Goal: Task Accomplishment & Management: Use online tool/utility

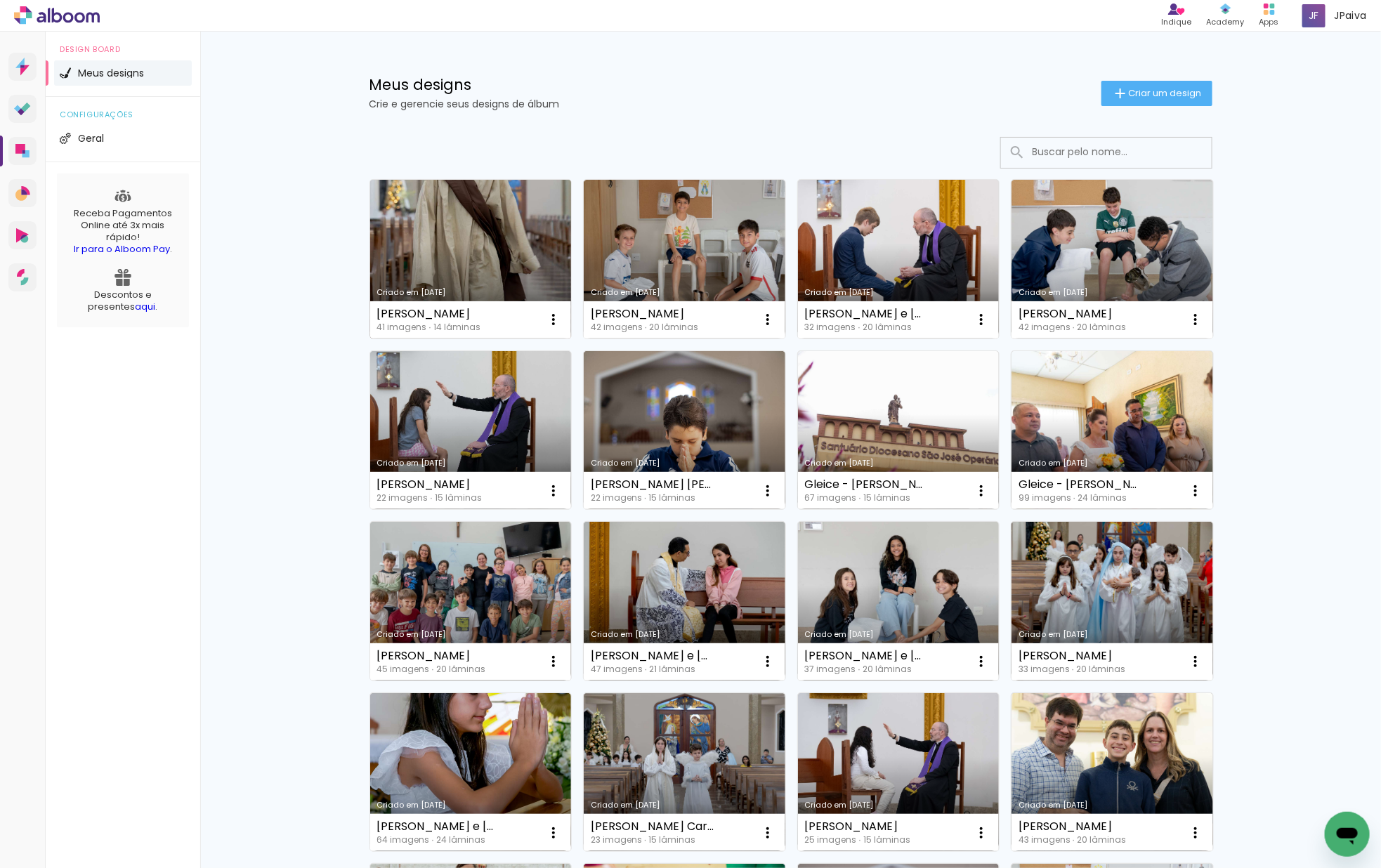
click at [432, 234] on link "Criado em [DATE]" at bounding box center [471, 259] width 202 height 159
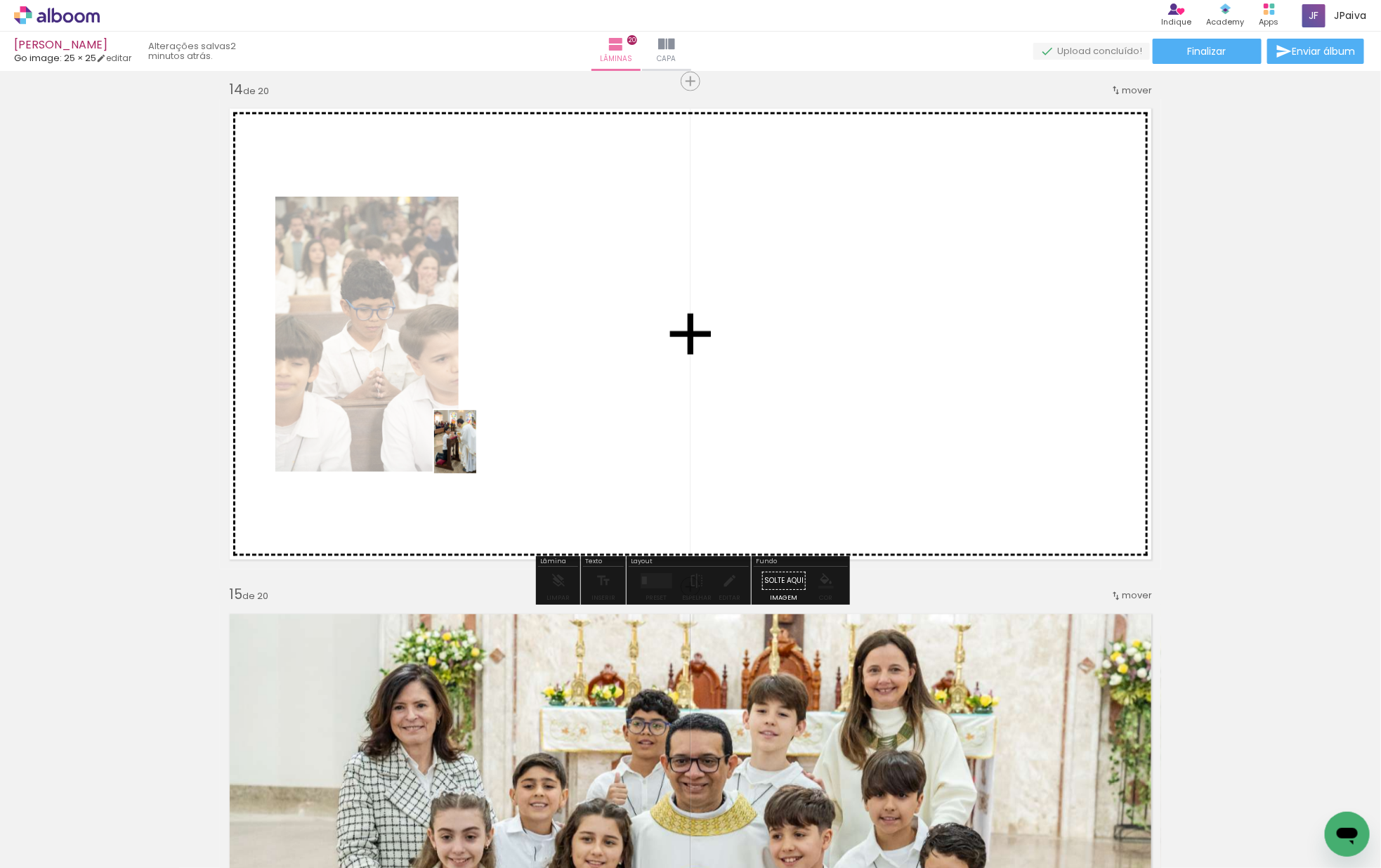
drag, startPoint x: 146, startPoint y: 815, endPoint x: 478, endPoint y: 451, distance: 492.7
click at [478, 451] on quentale-workspace at bounding box center [690, 434] width 1381 height 868
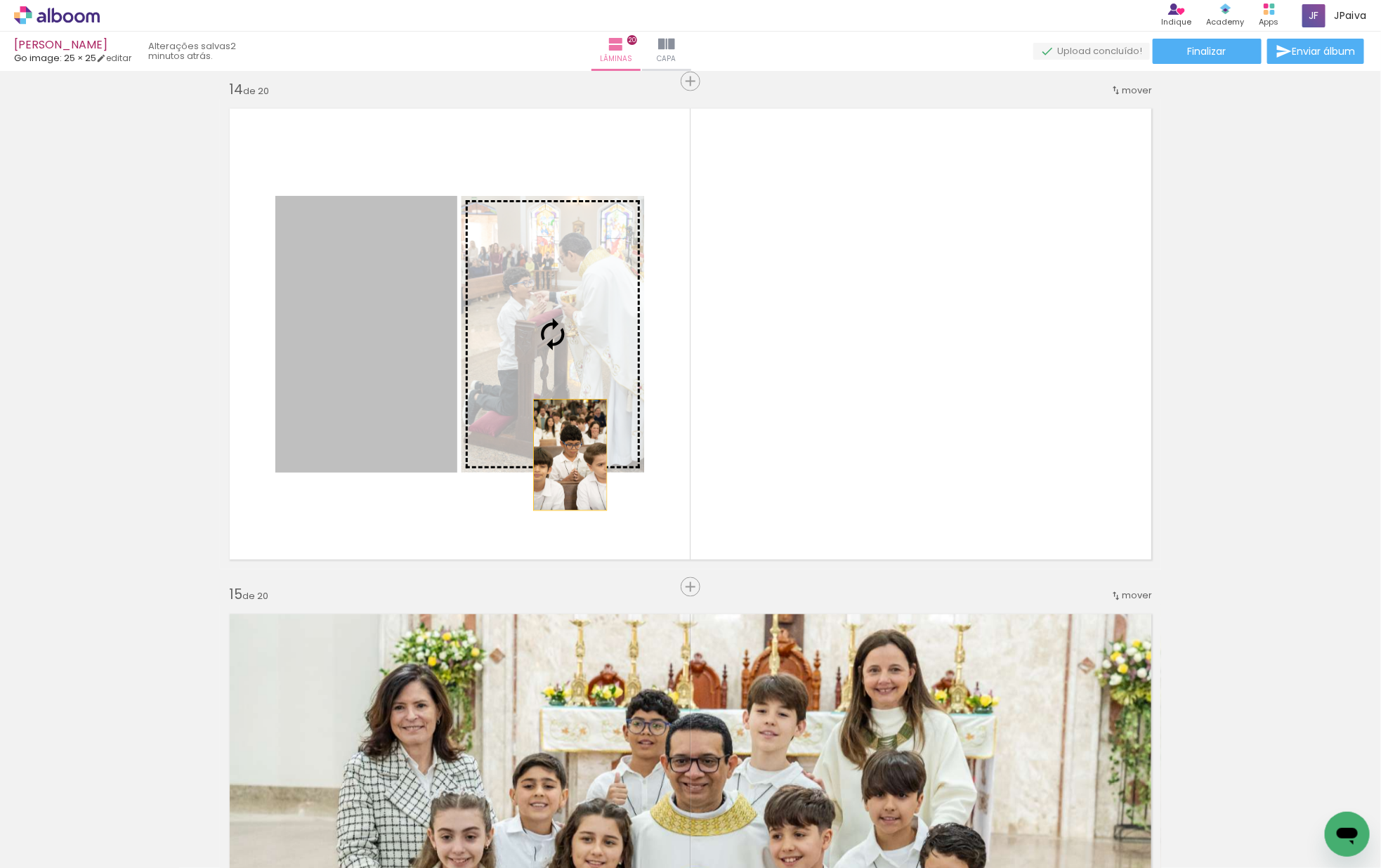
drag, startPoint x: 405, startPoint y: 450, endPoint x: 571, endPoint y: 455, distance: 166.1
click at [0, 0] on slot at bounding box center [0, 0] width 0 height 0
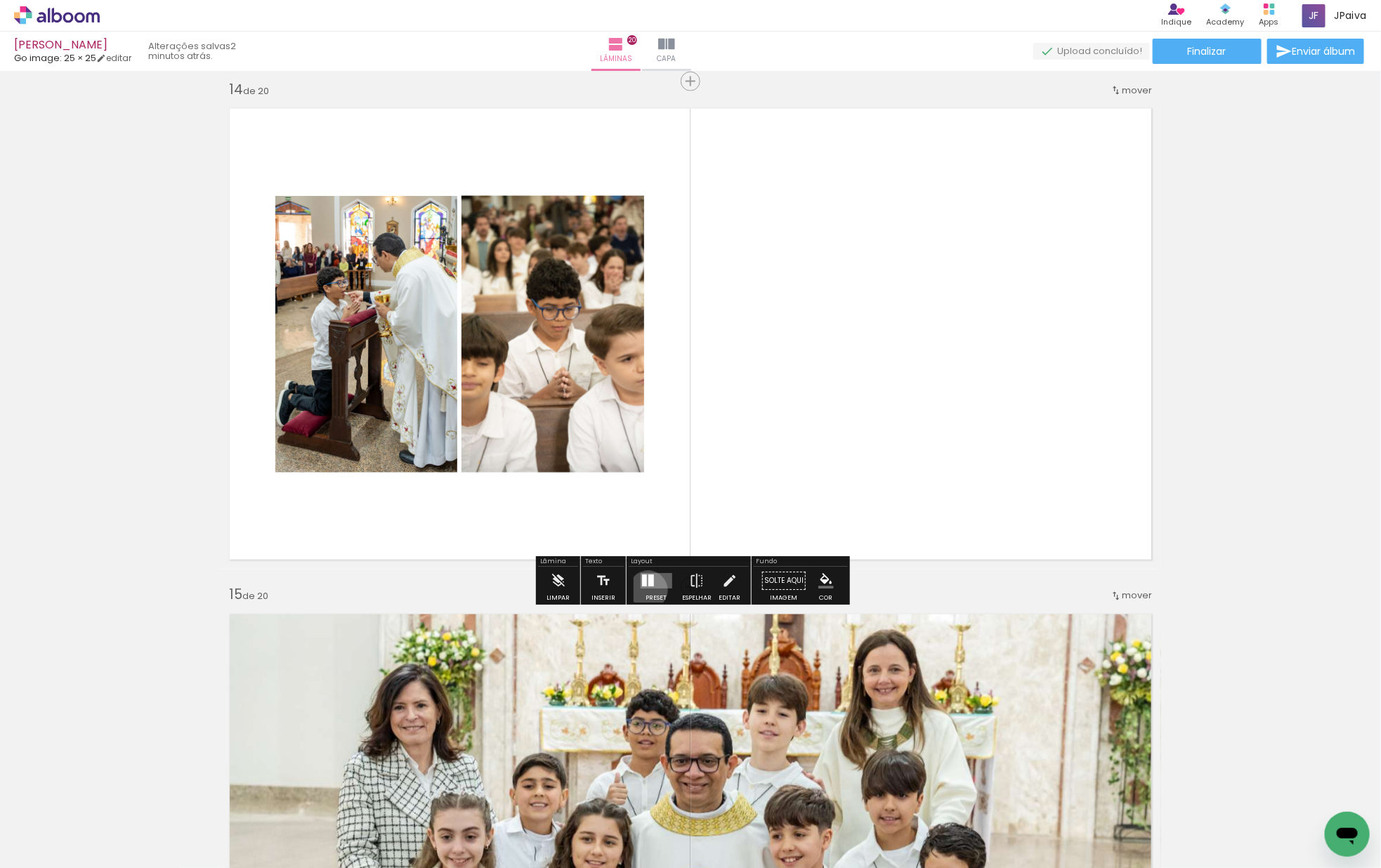
click at [645, 589] on div at bounding box center [656, 581] width 38 height 28
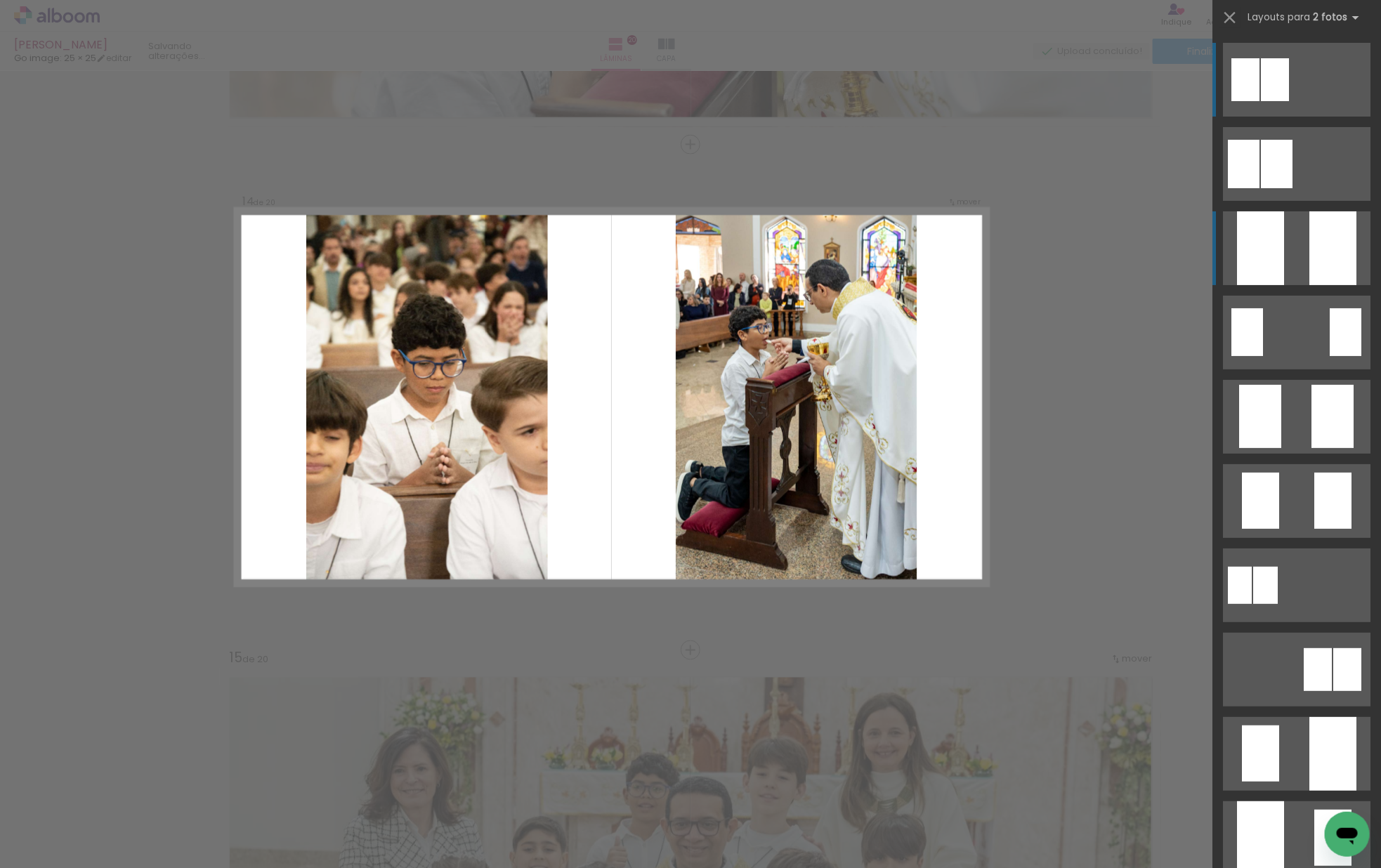
scroll to position [6491, 0]
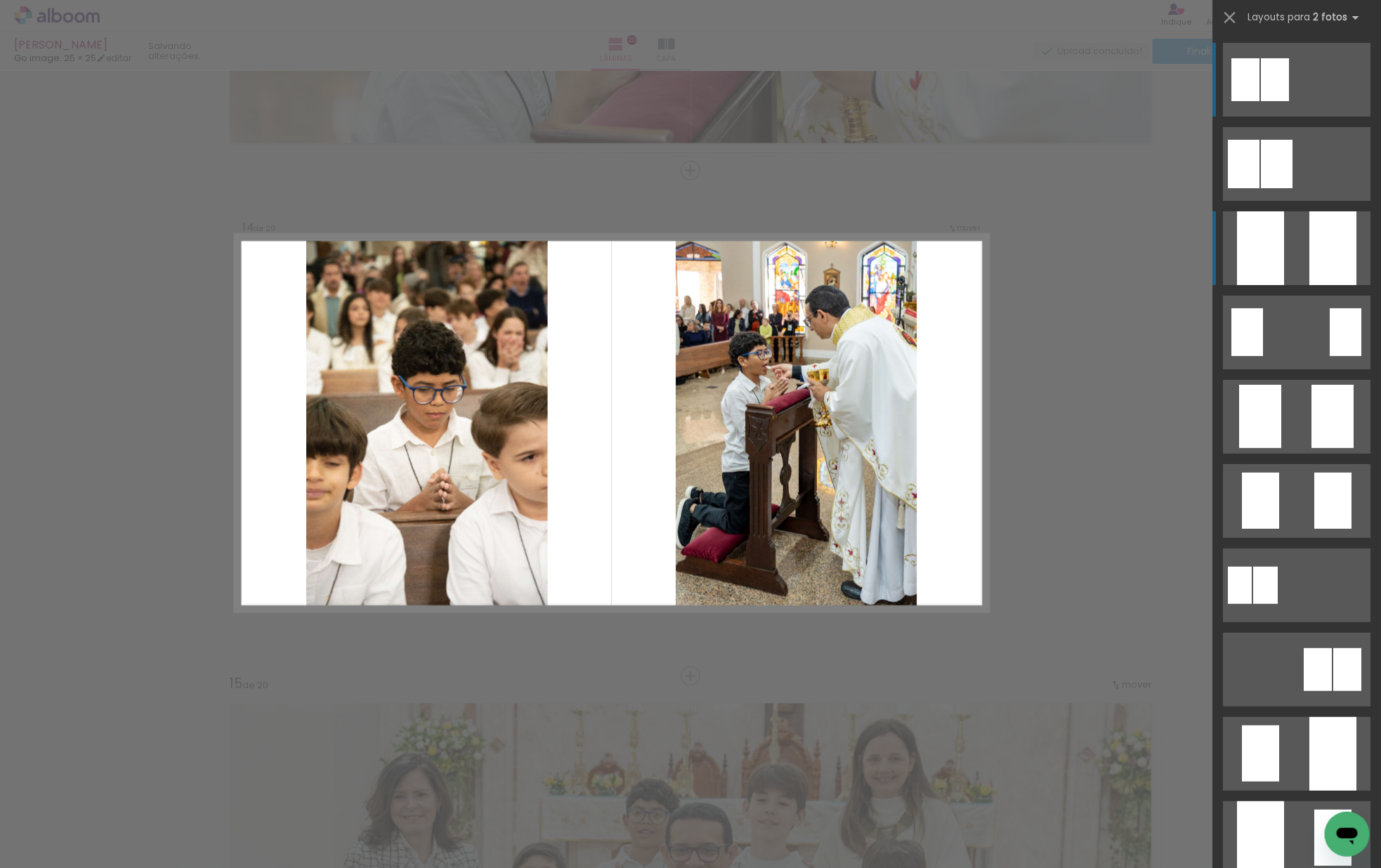
click at [1327, 276] on div at bounding box center [1333, 248] width 47 height 73
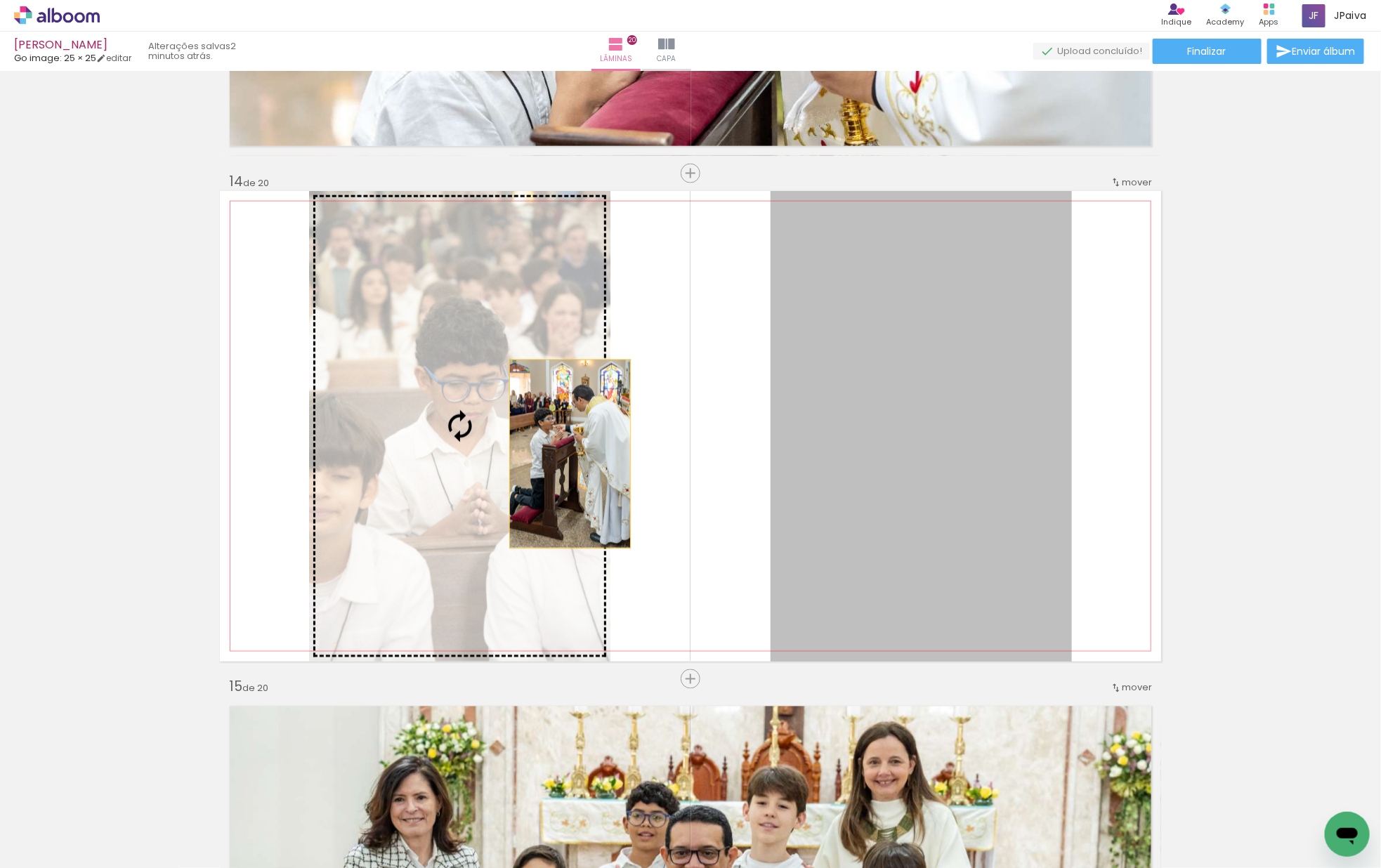
drag, startPoint x: 949, startPoint y: 440, endPoint x: 499, endPoint y: 453, distance: 450.2
click at [0, 0] on slot at bounding box center [0, 0] width 0 height 0
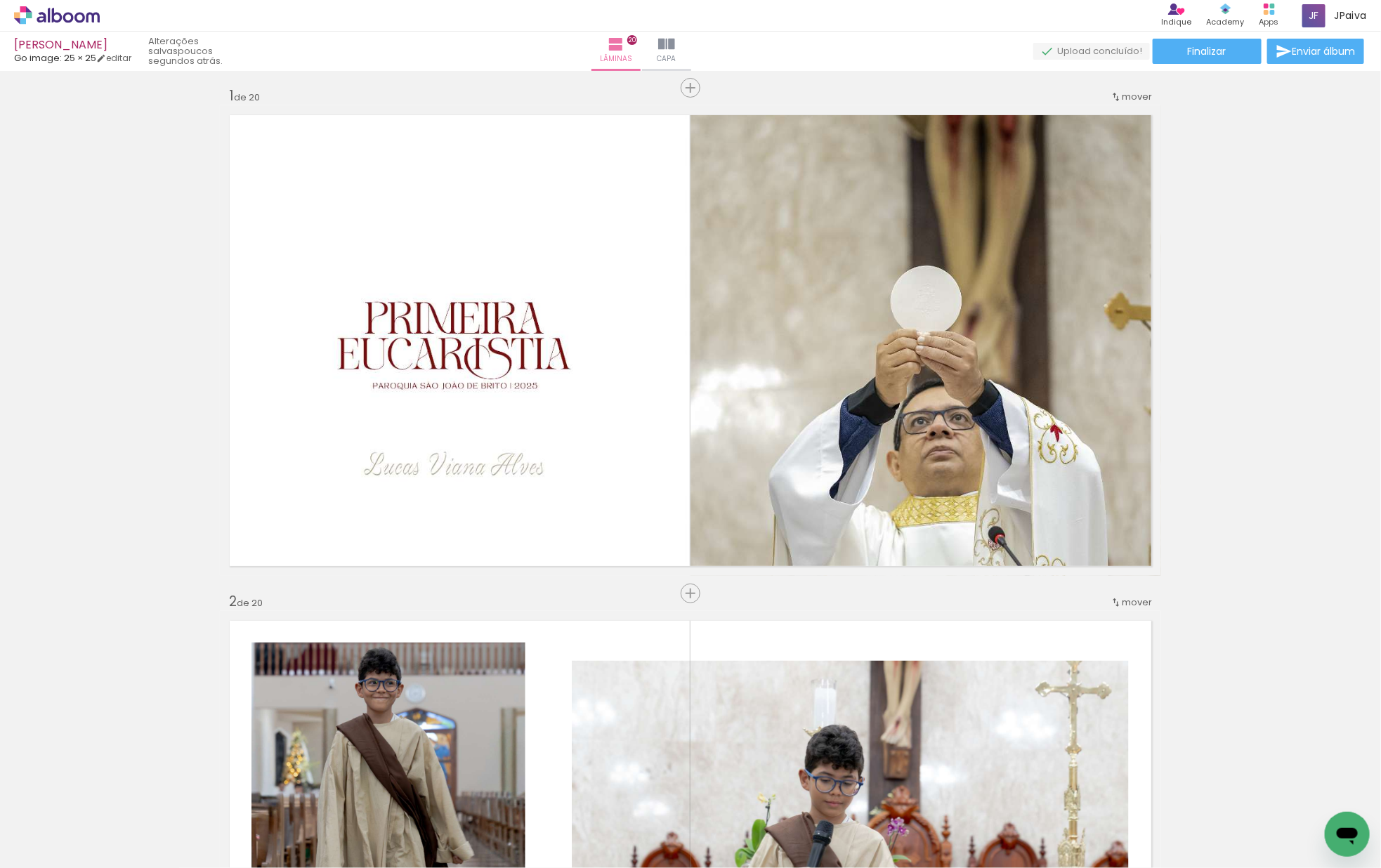
scroll to position [0, 0]
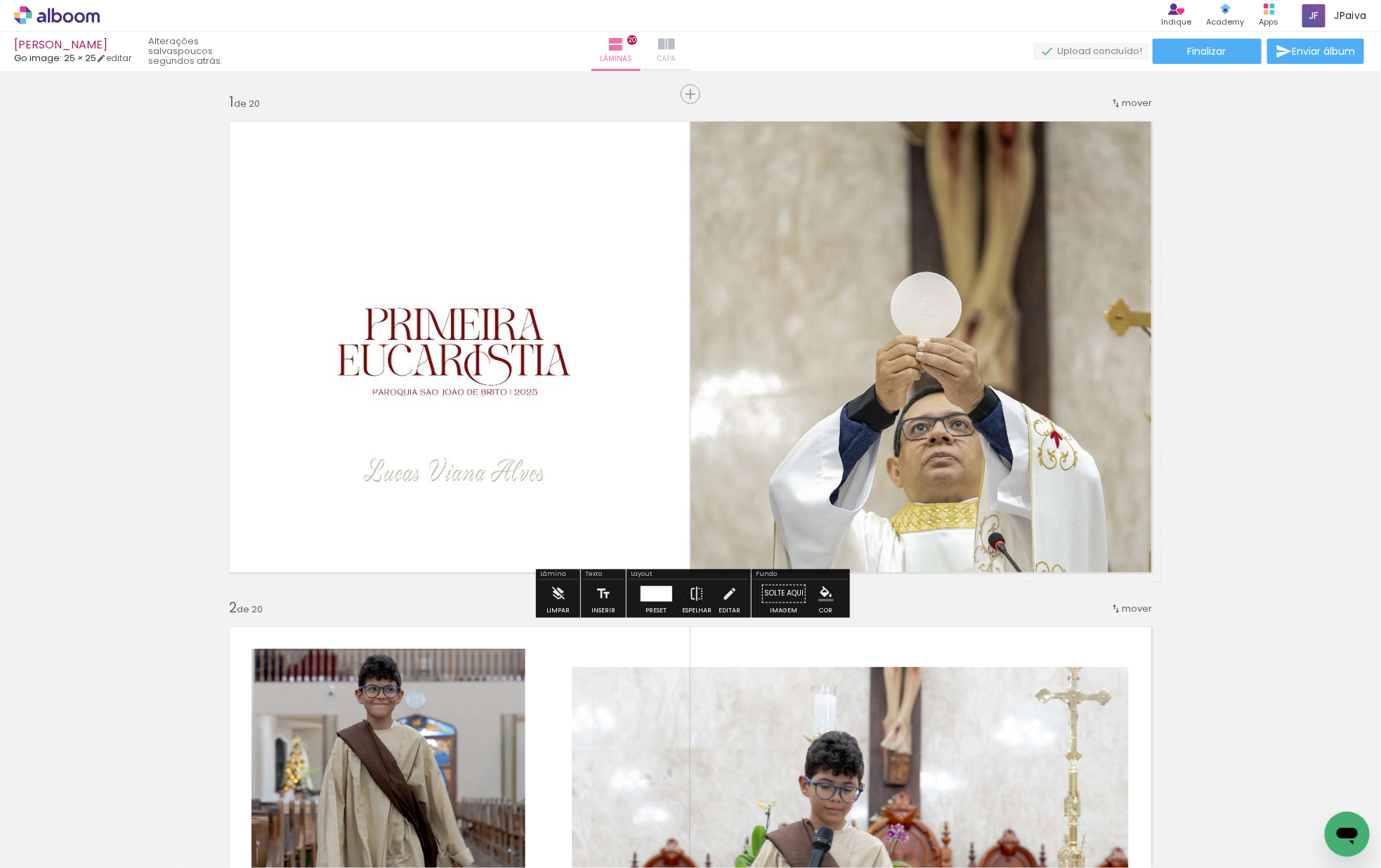
click at [675, 35] on iron-icon at bounding box center [666, 44] width 17 height 17
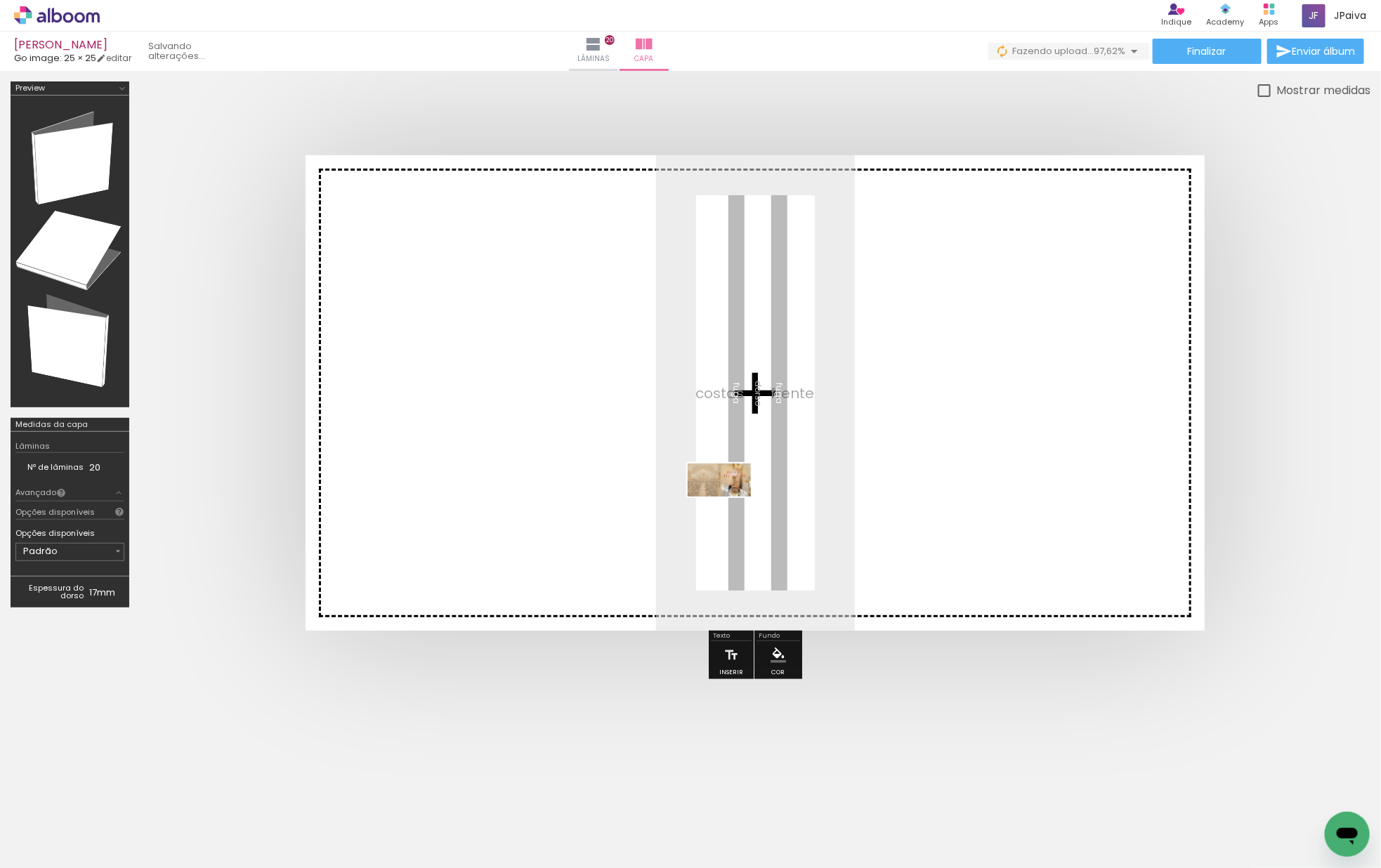
drag, startPoint x: 165, startPoint y: 815, endPoint x: 714, endPoint y: 506, distance: 630.0
click at [735, 499] on quentale-workspace at bounding box center [690, 434] width 1381 height 868
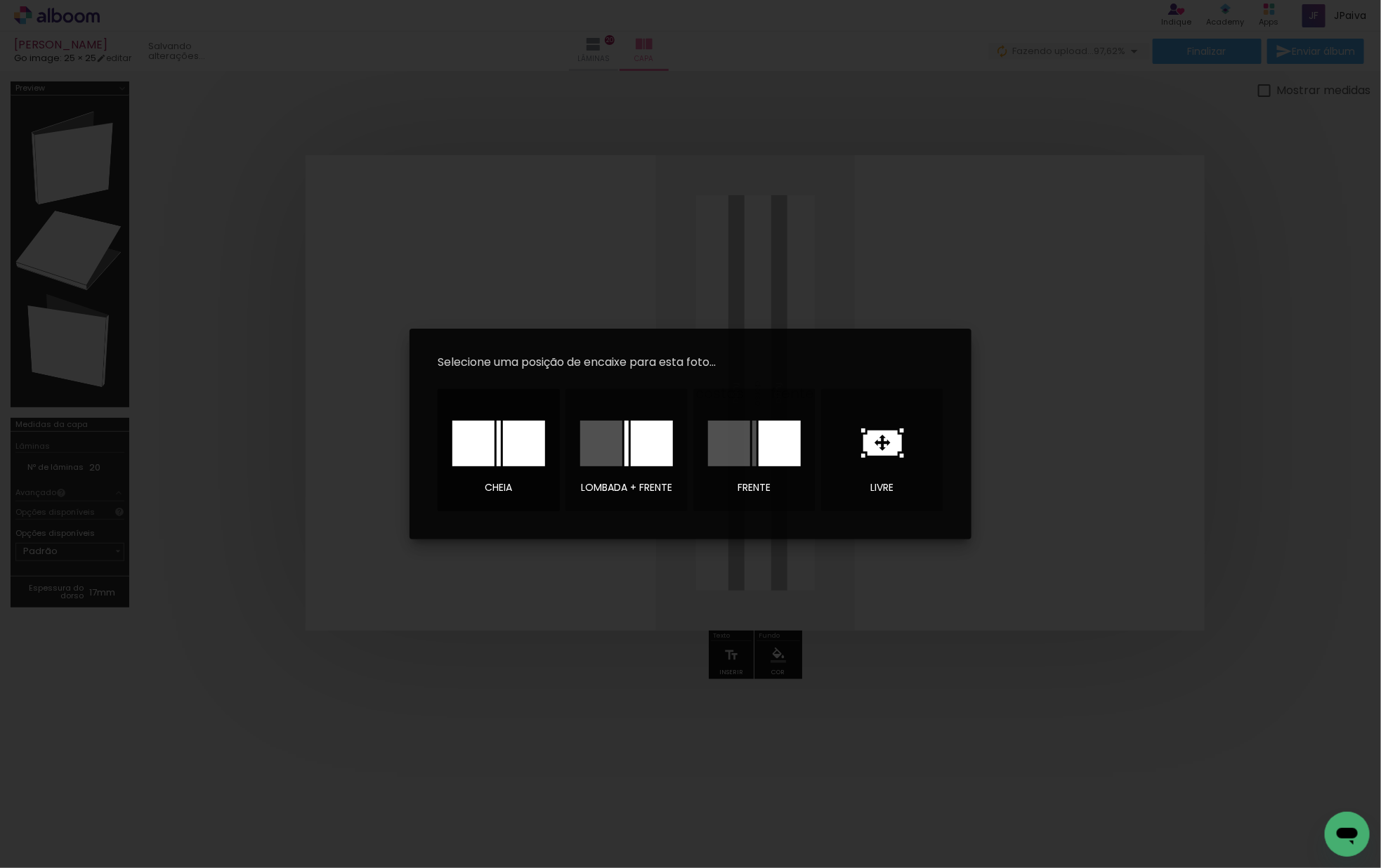
click at [526, 446] on div at bounding box center [524, 443] width 42 height 46
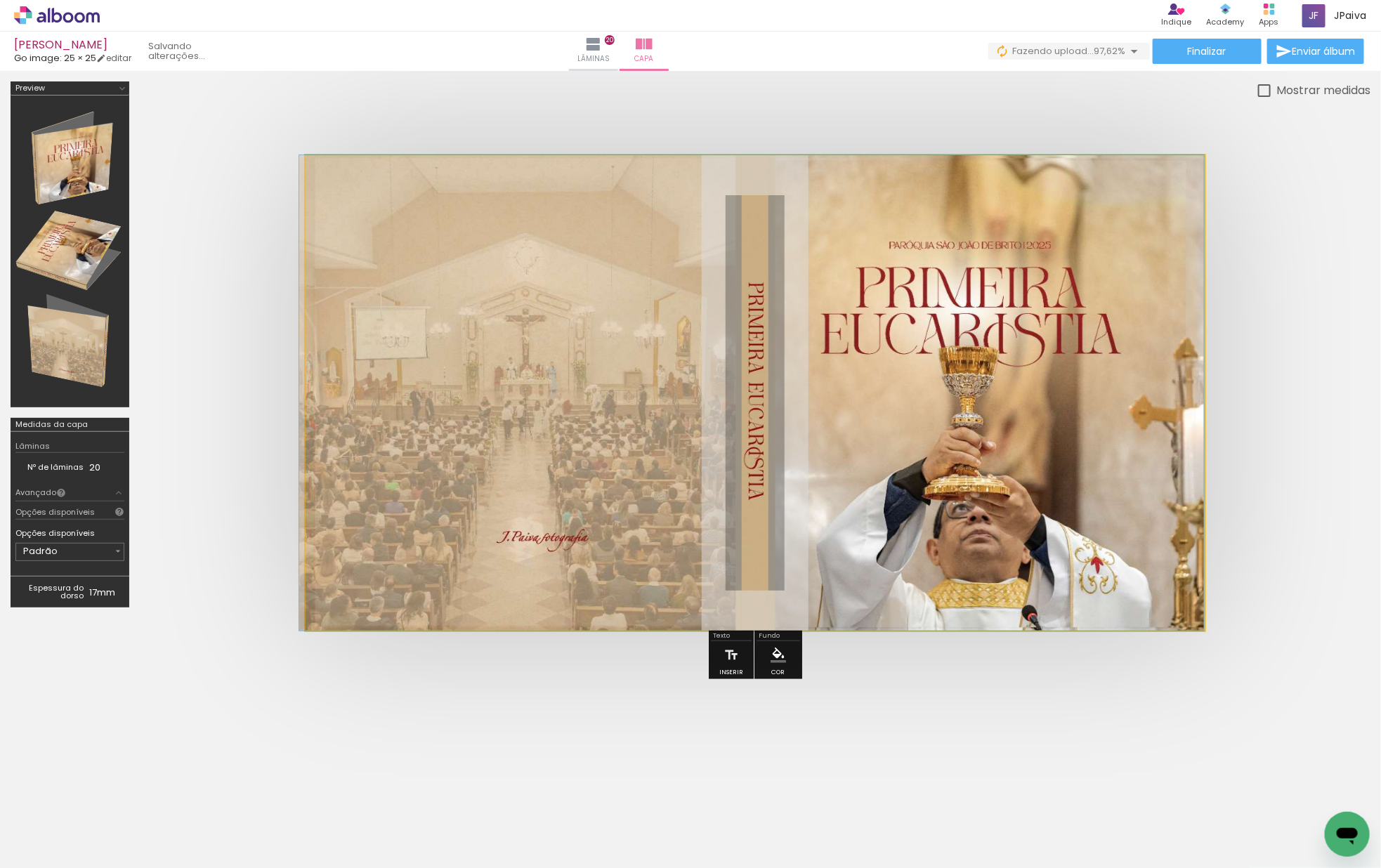
drag, startPoint x: 793, startPoint y: 514, endPoint x: 756, endPoint y: 506, distance: 37.9
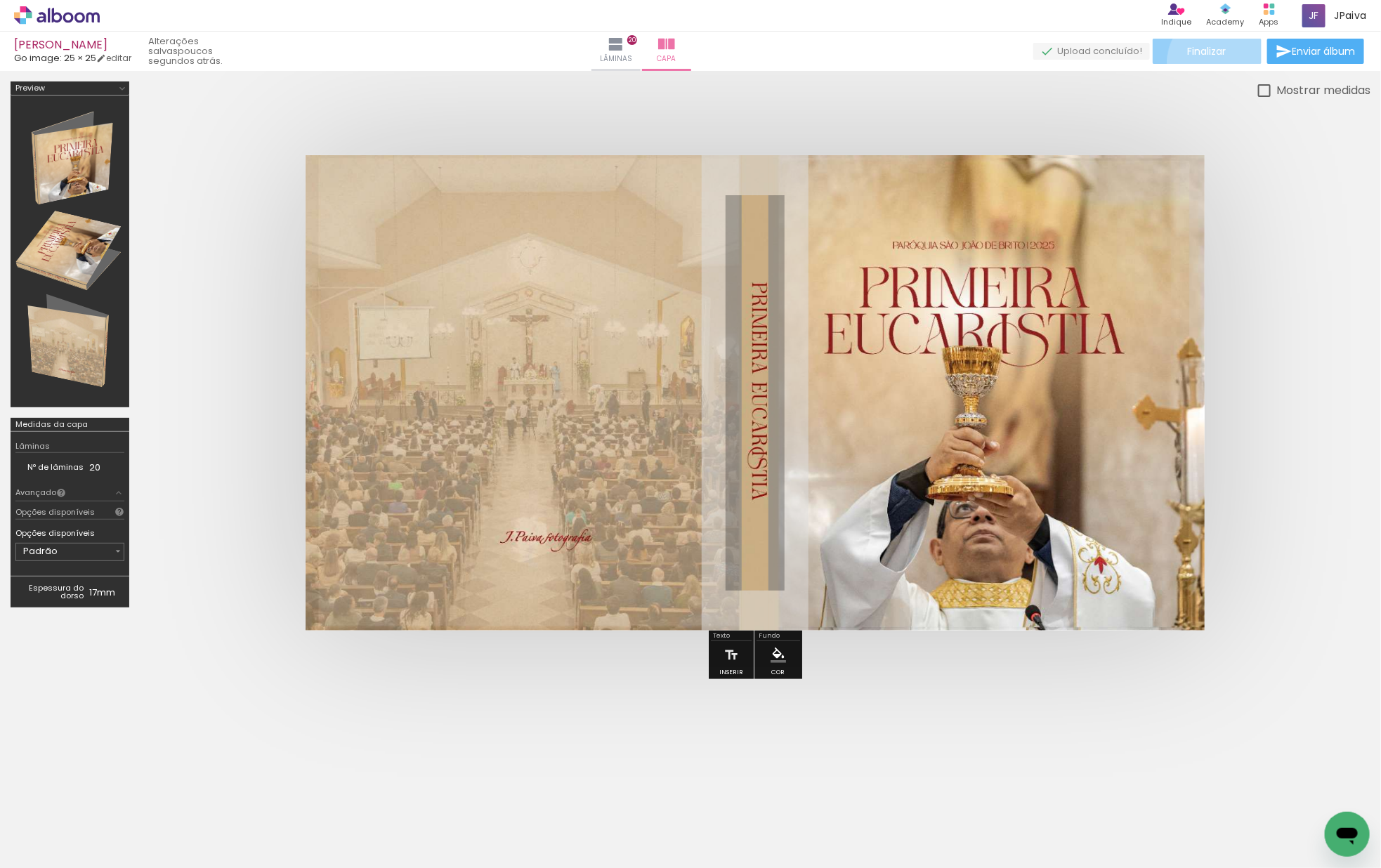
click at [1213, 61] on paper-button "Finalizar" at bounding box center [1207, 51] width 109 height 25
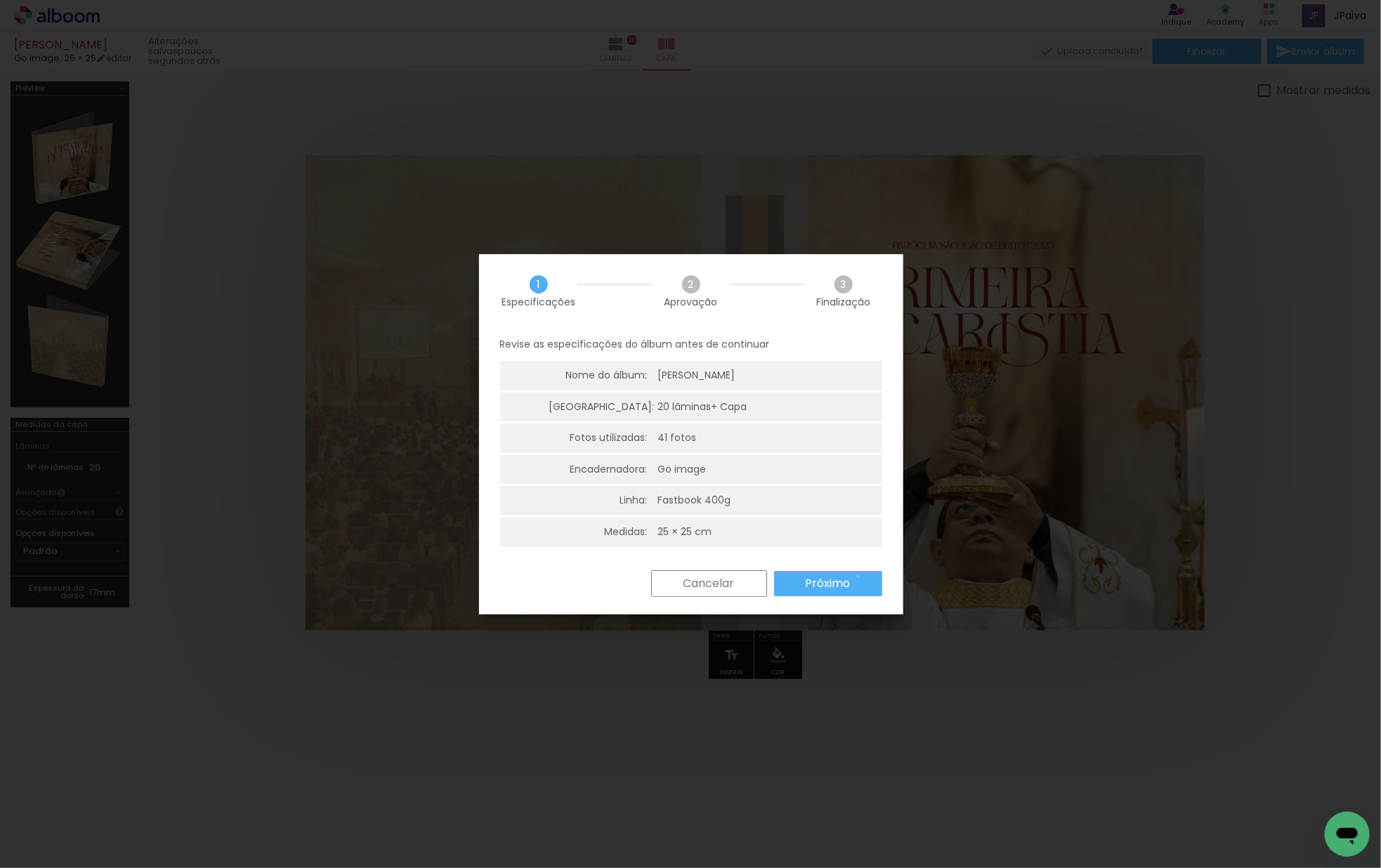
click at [857, 576] on paper-button "Próximo" at bounding box center [828, 582] width 108 height 25
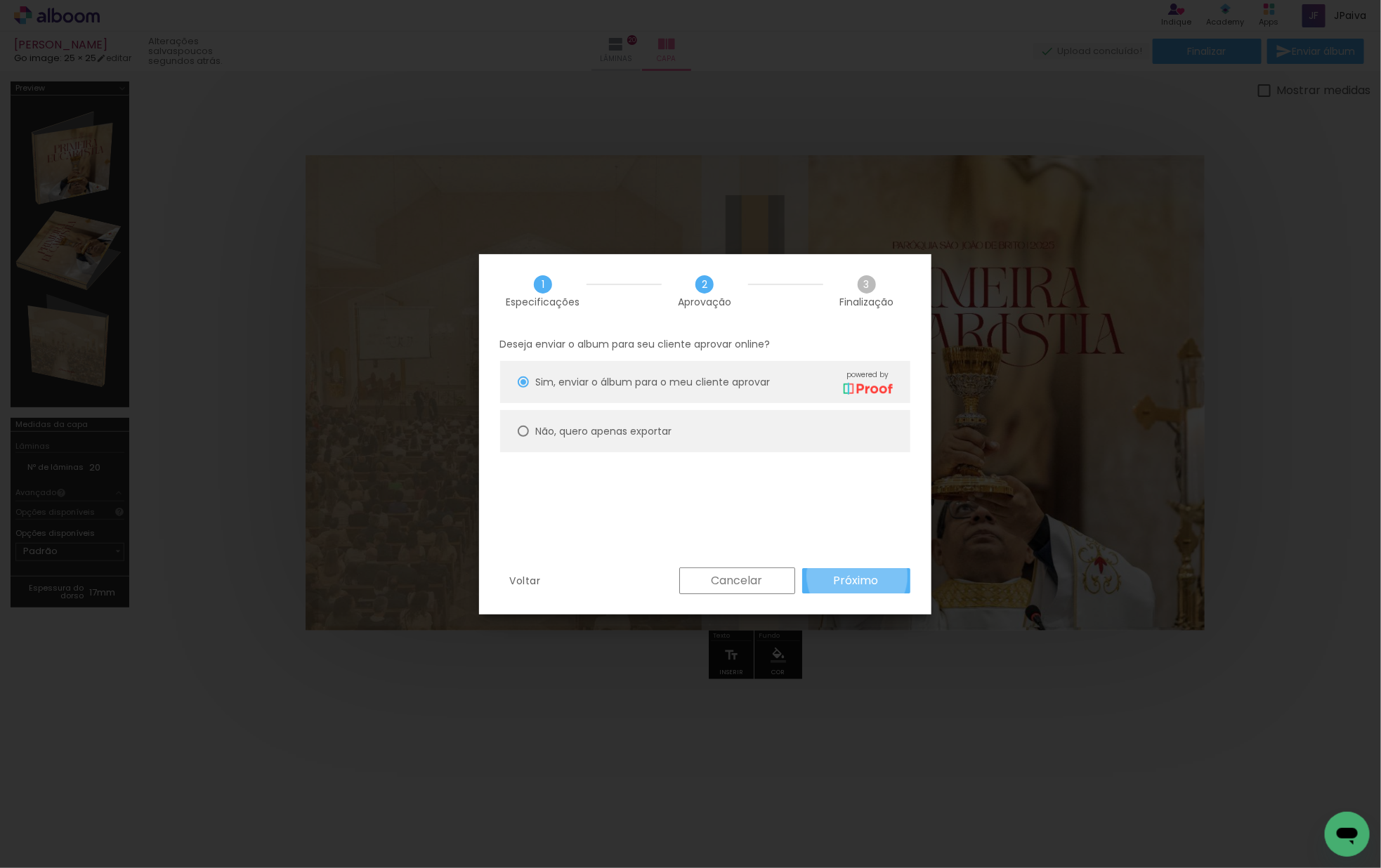
click at [0, 0] on slot "Próximo" at bounding box center [0, 0] width 0 height 0
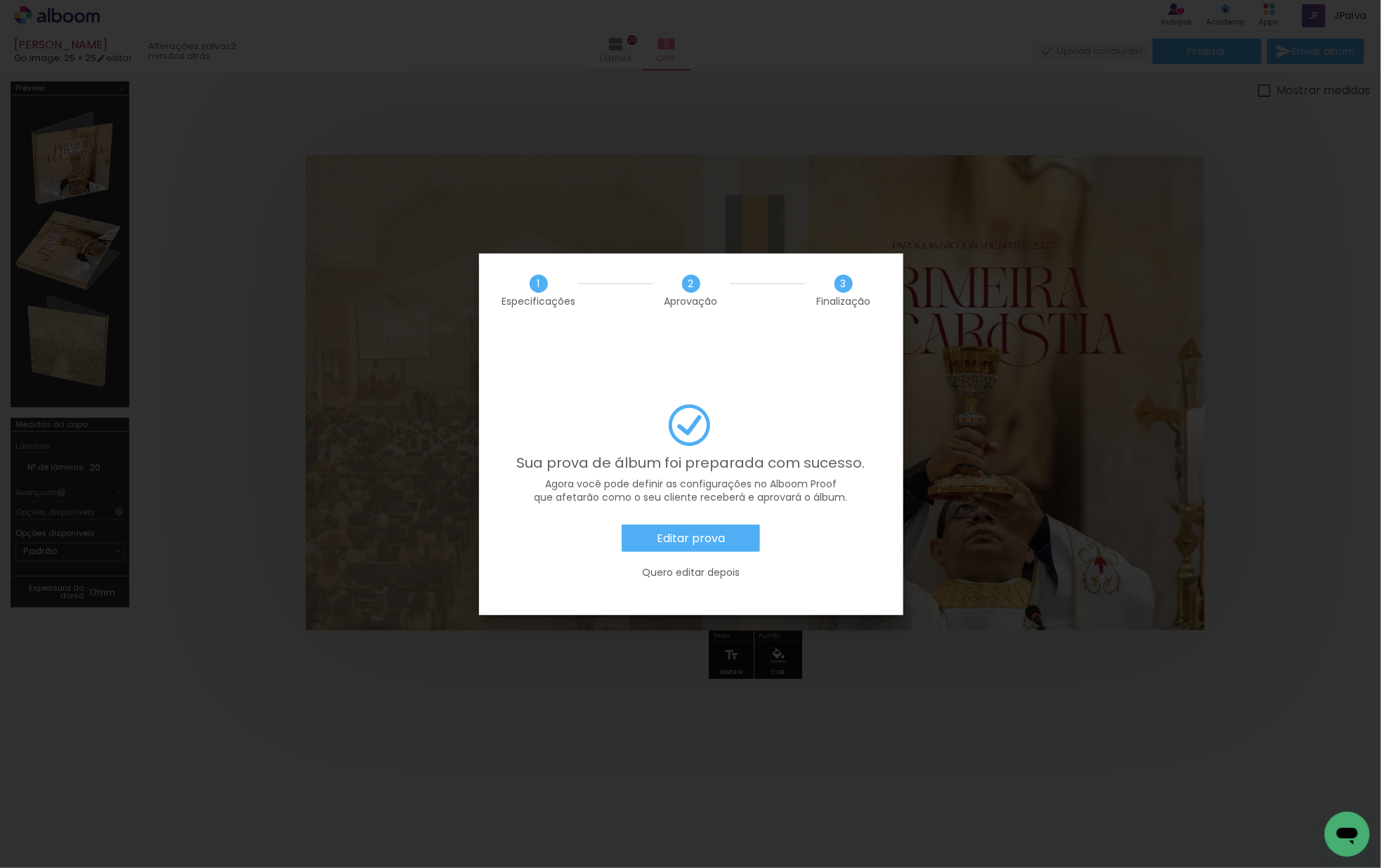
click at [714, 481] on div "Sua prova de álbum foi preparada com sucesso. Agora você pode definir as config…" at bounding box center [690, 500] width 382 height 190
click at [670, 525] on div "Editar prova Quero editar depois" at bounding box center [690, 559] width 382 height 70
click at [676, 525] on paper-button "Editar prova" at bounding box center [690, 538] width 138 height 28
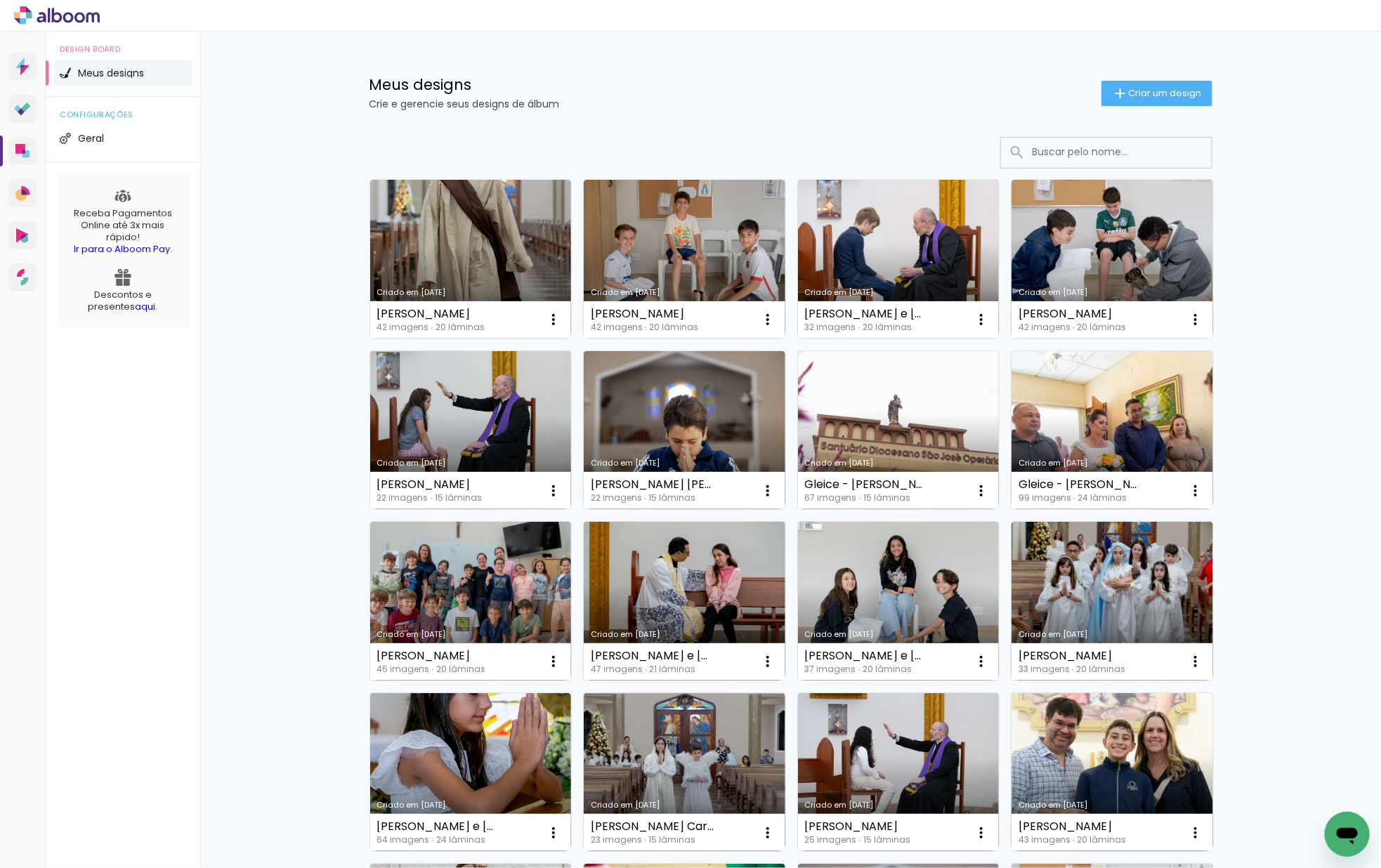
click at [60, 11] on icon at bounding box center [56, 15] width 85 height 18
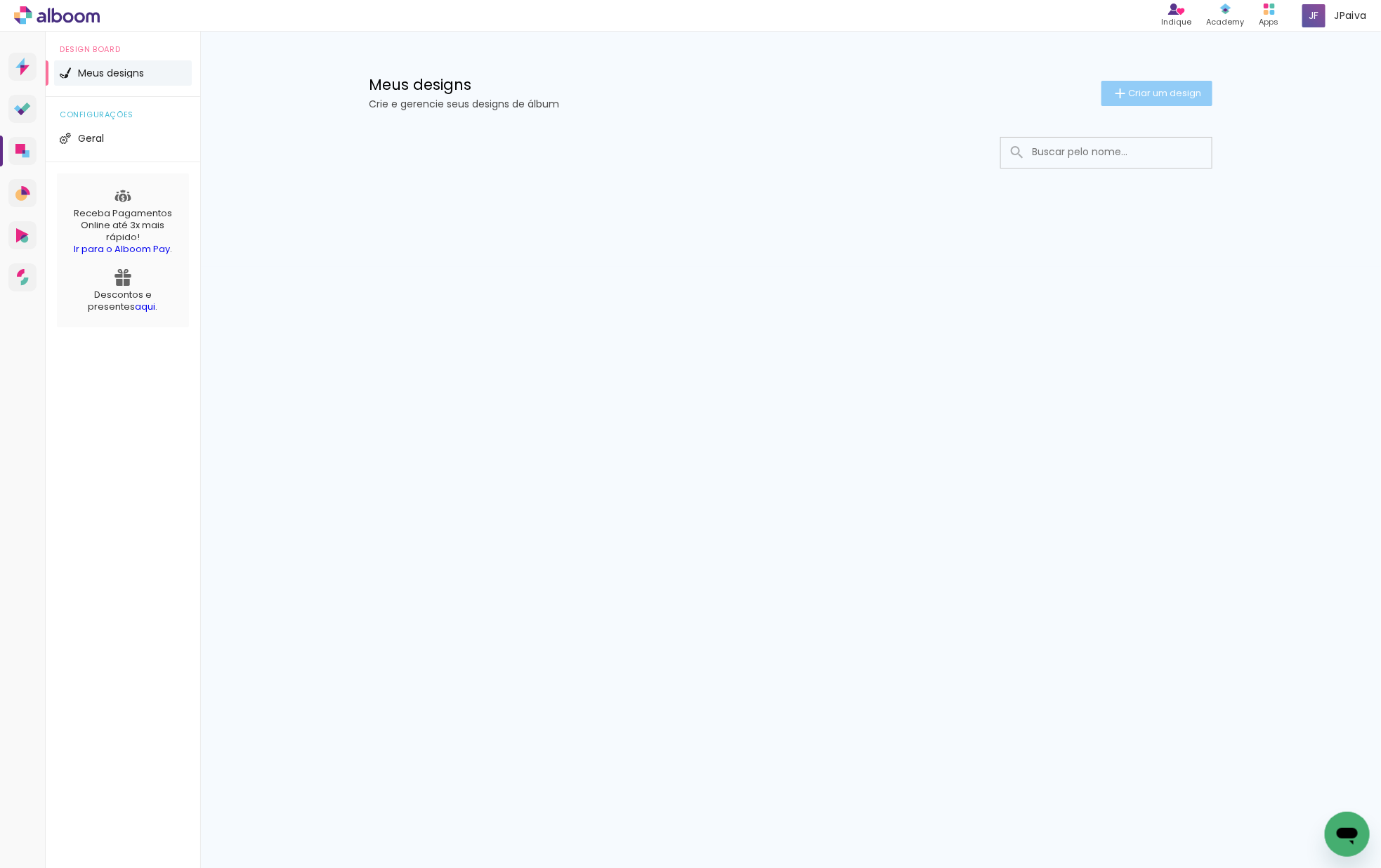
click at [1163, 91] on span "Criar um design" at bounding box center [1164, 93] width 73 height 9
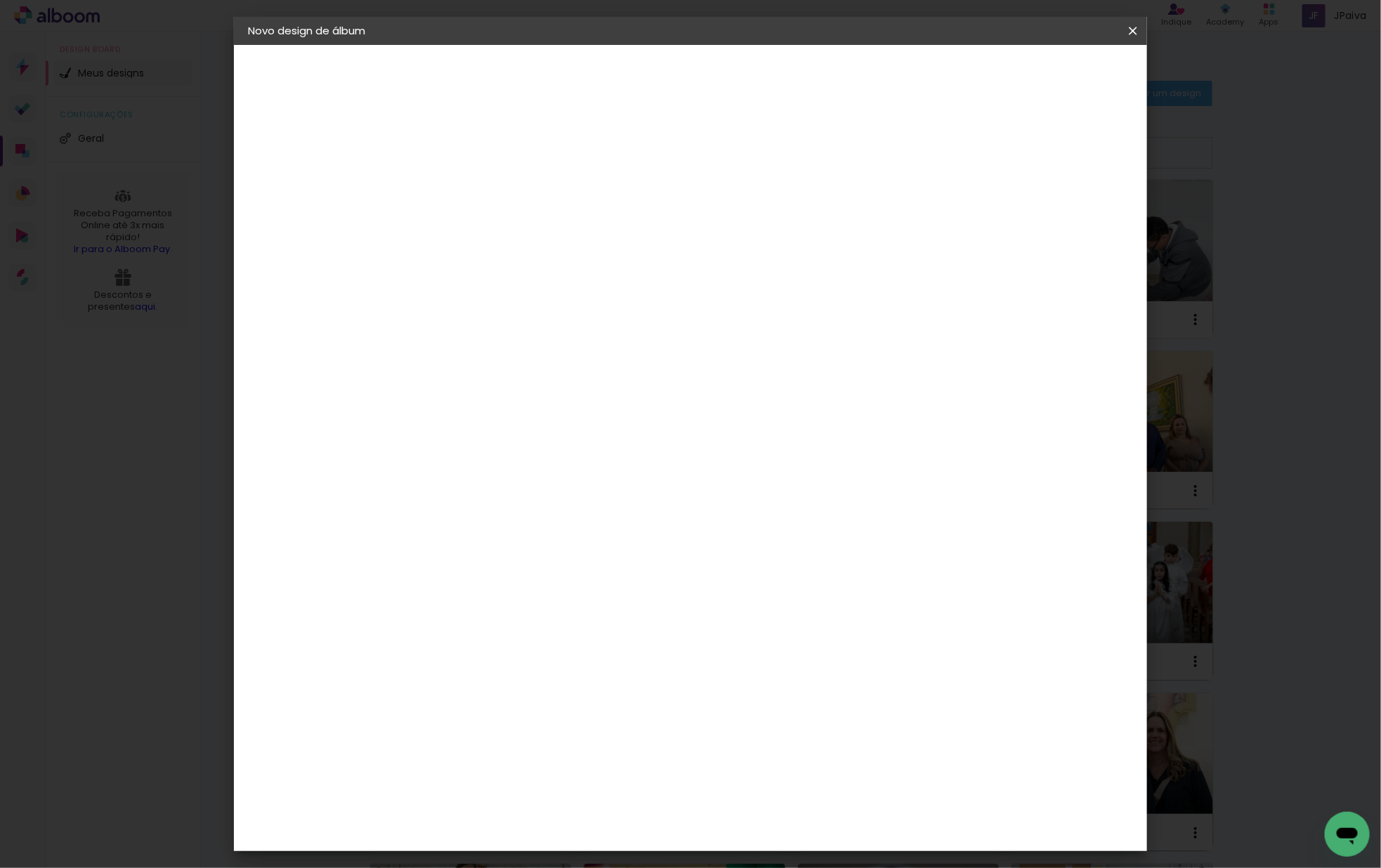
click at [477, 183] on input at bounding box center [477, 188] width 0 height 22
type input "[PERSON_NAME] [PERSON_NAME]"
type paper-input "[PERSON_NAME] [PERSON_NAME]"
click at [0, 0] on slot "Avançar" at bounding box center [0, 0] width 0 height 0
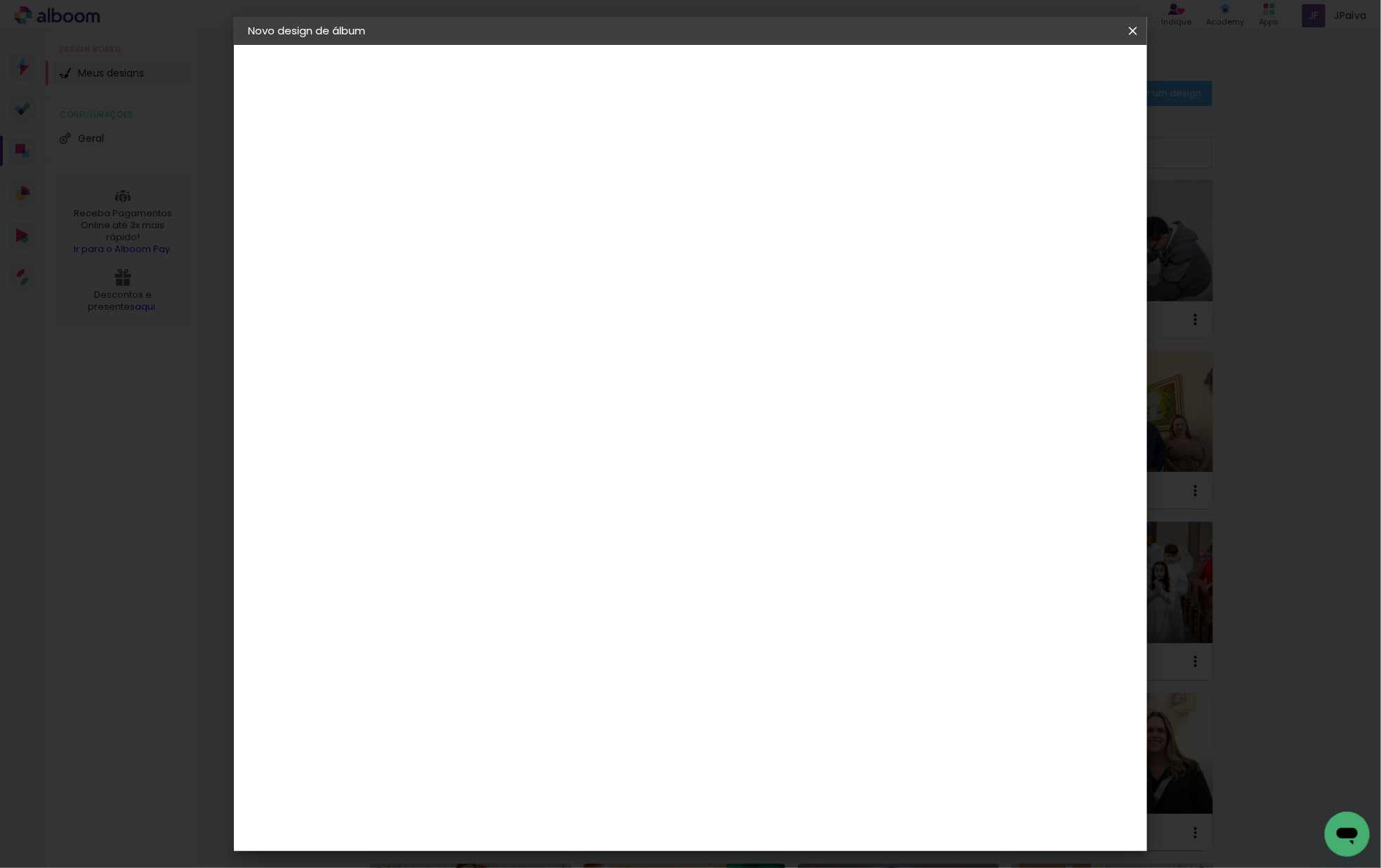
click at [0, 0] on slot "Avançar" at bounding box center [0, 0] width 0 height 0
click at [533, 234] on input "text" at bounding box center [504, 244] width 54 height 22
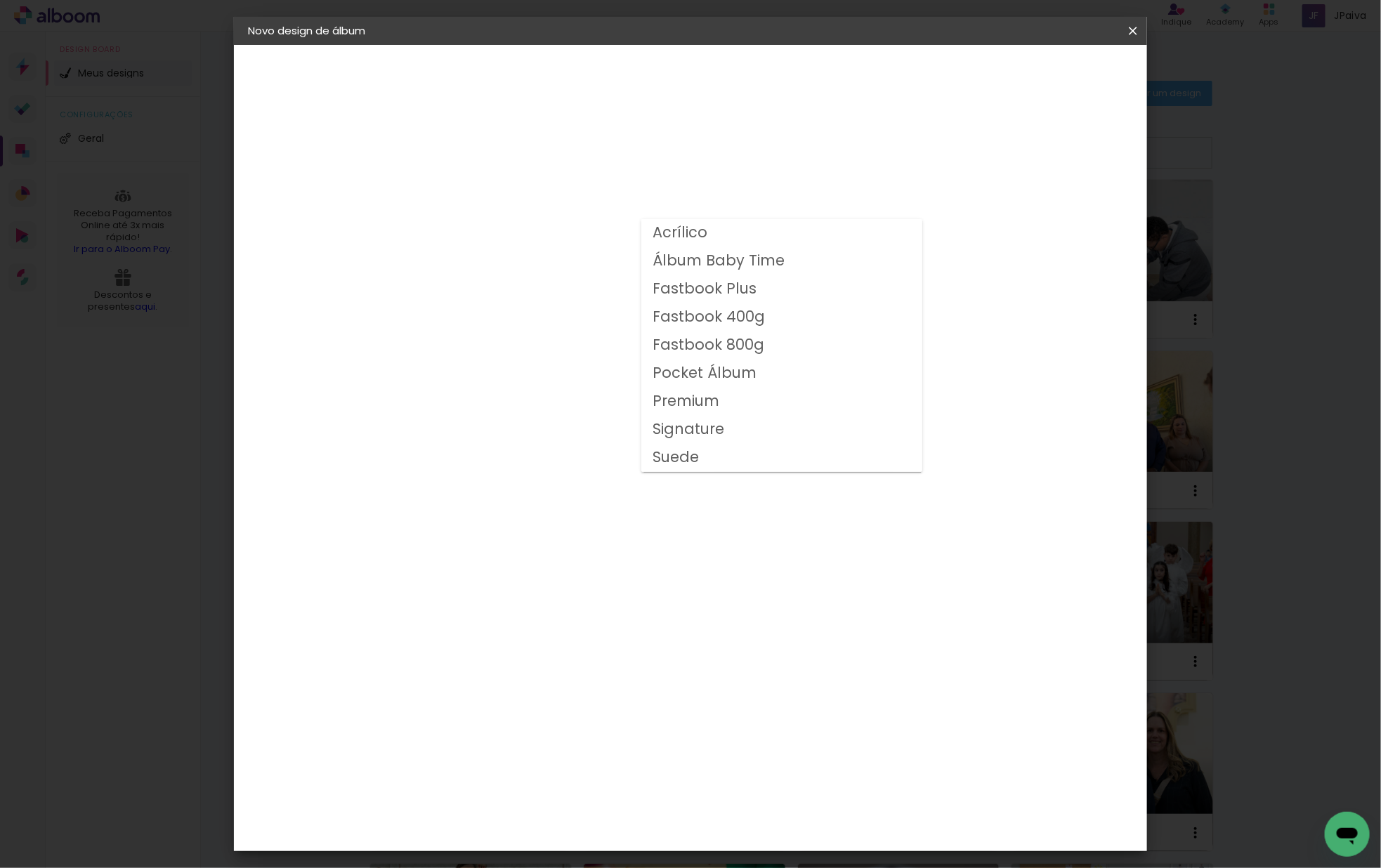
click at [0, 0] on slot "Fastbook 400g" at bounding box center [0, 0] width 0 height 0
type input "Fastbook 400g"
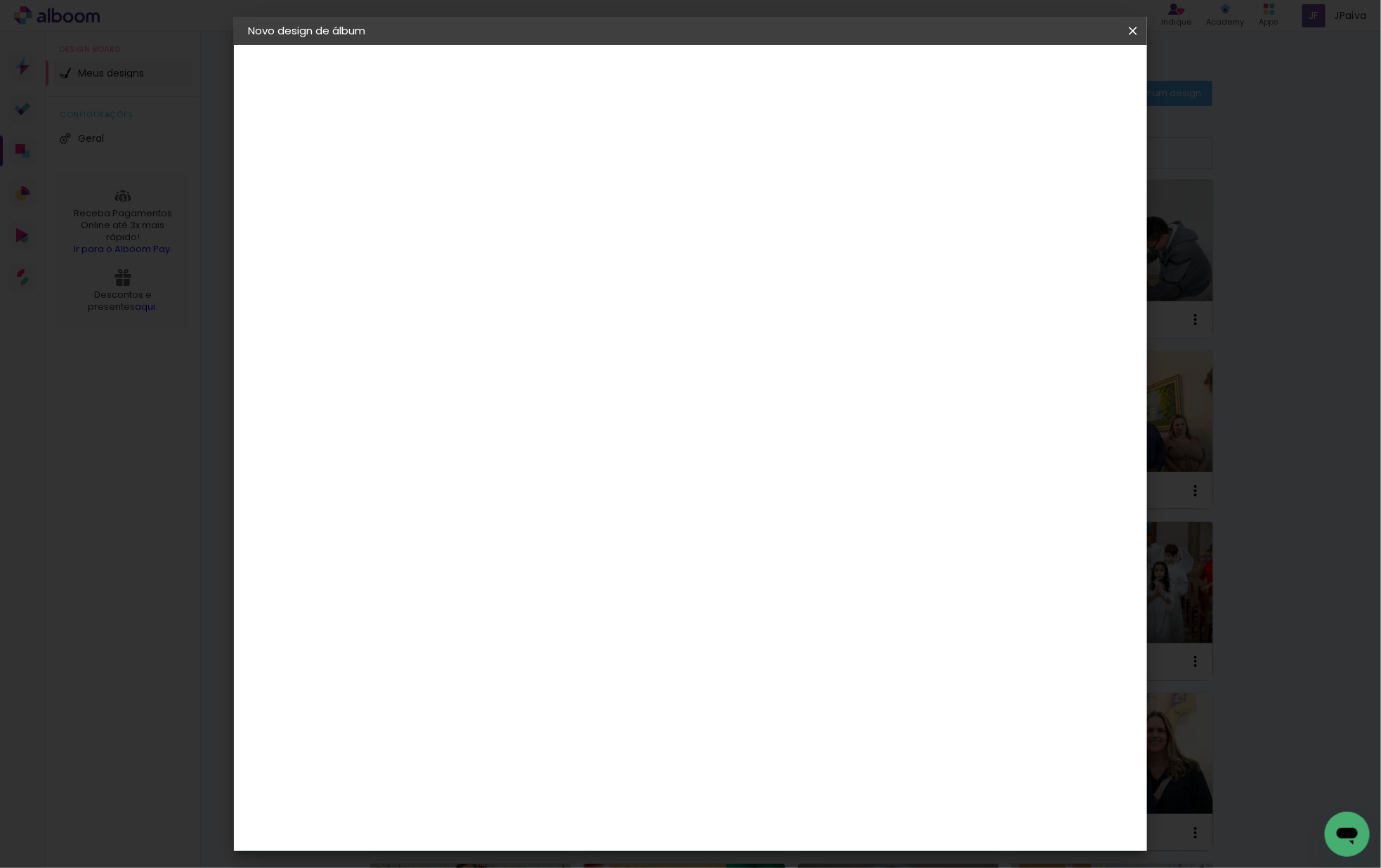
click at [572, 590] on div "Modelo" at bounding box center [539, 600] width 66 height 20
click at [572, 610] on span "15 × 15" at bounding box center [539, 628] width 66 height 37
click at [0, 0] on slot "Avançar" at bounding box center [0, 0] width 0 height 0
click at [1056, 71] on span "Iniciar design" at bounding box center [1024, 74] width 64 height 9
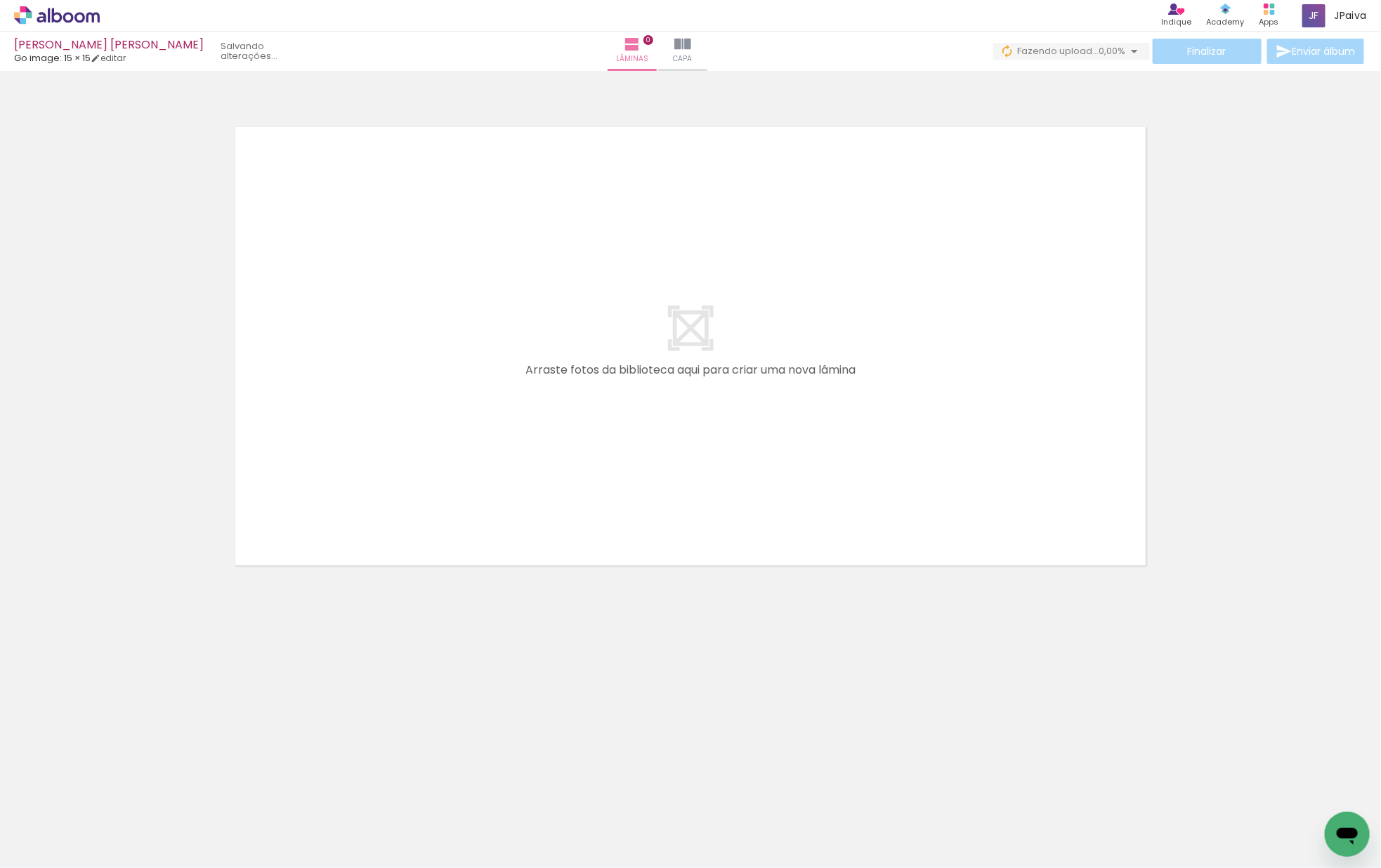
click at [73, 824] on iron-icon at bounding box center [71, 825] width 11 height 11
click at [69, 821] on paper-item "Não utilizadas" at bounding box center [46, 821] width 73 height 12
type input "Não utilizadas"
drag, startPoint x: 1315, startPoint y: 814, endPoint x: 989, endPoint y: 538, distance: 427.1
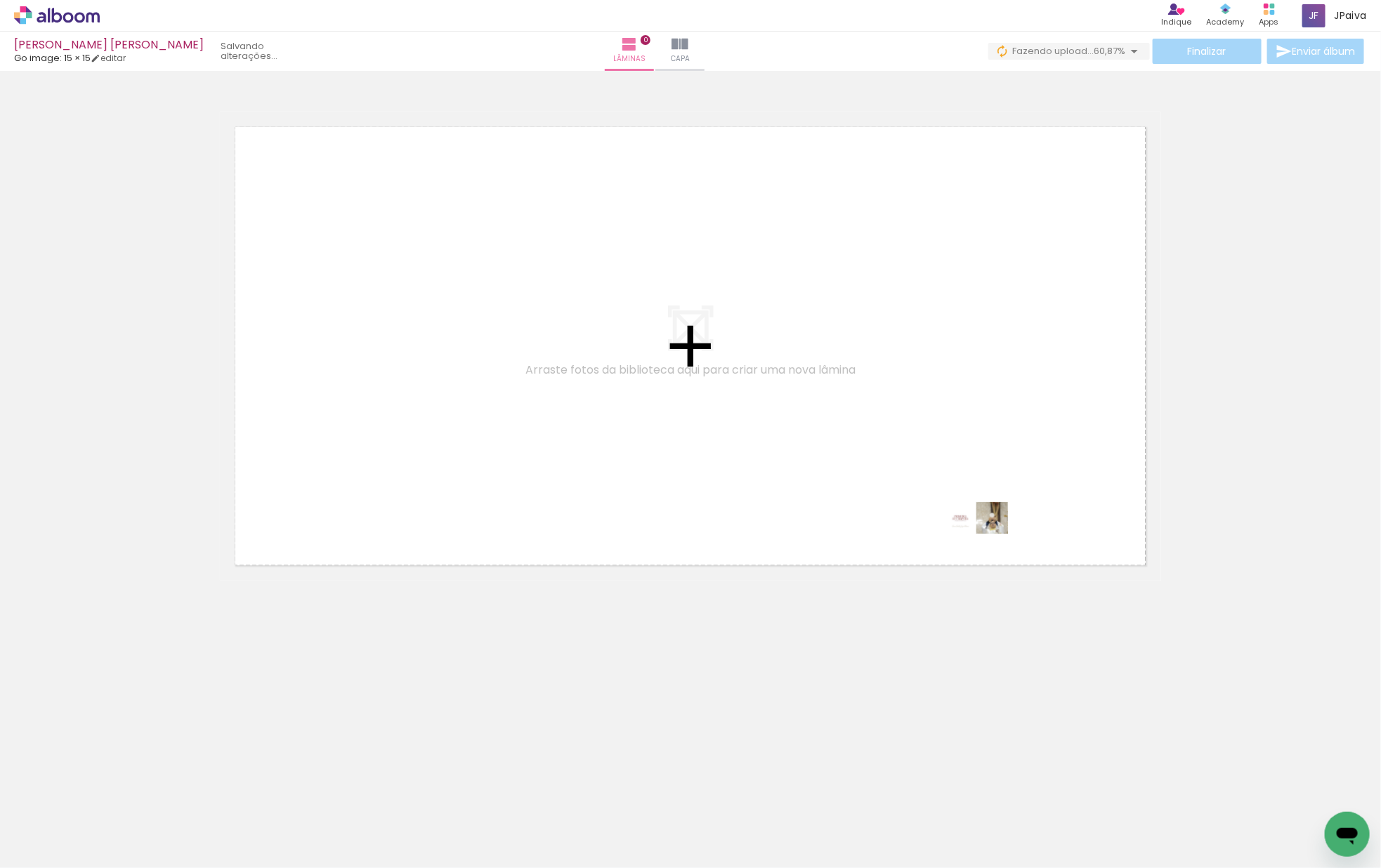
click at [988, 536] on quentale-workspace at bounding box center [690, 434] width 1381 height 868
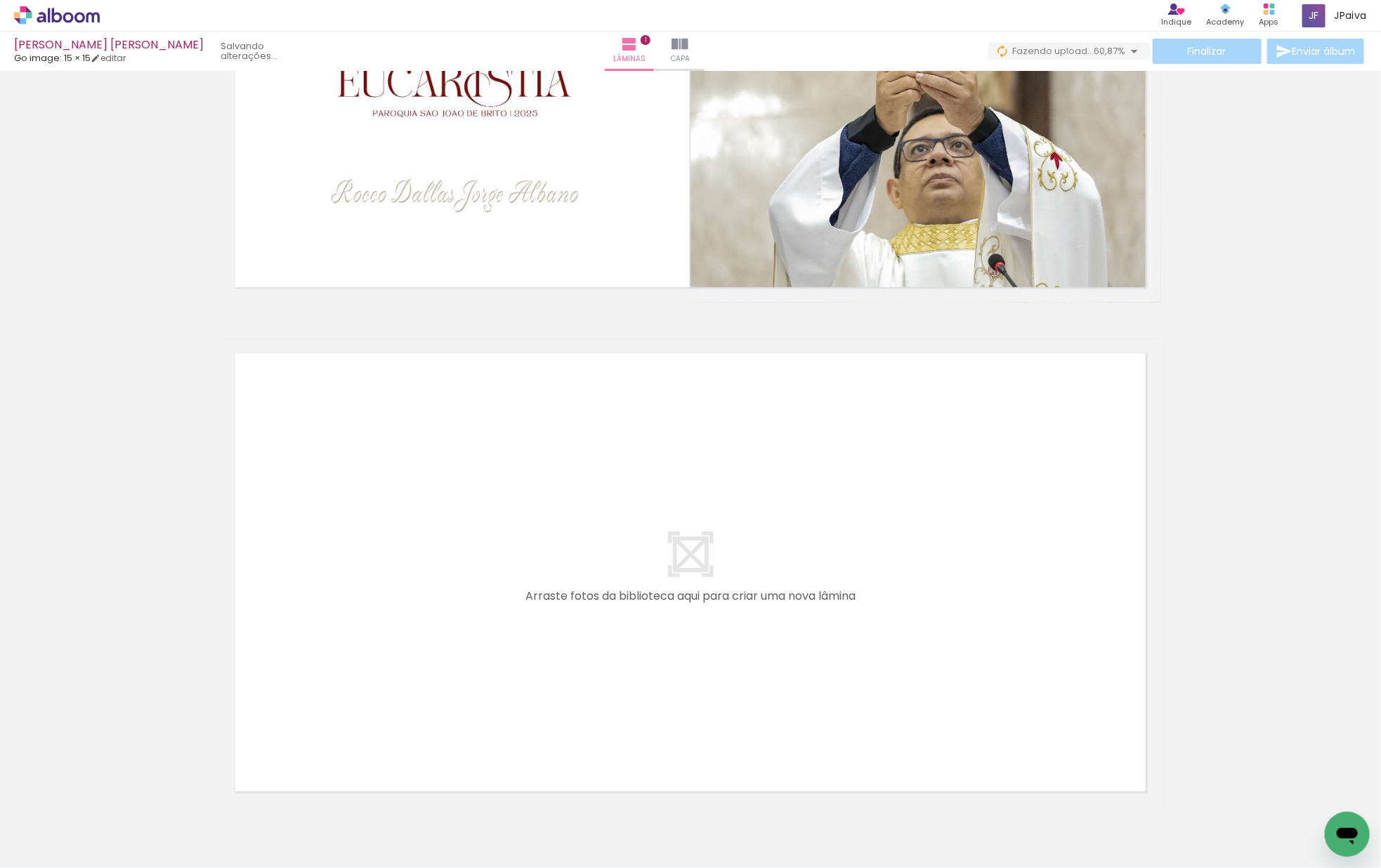
scroll to position [354, 0]
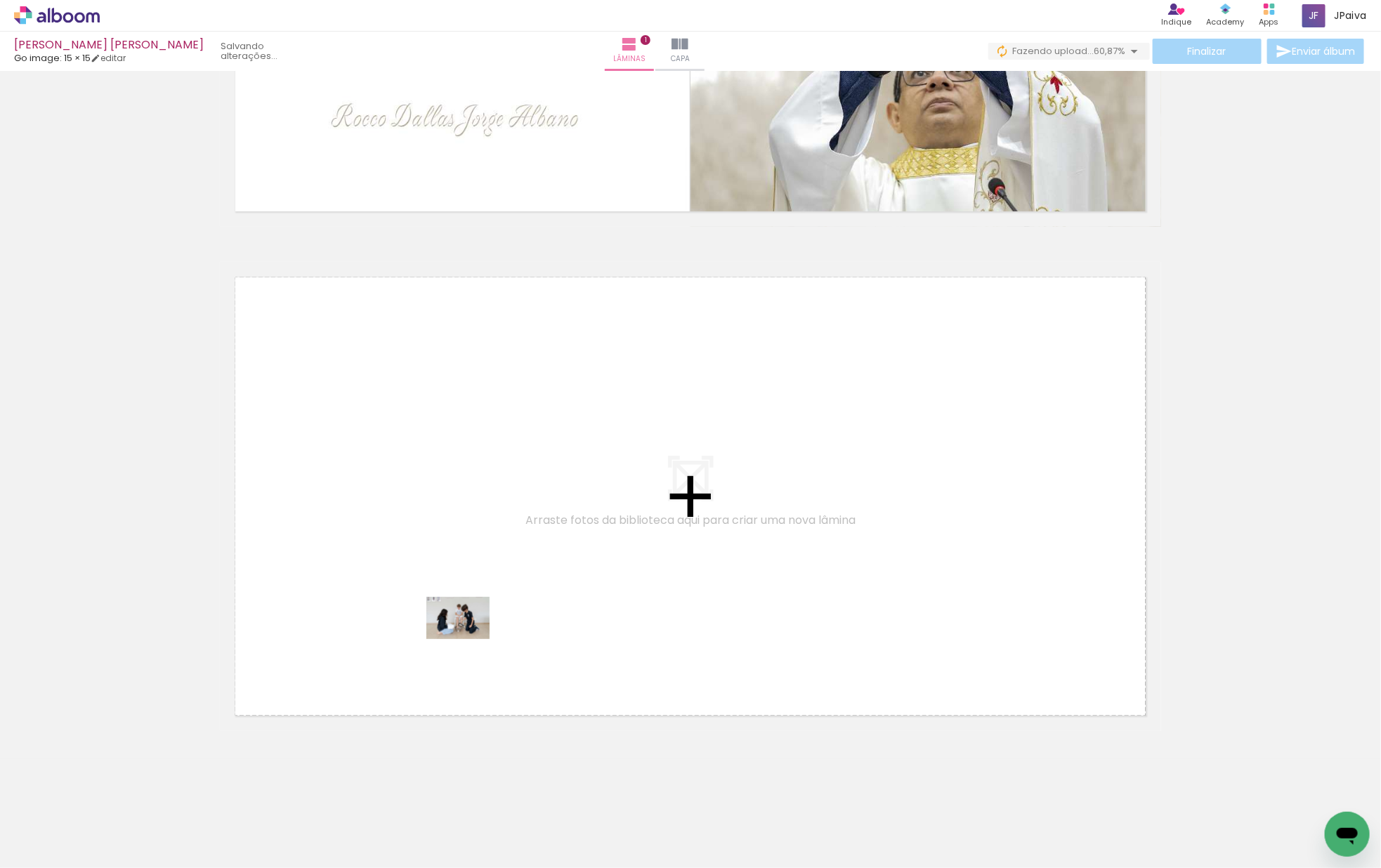
drag, startPoint x: 126, startPoint y: 833, endPoint x: 469, endPoint y: 638, distance: 394.6
click at [469, 638] on quentale-workspace at bounding box center [690, 434] width 1381 height 868
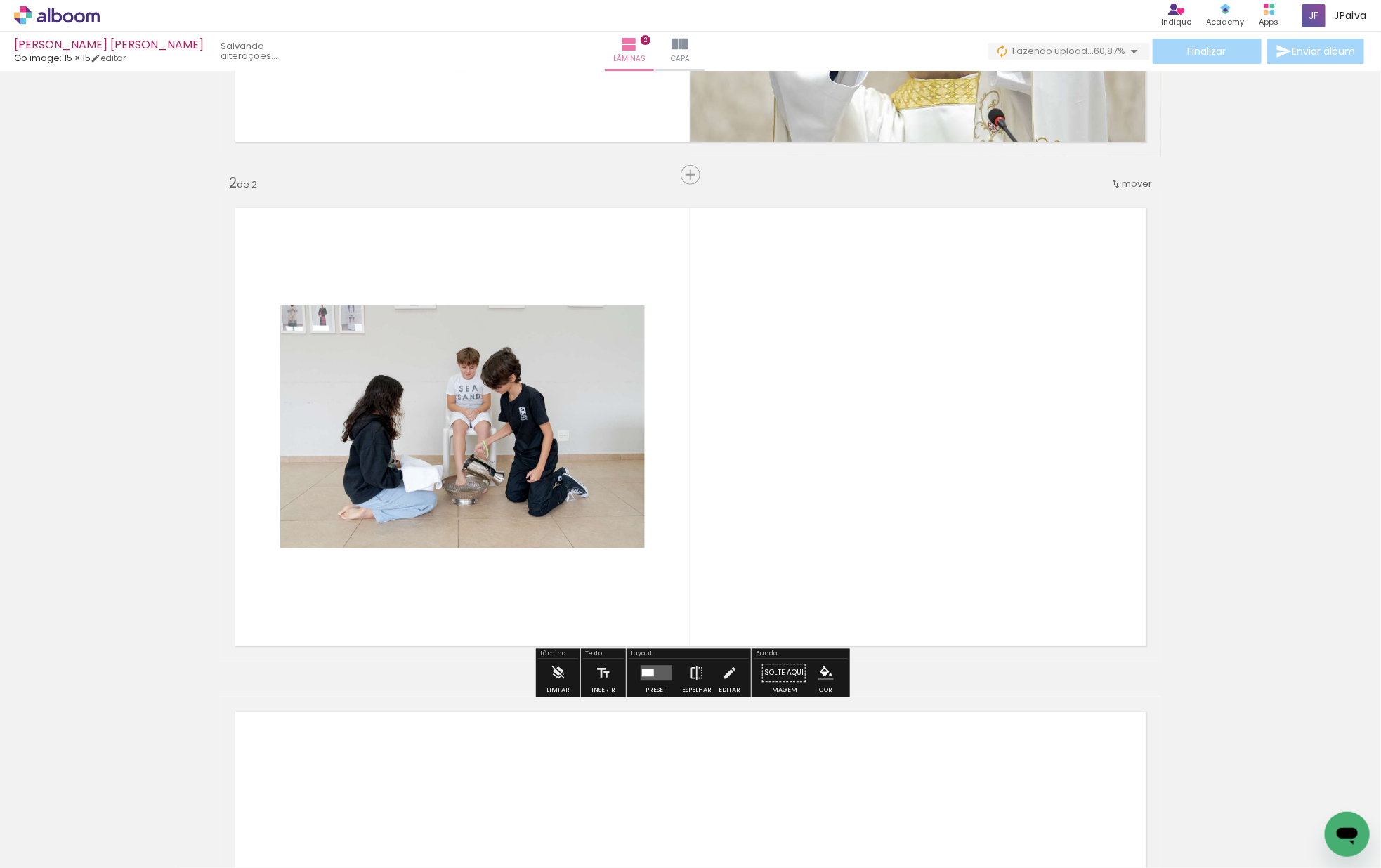
scroll to position [425, 0]
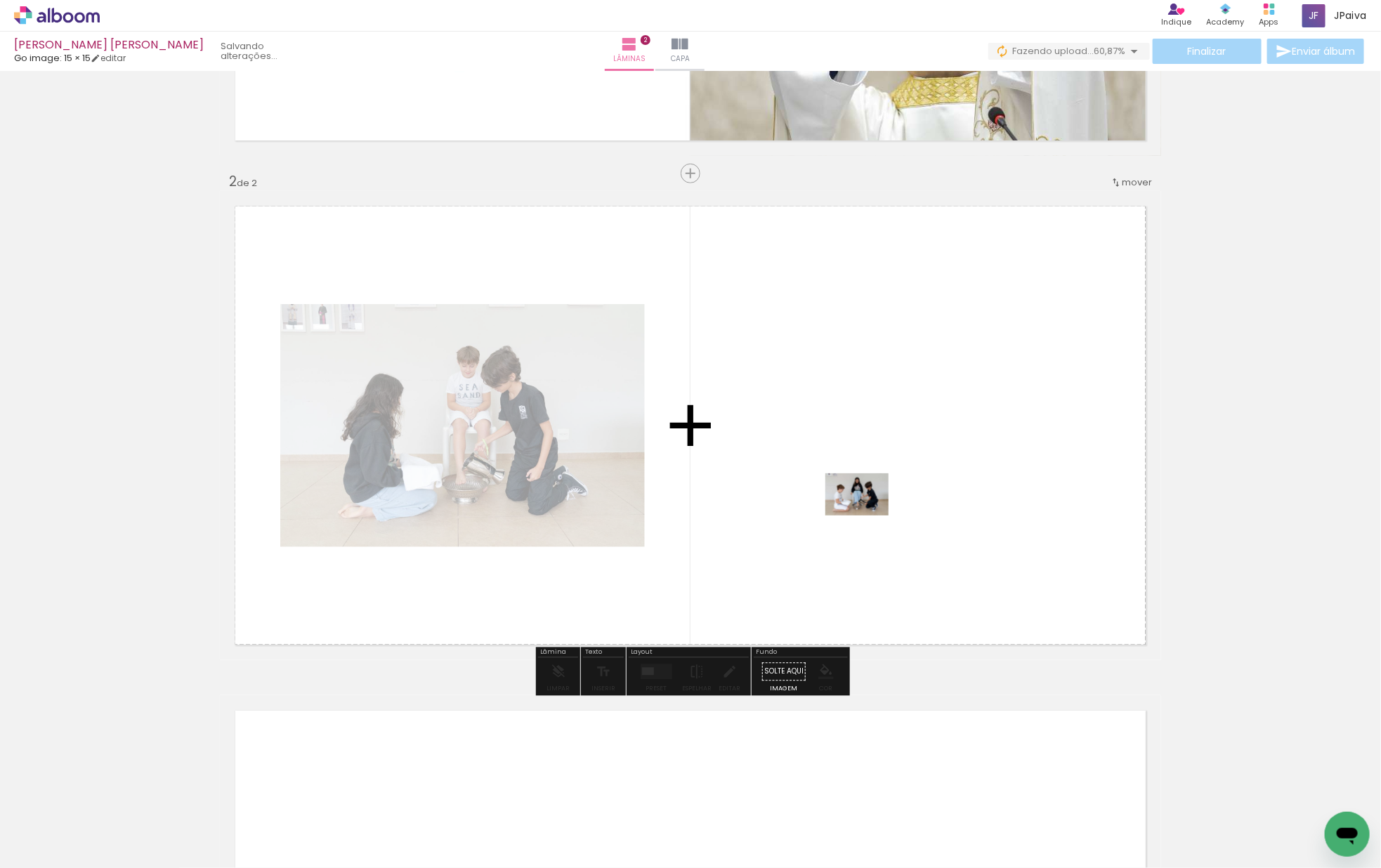
drag, startPoint x: 212, startPoint y: 782, endPoint x: 868, endPoint y: 514, distance: 708.6
click at [868, 514] on quentale-workspace at bounding box center [690, 434] width 1381 height 868
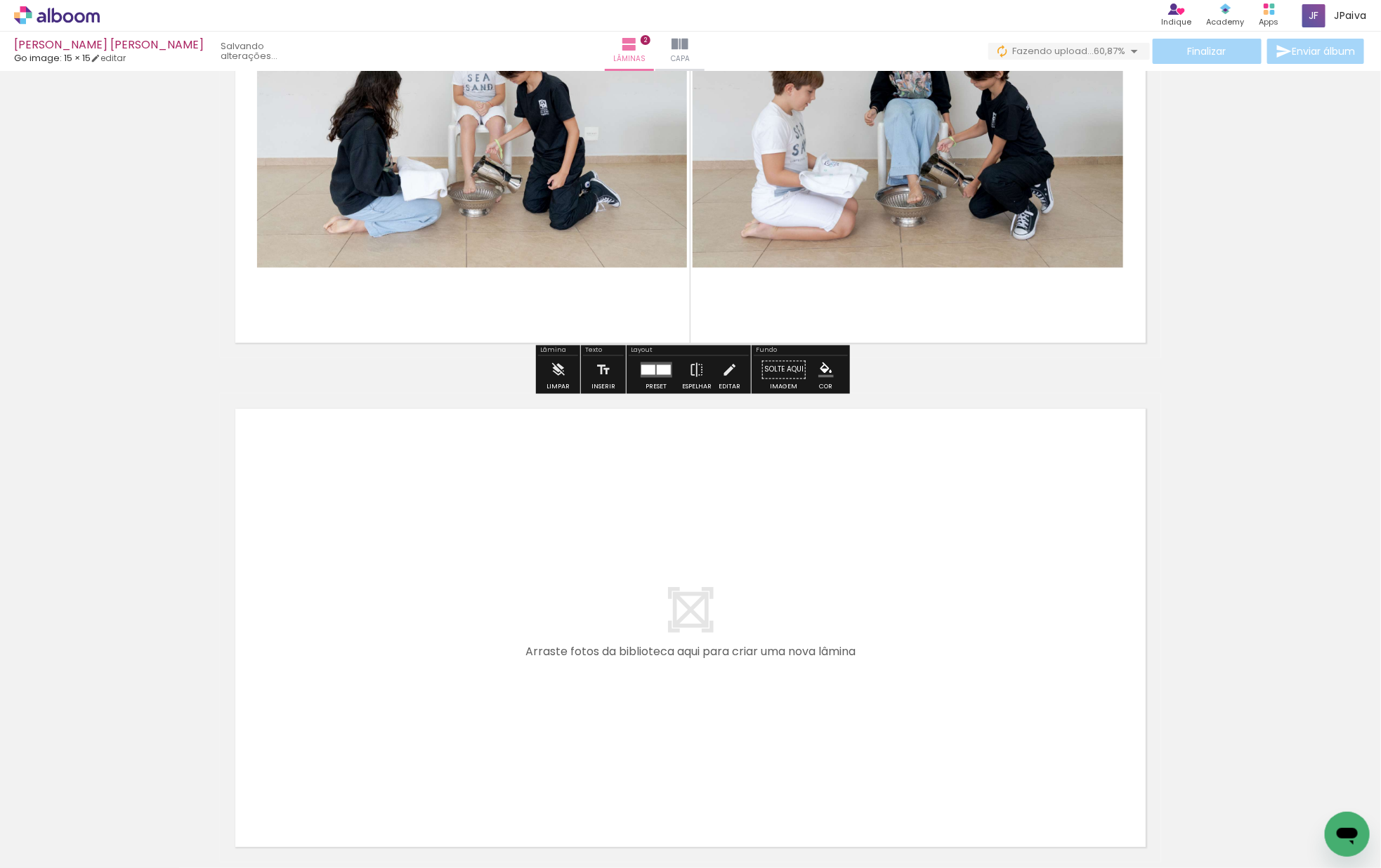
scroll to position [733, 0]
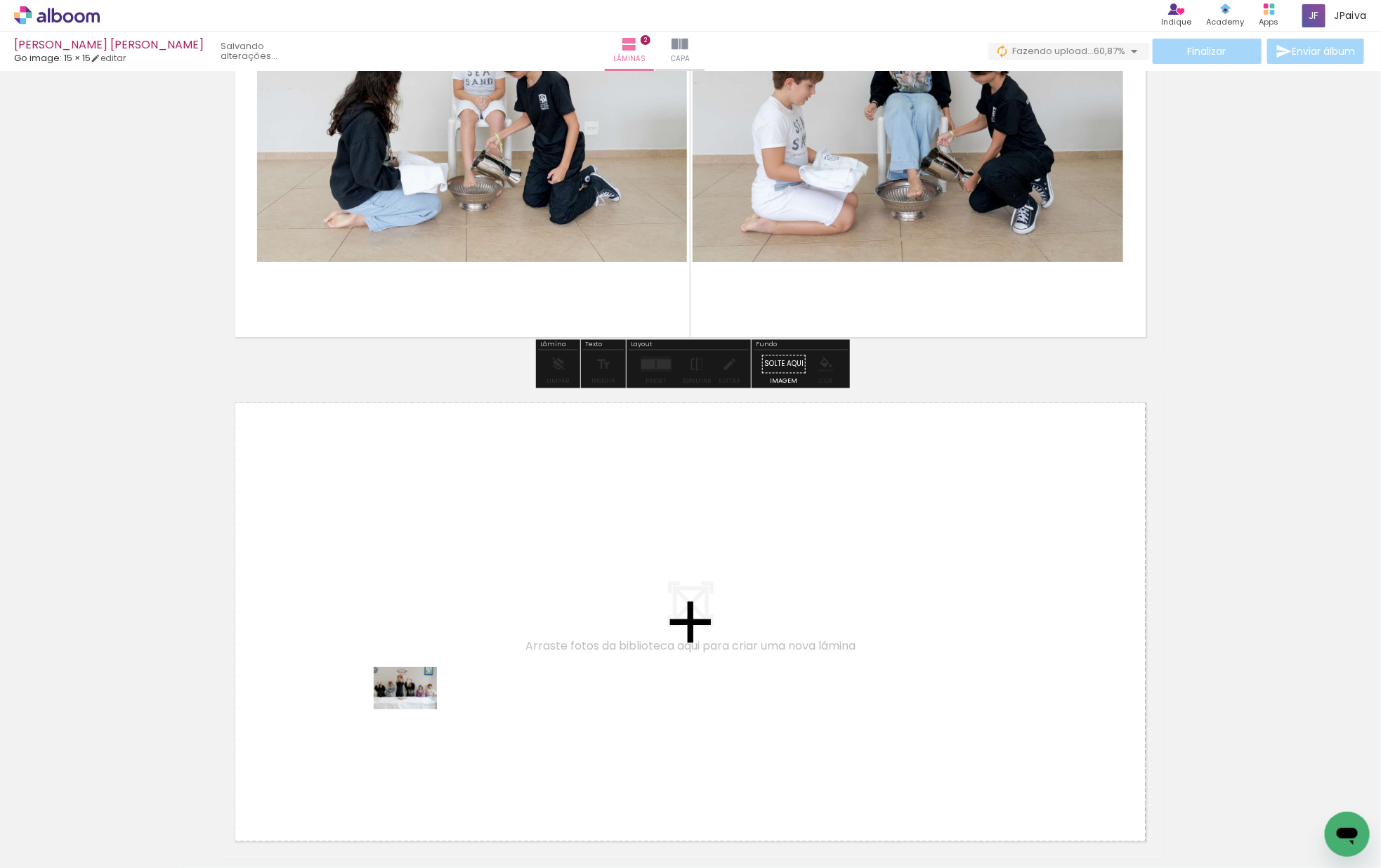
drag, startPoint x: 155, startPoint y: 835, endPoint x: 416, endPoint y: 708, distance: 290.3
click at [416, 708] on quentale-workspace at bounding box center [690, 434] width 1381 height 868
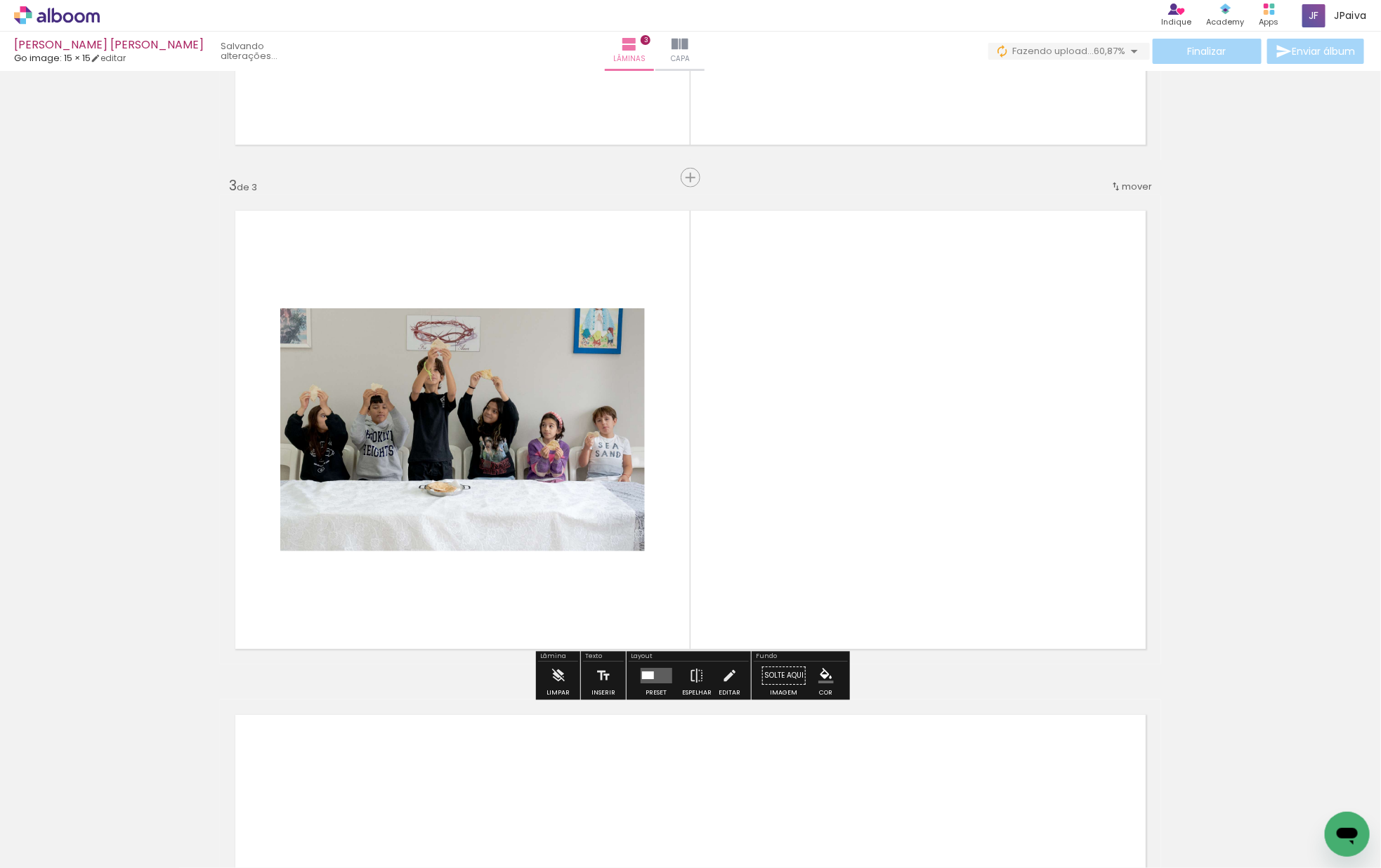
scroll to position [928, 0]
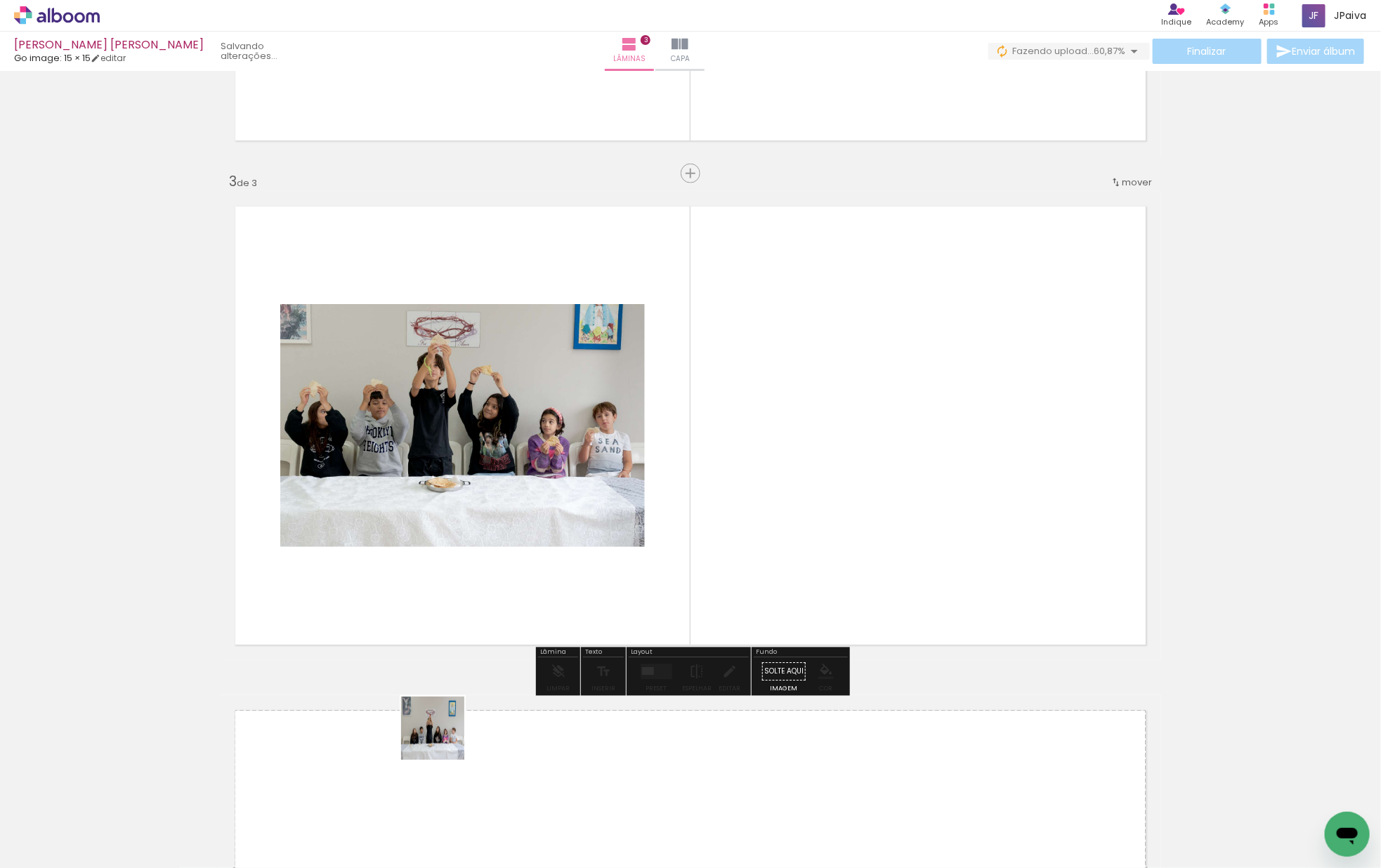
drag, startPoint x: 161, startPoint y: 834, endPoint x: 672, endPoint y: 622, distance: 553.2
click at [672, 622] on quentale-workspace at bounding box center [690, 434] width 1381 height 868
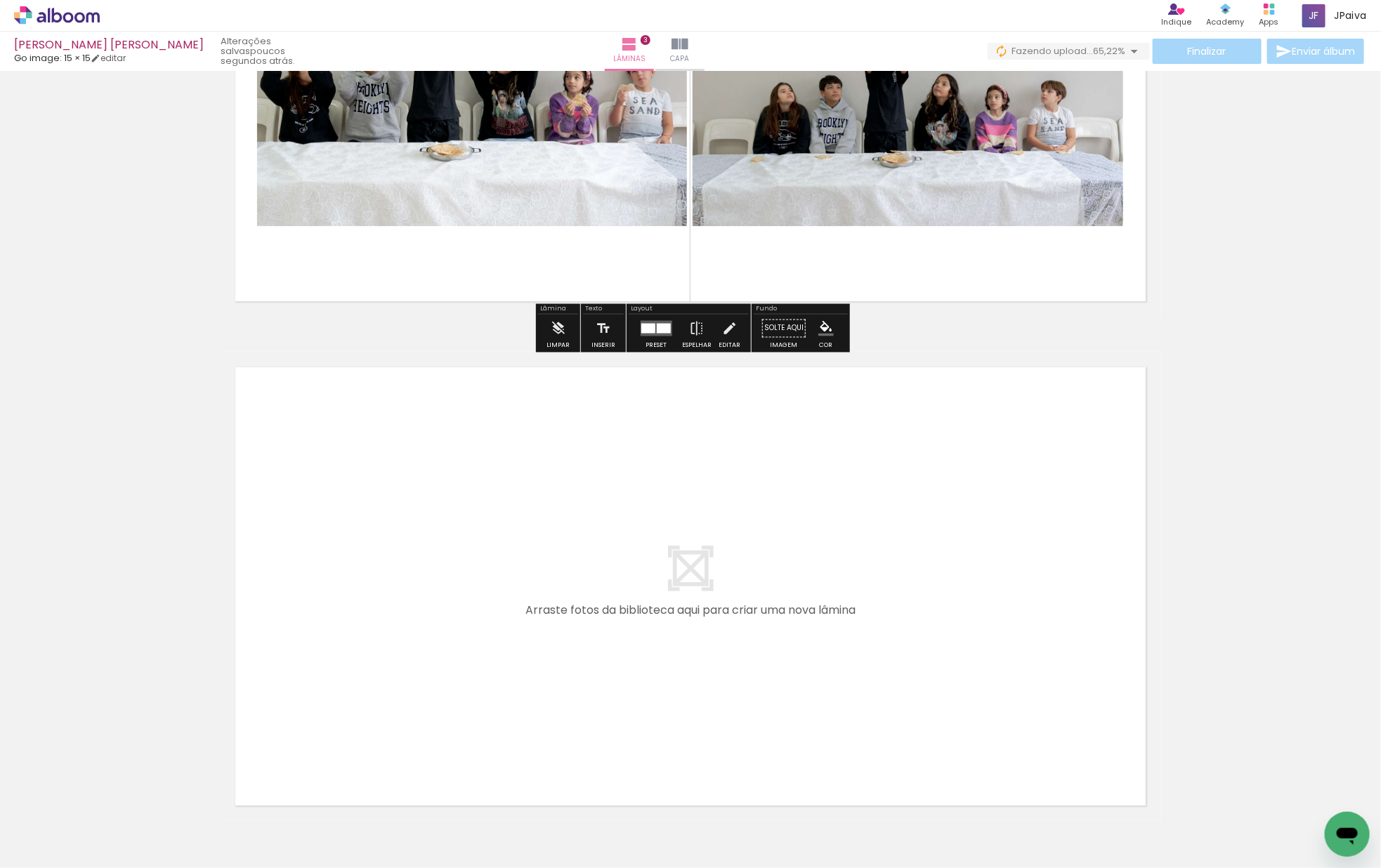
scroll to position [1274, 0]
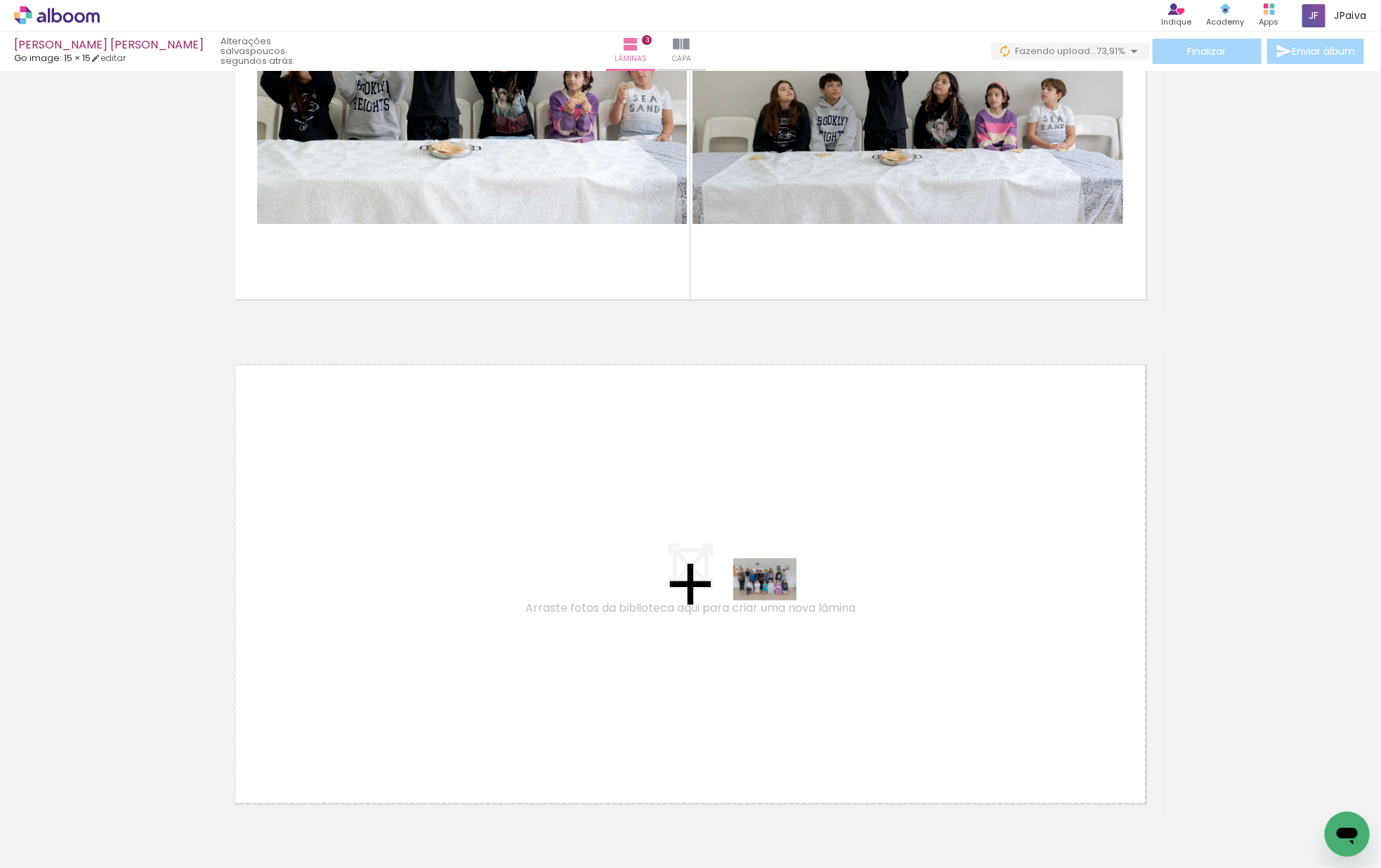
drag, startPoint x: 186, startPoint y: 801, endPoint x: 775, endPoint y: 601, distance: 622.0
click at [775, 601] on quentale-workspace at bounding box center [690, 434] width 1381 height 868
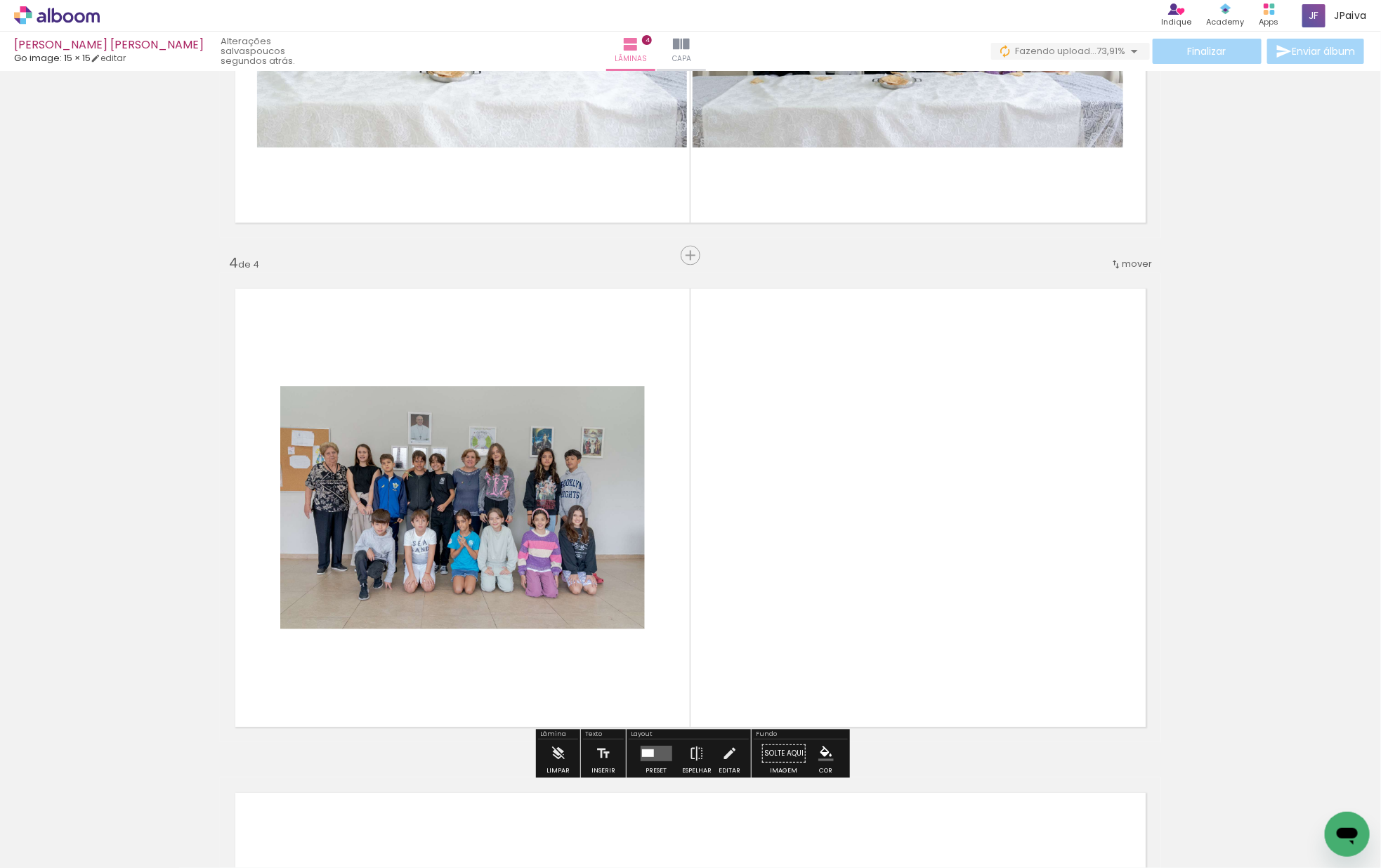
scroll to position [1432, 0]
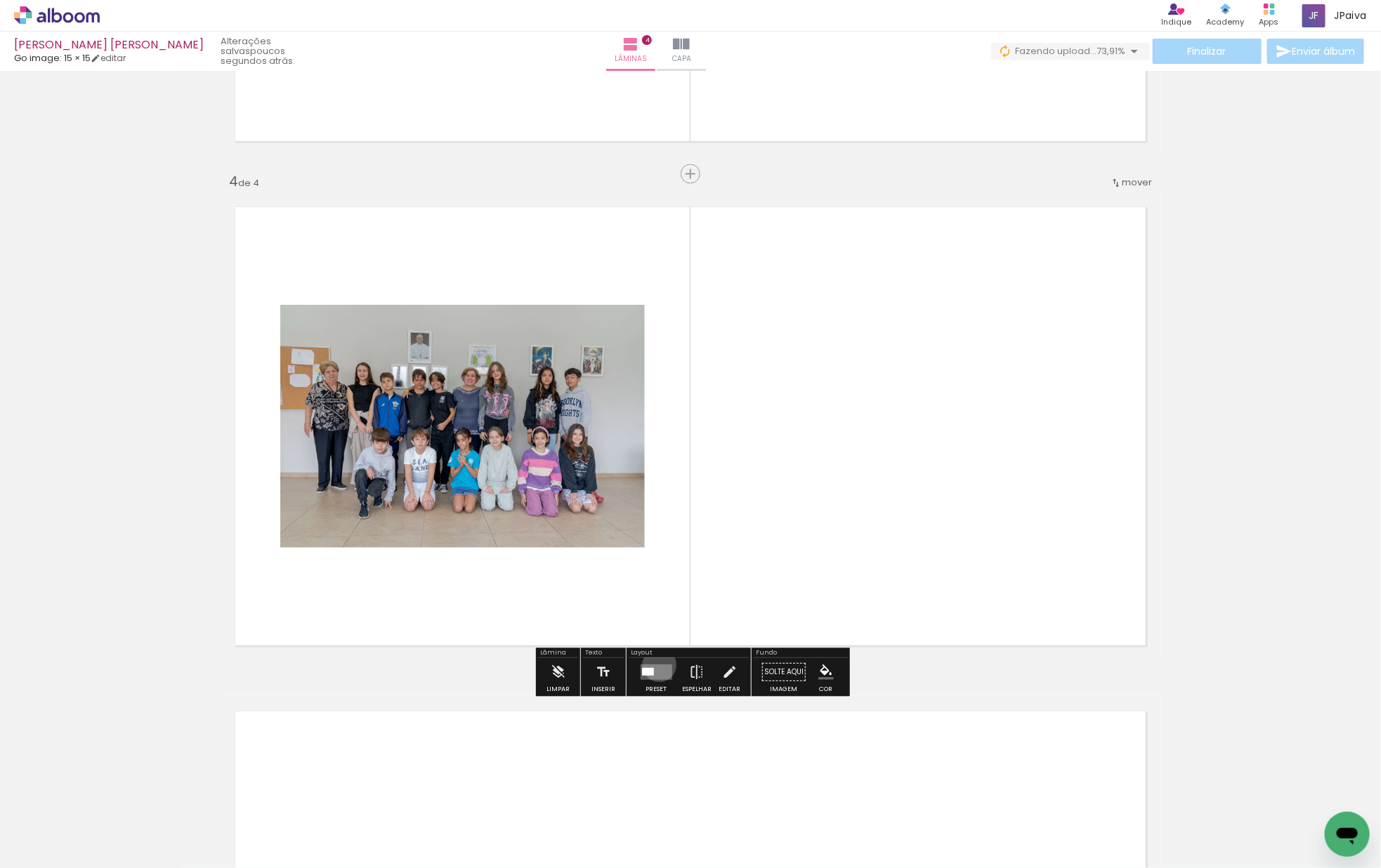
drag, startPoint x: 656, startPoint y: 664, endPoint x: 795, endPoint y: 650, distance: 139.7
click at [658, 664] on quentale-layouter at bounding box center [655, 672] width 32 height 16
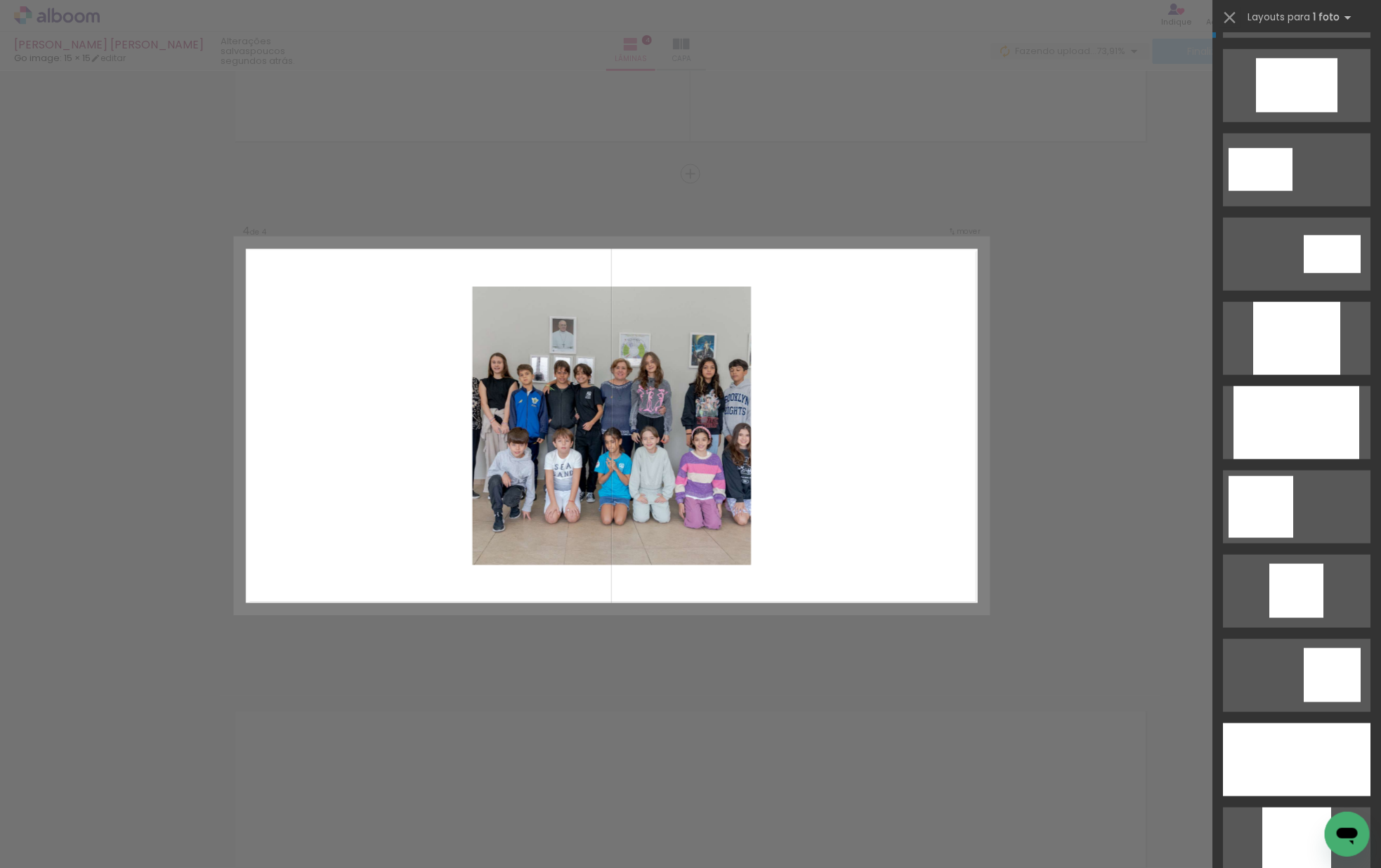
scroll to position [586, 0]
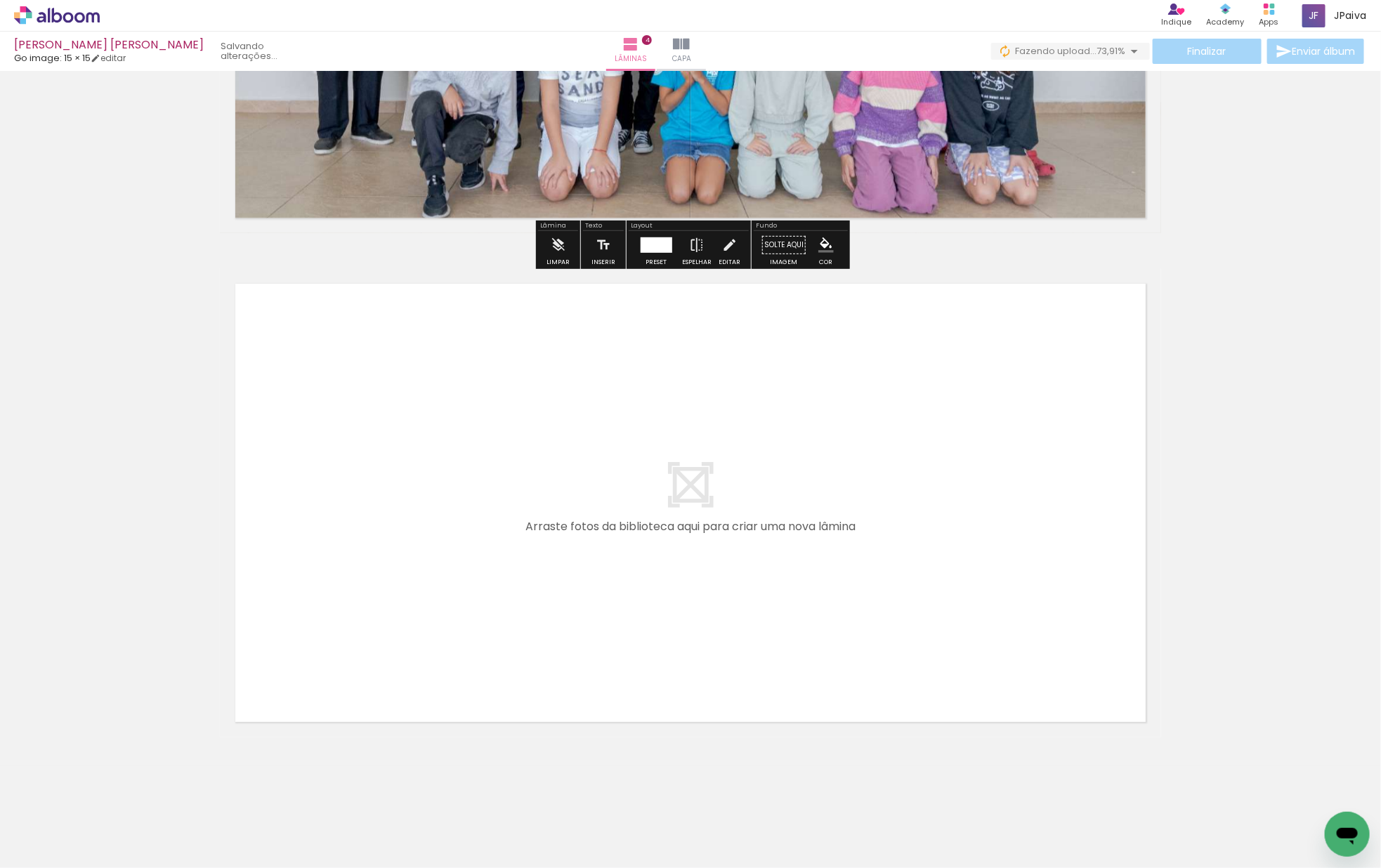
scroll to position [1866, 0]
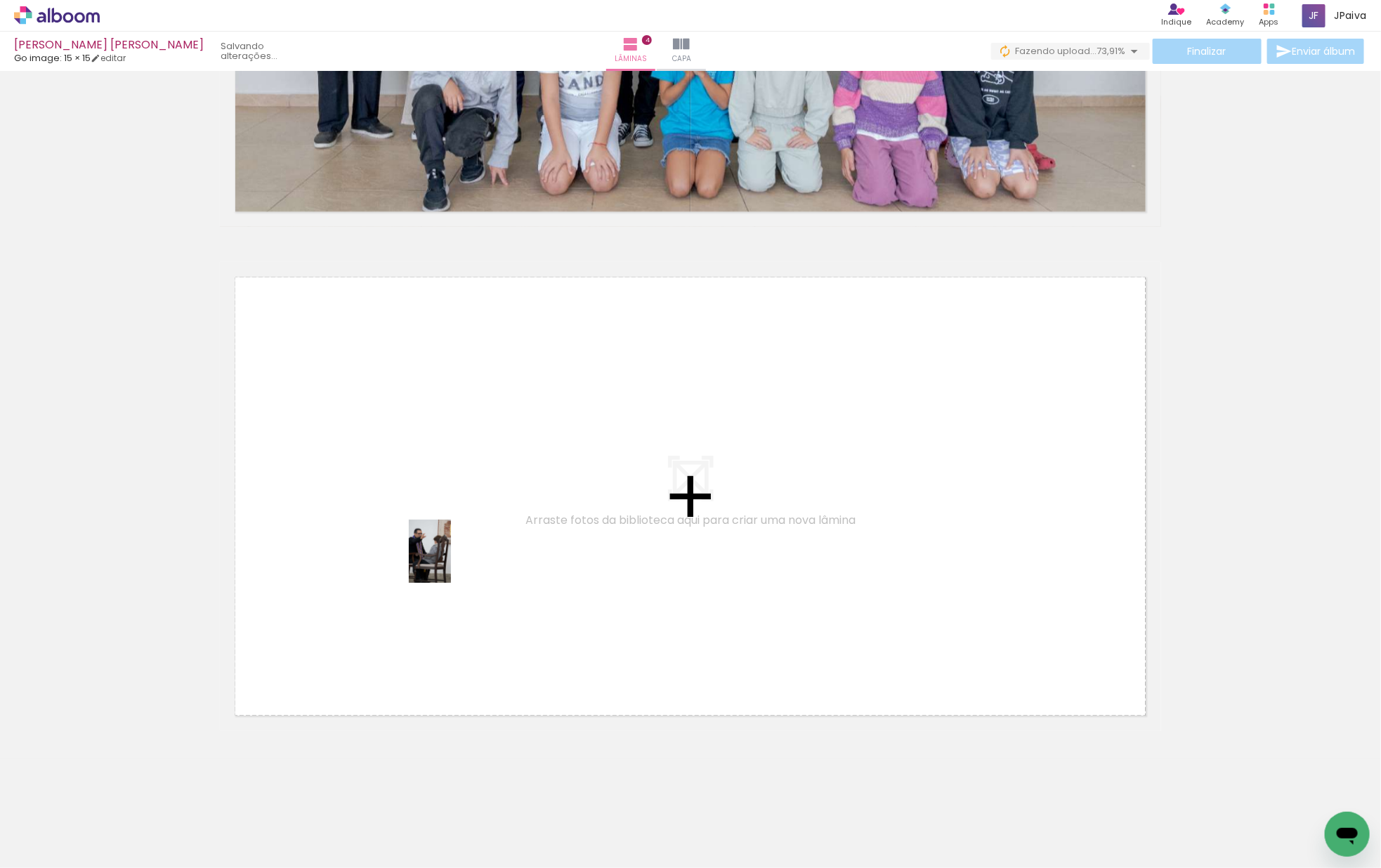
click at [464, 555] on quentale-workspace at bounding box center [690, 434] width 1381 height 868
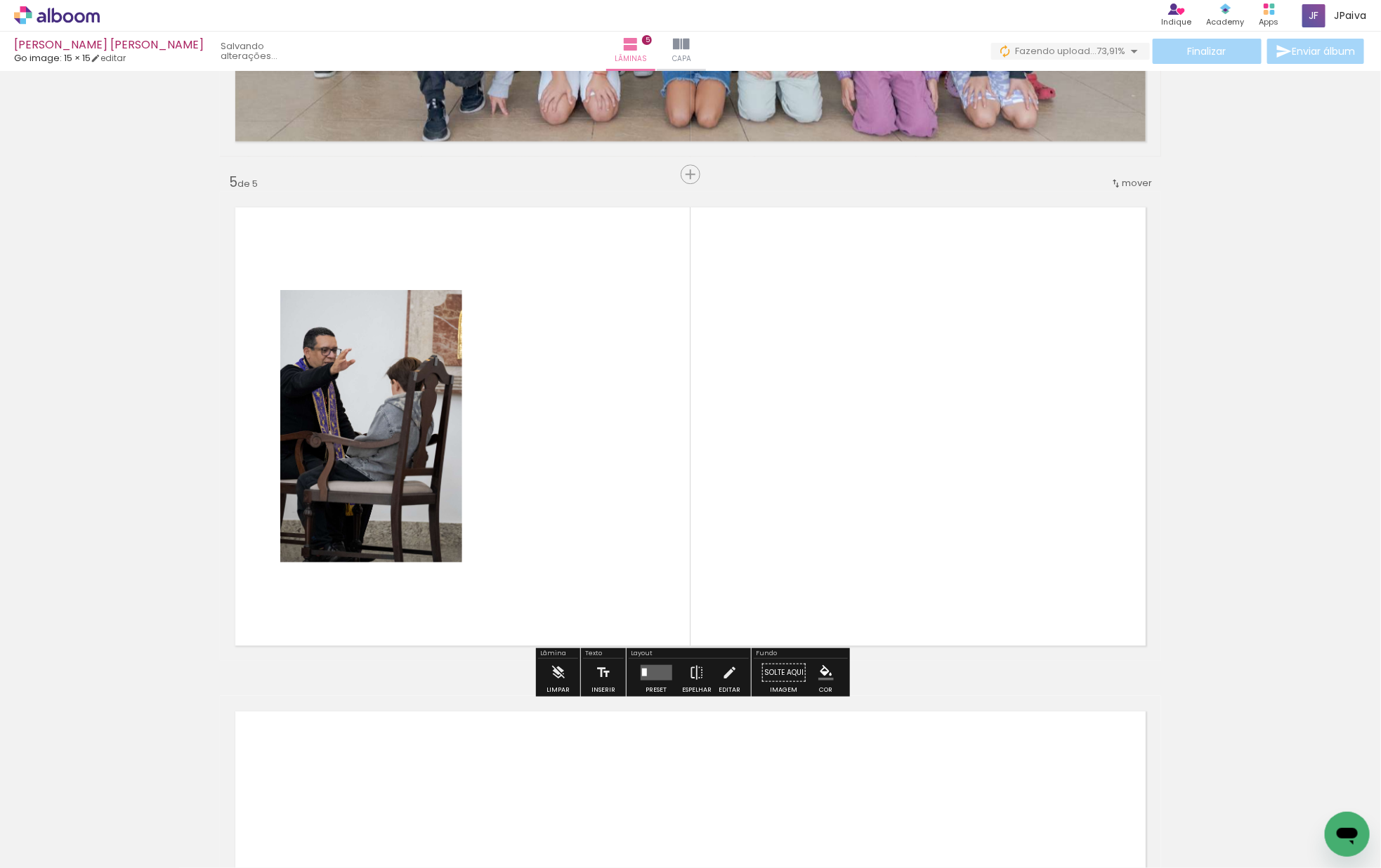
scroll to position [1937, 0]
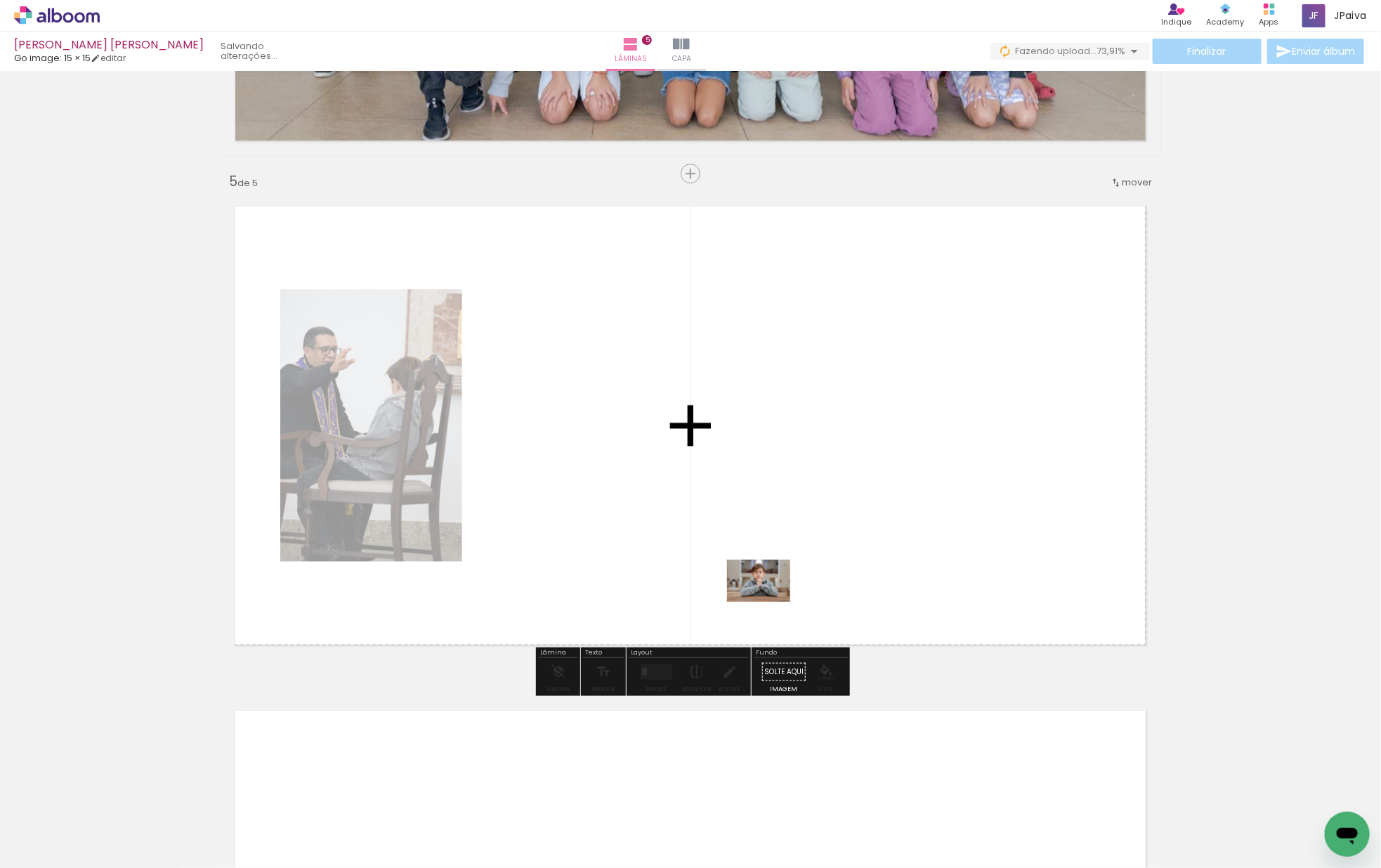
click at [774, 600] on quentale-workspace at bounding box center [690, 434] width 1381 height 868
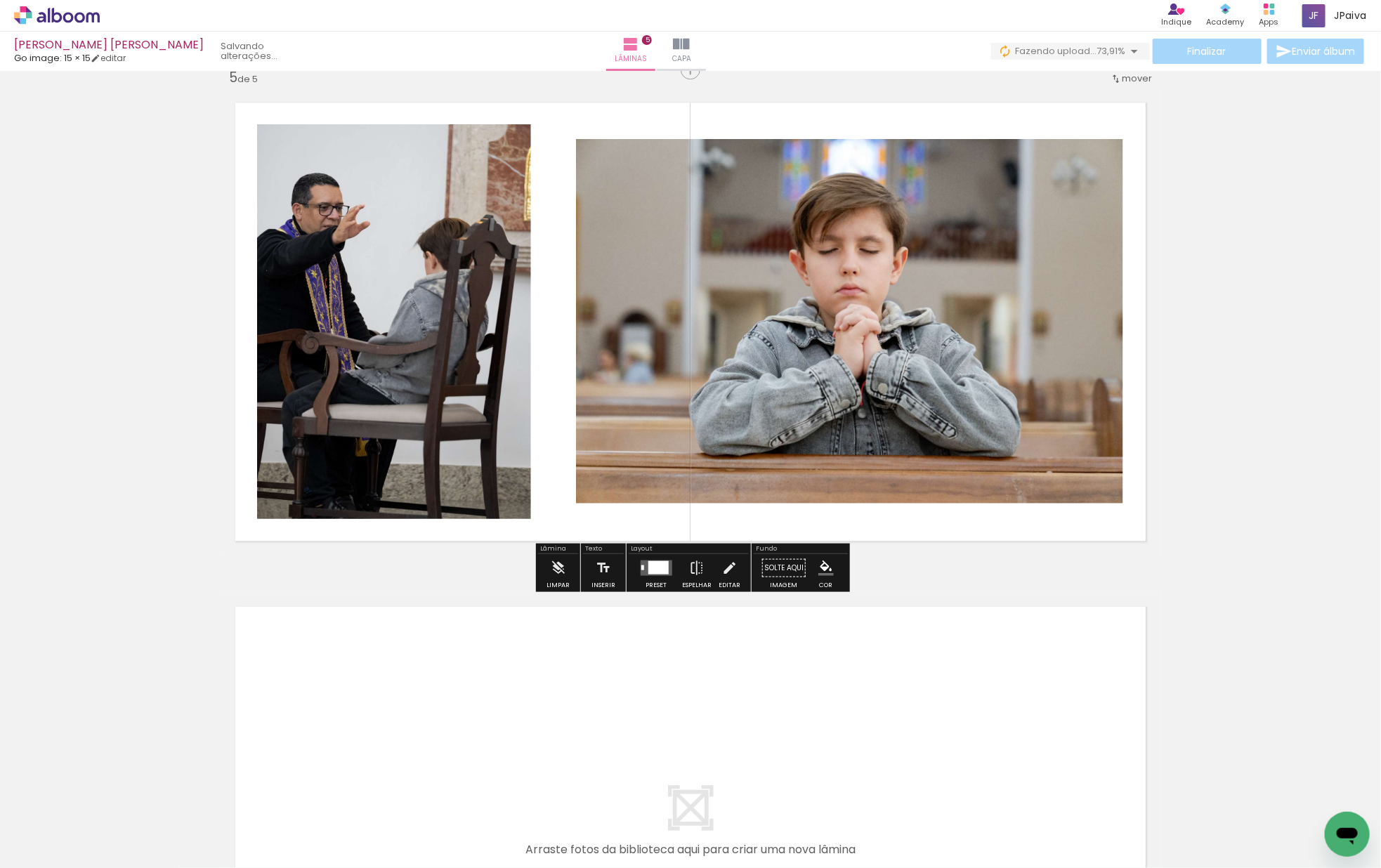
scroll to position [2059, 0]
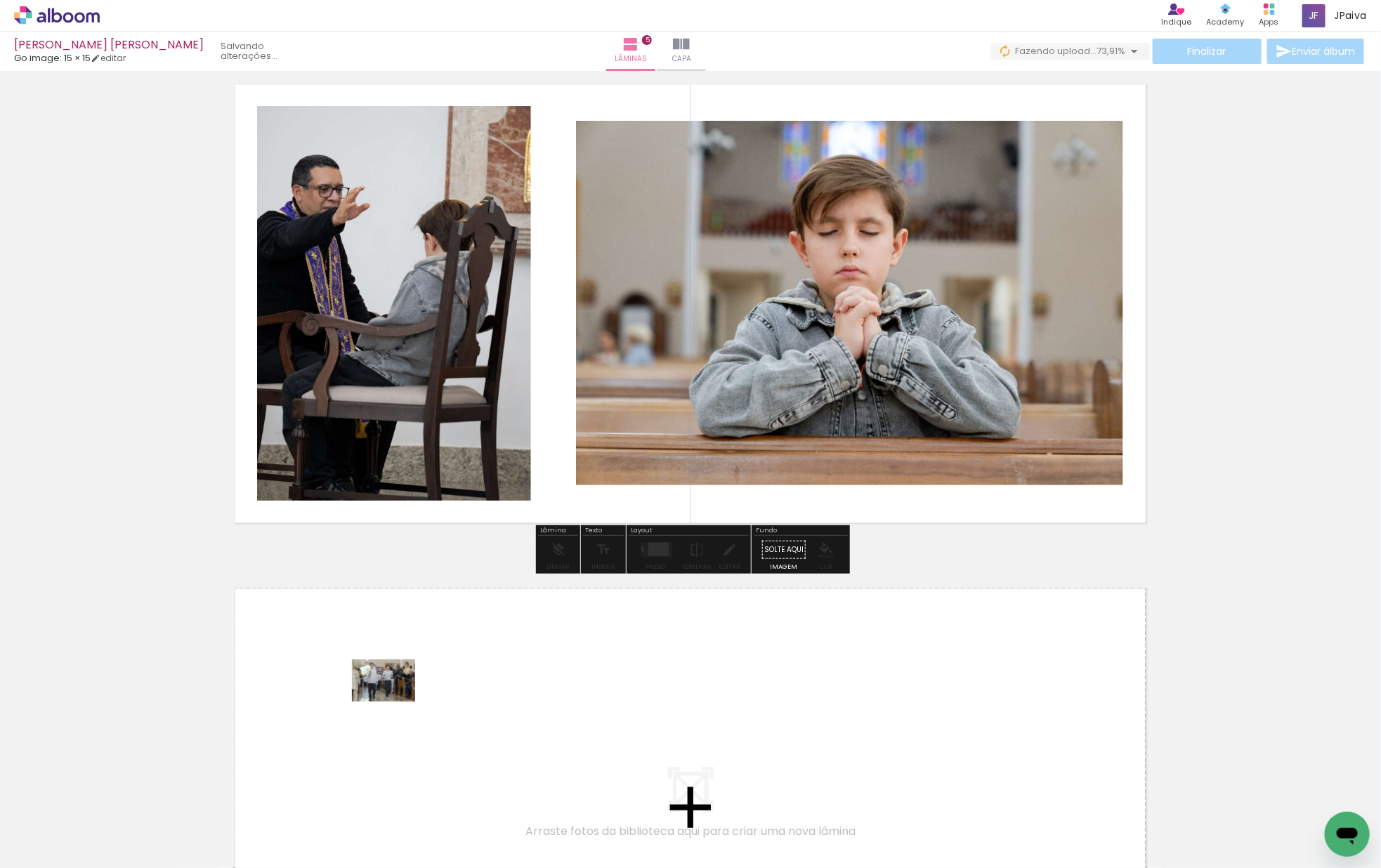
drag, startPoint x: 149, startPoint y: 827, endPoint x: 394, endPoint y: 701, distance: 275.5
click at [394, 701] on quentale-workspace at bounding box center [690, 434] width 1381 height 868
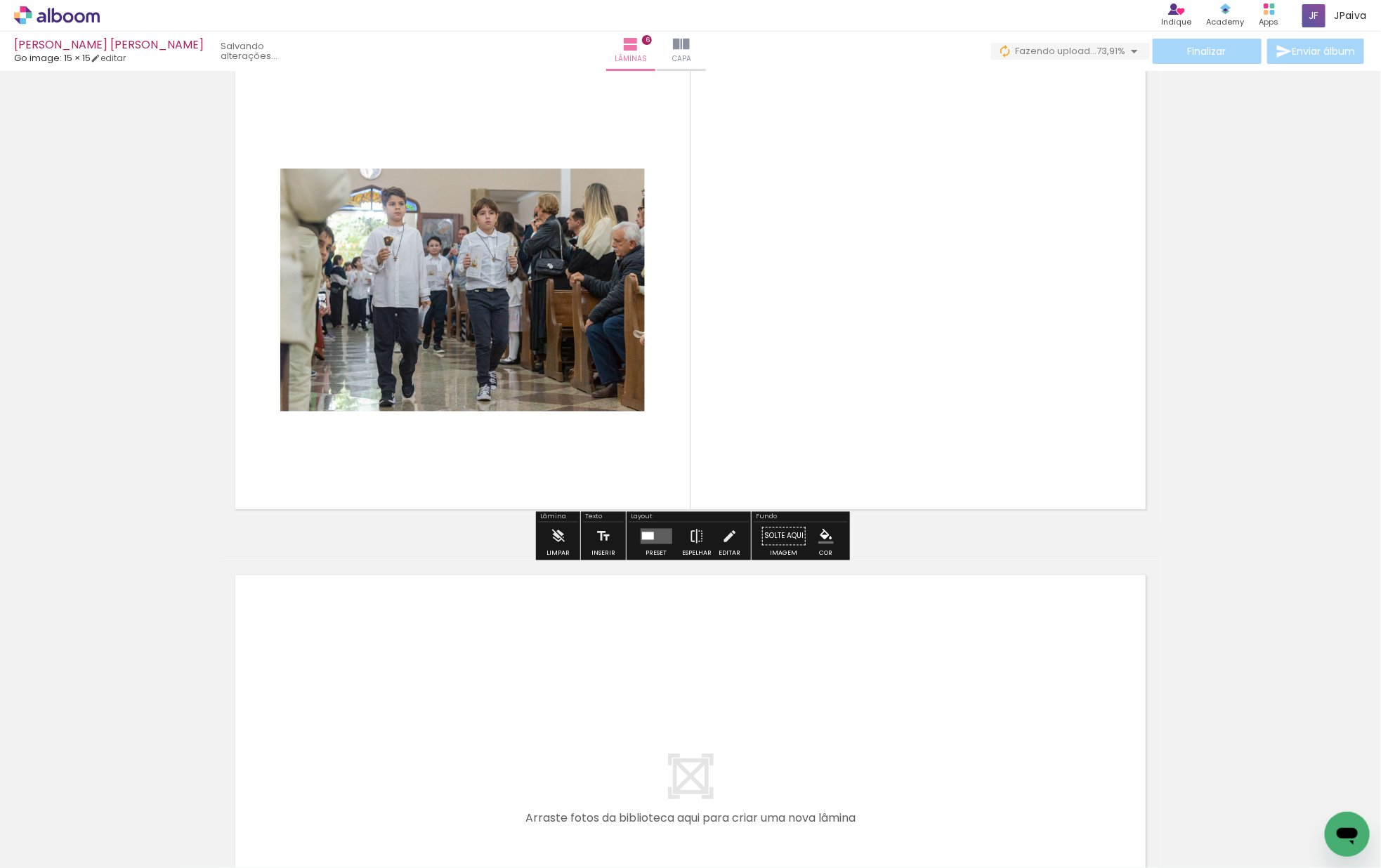
scroll to position [2657, 0]
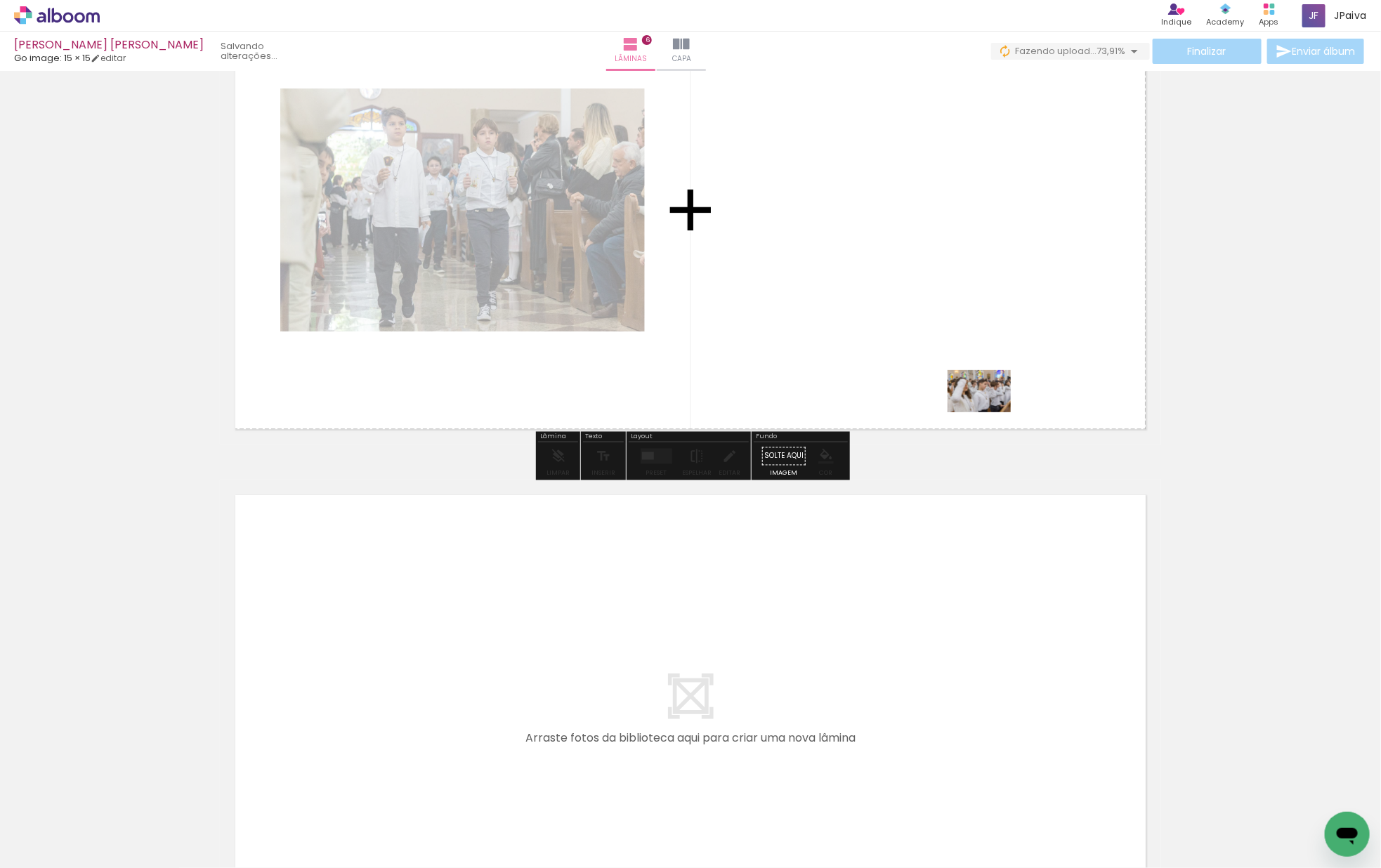
drag, startPoint x: 432, startPoint y: 708, endPoint x: 998, endPoint y: 396, distance: 646.3
click at [996, 399] on quentale-workspace at bounding box center [690, 434] width 1381 height 868
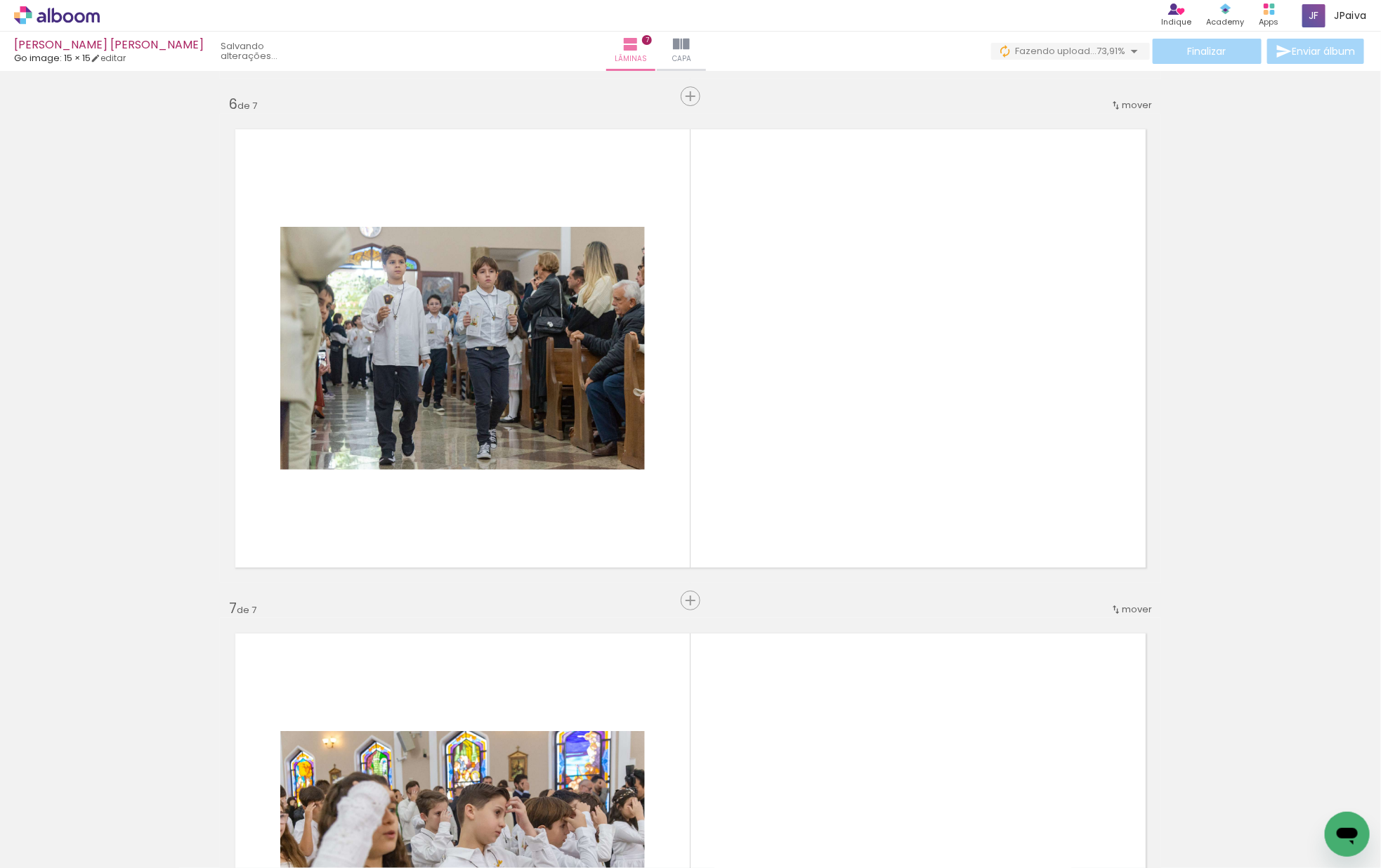
scroll to position [2488, 0]
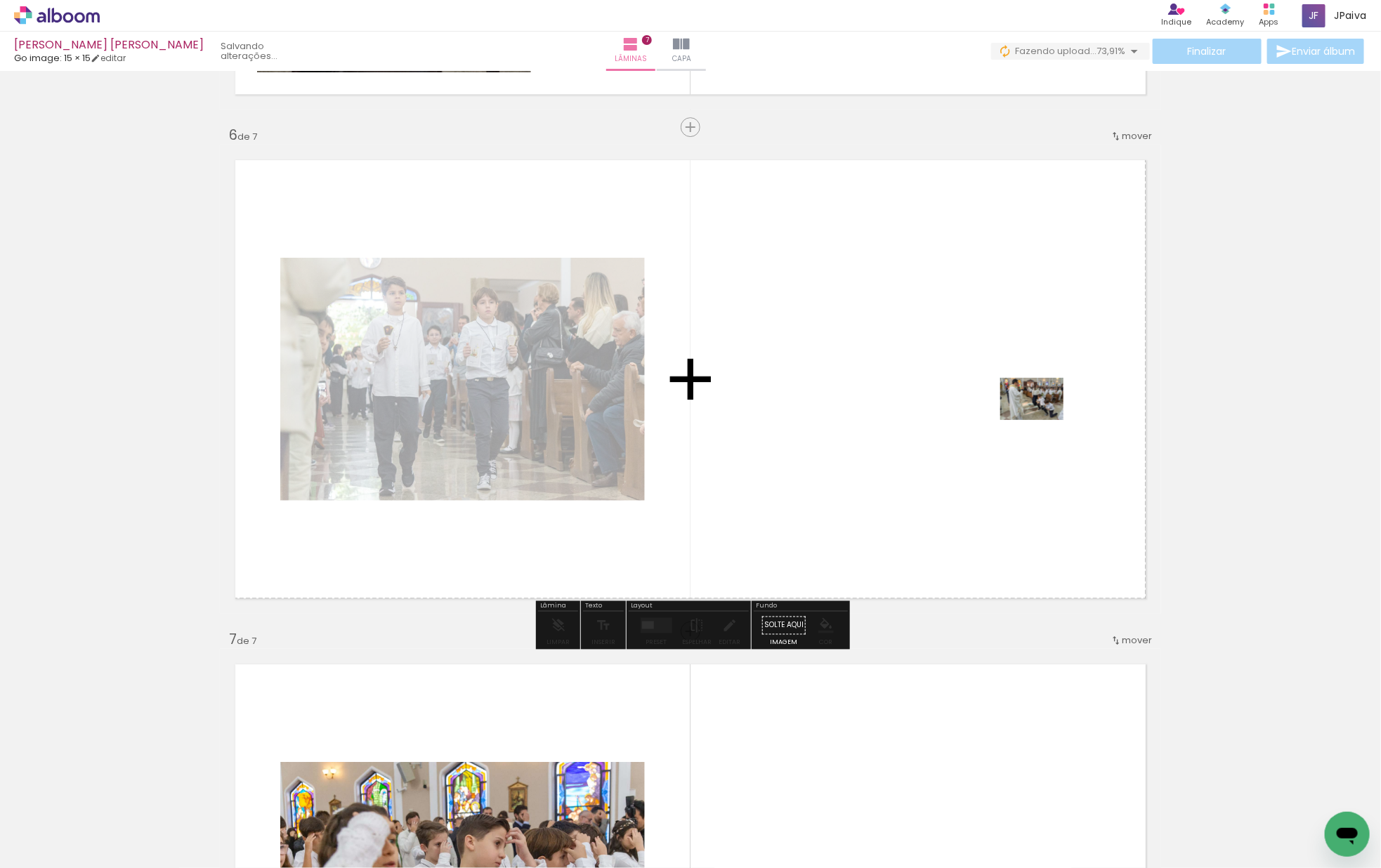
click at [1038, 420] on quentale-workspace at bounding box center [690, 434] width 1381 height 868
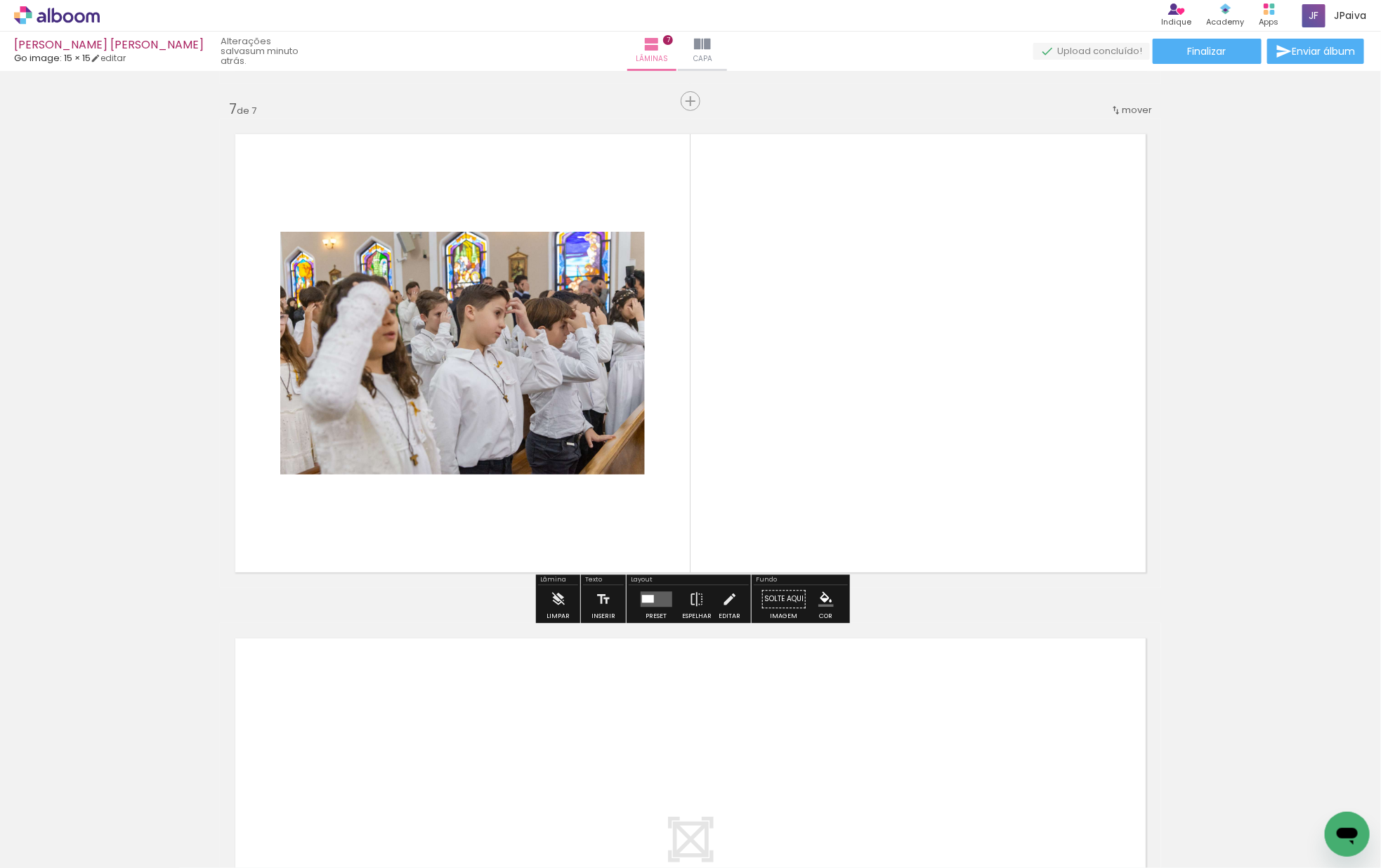
scroll to position [3043, 0]
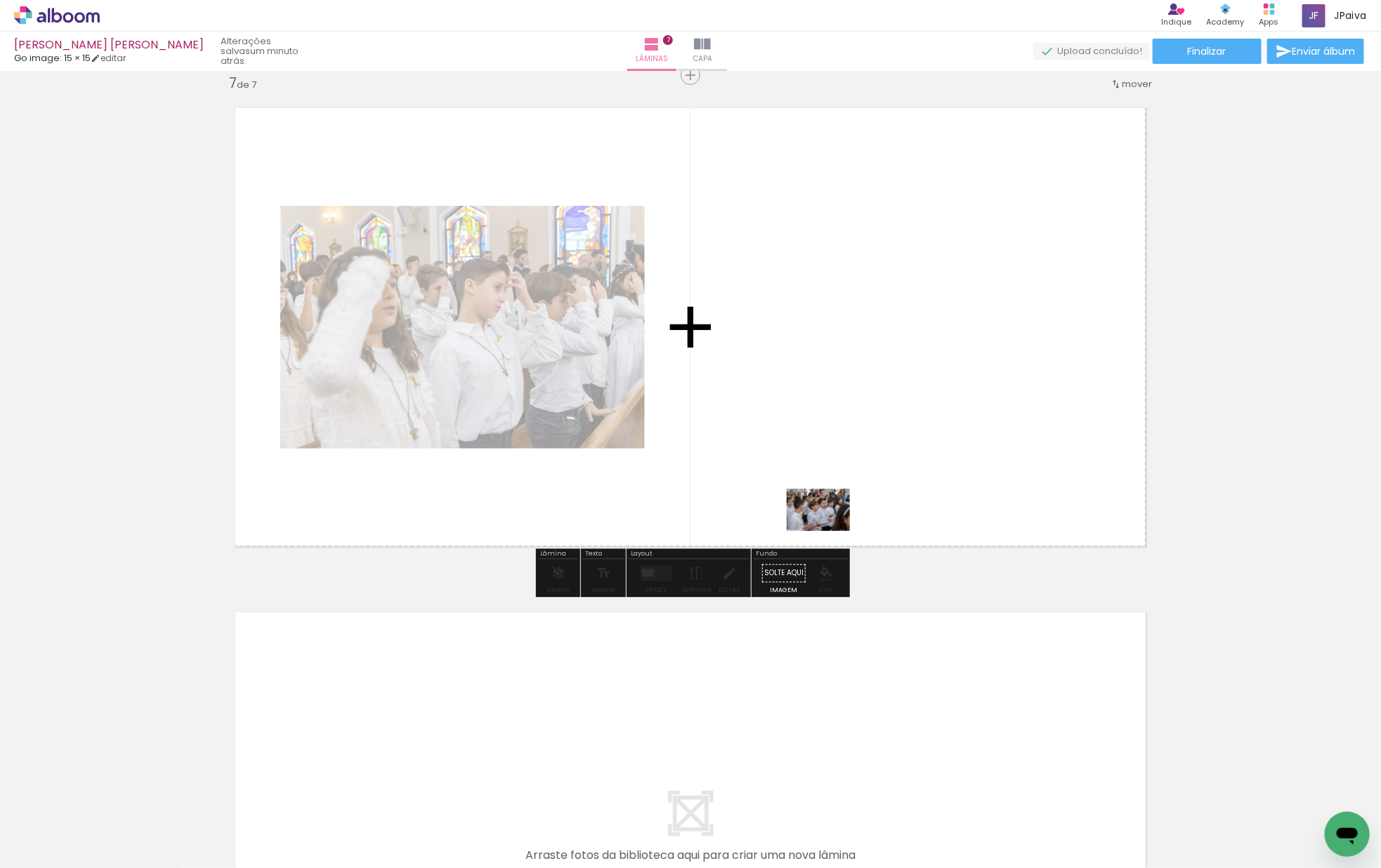
drag, startPoint x: 156, startPoint y: 830, endPoint x: 855, endPoint y: 488, distance: 778.2
click at [854, 494] on quentale-workspace at bounding box center [690, 434] width 1381 height 868
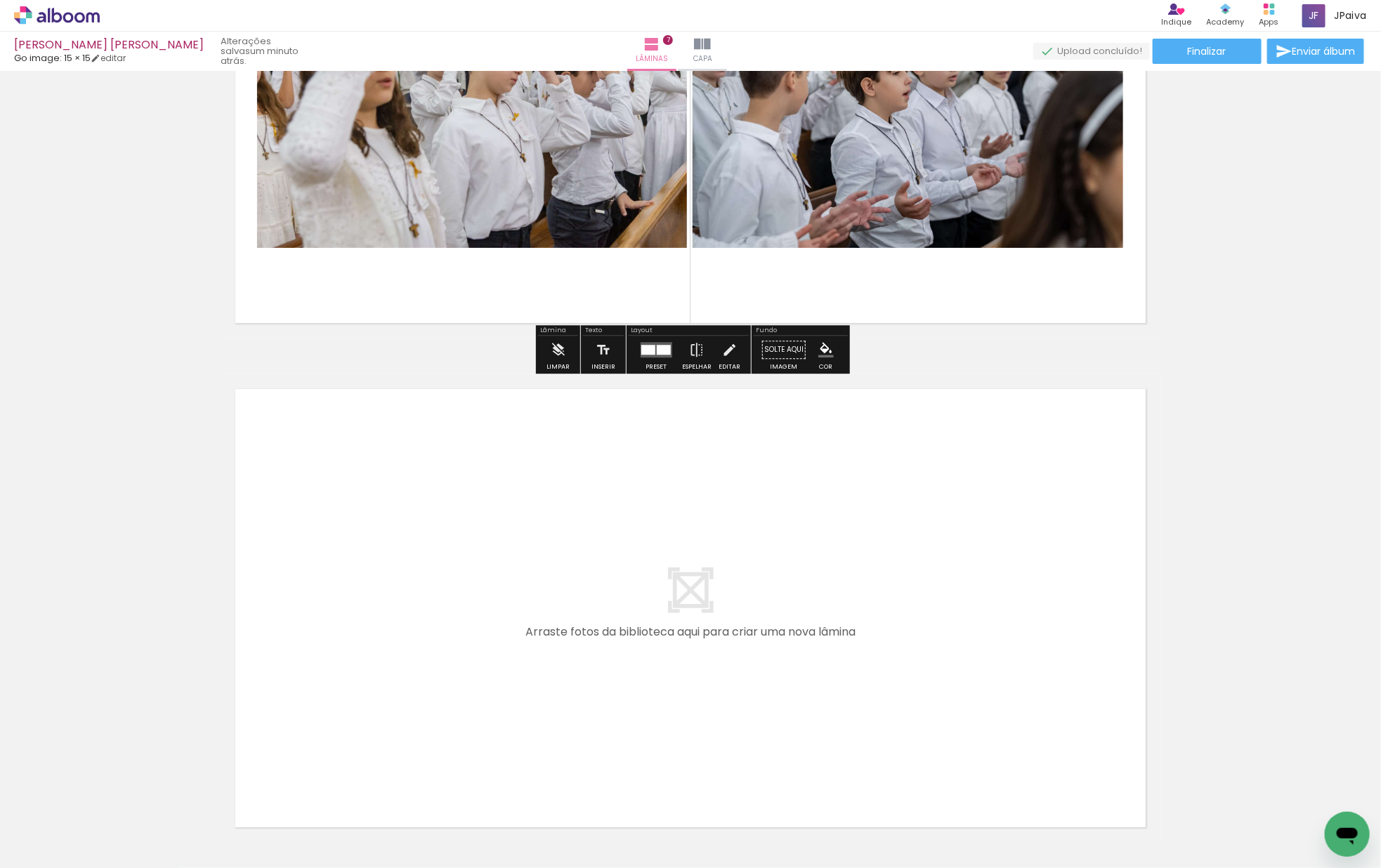
scroll to position [3331, 0]
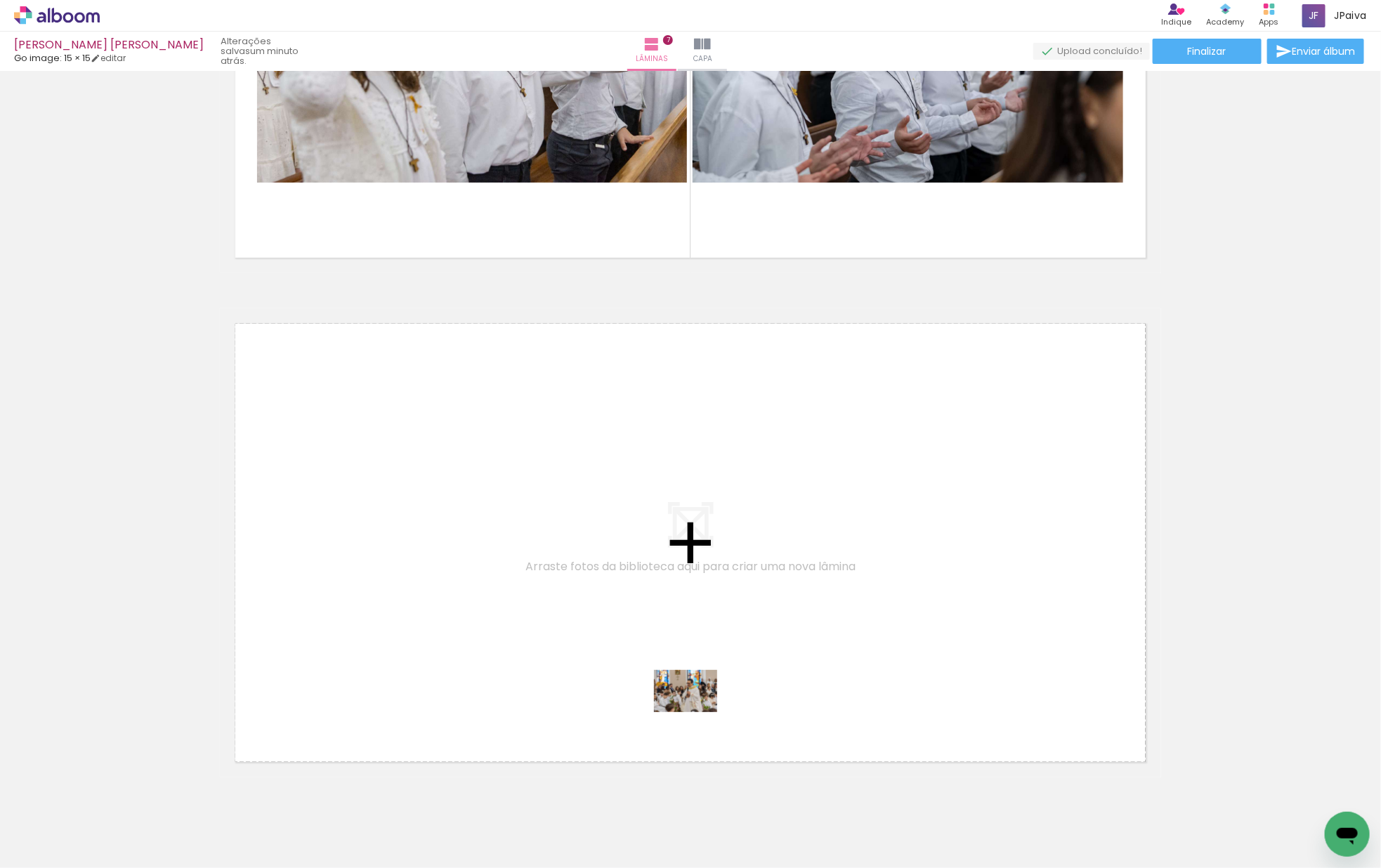
click at [699, 710] on quentale-workspace at bounding box center [690, 434] width 1381 height 868
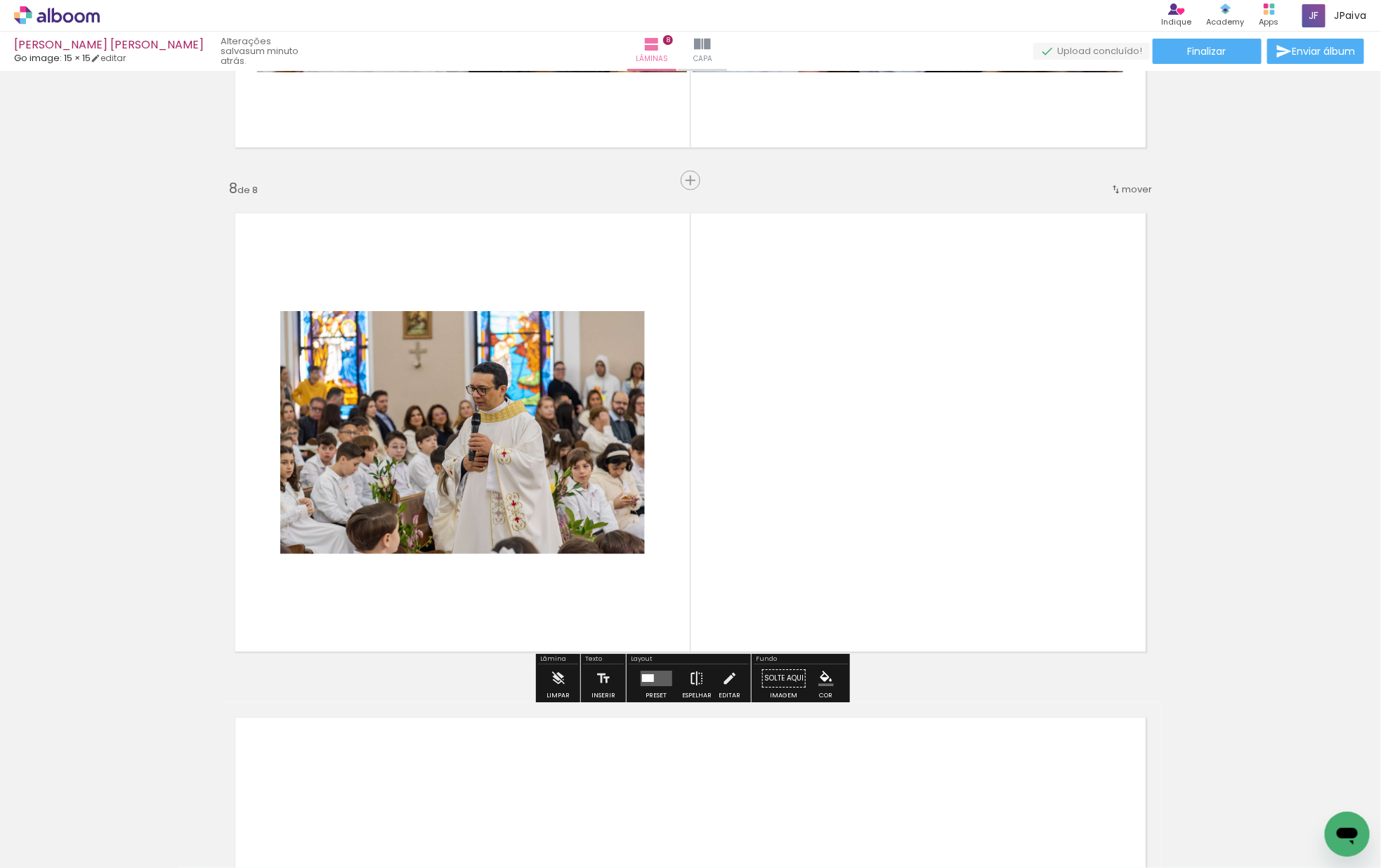
scroll to position [3448, 0]
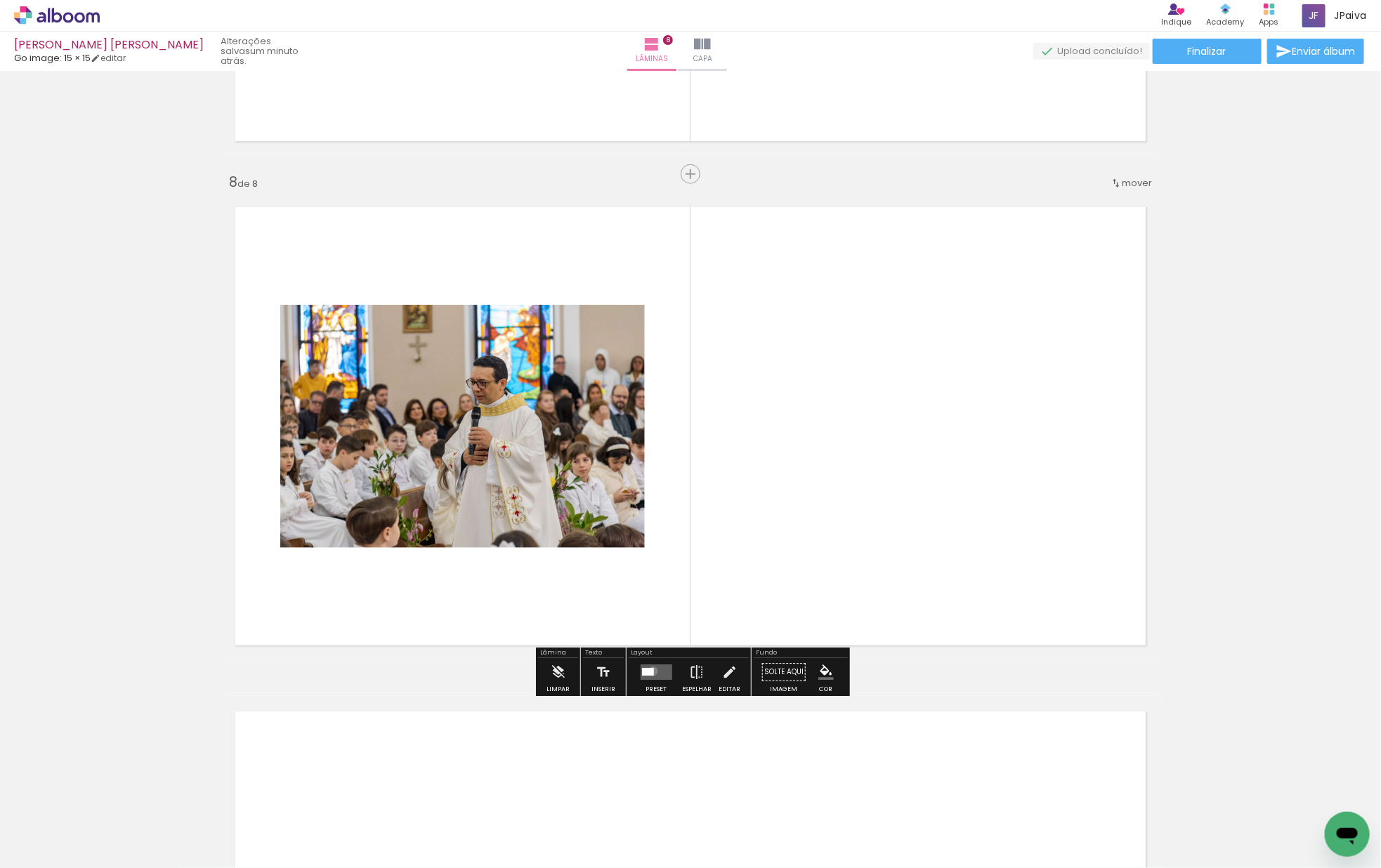
click at [650, 670] on div at bounding box center [647, 672] width 12 height 8
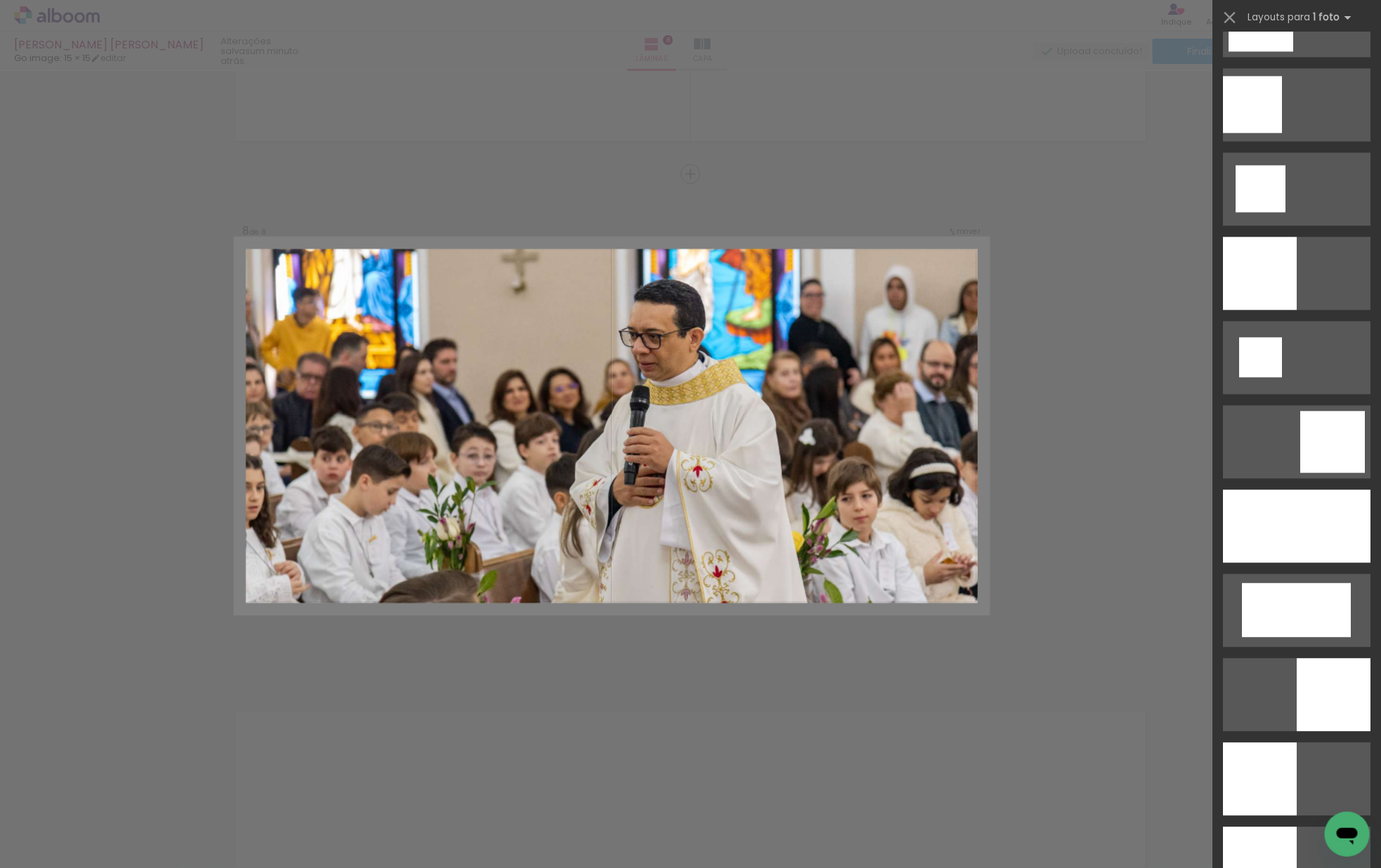
scroll to position [1576, 0]
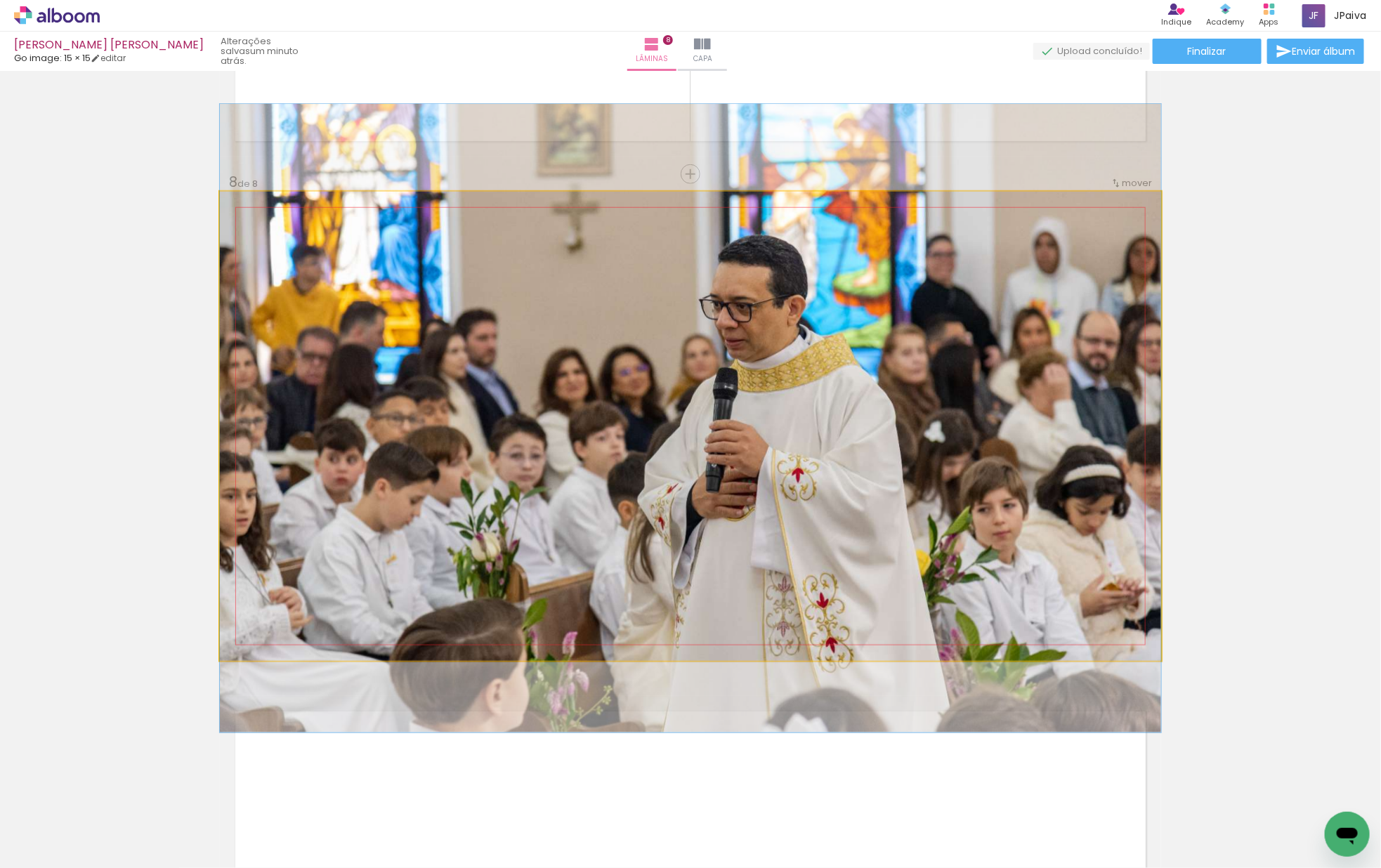
drag, startPoint x: 841, startPoint y: 464, endPoint x: 852, endPoint y: 456, distance: 13.6
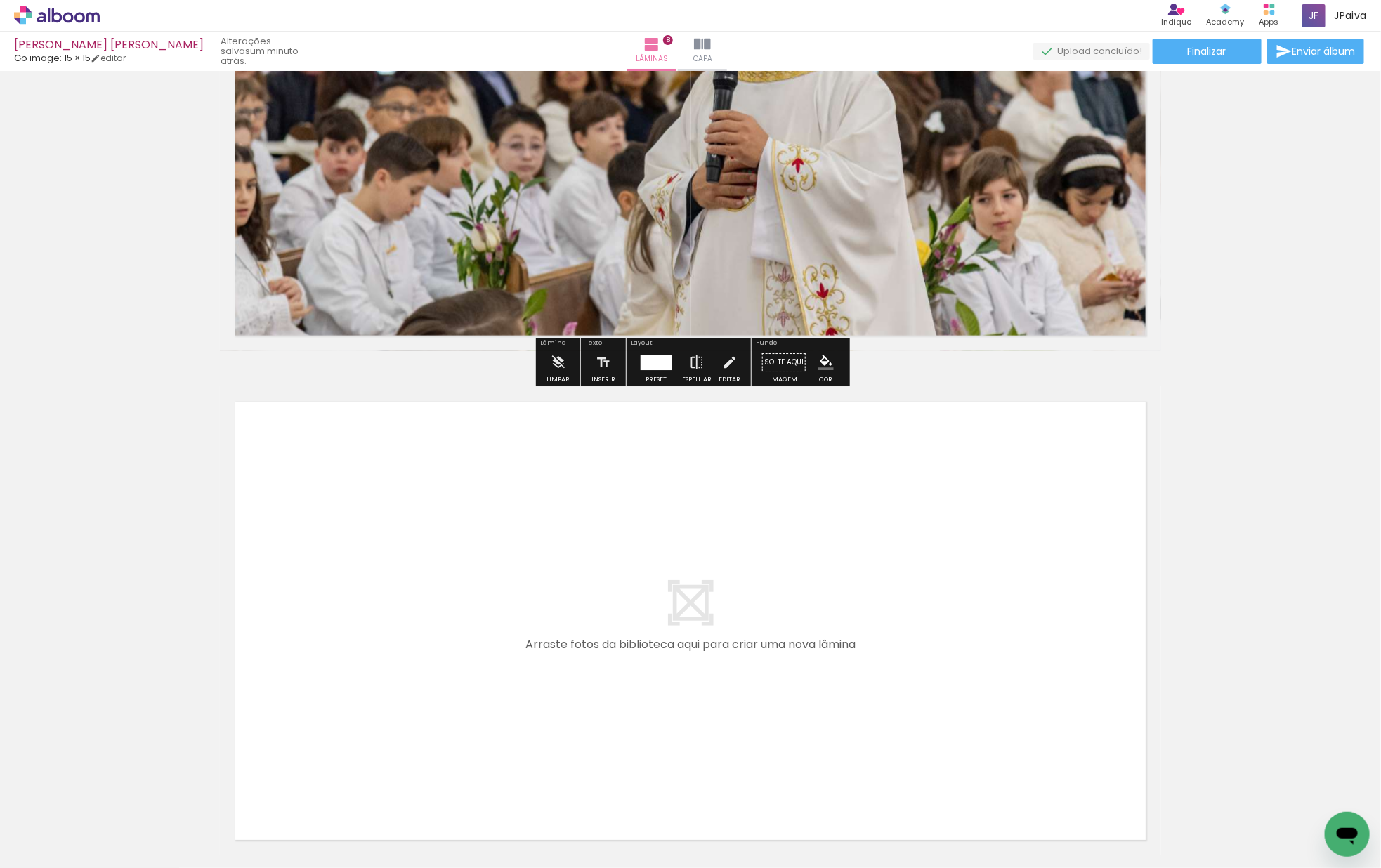
scroll to position [3771, 0]
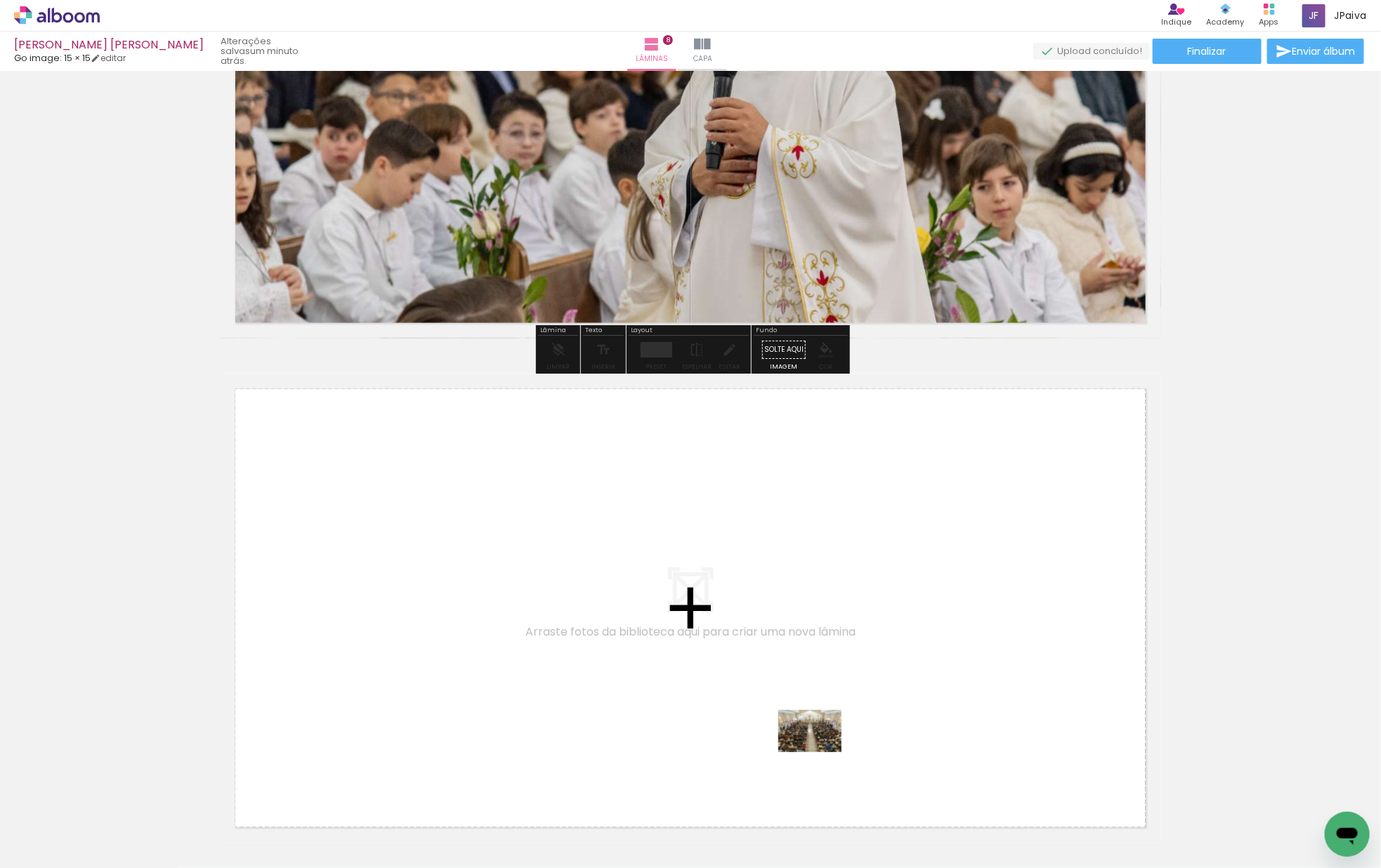
drag, startPoint x: 161, startPoint y: 822, endPoint x: 820, endPoint y: 752, distance: 662.7
click at [820, 752] on quentale-workspace at bounding box center [690, 434] width 1381 height 868
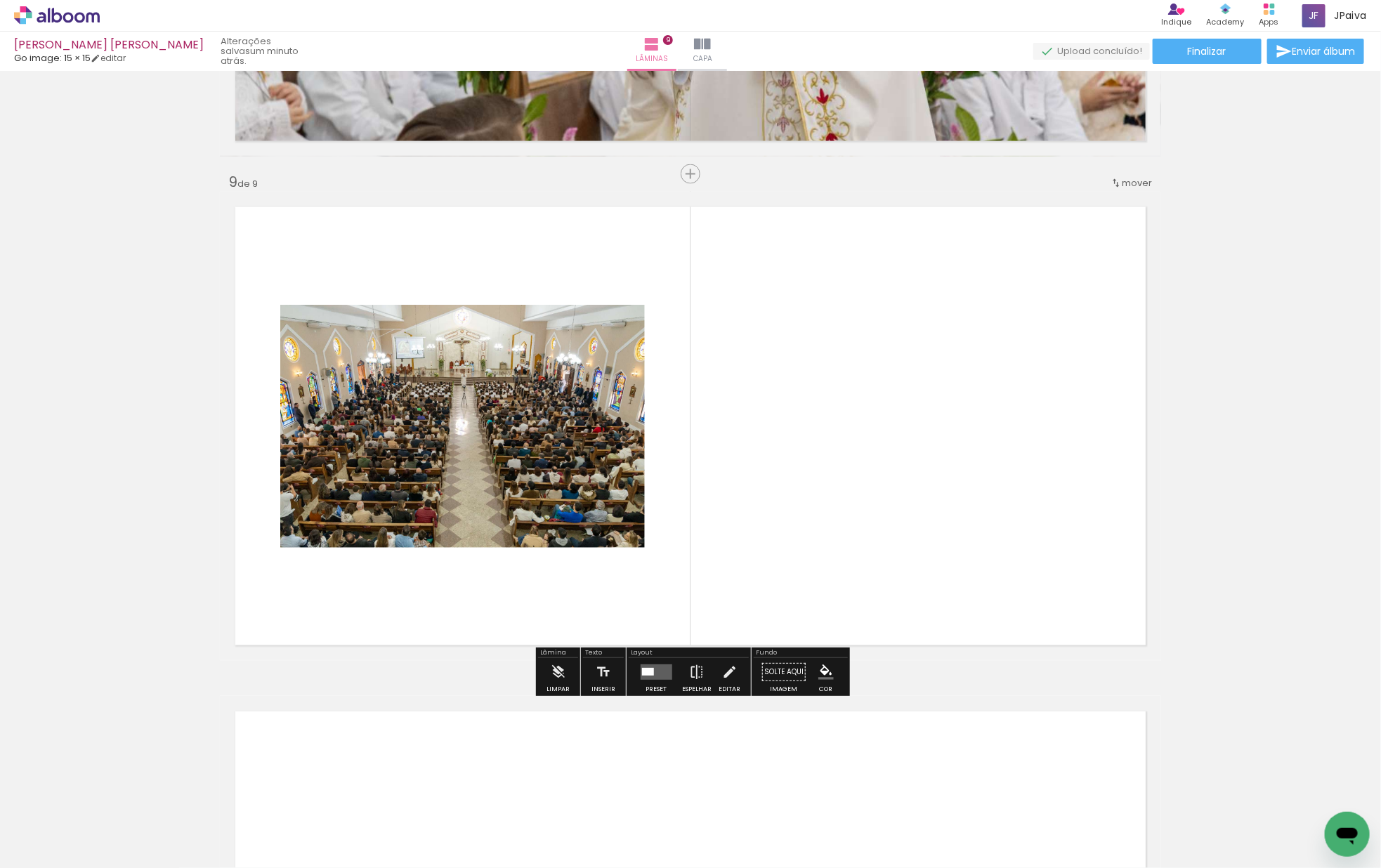
scroll to position [3953, 0]
drag, startPoint x: 656, startPoint y: 670, endPoint x: 665, endPoint y: 671, distance: 9.1
click at [656, 670] on quentale-layouter at bounding box center [655, 671] width 32 height 16
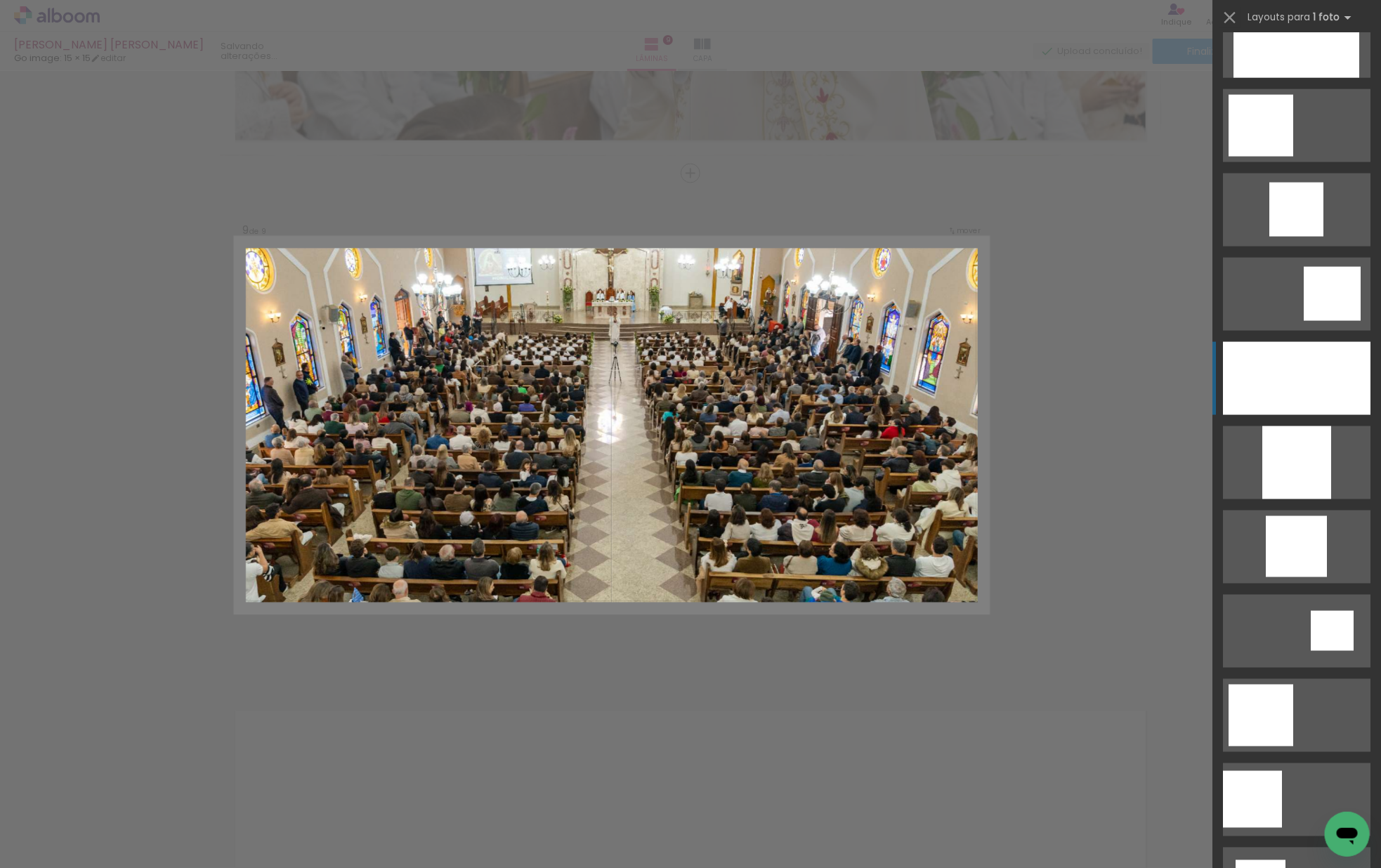
scroll to position [971, 0]
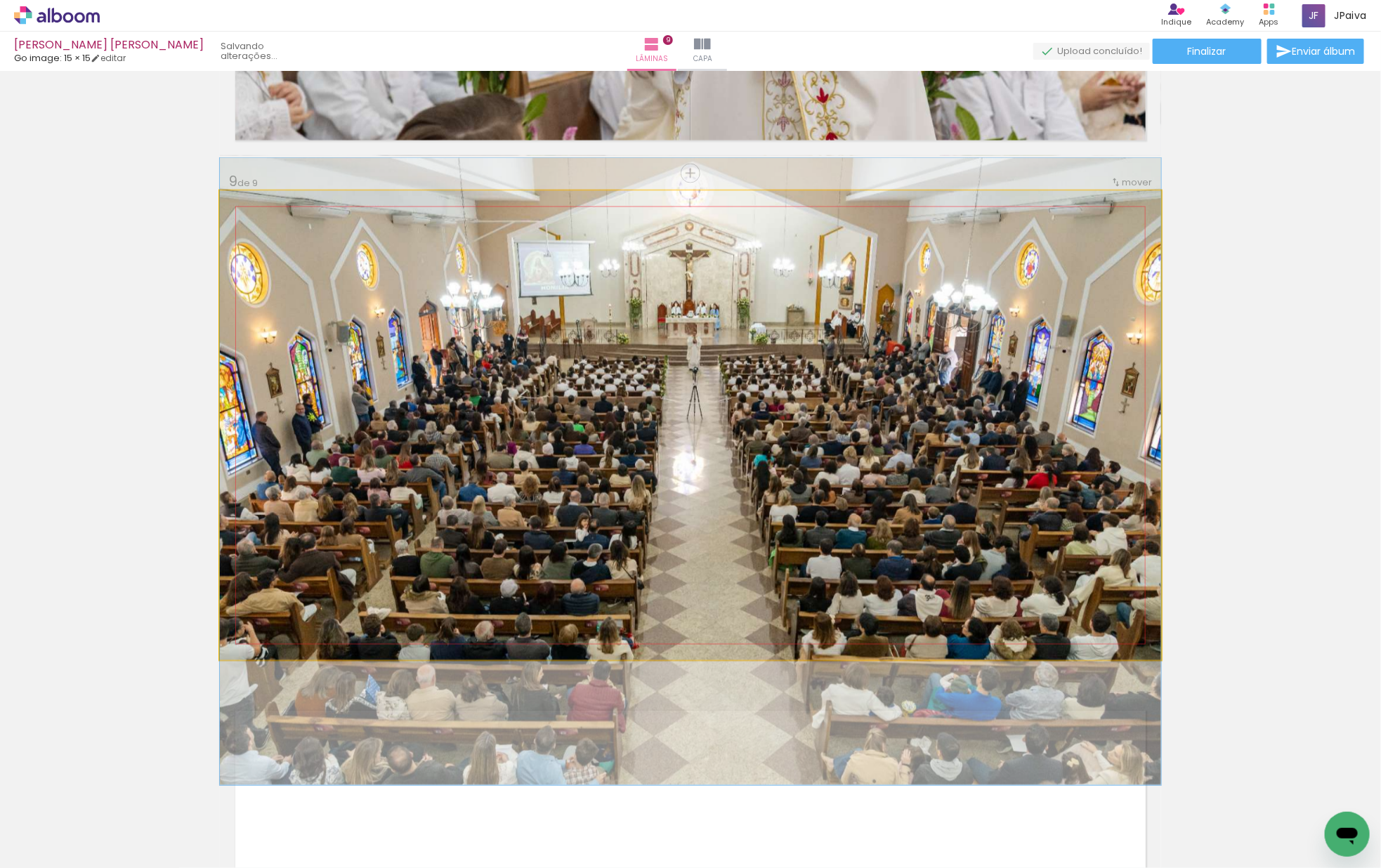
drag, startPoint x: 759, startPoint y: 534, endPoint x: 763, endPoint y: 581, distance: 47.2
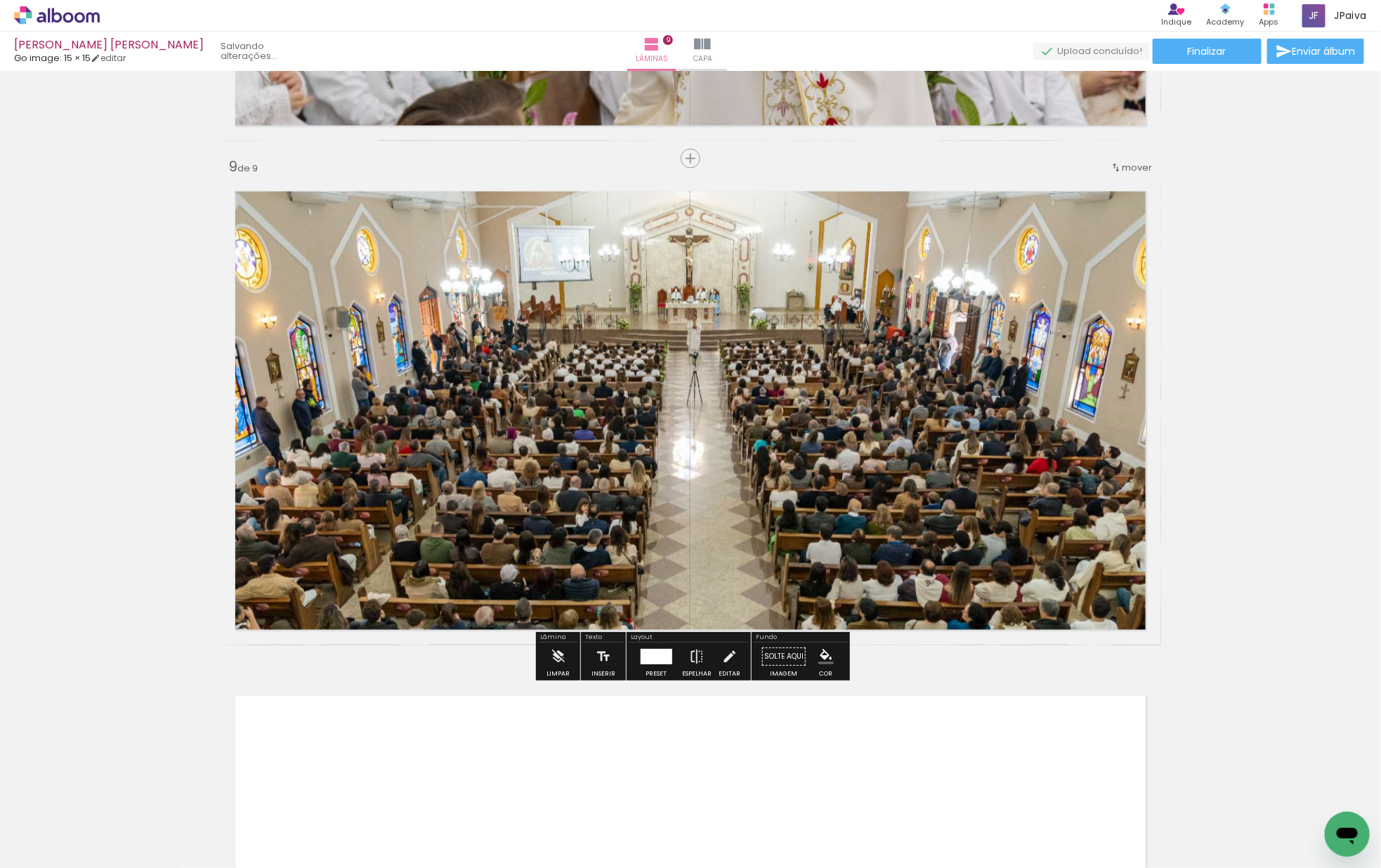
scroll to position [3966, 0]
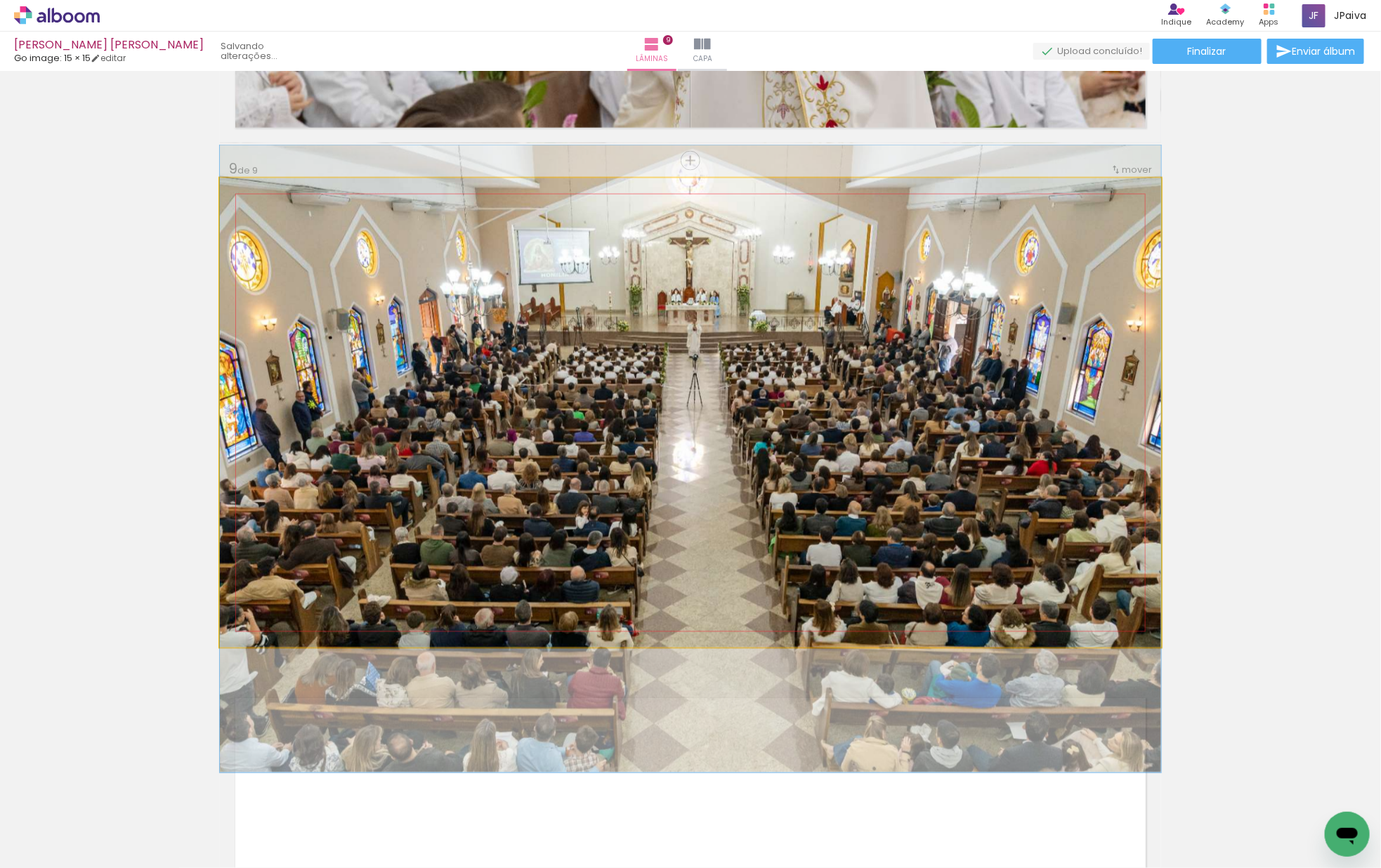
click at [609, 582] on quentale-photo at bounding box center [690, 412] width 941 height 469
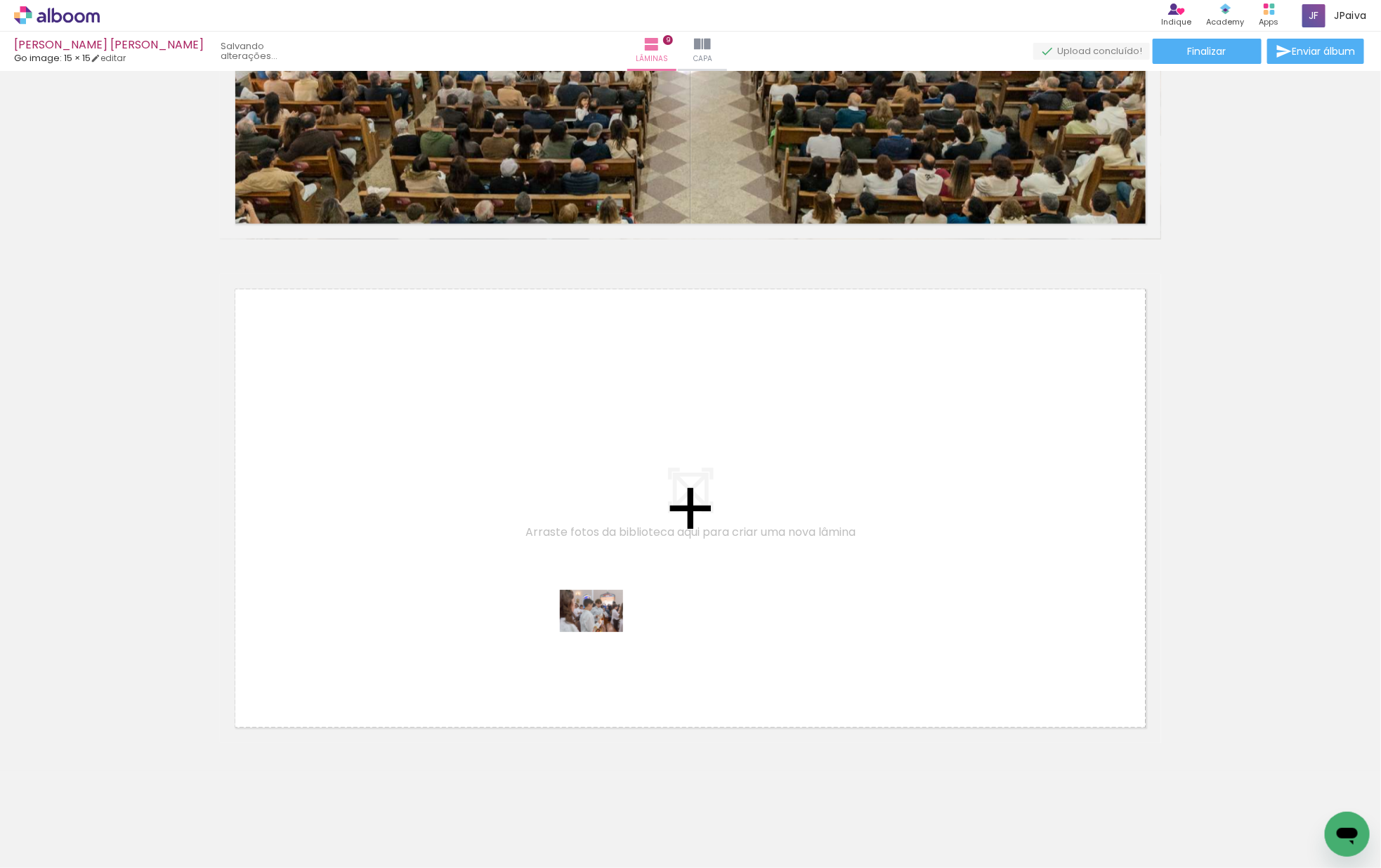
drag, startPoint x: 148, startPoint y: 825, endPoint x: 602, endPoint y: 632, distance: 493.3
click at [602, 632] on quentale-workspace at bounding box center [690, 434] width 1381 height 868
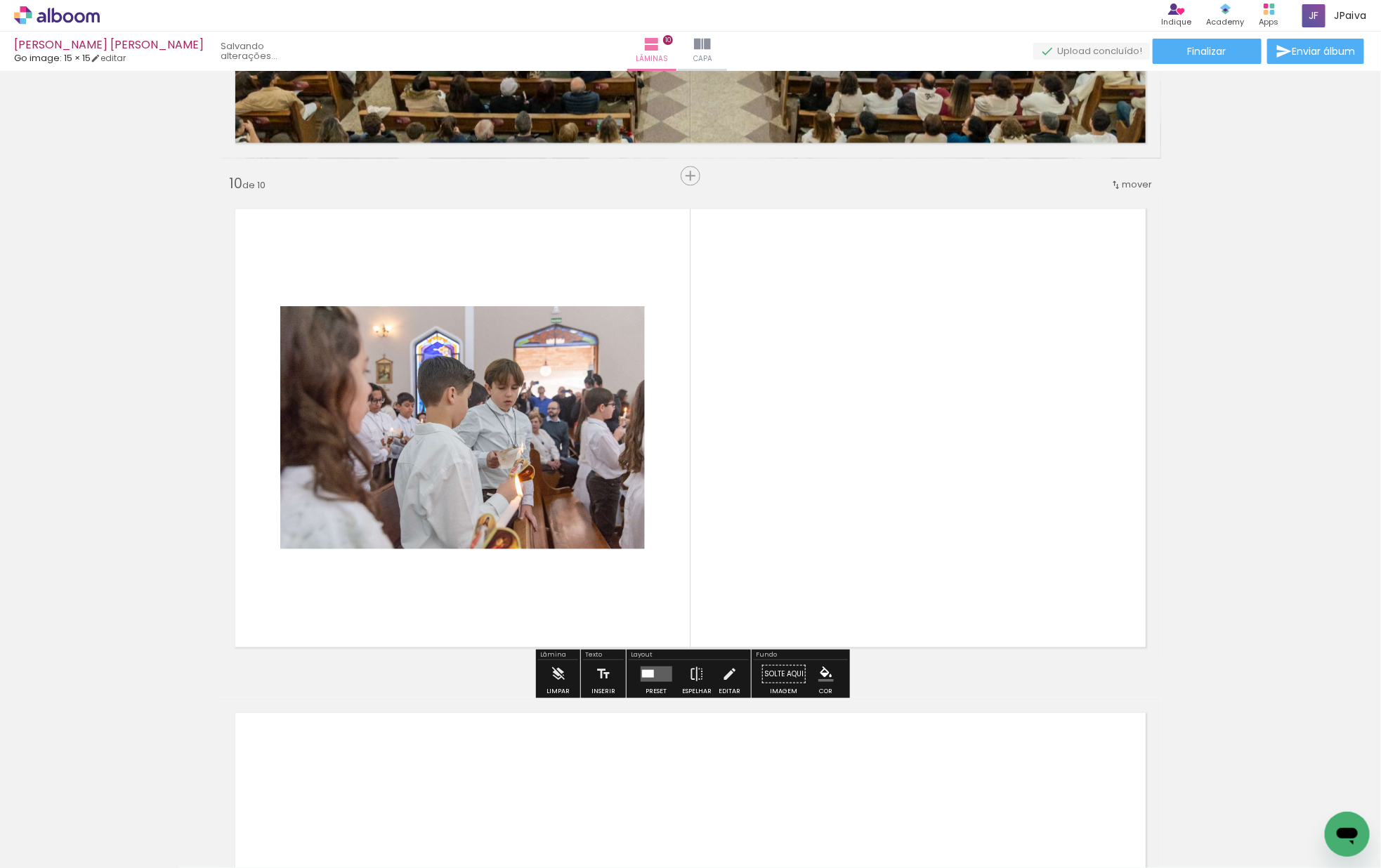
scroll to position [4456, 0]
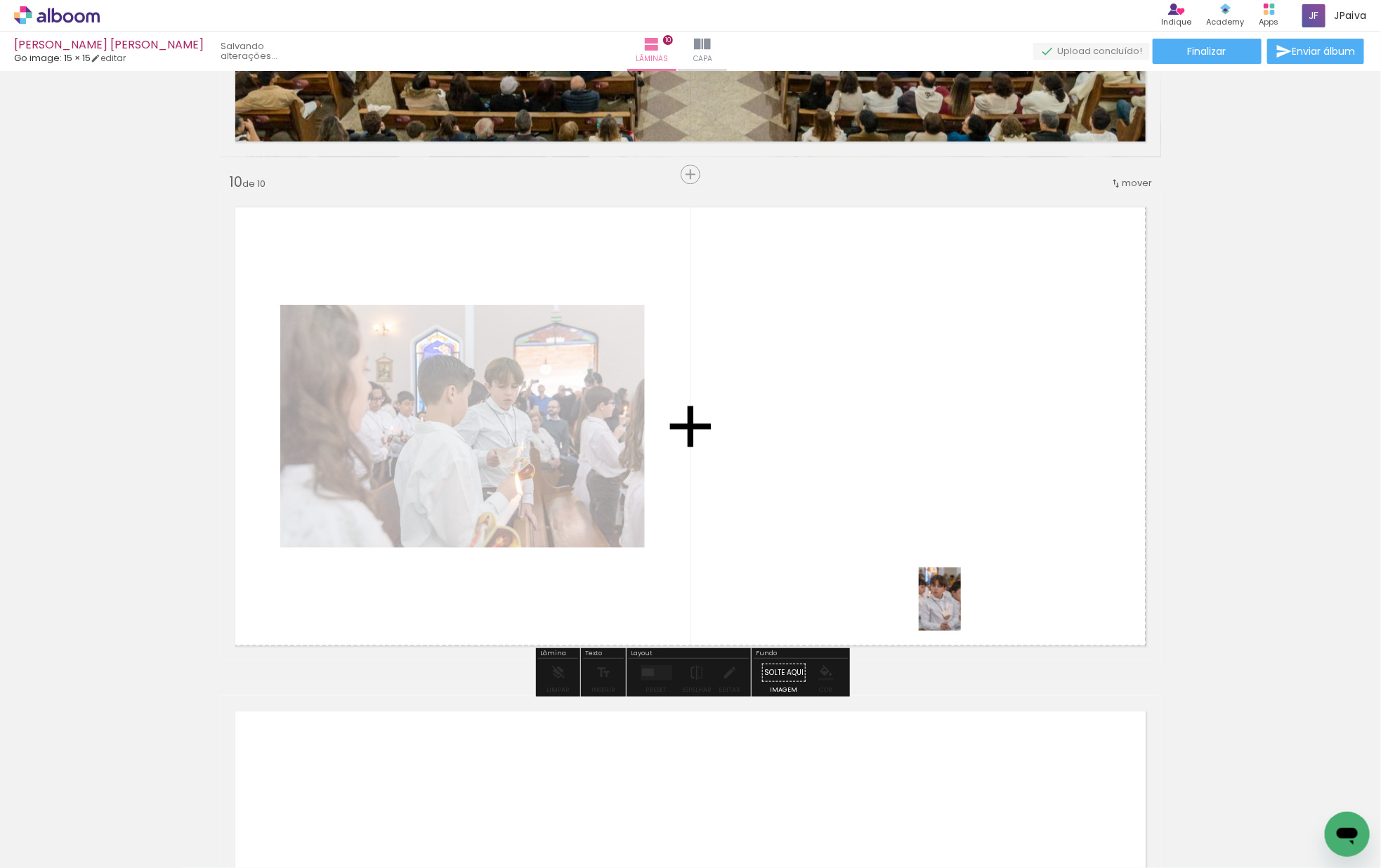
drag, startPoint x: 513, startPoint y: 763, endPoint x: 955, endPoint y: 605, distance: 469.4
click at [955, 605] on quentale-workspace at bounding box center [690, 434] width 1381 height 868
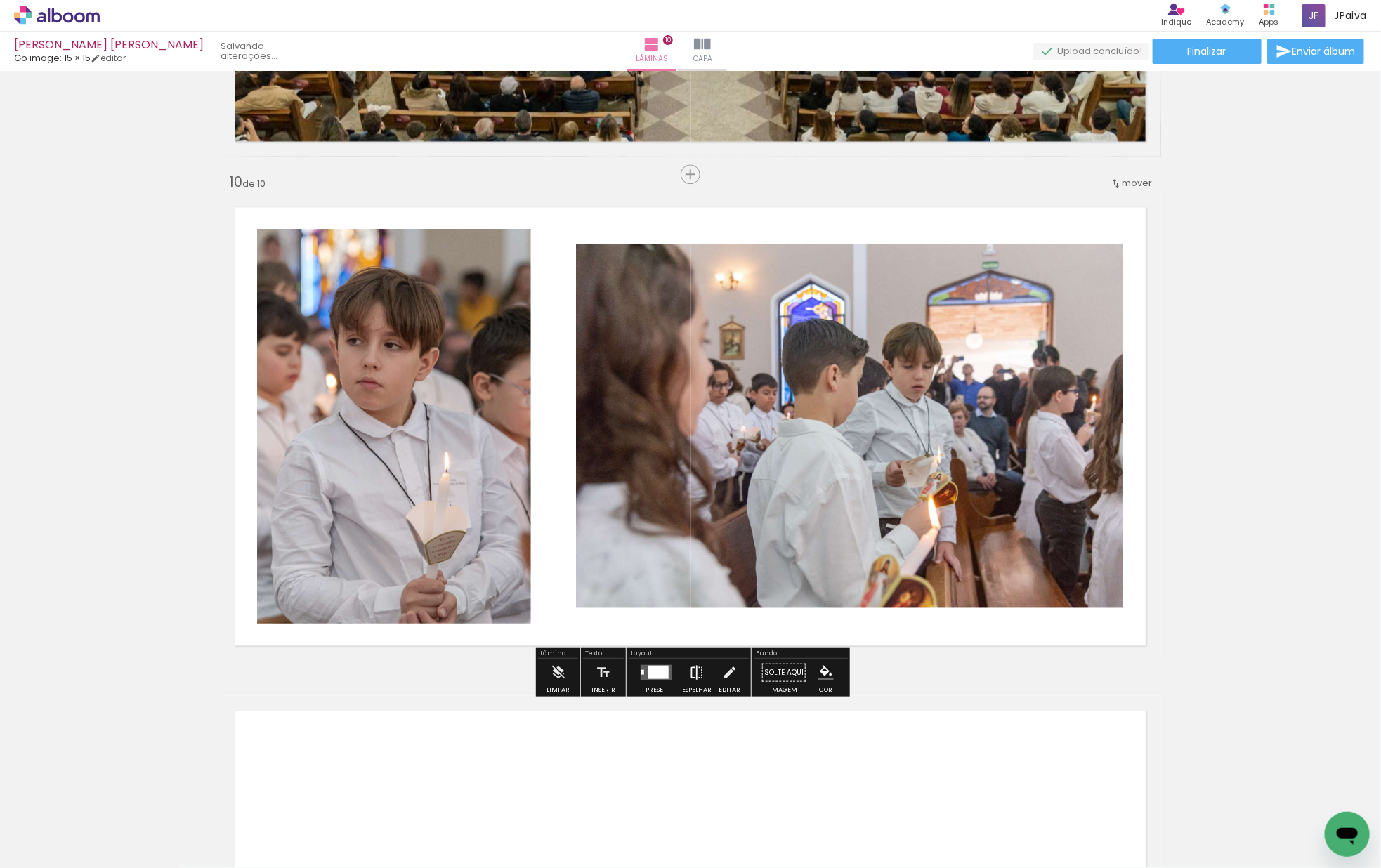
click at [708, 669] on paper-button "Espelhar" at bounding box center [697, 675] width 36 height 35
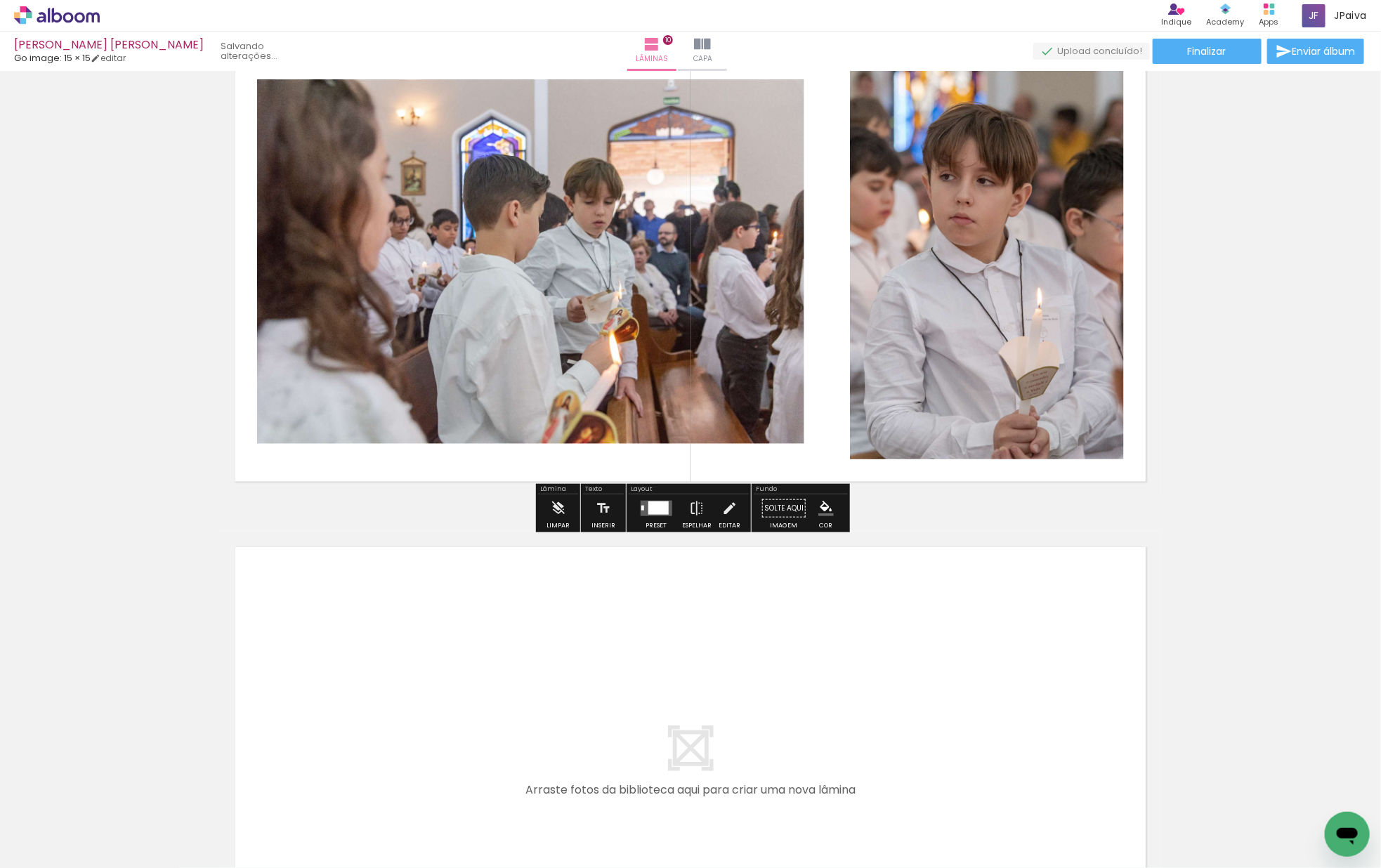
scroll to position [4645, 0]
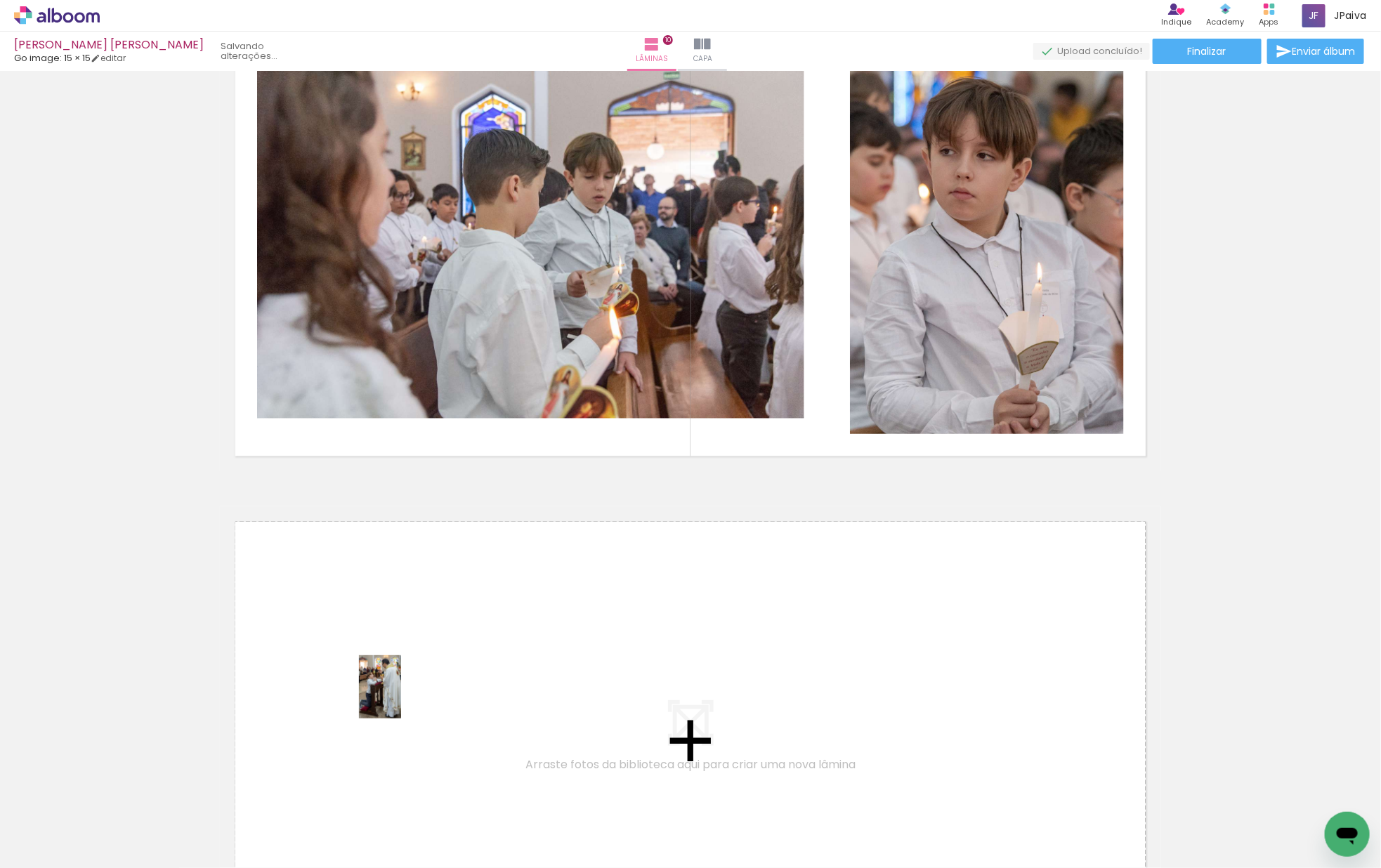
click at [452, 691] on quentale-workspace at bounding box center [690, 434] width 1381 height 868
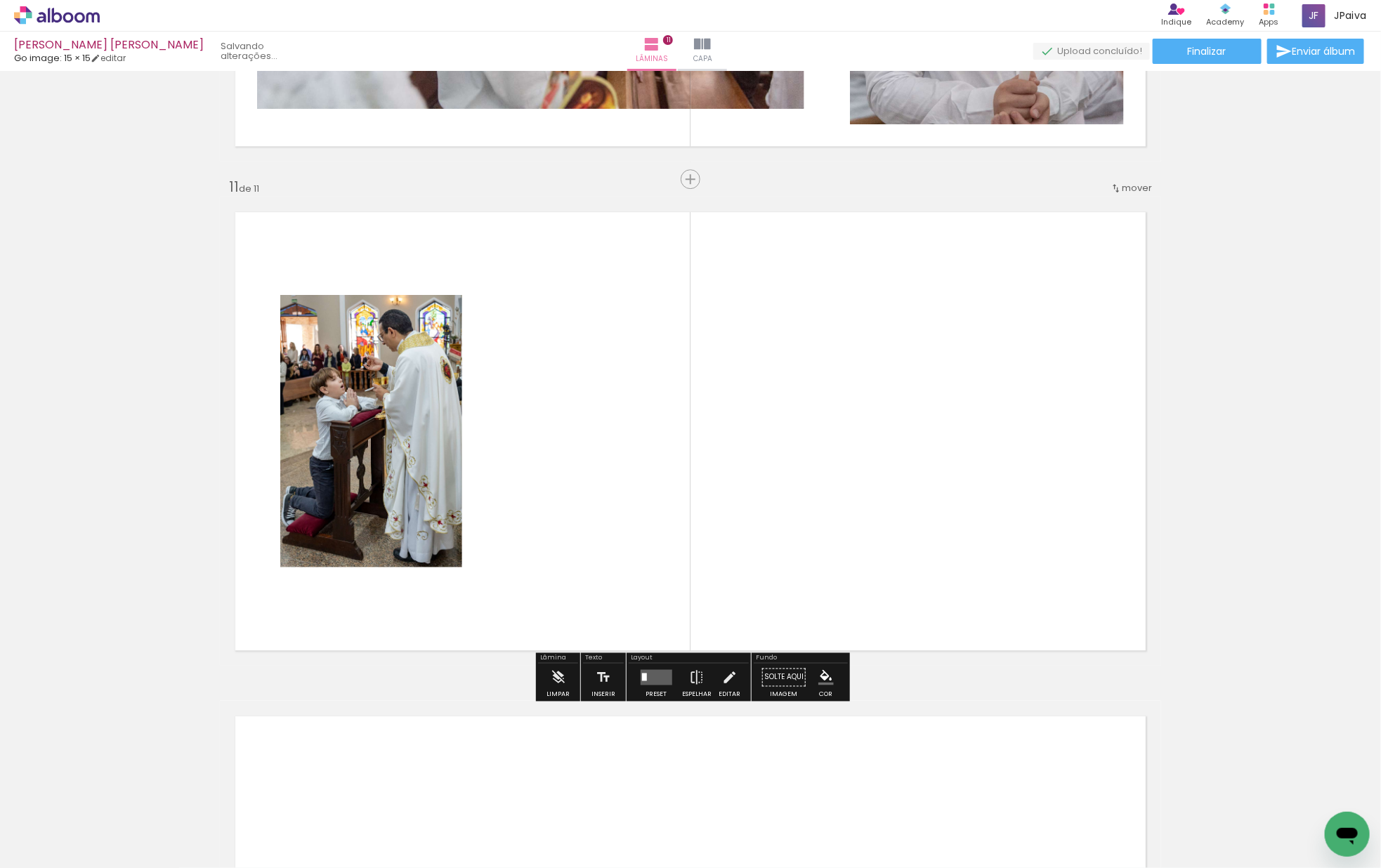
scroll to position [4960, 0]
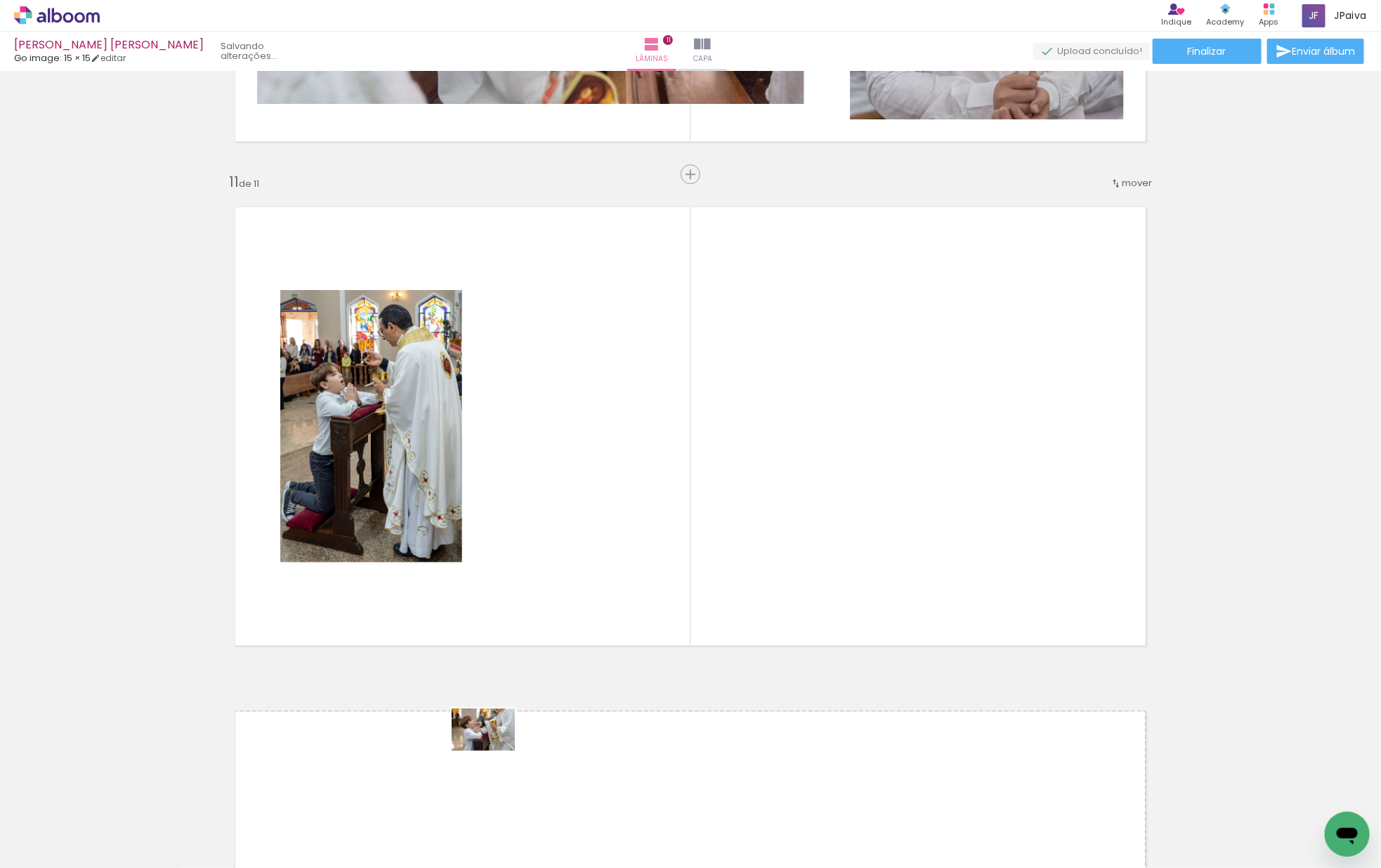
drag, startPoint x: 167, startPoint y: 812, endPoint x: 494, endPoint y: 751, distance: 332.6
click at [494, 751] on quentale-workspace at bounding box center [690, 434] width 1381 height 868
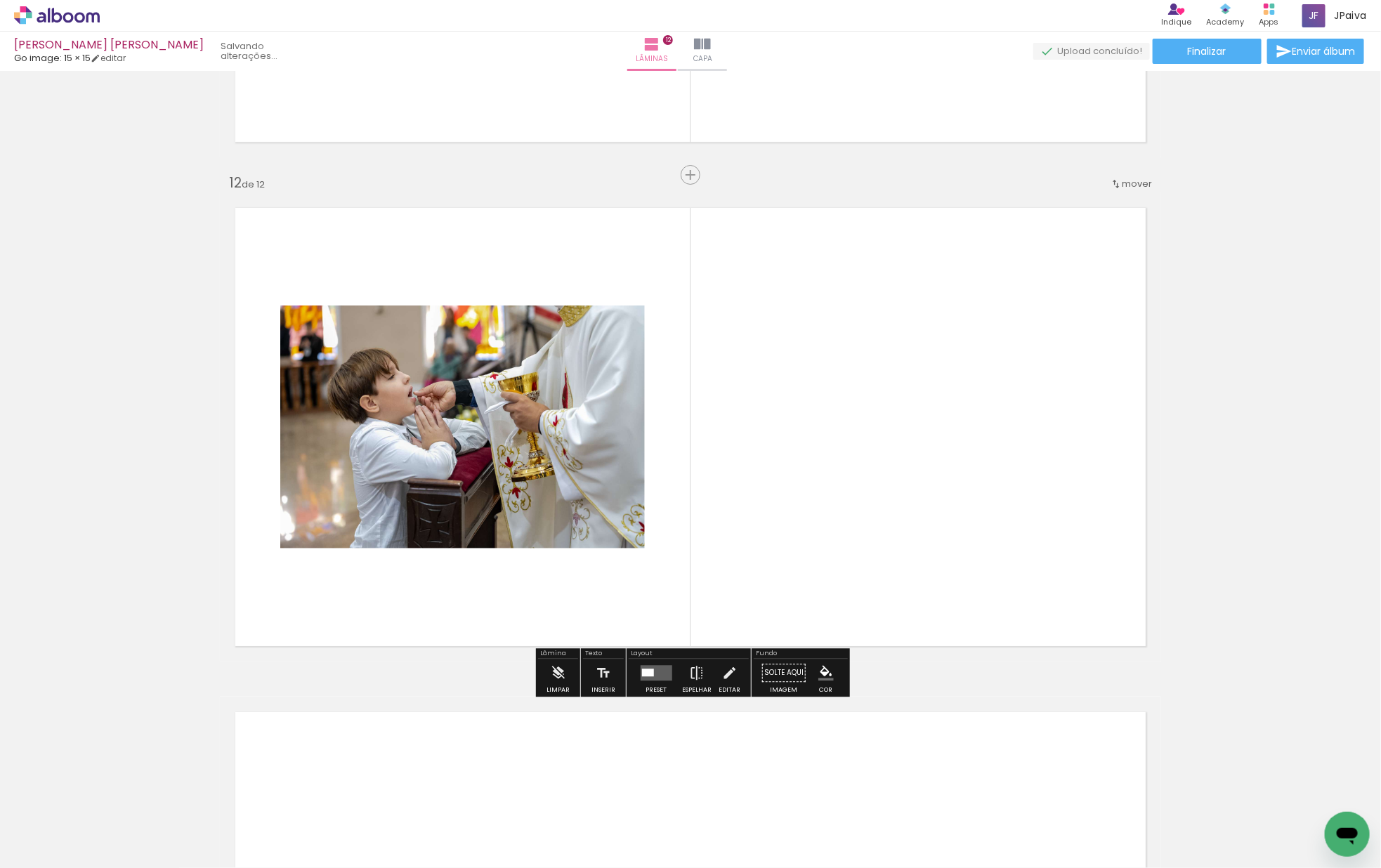
scroll to position [5465, 0]
click at [647, 664] on quentale-layouter at bounding box center [655, 671] width 32 height 16
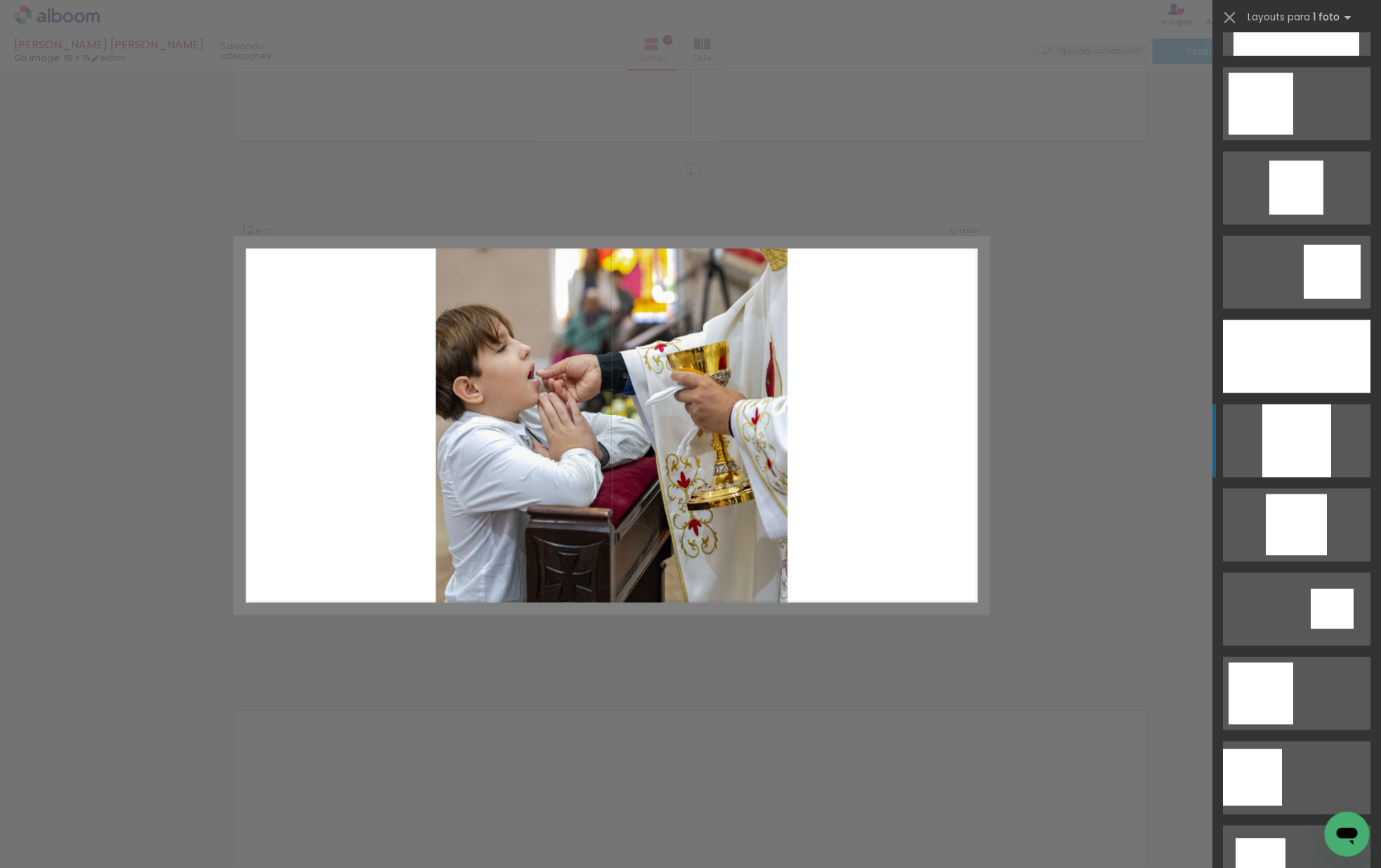
scroll to position [1003, 0]
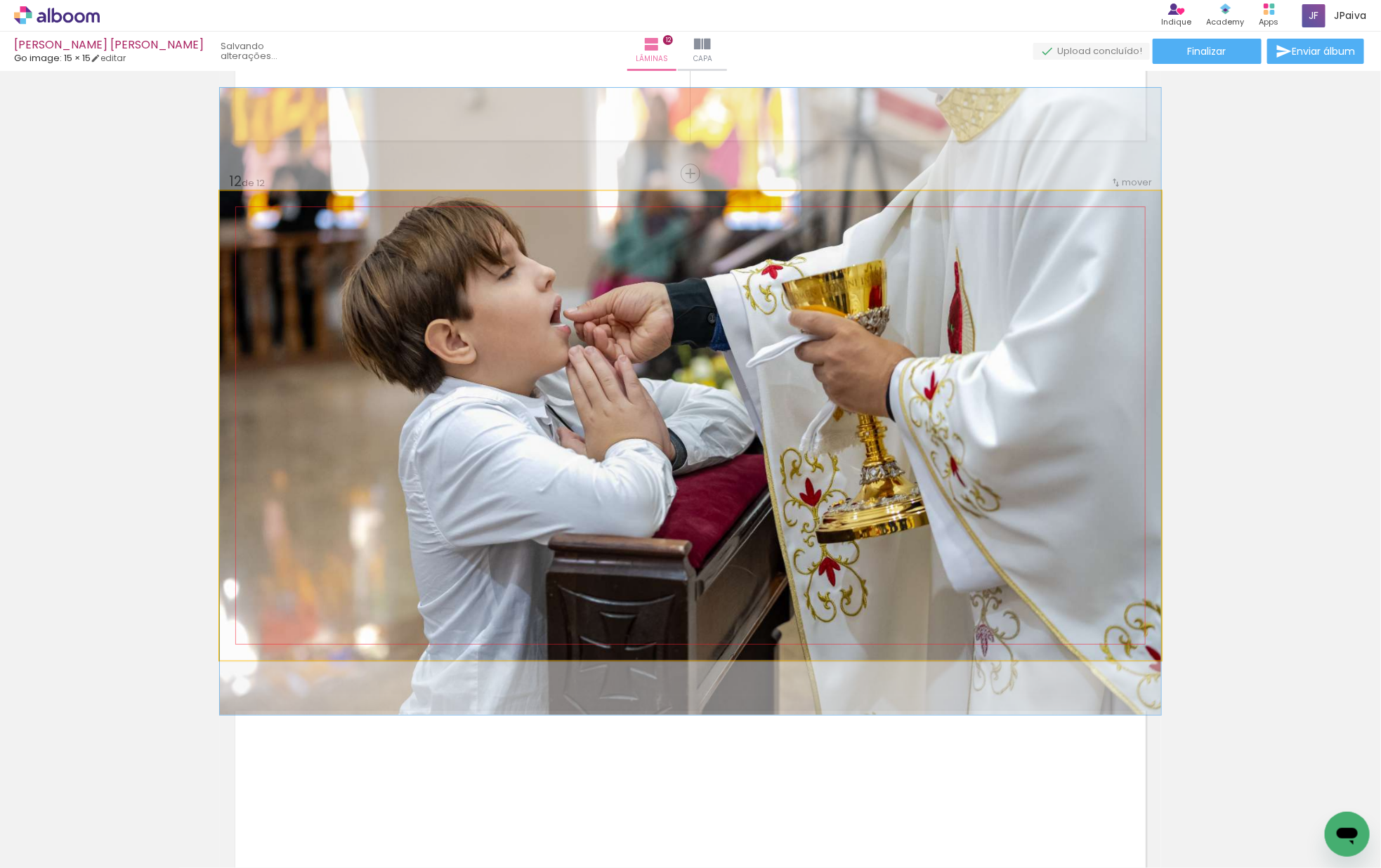
drag, startPoint x: 993, startPoint y: 473, endPoint x: 1031, endPoint y: 450, distance: 44.4
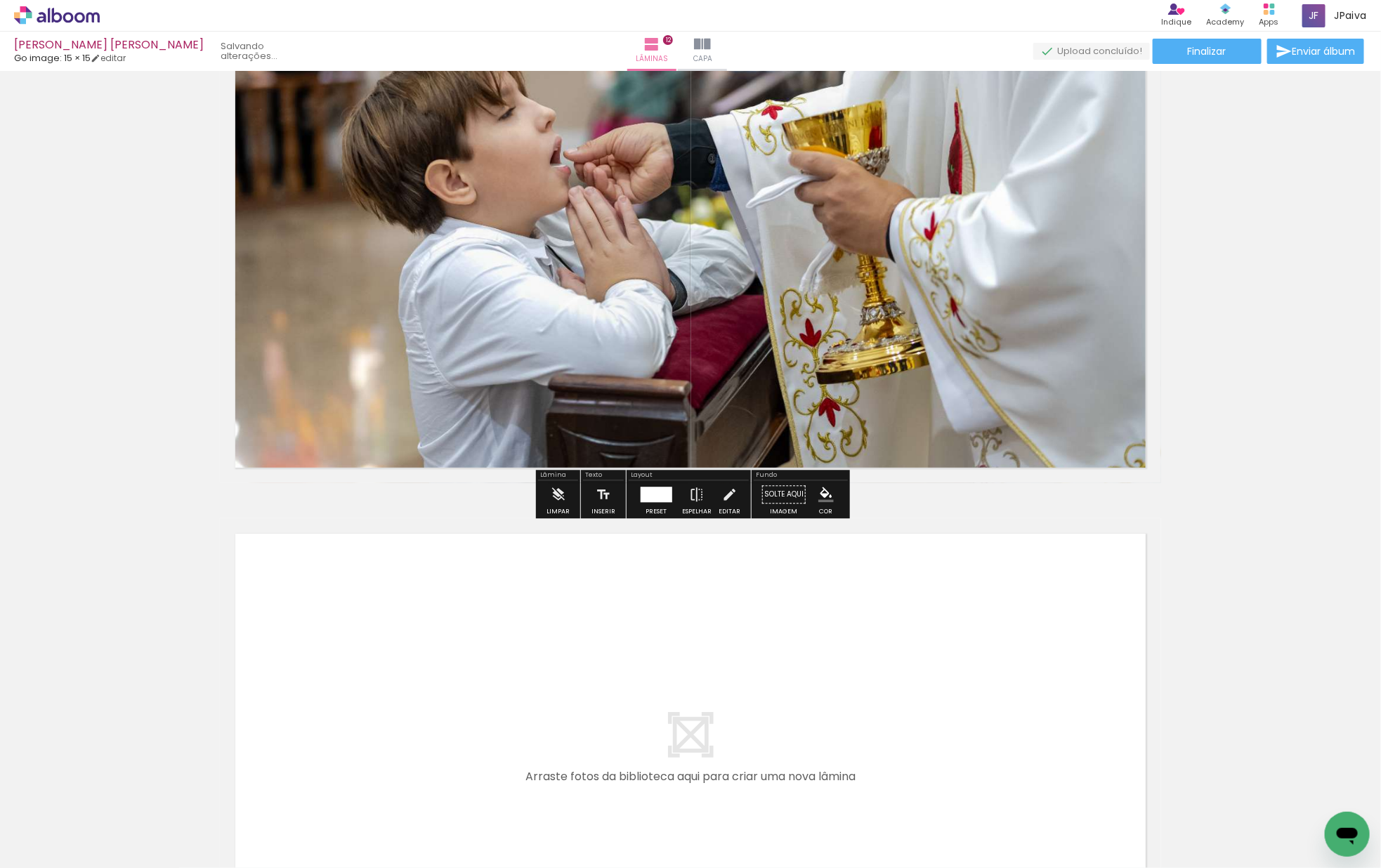
scroll to position [5670, 0]
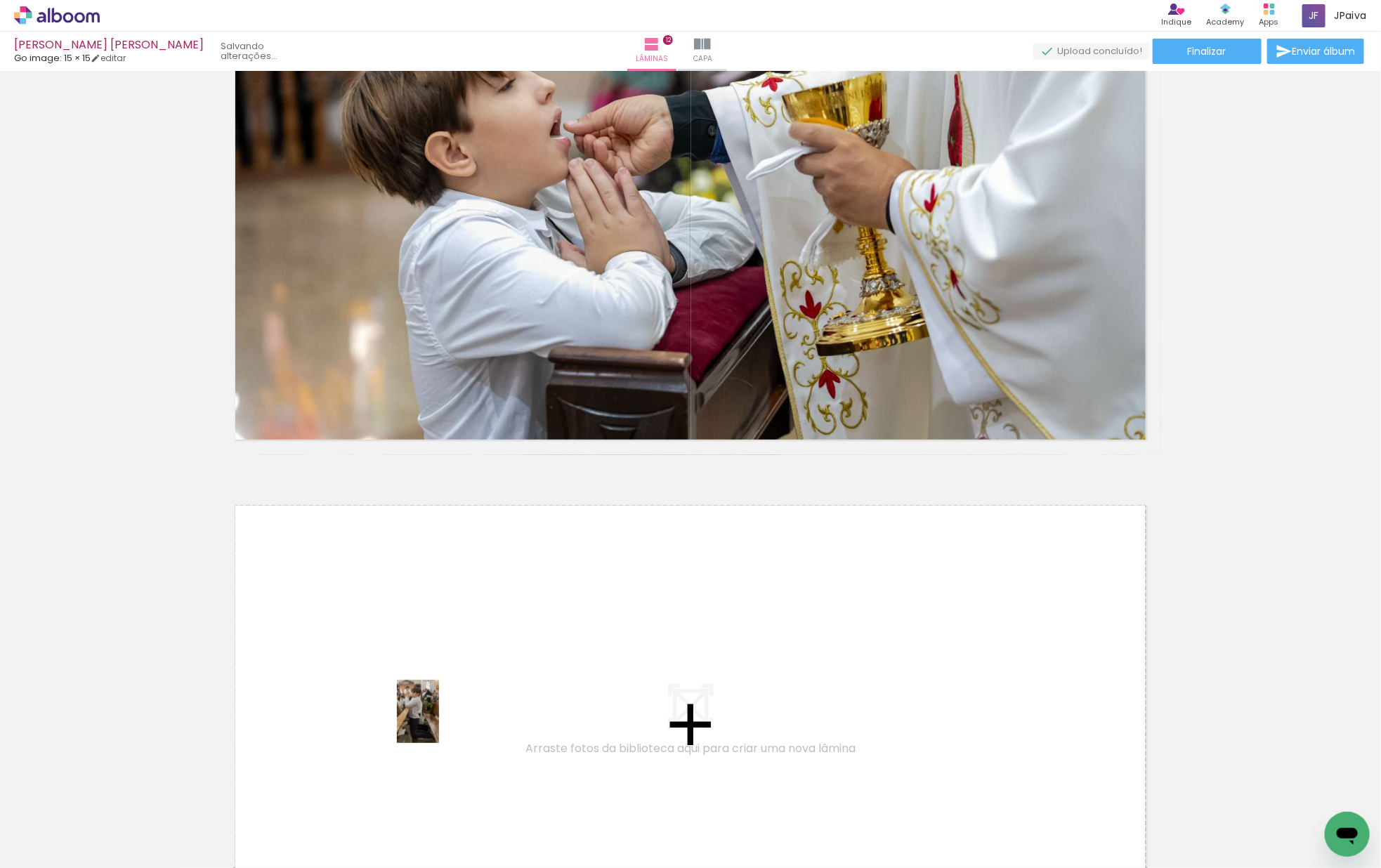
drag, startPoint x: 156, startPoint y: 823, endPoint x: 438, endPoint y: 721, distance: 299.9
click at [438, 721] on quentale-workspace at bounding box center [690, 434] width 1381 height 868
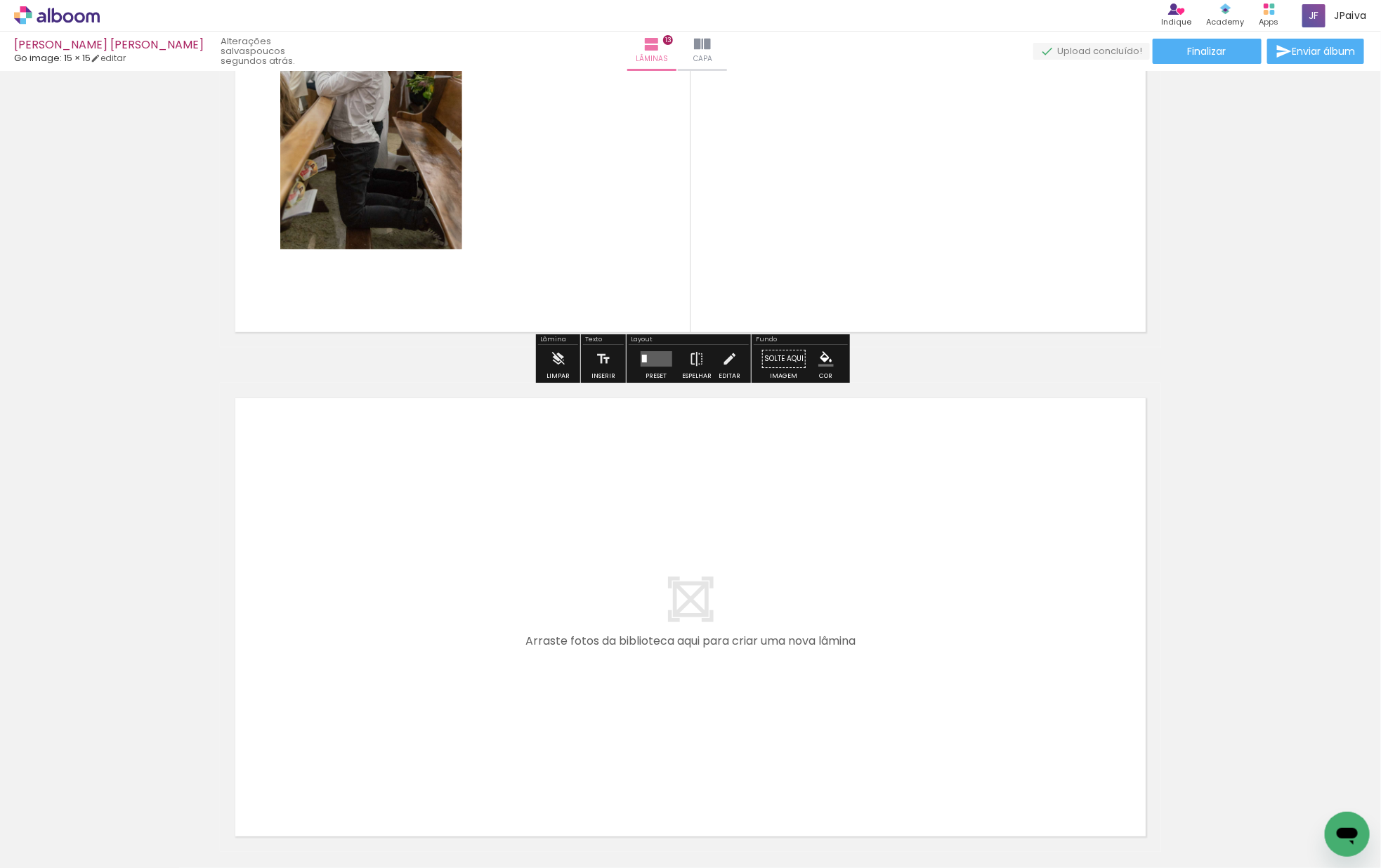
scroll to position [6311, 0]
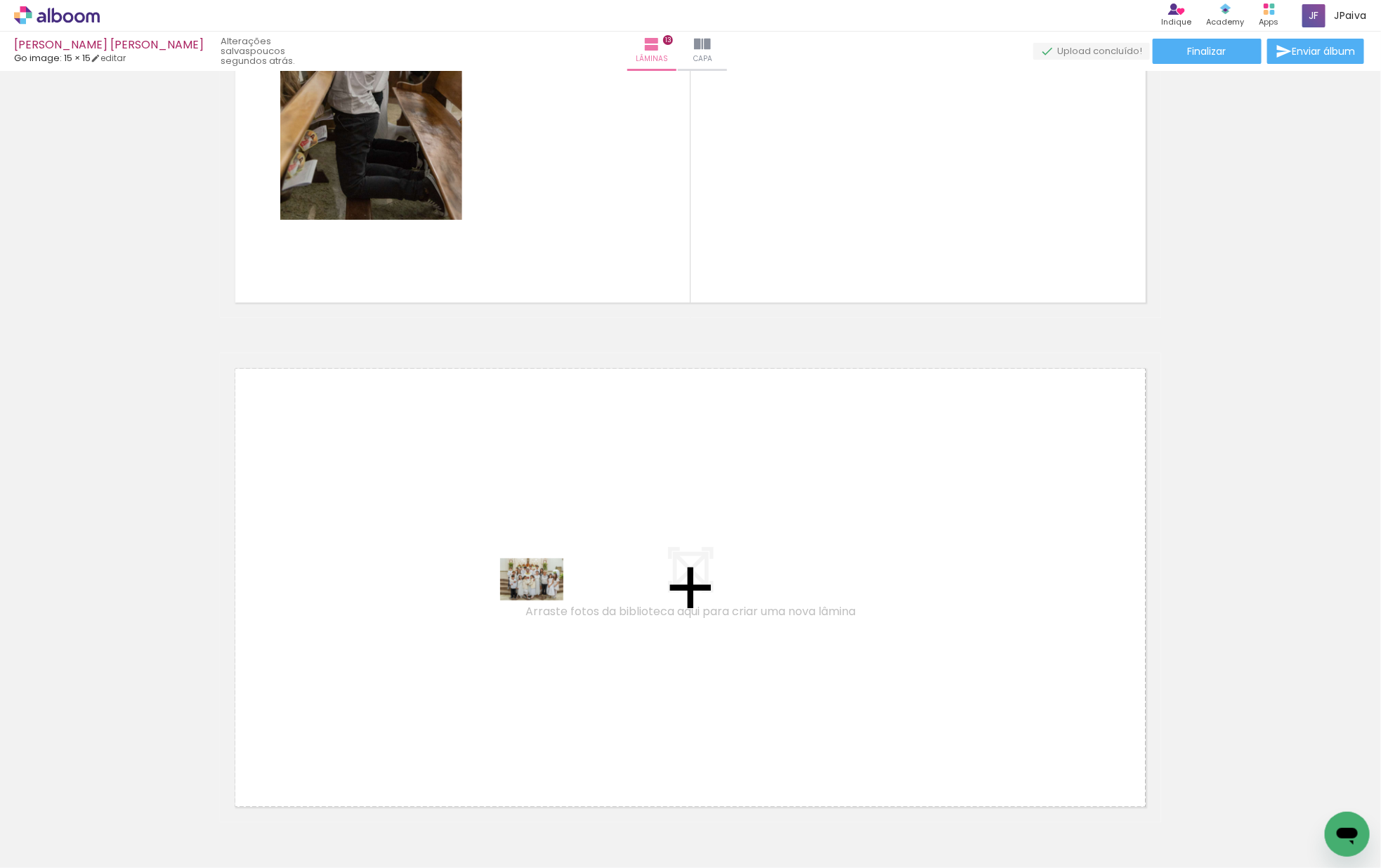
drag, startPoint x: 158, startPoint y: 806, endPoint x: 545, endPoint y: 601, distance: 437.9
click at [545, 601] on quentale-workspace at bounding box center [690, 434] width 1381 height 868
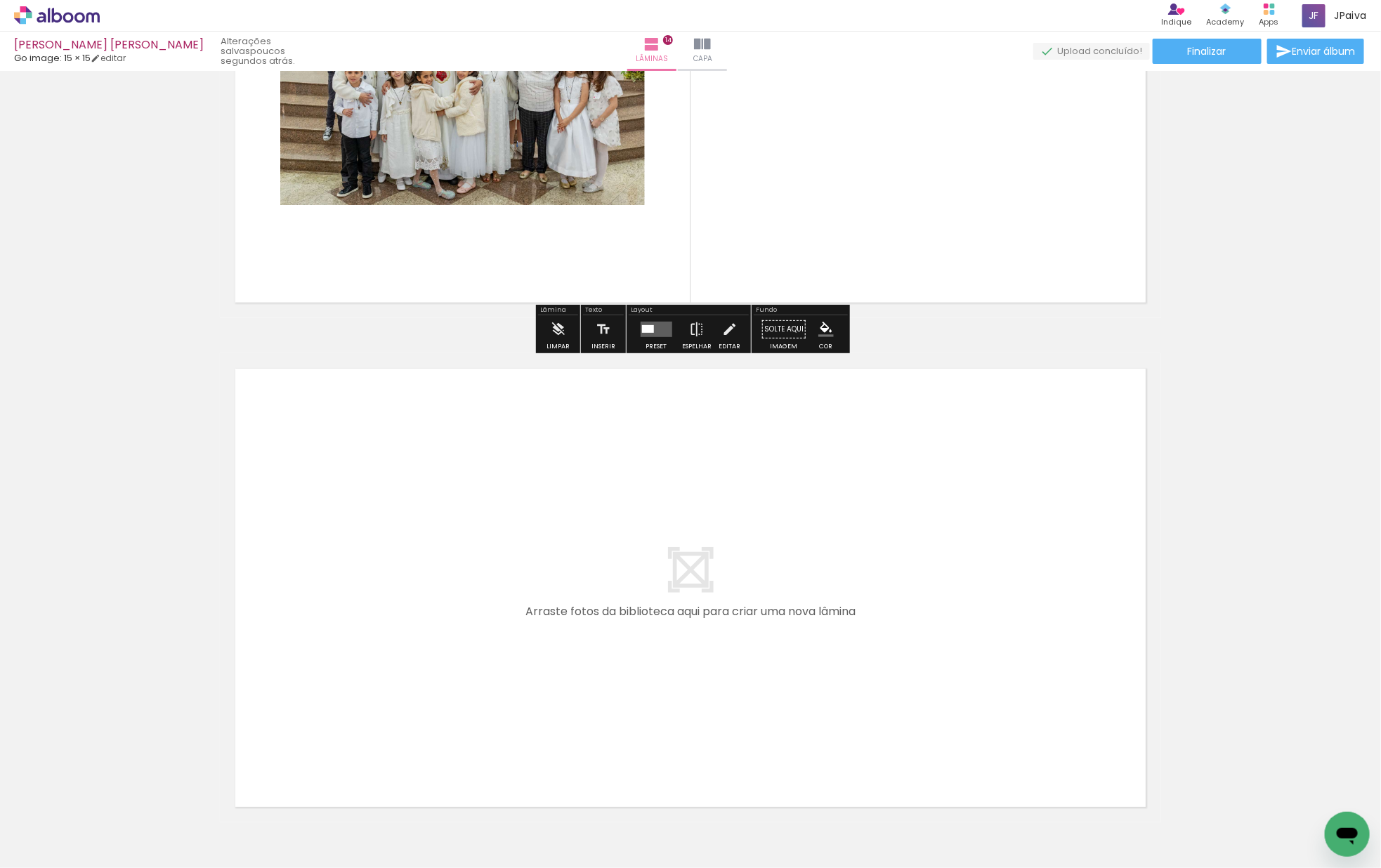
scroll to position [6823, 0]
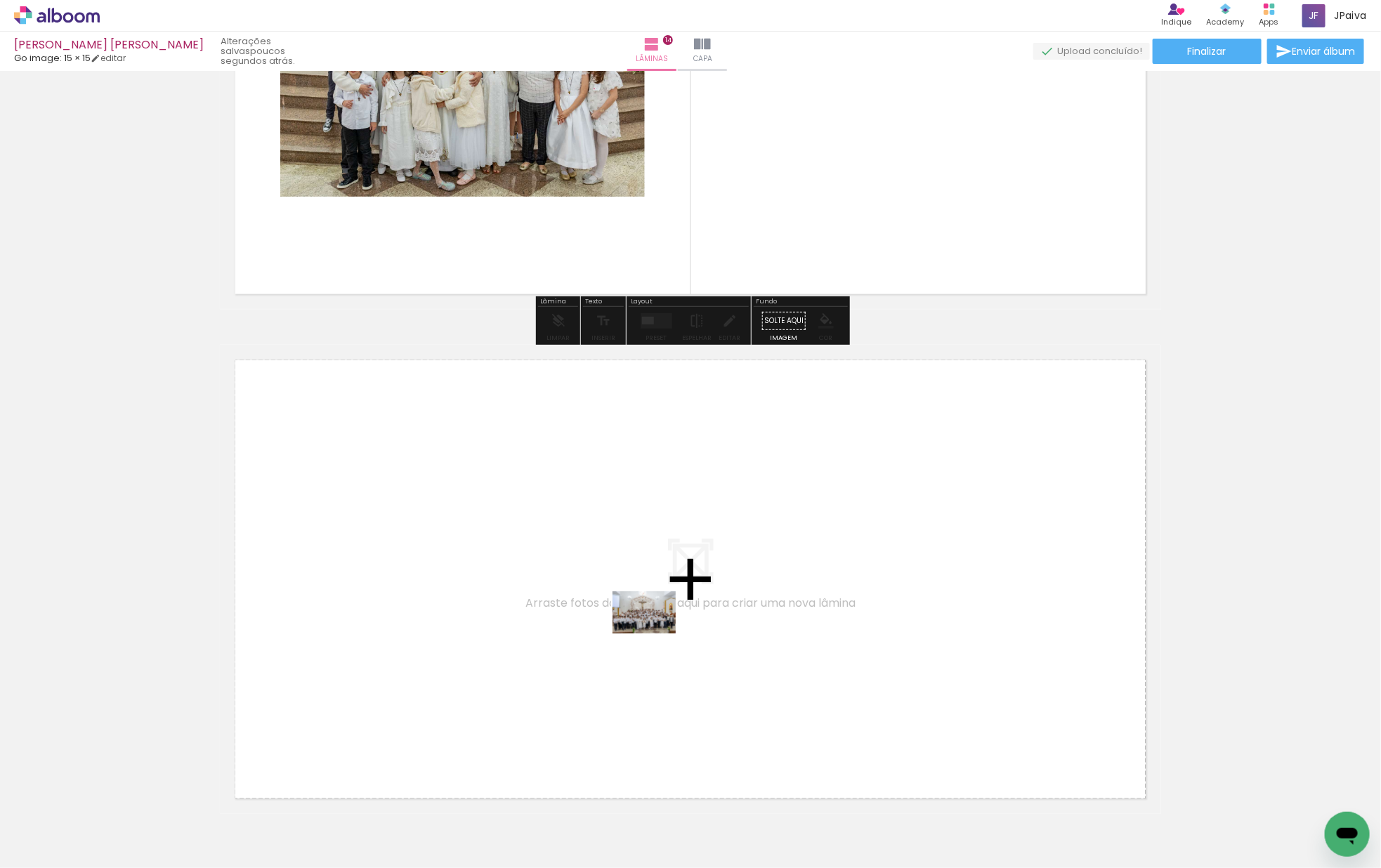
click at [669, 624] on quentale-workspace at bounding box center [690, 434] width 1381 height 868
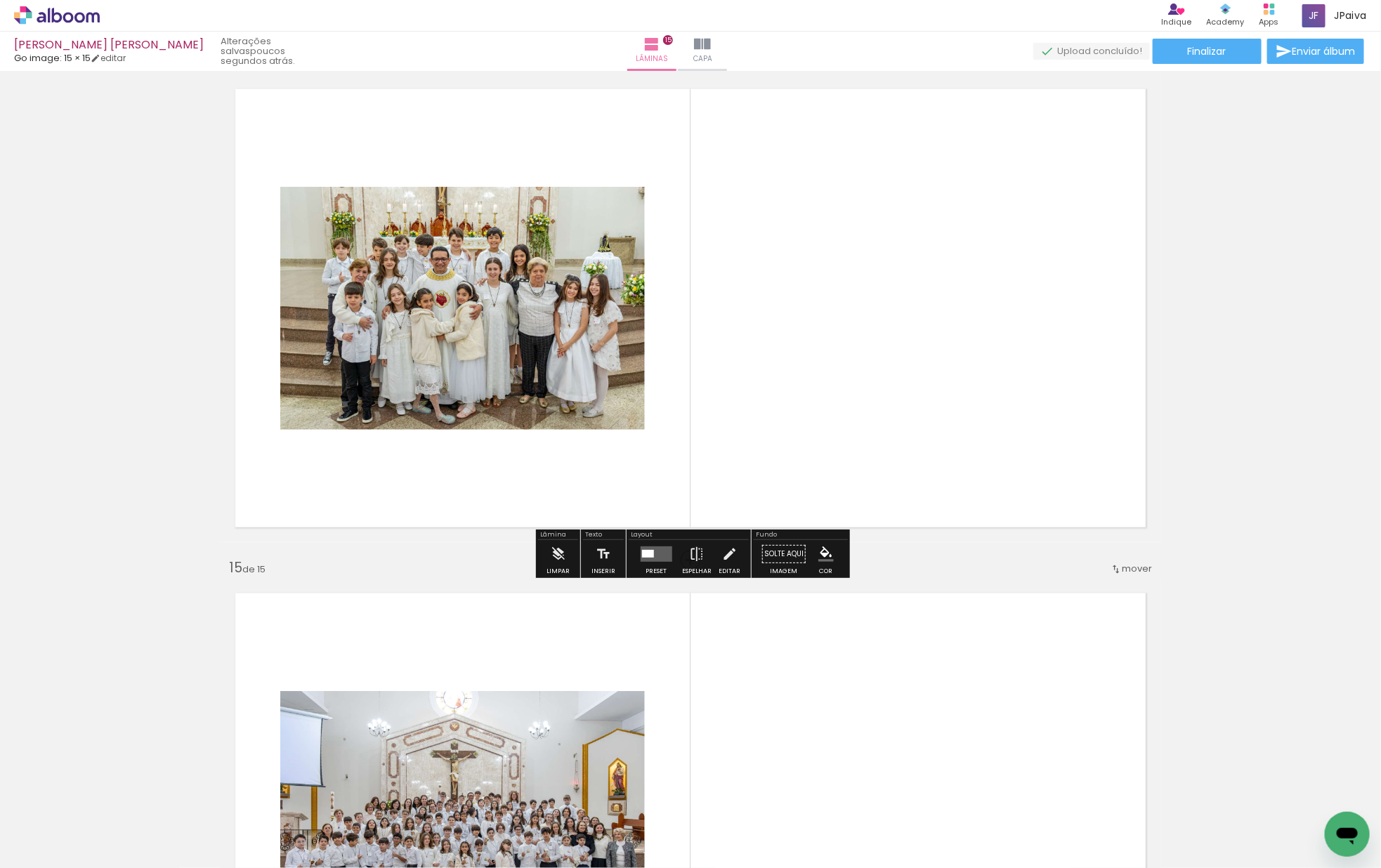
scroll to position [6596, 0]
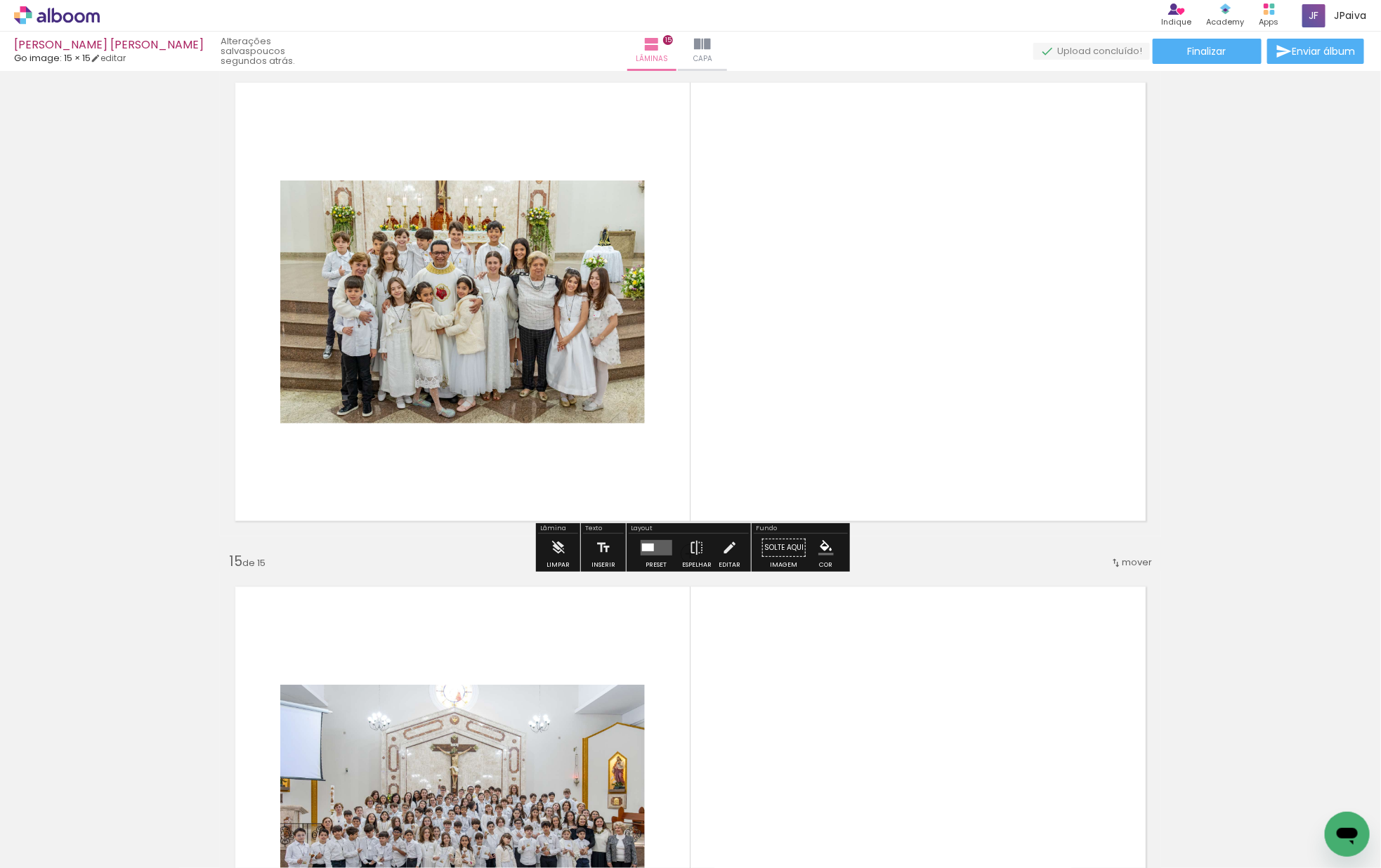
click at [648, 548] on div at bounding box center [647, 547] width 12 height 8
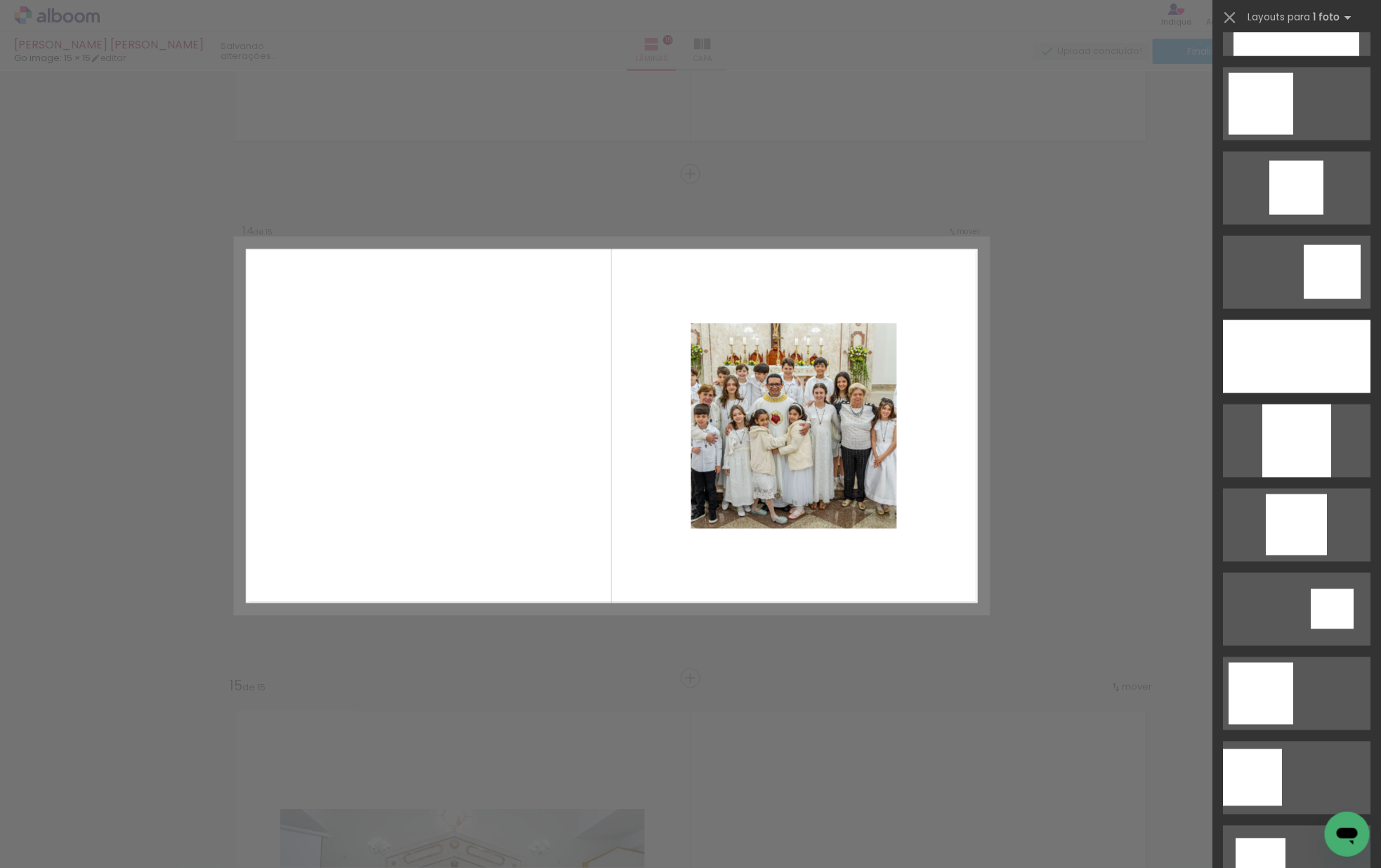
scroll to position [1007, 0]
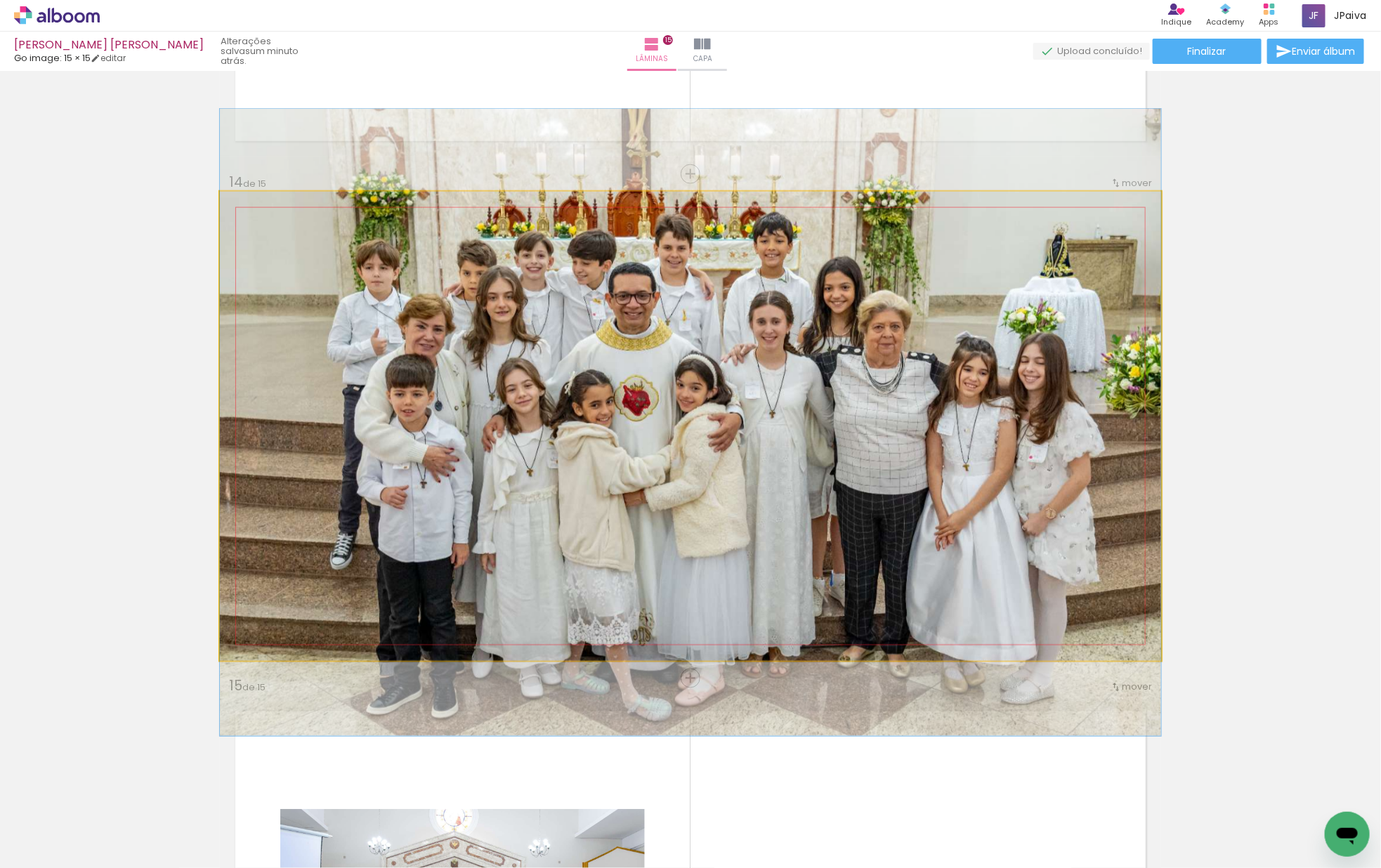
drag, startPoint x: 645, startPoint y: 439, endPoint x: 645, endPoint y: 430, distance: 9.0
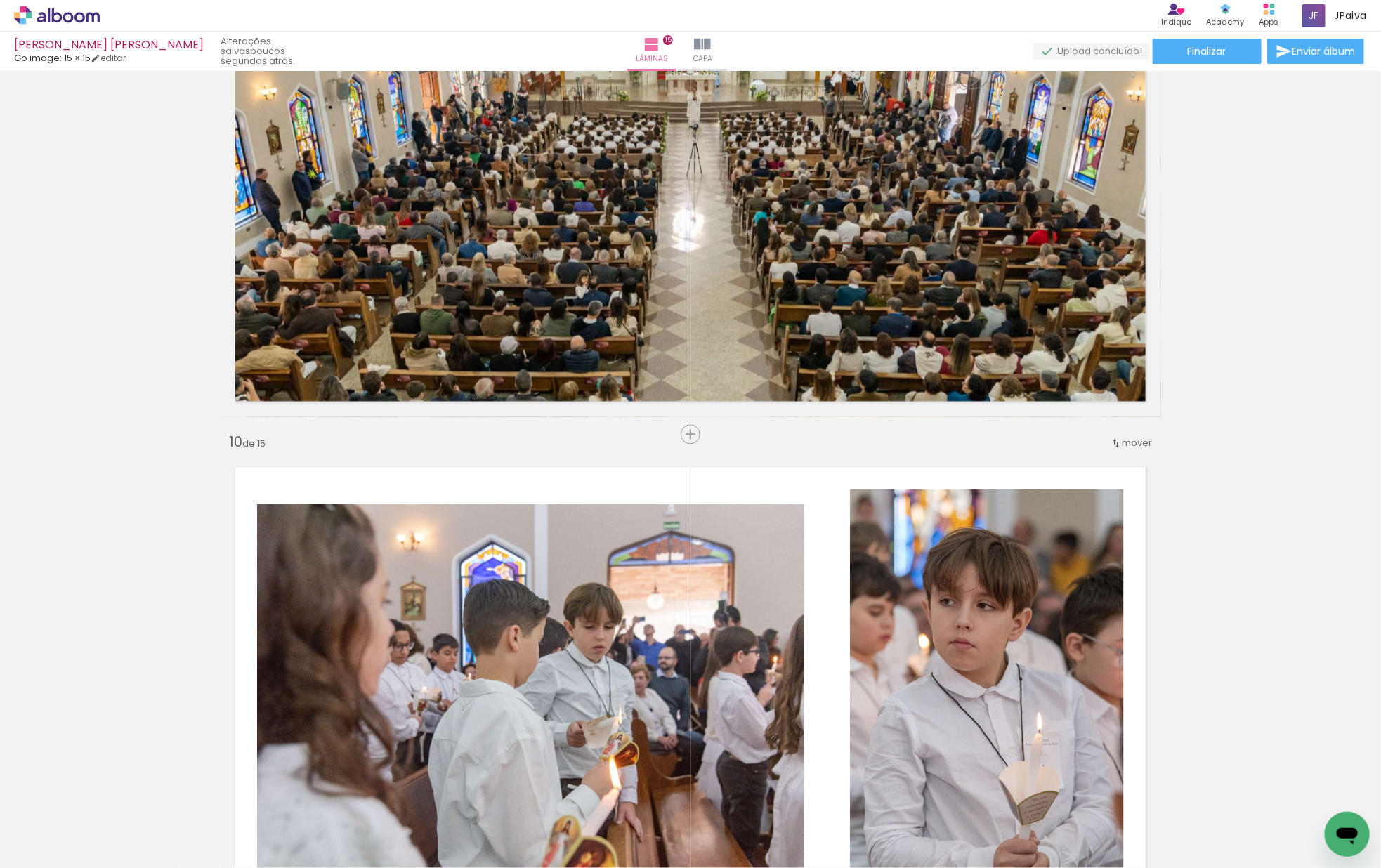
scroll to position [4250, 0]
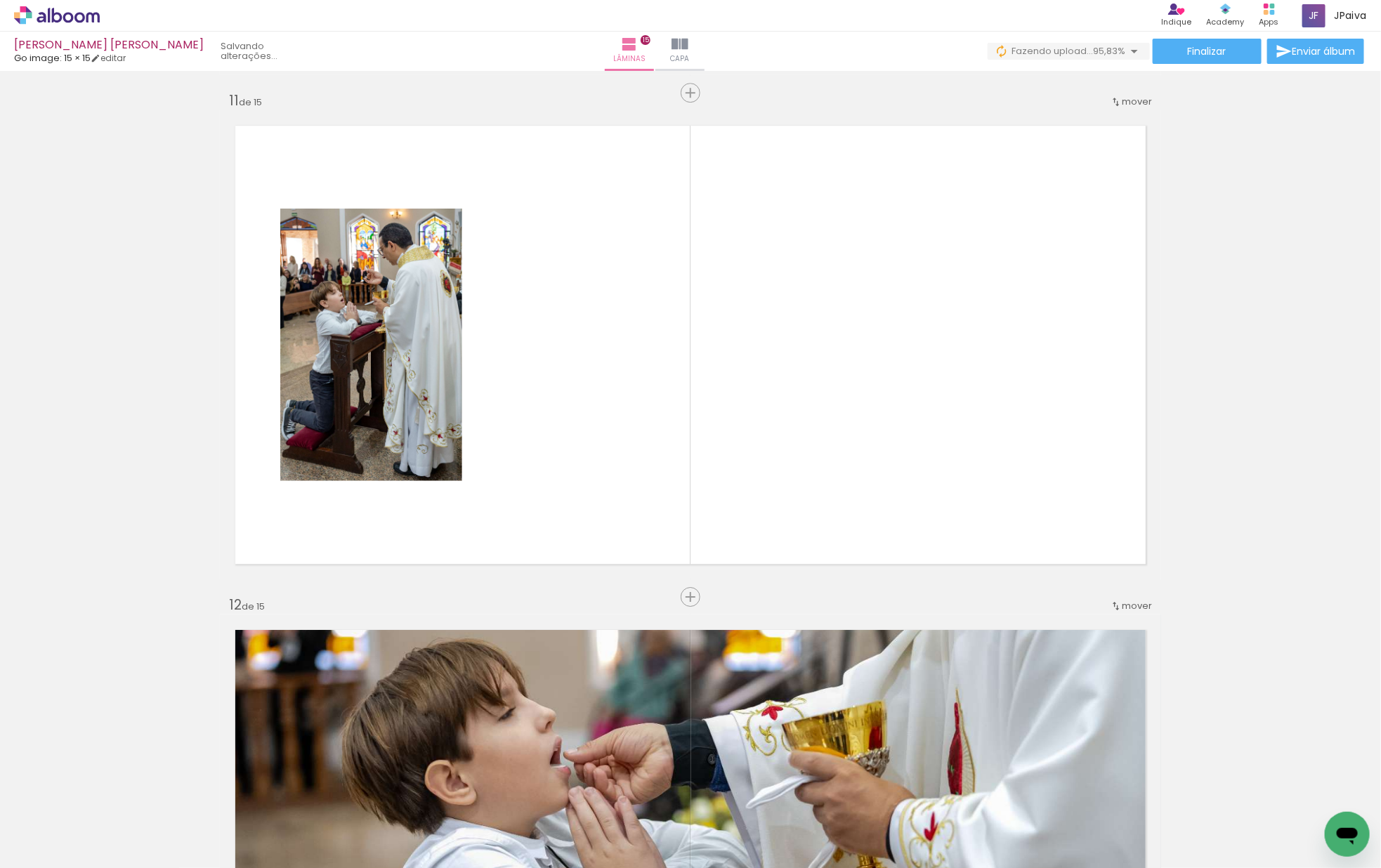
scroll to position [5045, 0]
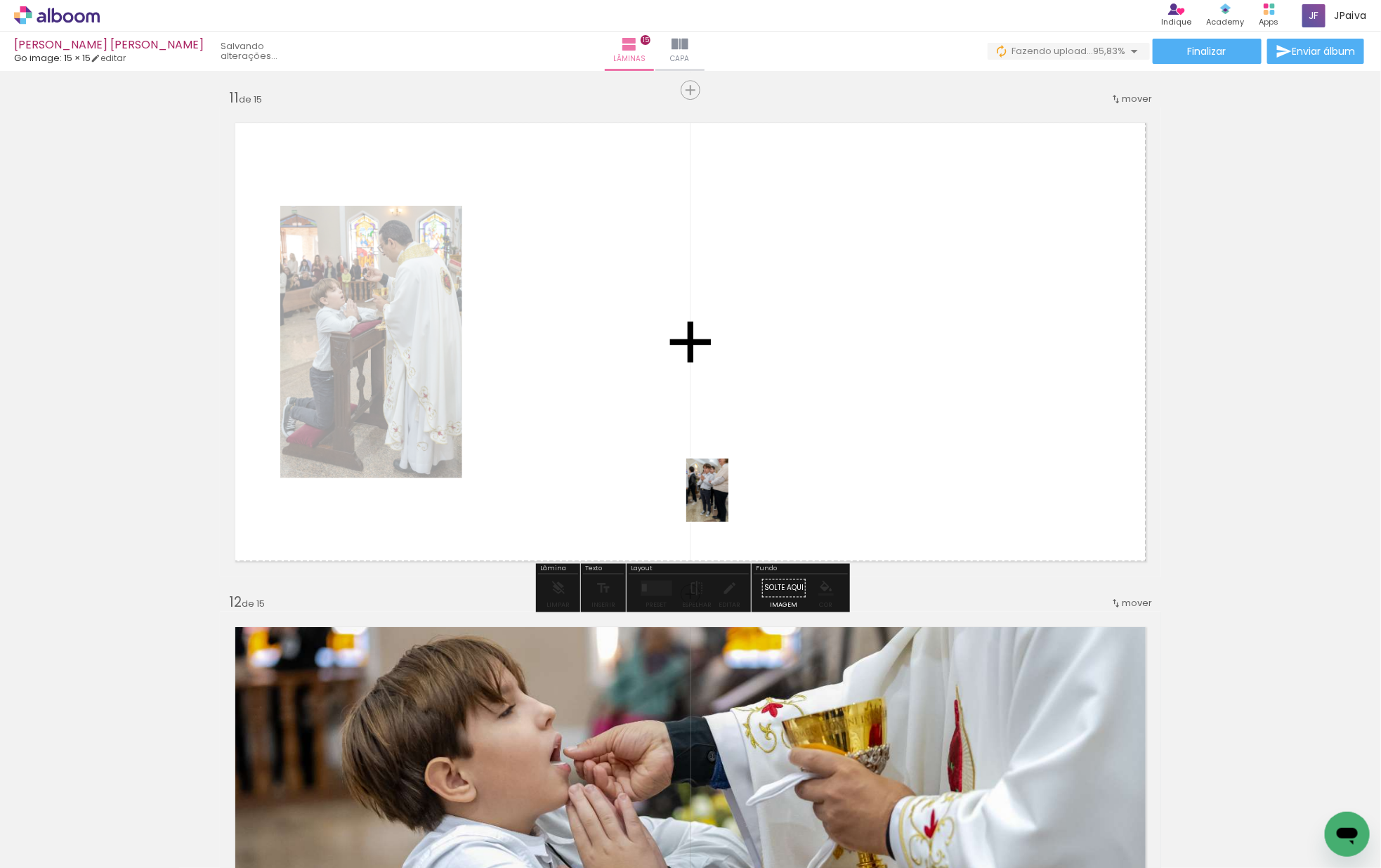
drag, startPoint x: 297, startPoint y: 833, endPoint x: 757, endPoint y: 495, distance: 570.8
click at [757, 495] on quentale-workspace at bounding box center [690, 434] width 1381 height 868
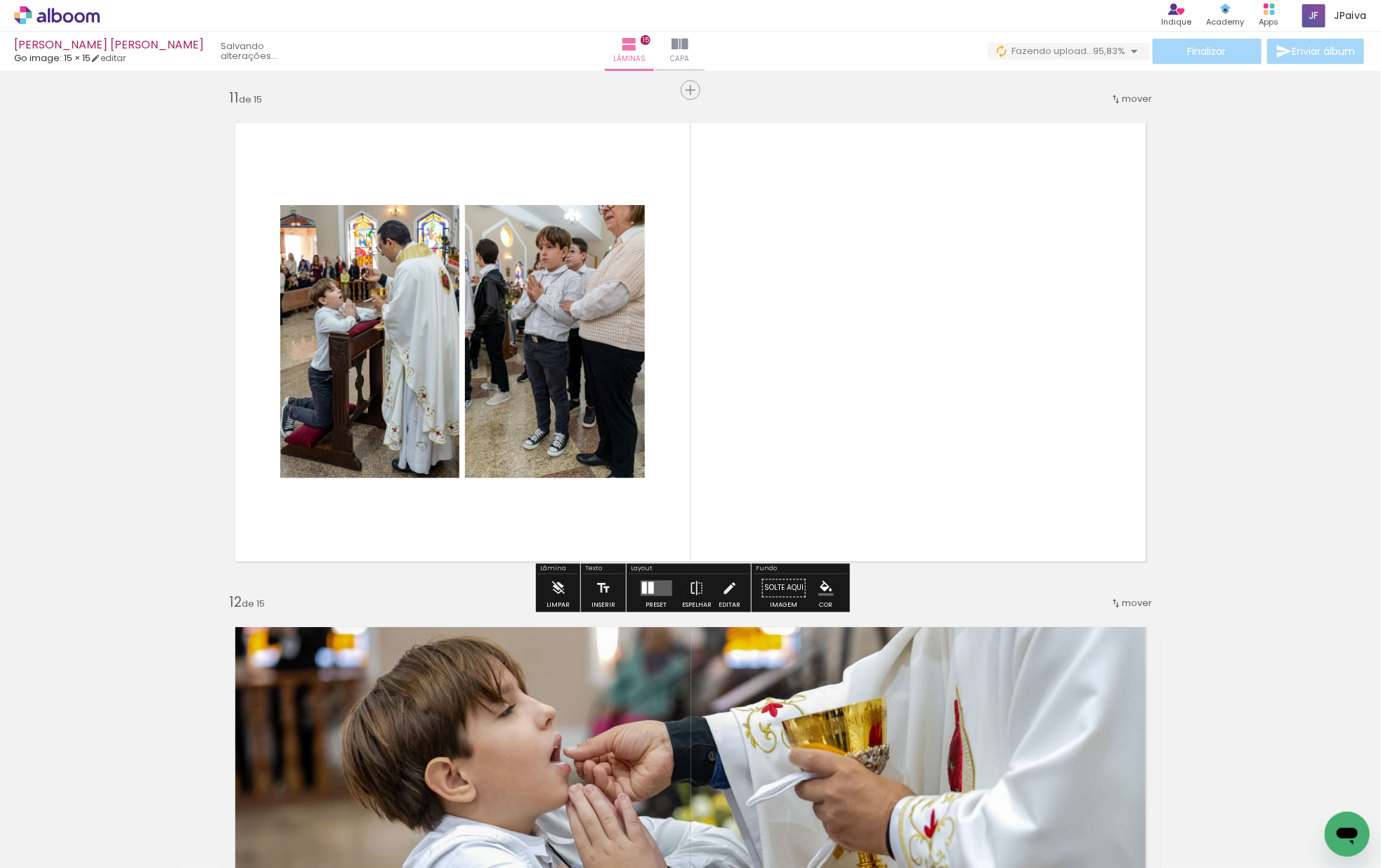
click at [653, 587] on quentale-layouter at bounding box center [655, 588] width 32 height 16
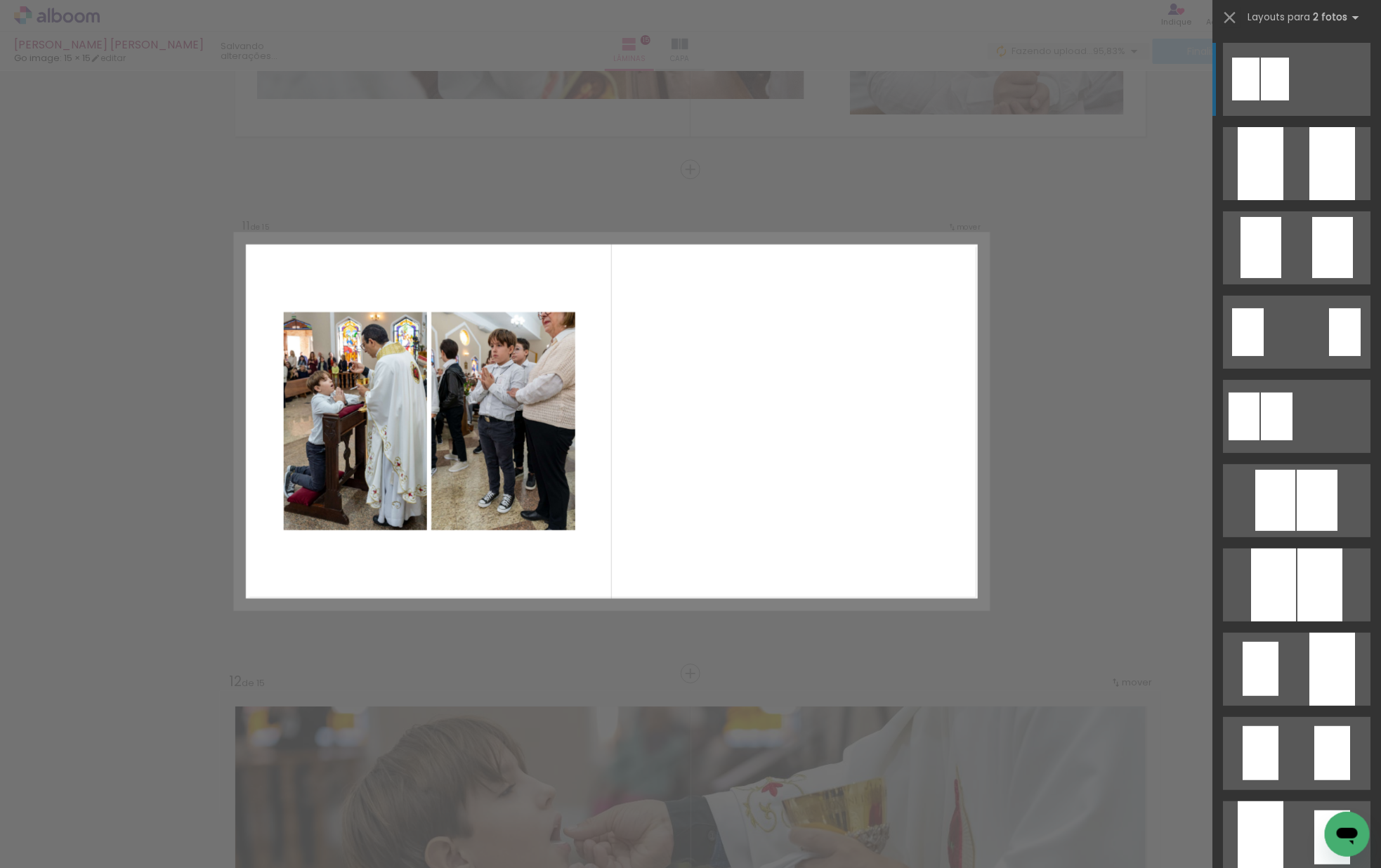
scroll to position [4960, 0]
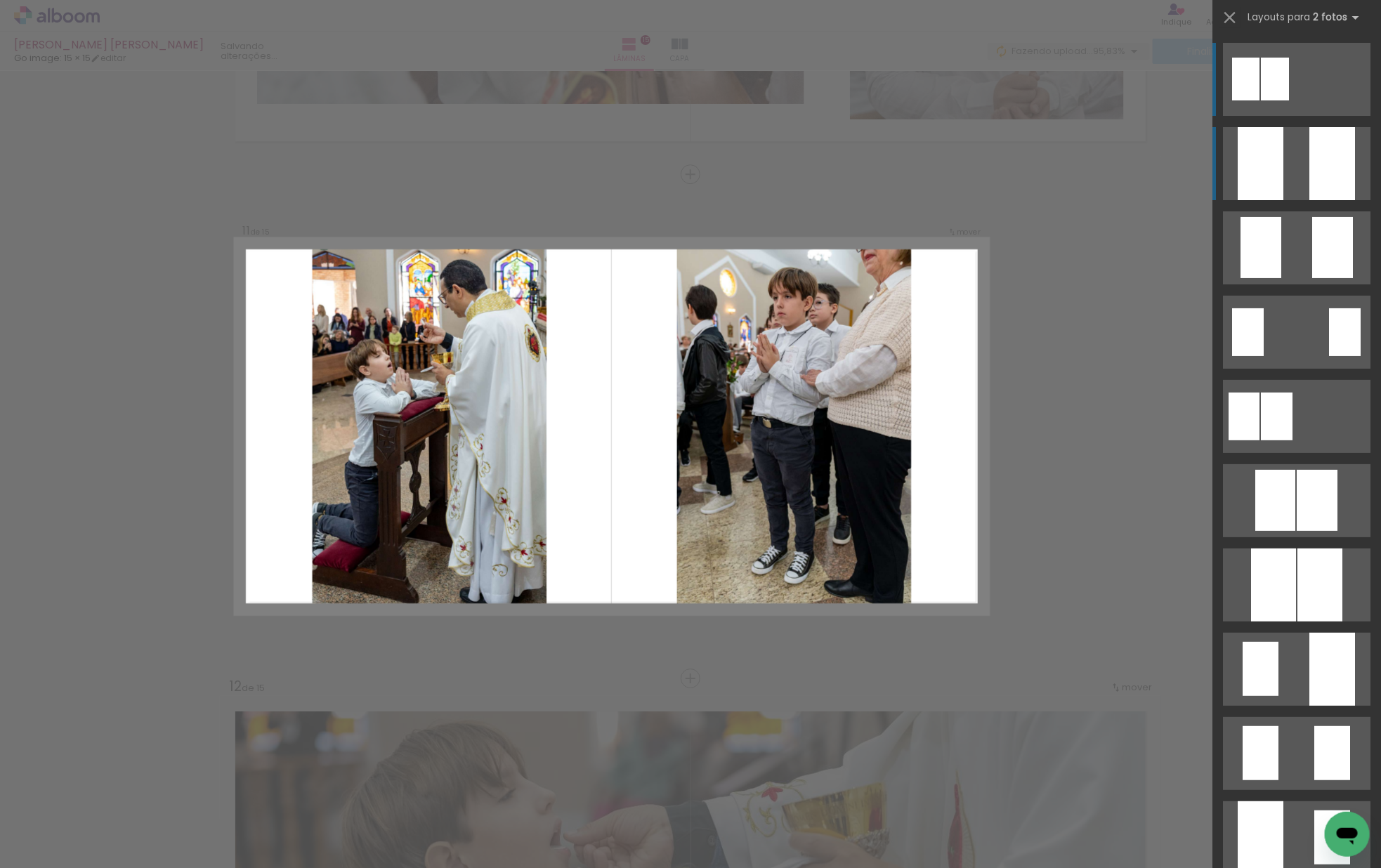
click at [1249, 149] on div at bounding box center [1260, 163] width 46 height 73
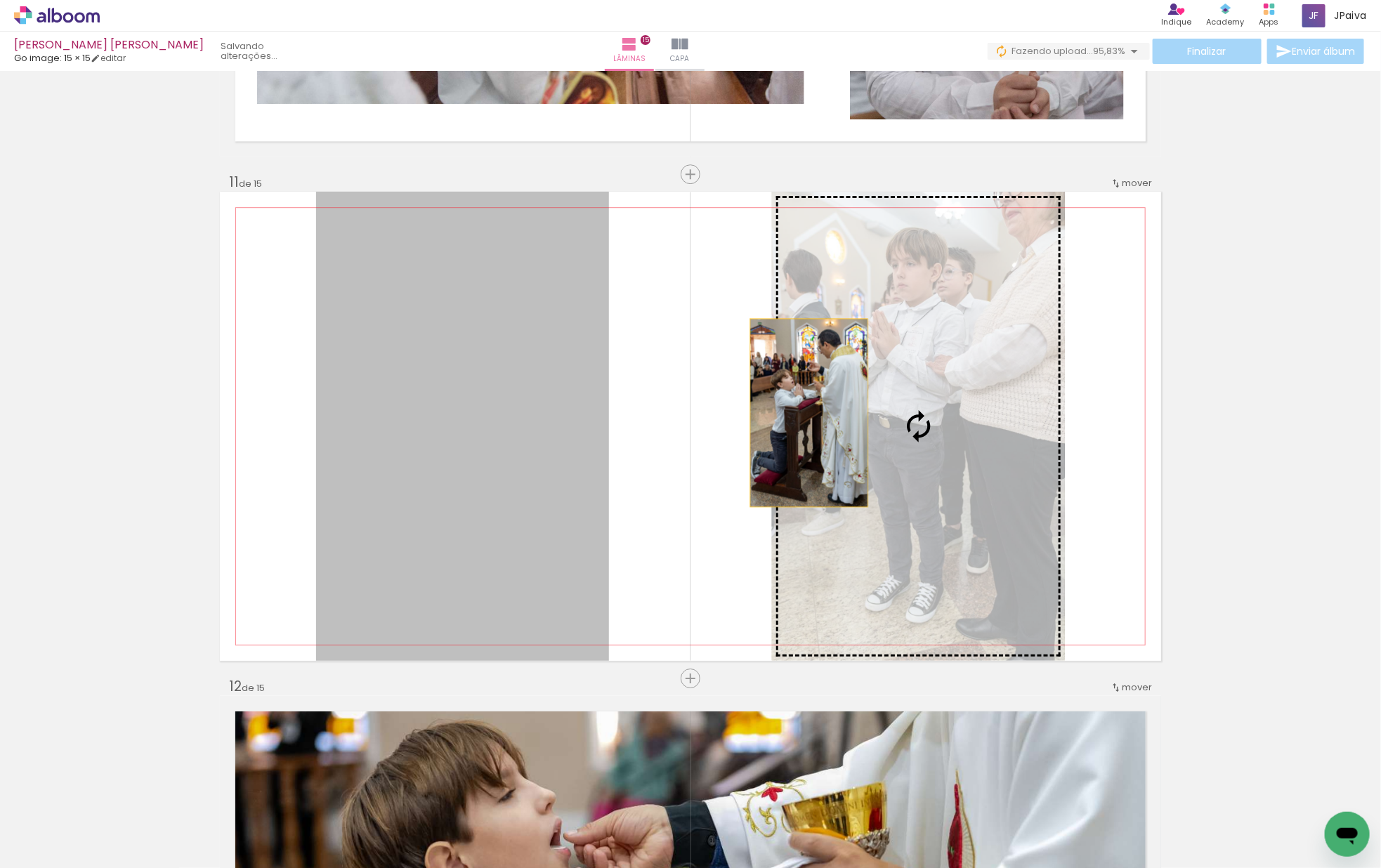
drag, startPoint x: 540, startPoint y: 408, endPoint x: 833, endPoint y: 413, distance: 293.0
click at [0, 0] on slot at bounding box center [0, 0] width 0 height 0
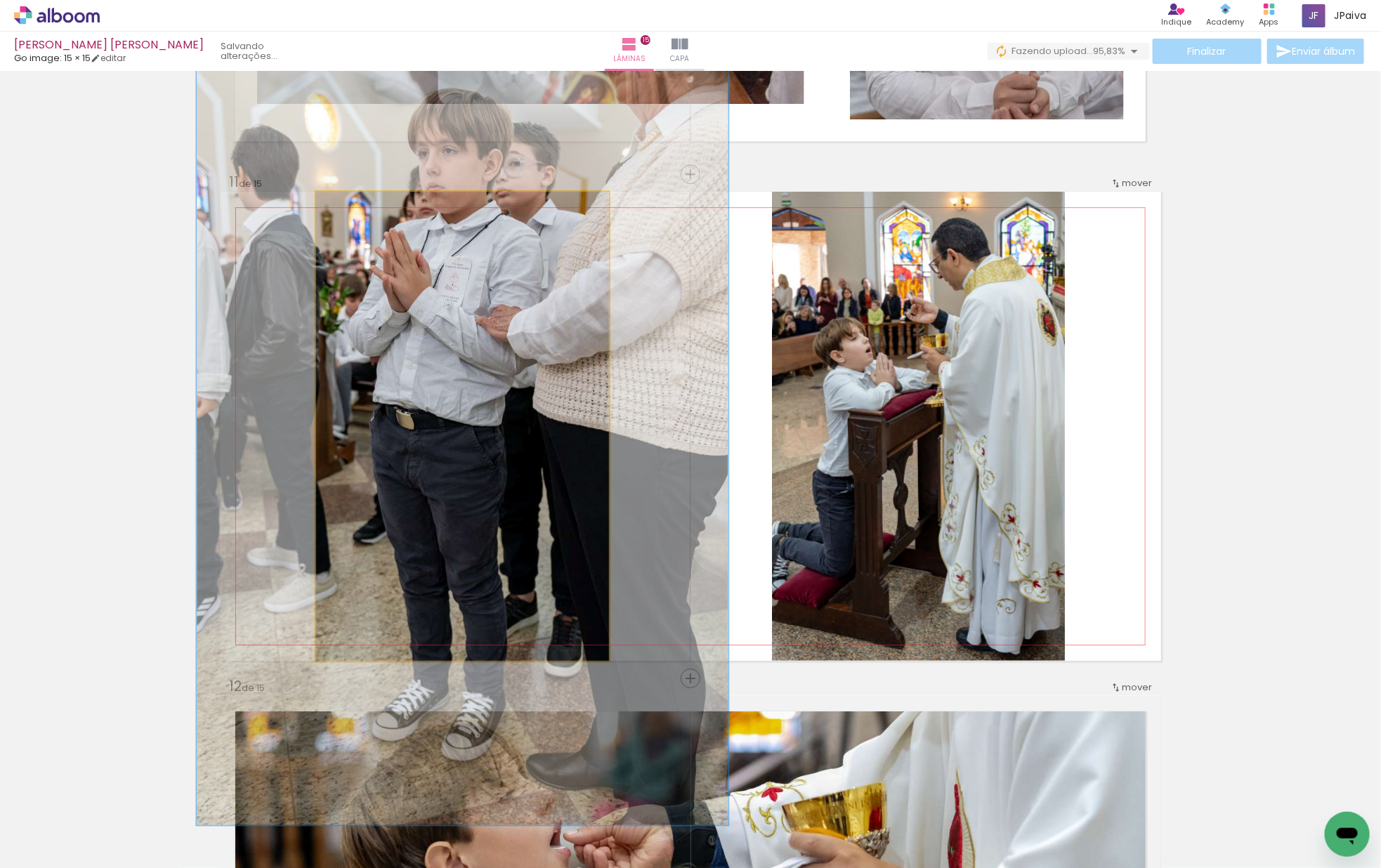
drag, startPoint x: 347, startPoint y: 211, endPoint x: 382, endPoint y: 227, distance: 38.5
click at [382, 227] on quentale-photo at bounding box center [462, 425] width 293 height 469
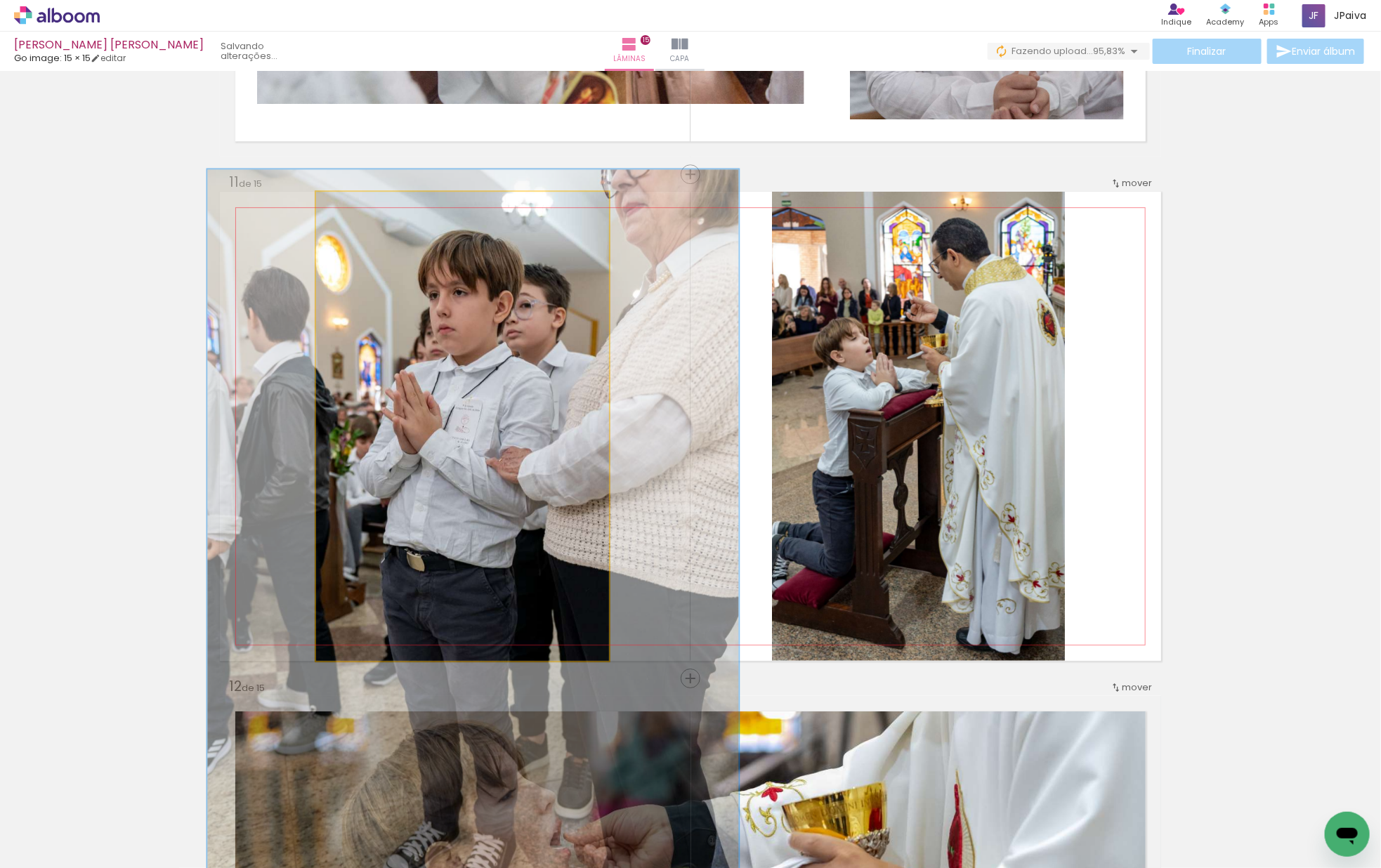
drag, startPoint x: 432, startPoint y: 386, endPoint x: 443, endPoint y: 519, distance: 133.5
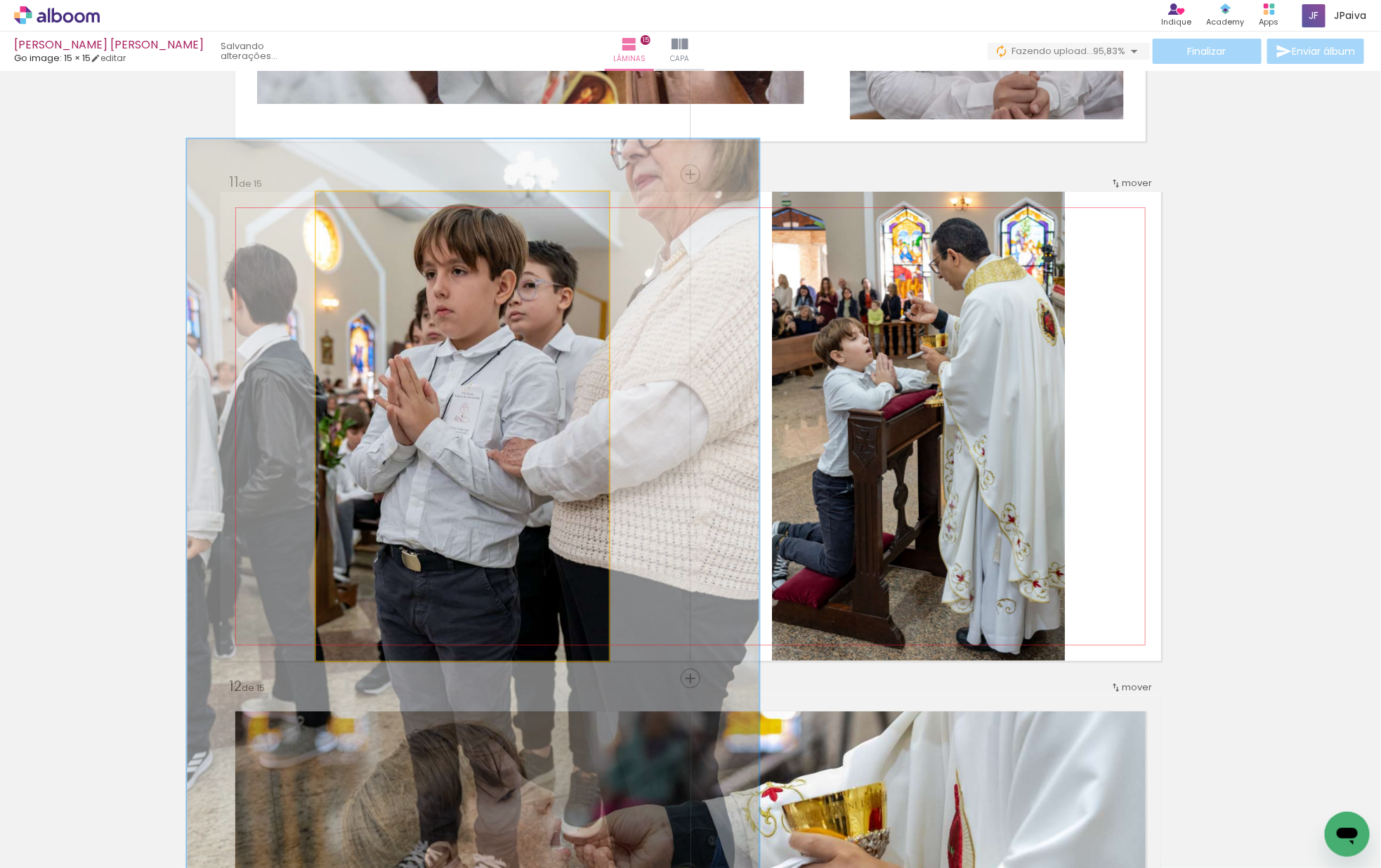
drag, startPoint x: 393, startPoint y: 204, endPoint x: 400, endPoint y: 211, distance: 9.9
type paper-slider "183"
click at [400, 211] on div at bounding box center [394, 206] width 22 height 22
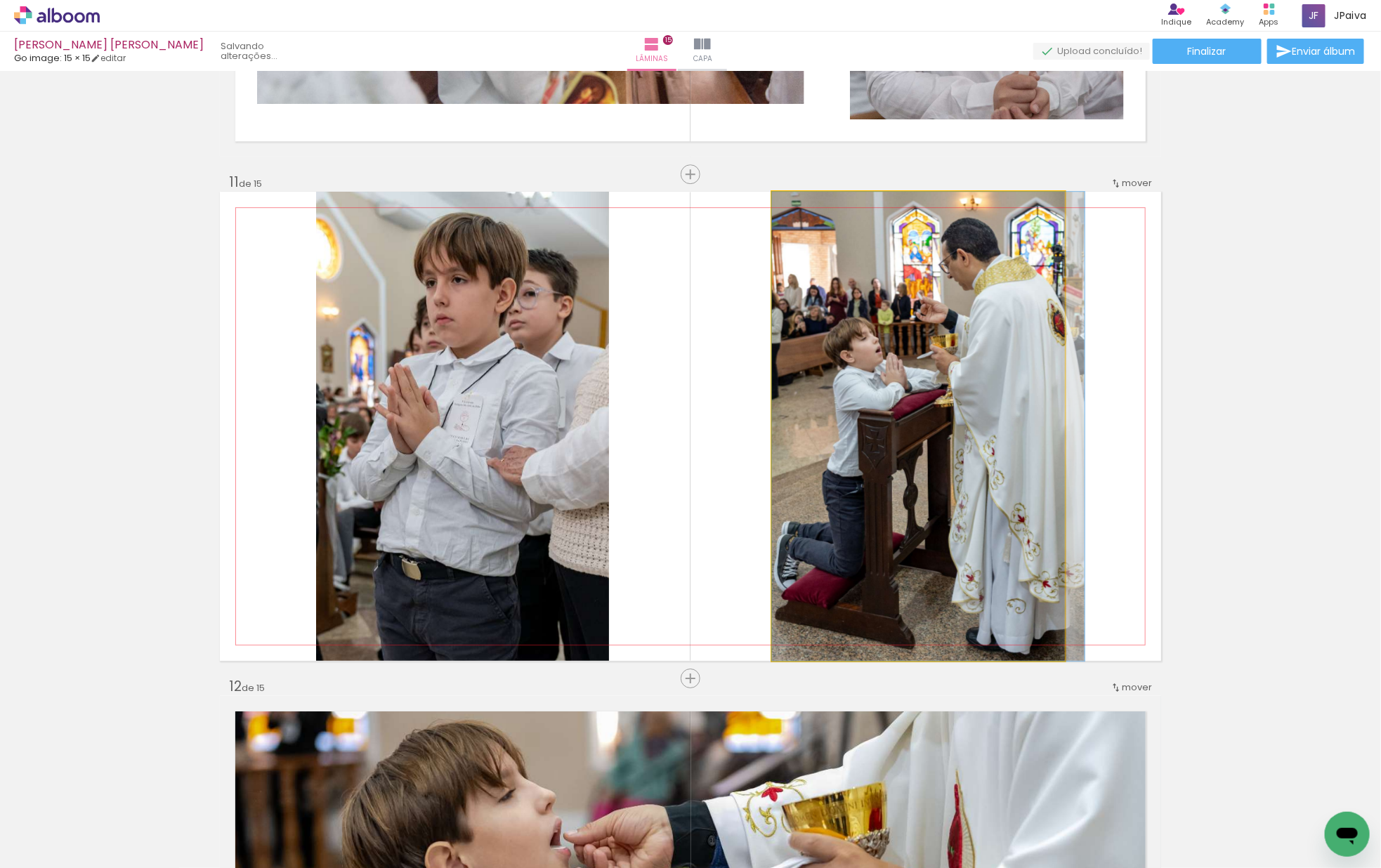
drag, startPoint x: 937, startPoint y: 383, endPoint x: 949, endPoint y: 381, distance: 12.2
click at [944, 380] on quentale-photo at bounding box center [918, 425] width 293 height 469
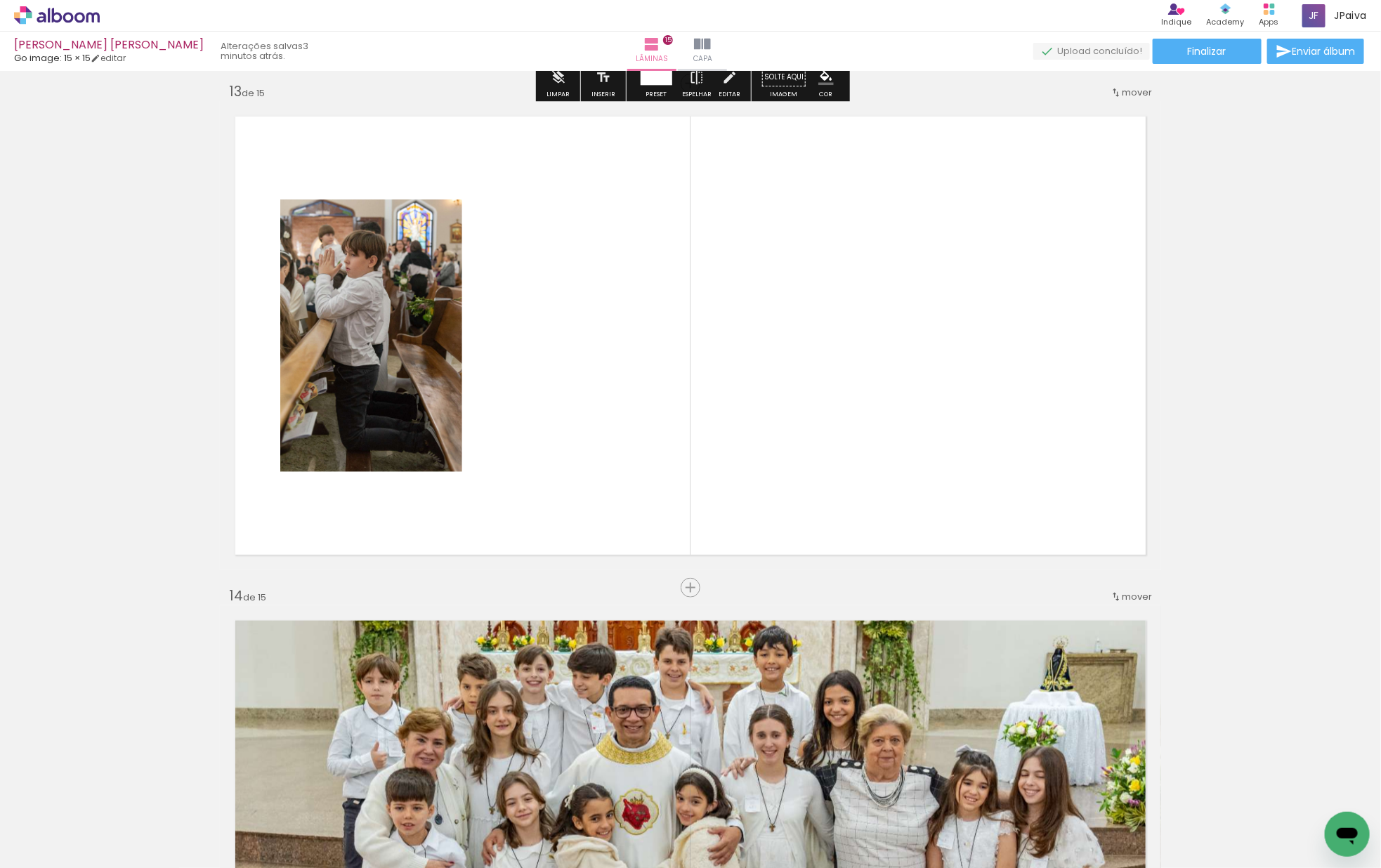
scroll to position [6061, 0]
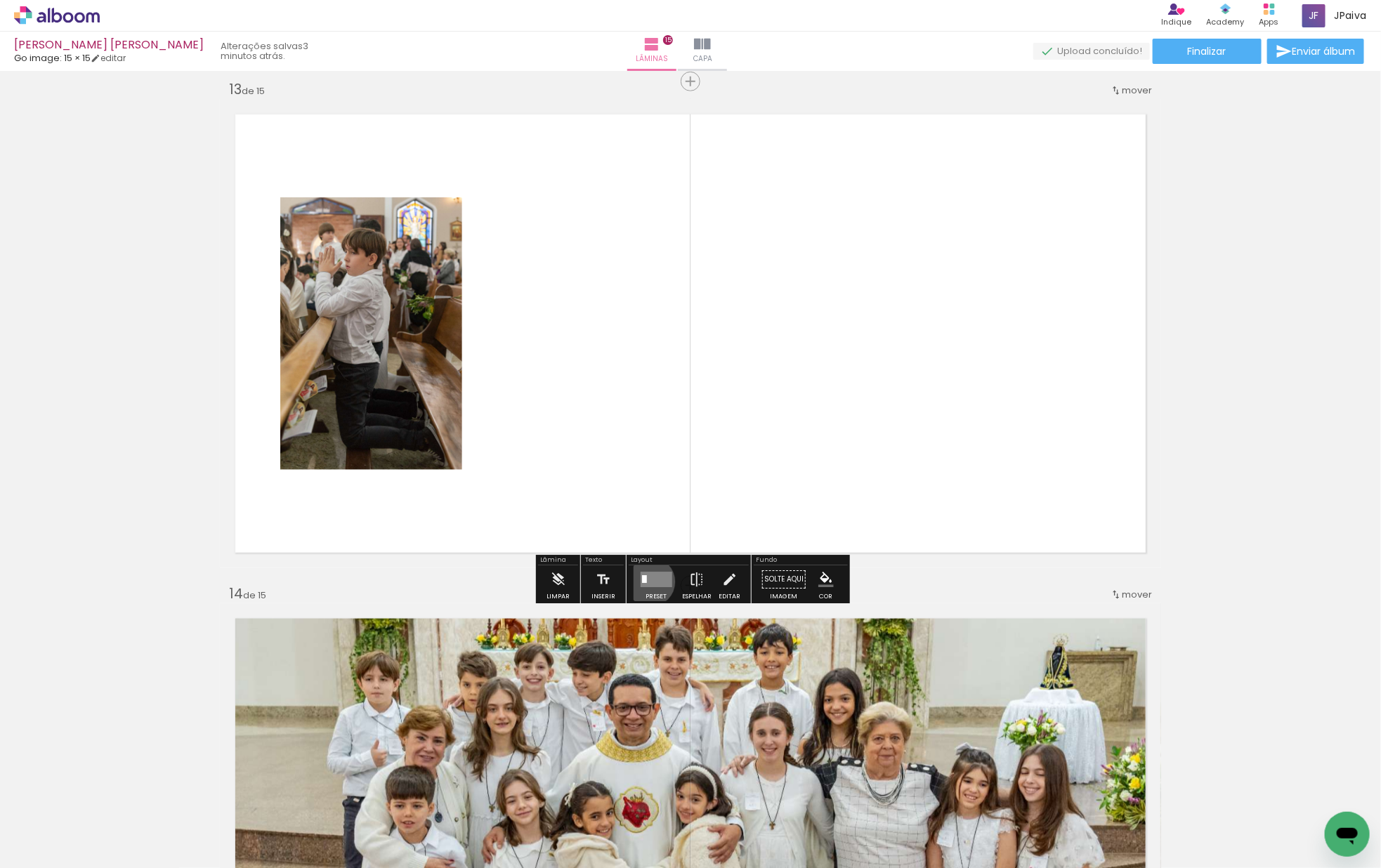
click at [646, 582] on quentale-layouter at bounding box center [655, 579] width 32 height 16
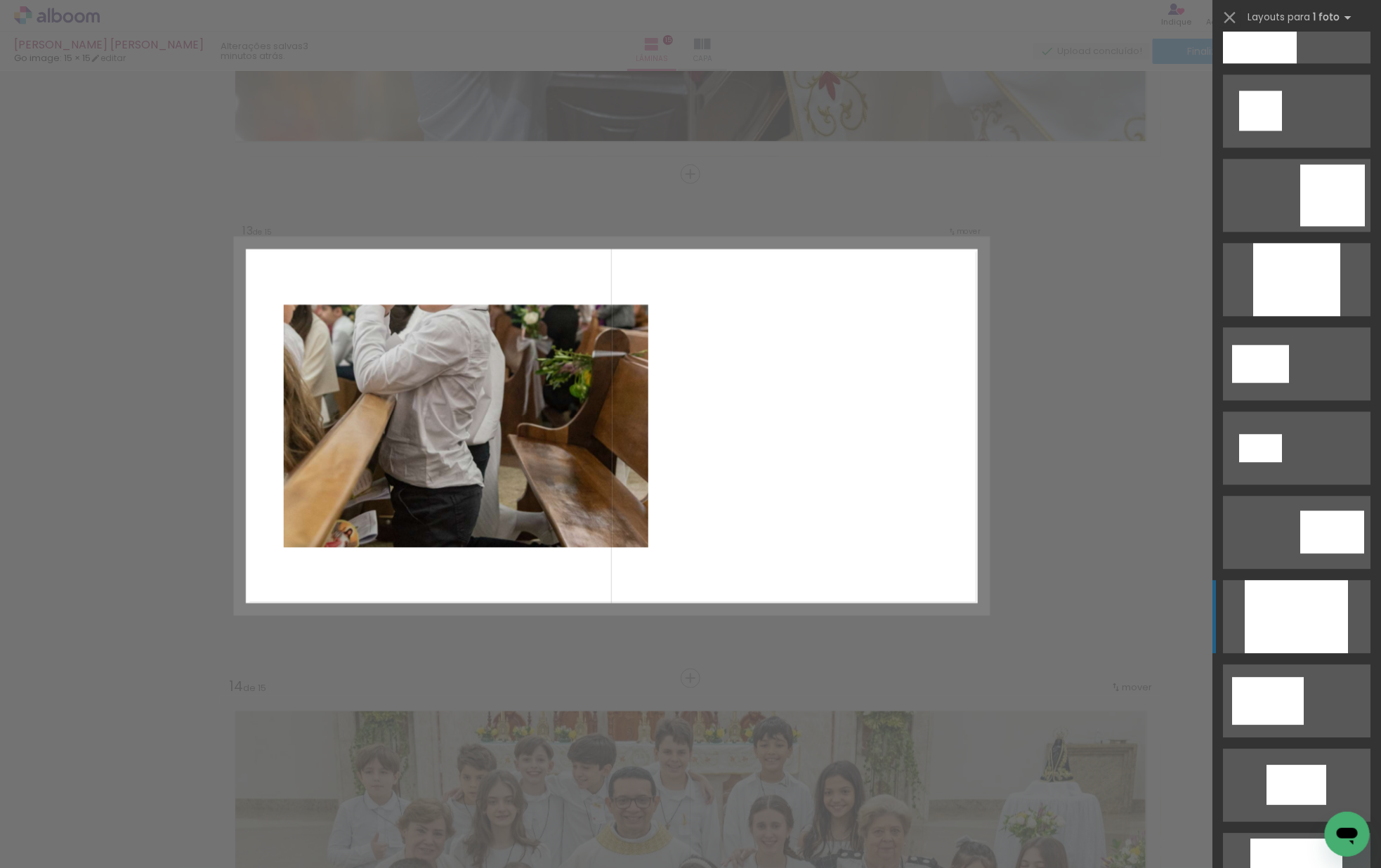
scroll to position [1738, 0]
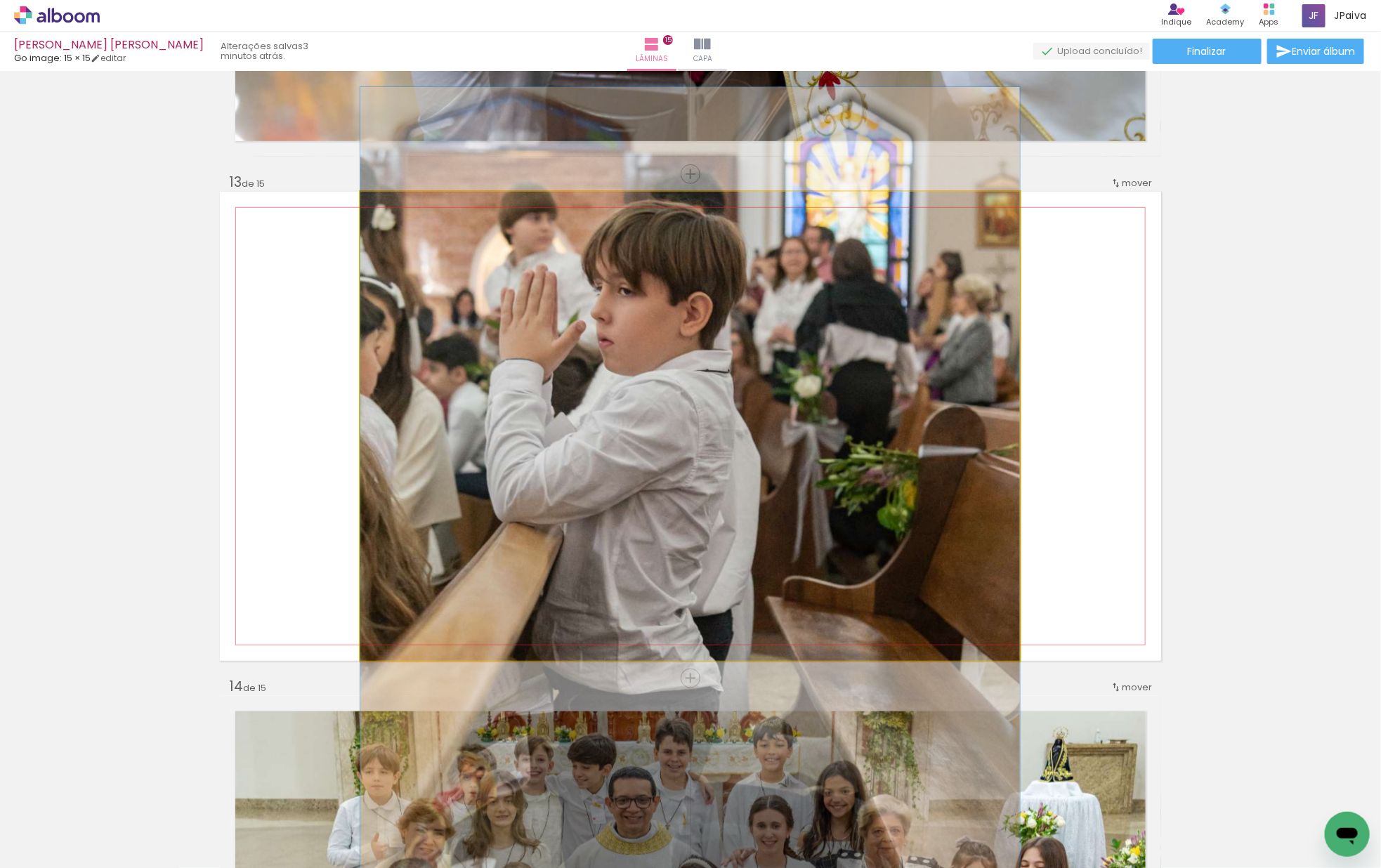
drag, startPoint x: 754, startPoint y: 476, endPoint x: 766, endPoint y: 638, distance: 162.4
click at [766, 637] on div at bounding box center [690, 582] width 659 height 989
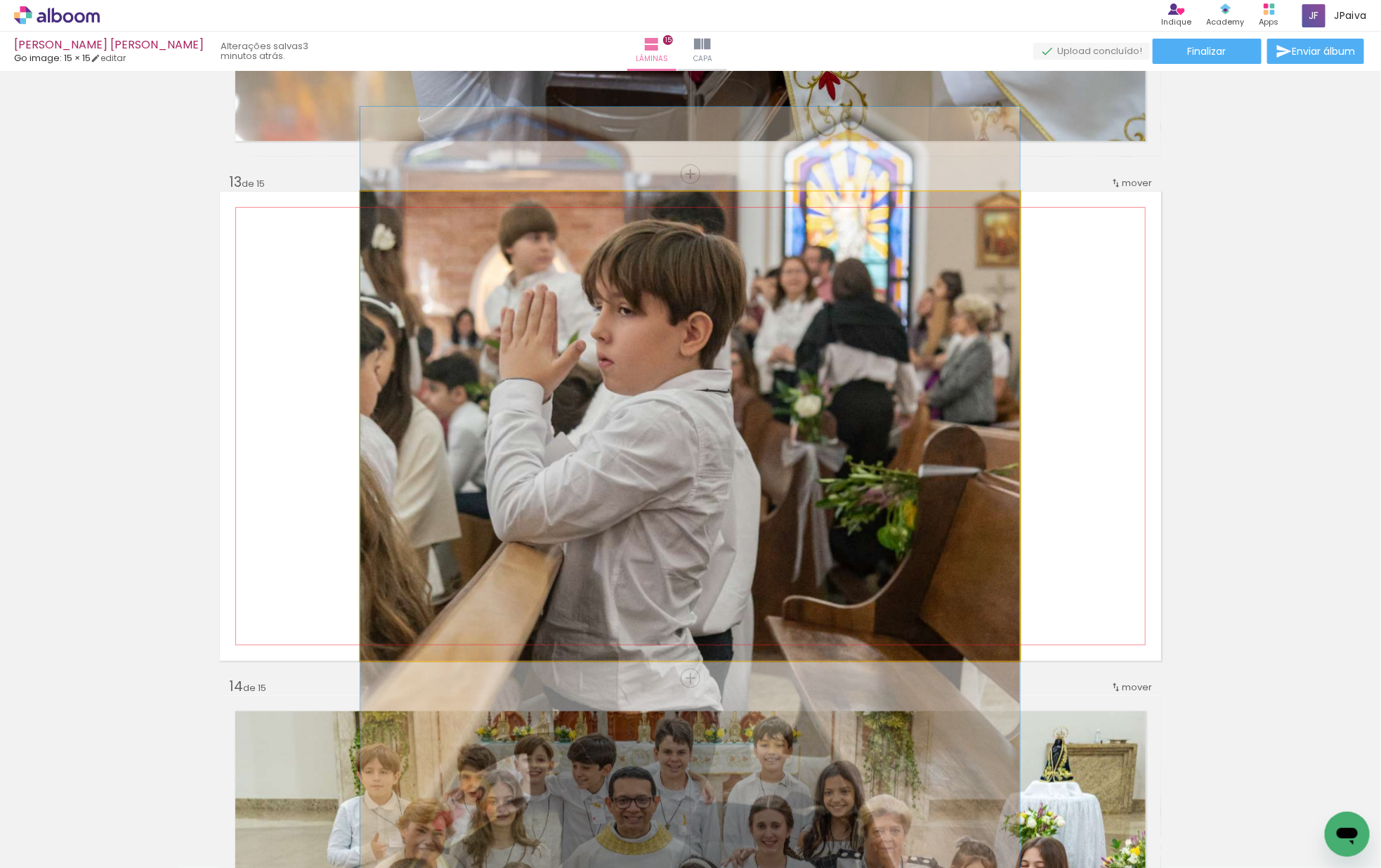
drag, startPoint x: 706, startPoint y: 608, endPoint x: 726, endPoint y: 623, distance: 25.0
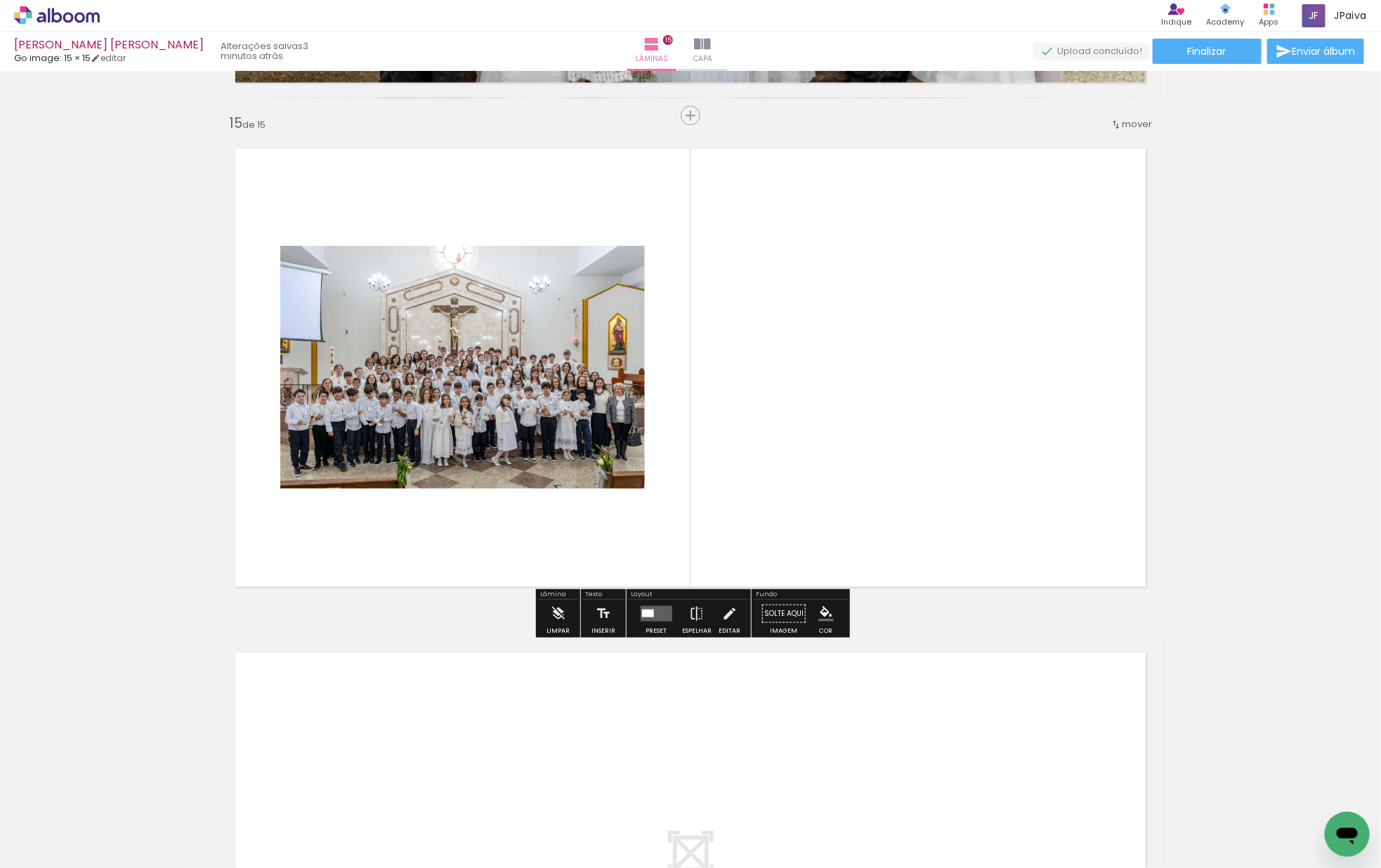
scroll to position [7053, 0]
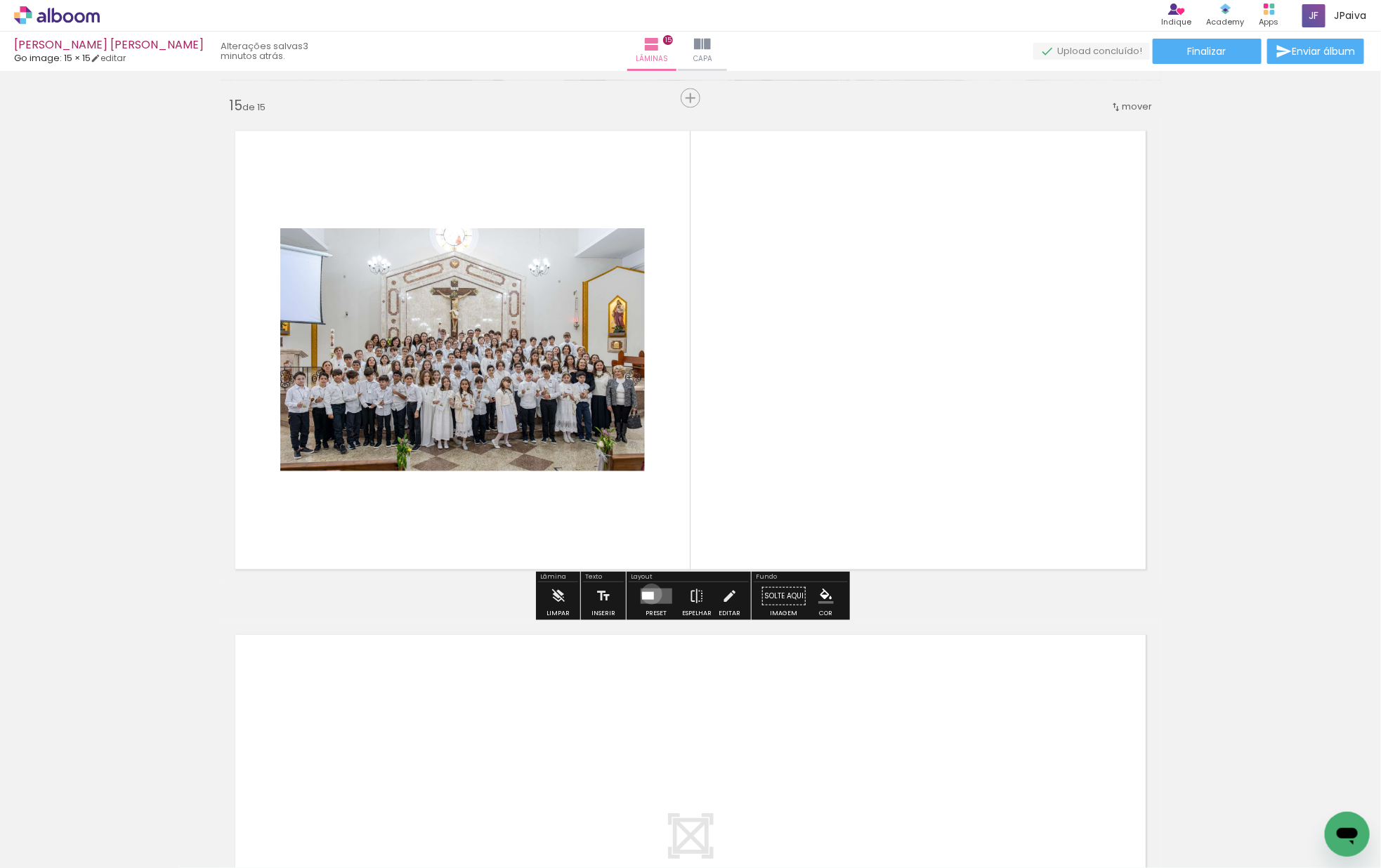
click at [647, 593] on div at bounding box center [647, 594] width 12 height 8
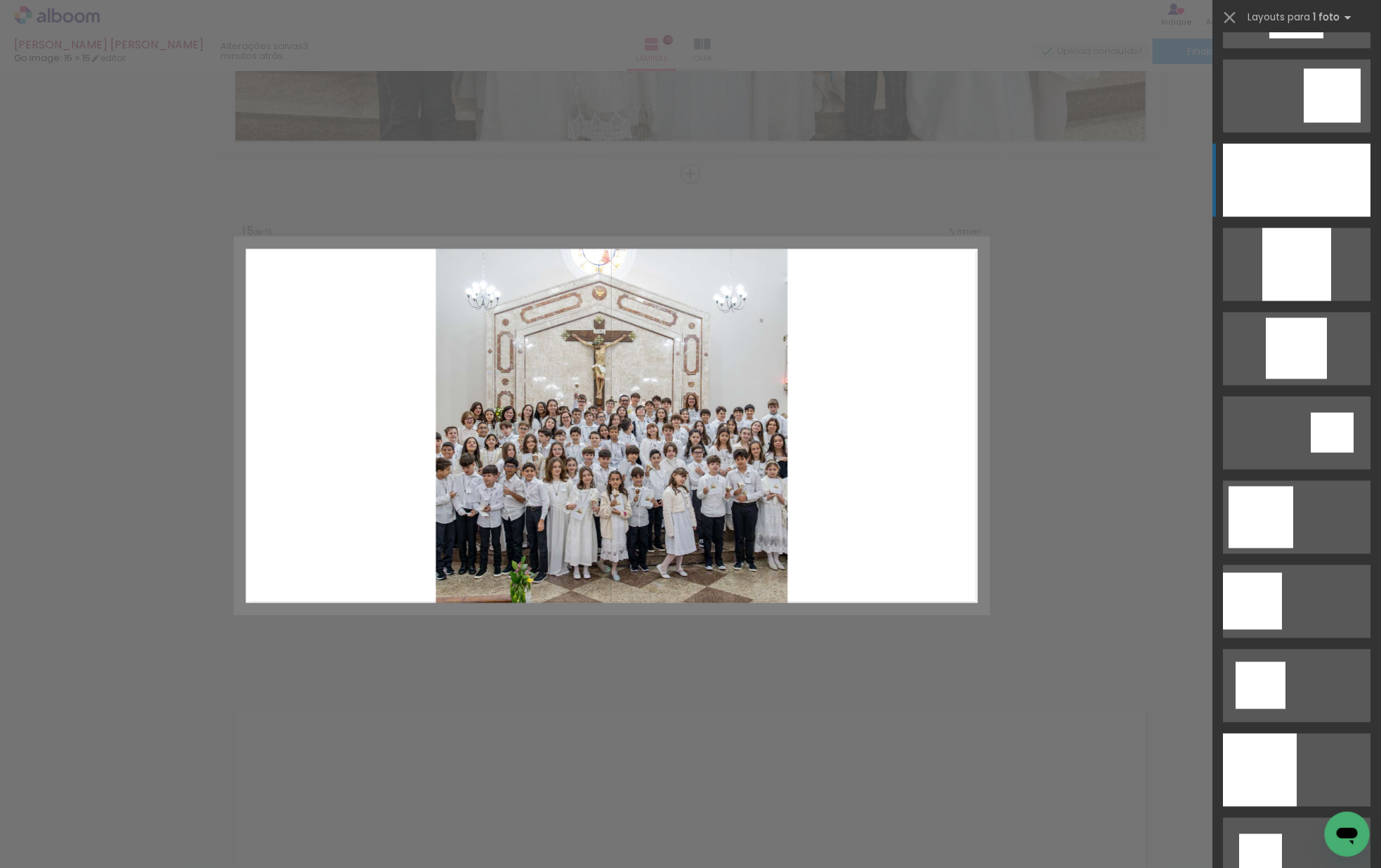
scroll to position [1169, 0]
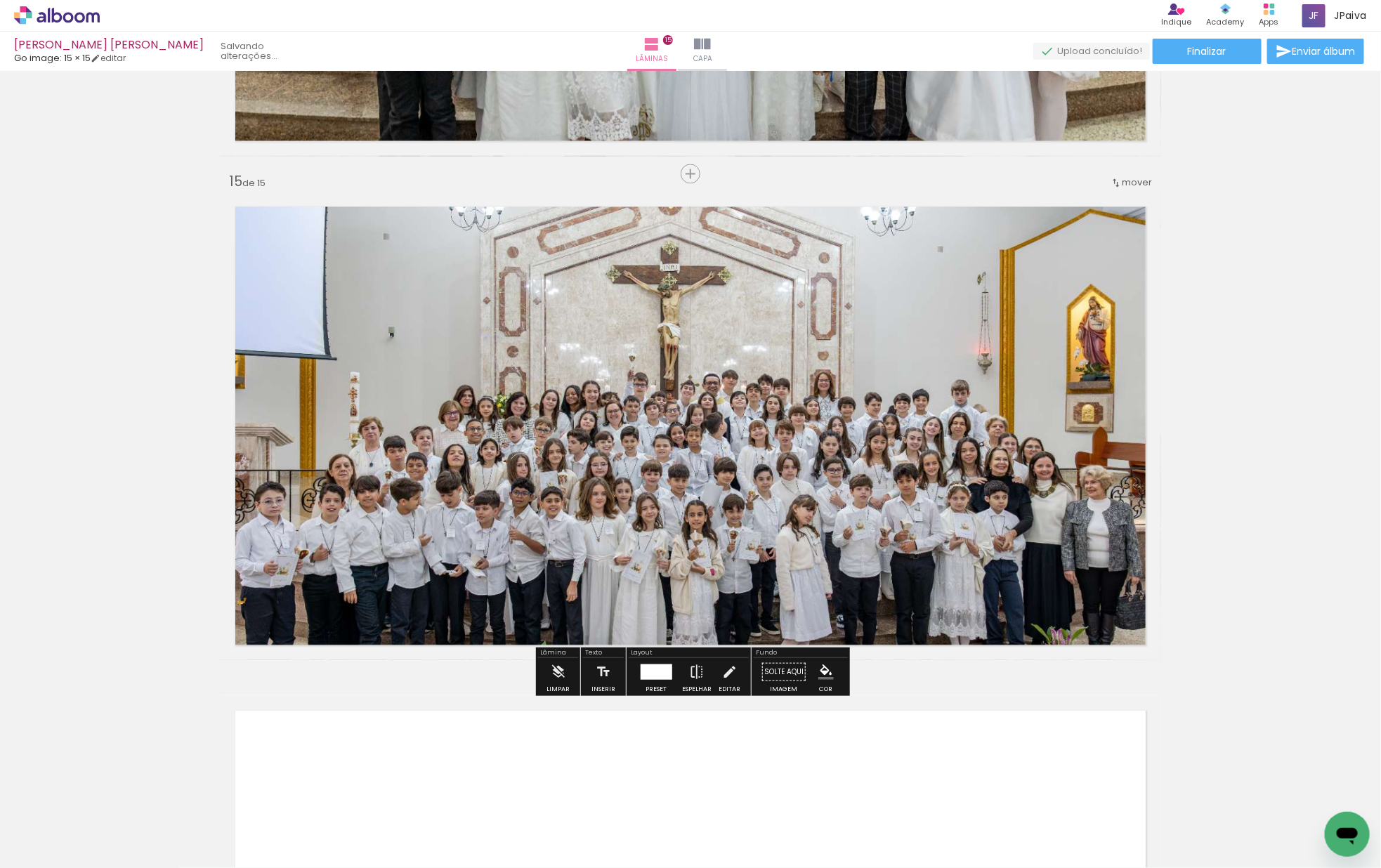
scroll to position [6976, 0]
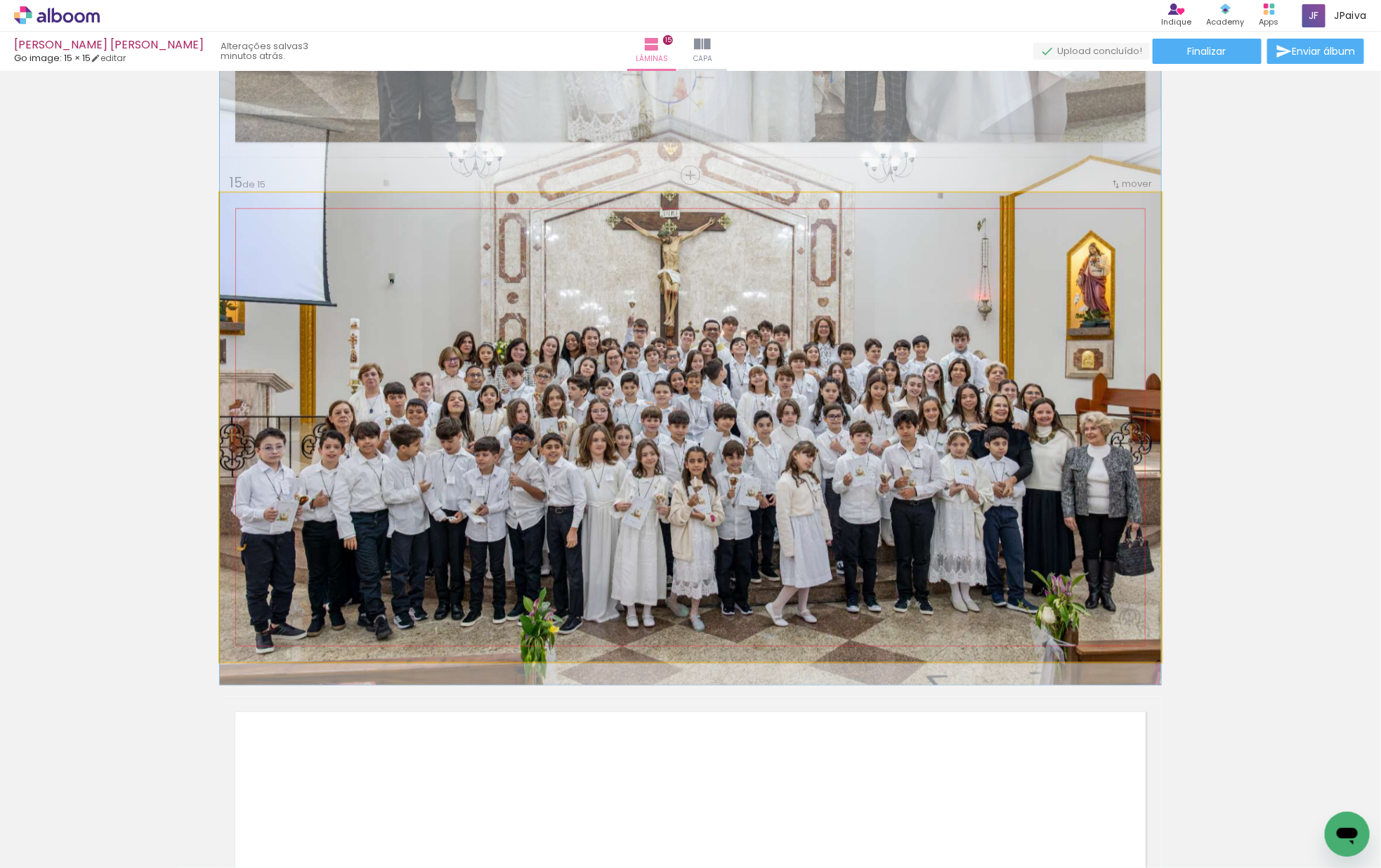
drag, startPoint x: 913, startPoint y: 418, endPoint x: 956, endPoint y: 362, distance: 70.6
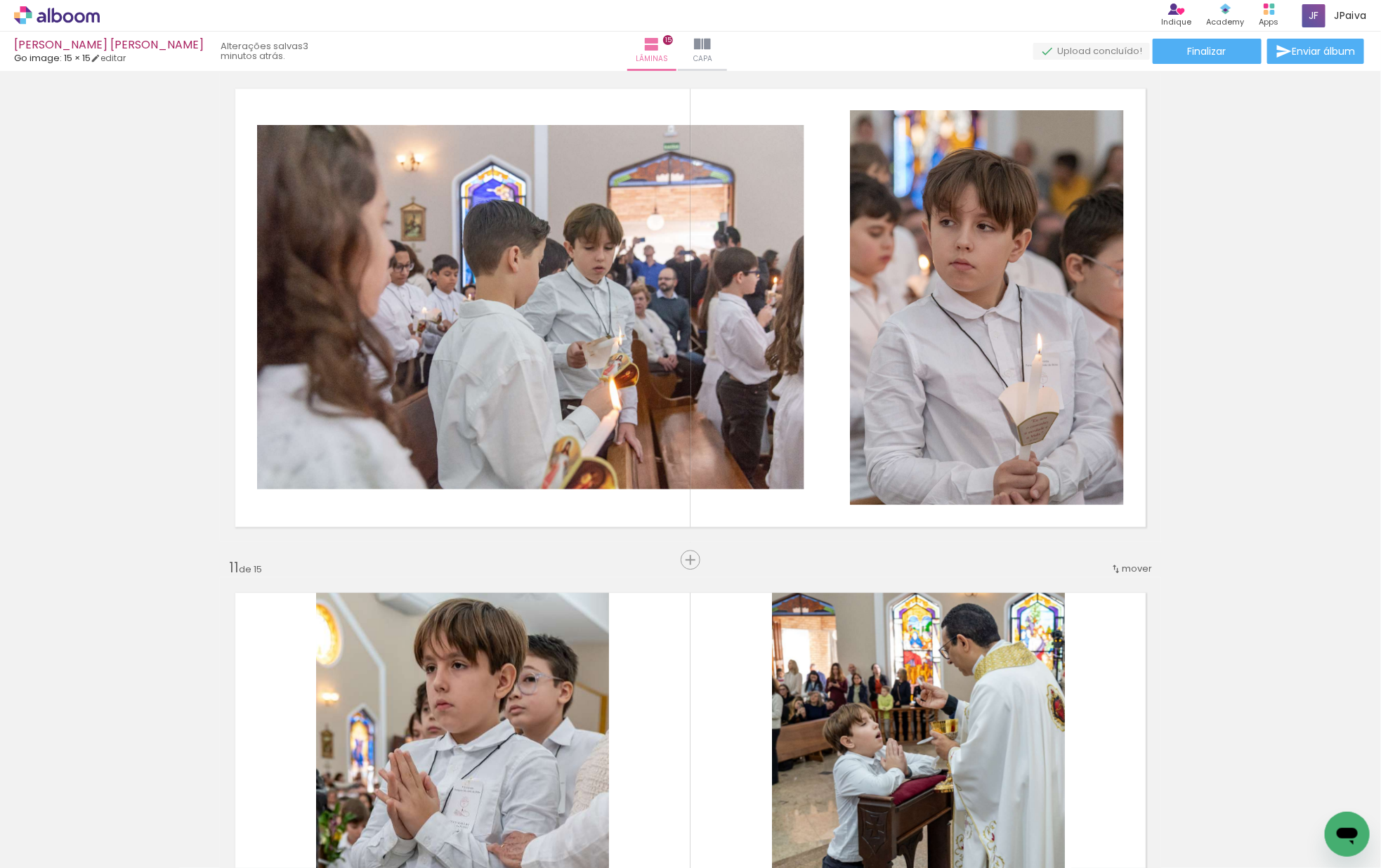
scroll to position [4573, 0]
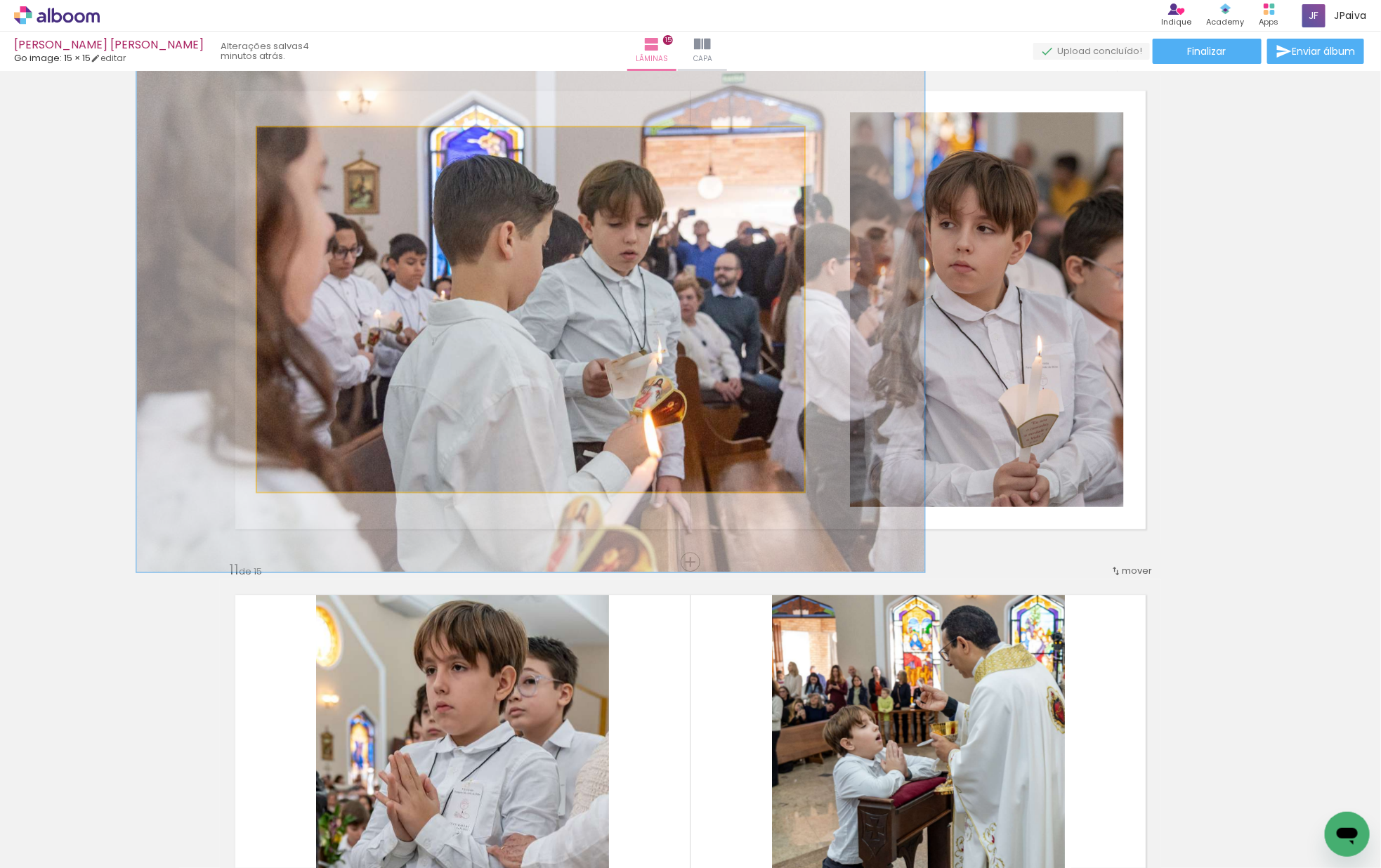
drag, startPoint x: 293, startPoint y: 142, endPoint x: 318, endPoint y: 151, distance: 26.6
type paper-slider "153"
click at [318, 151] on div at bounding box center [312, 142] width 22 height 22
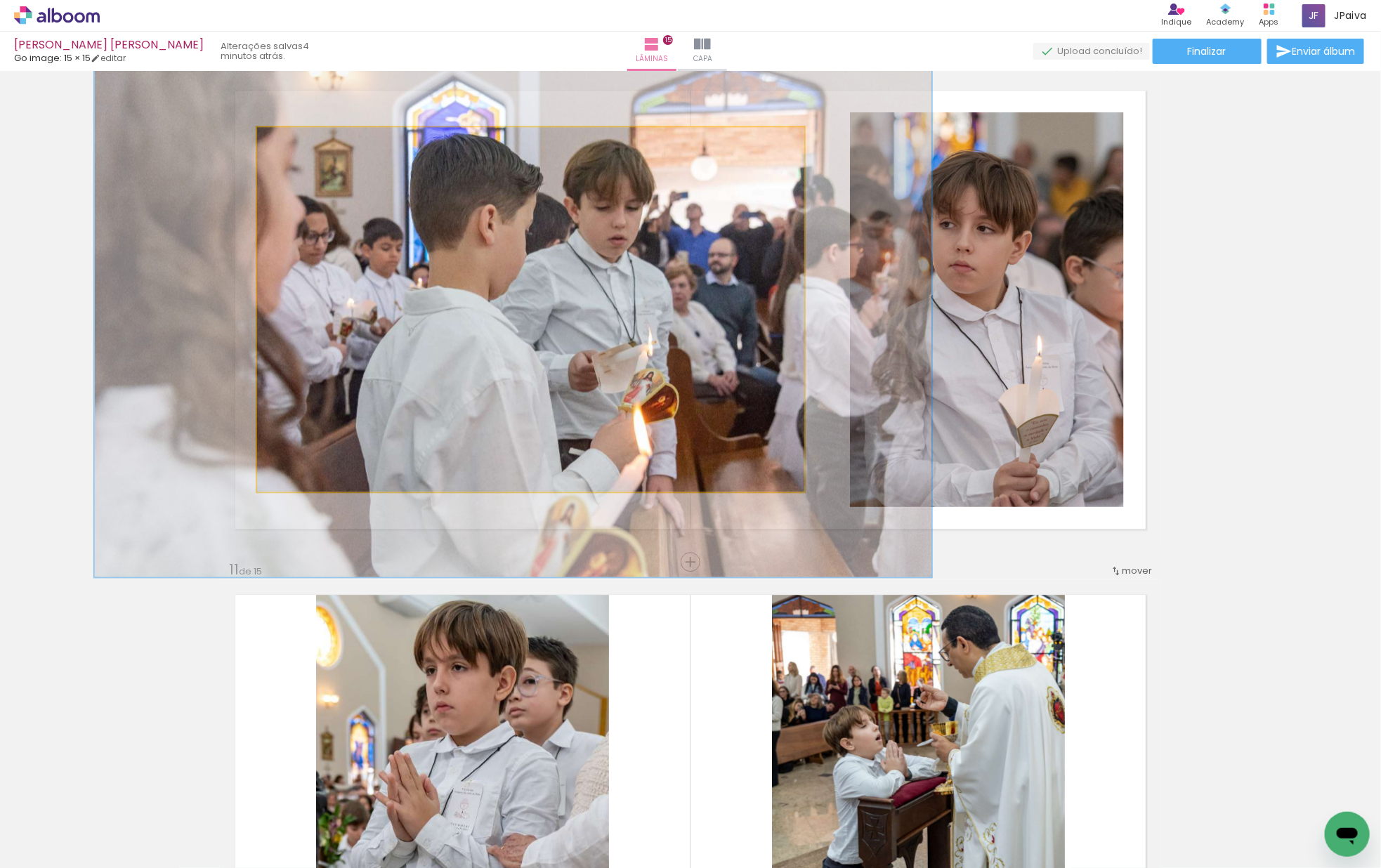
drag, startPoint x: 386, startPoint y: 274, endPoint x: 371, endPoint y: 263, distance: 18.6
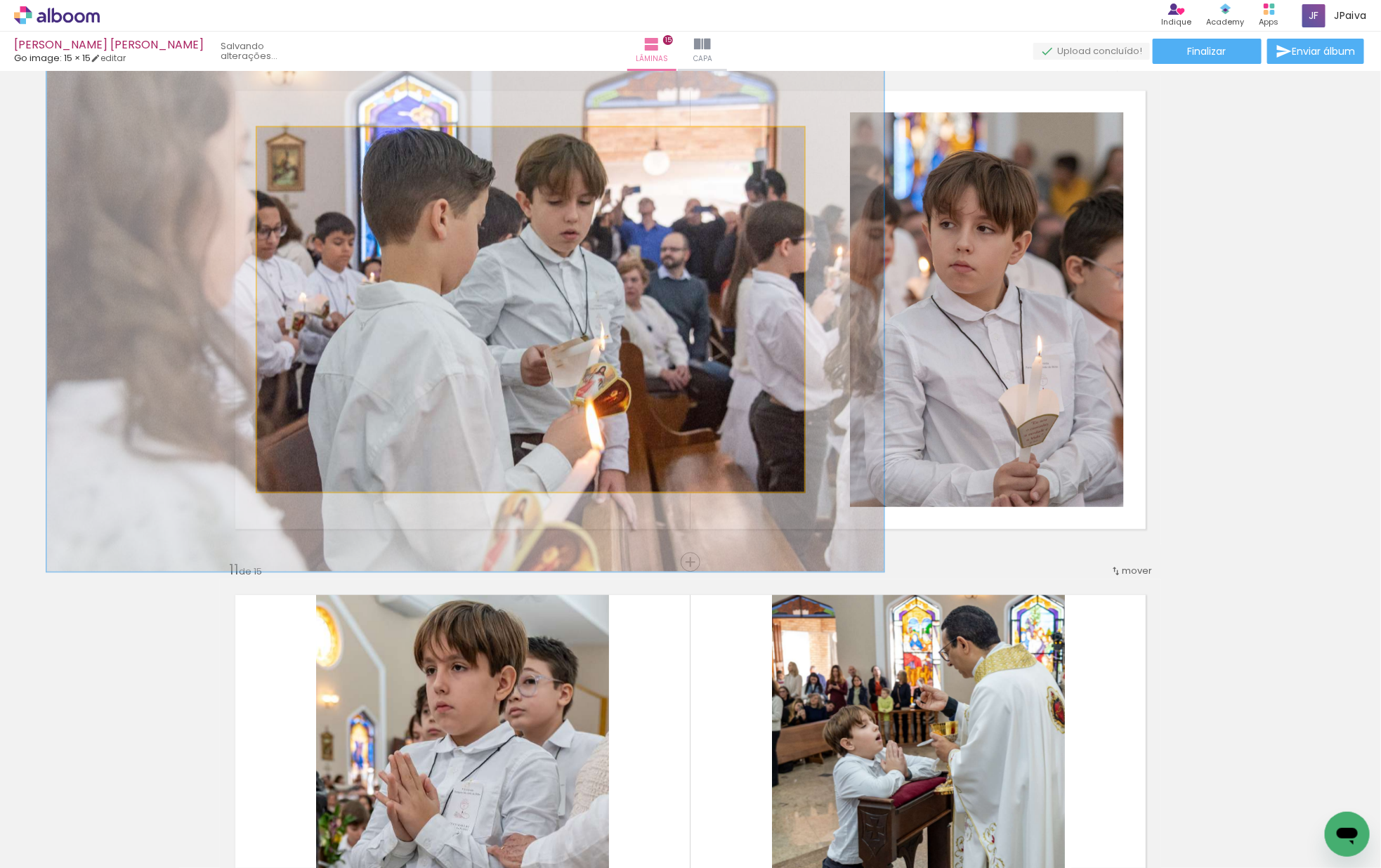
drag, startPoint x: 446, startPoint y: 278, endPoint x: 400, endPoint y: 273, distance: 46.3
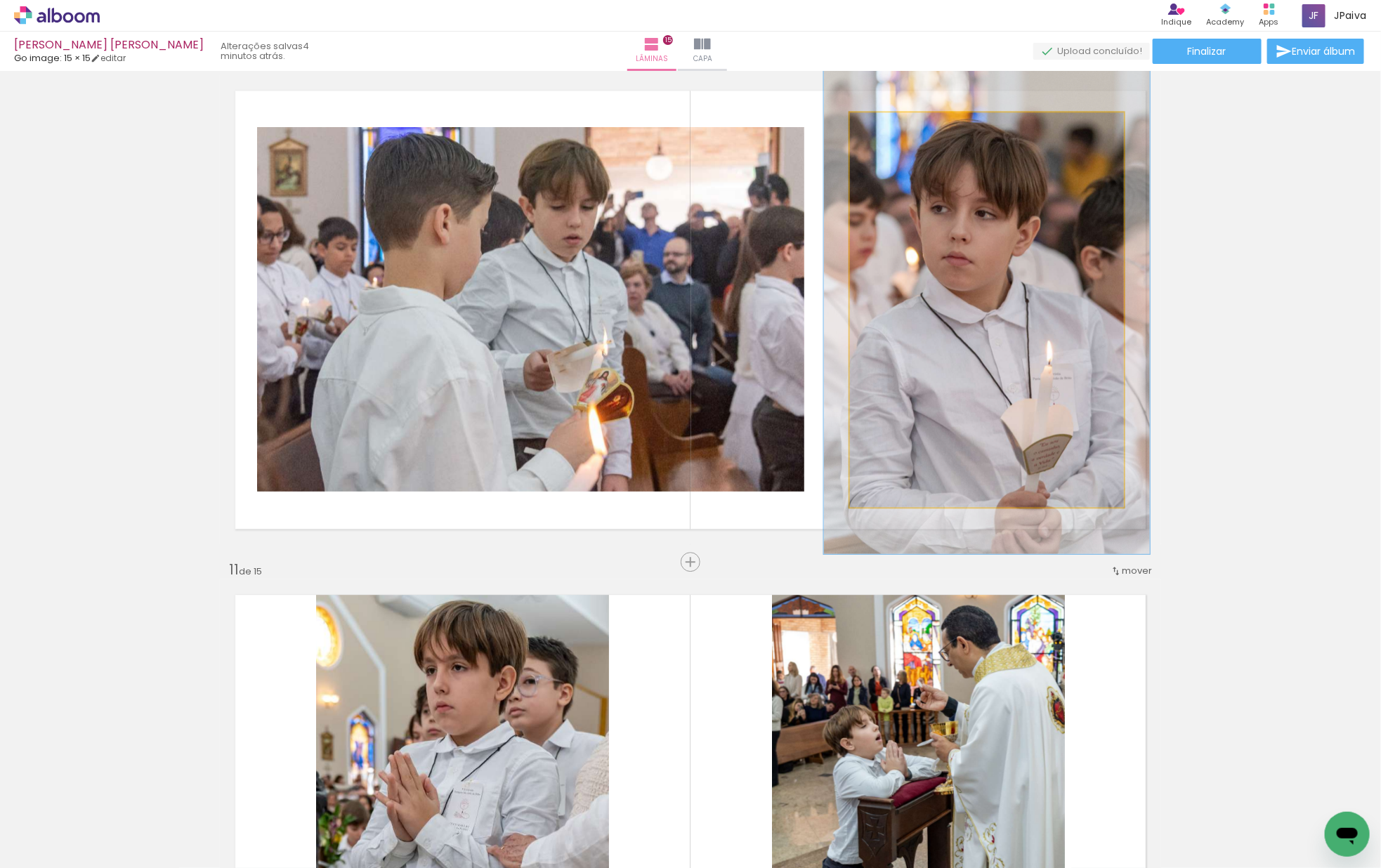
drag, startPoint x: 883, startPoint y: 132, endPoint x: 893, endPoint y: 147, distance: 18.0
type paper-slider "119"
click at [892, 134] on div at bounding box center [892, 127] width 22 height 22
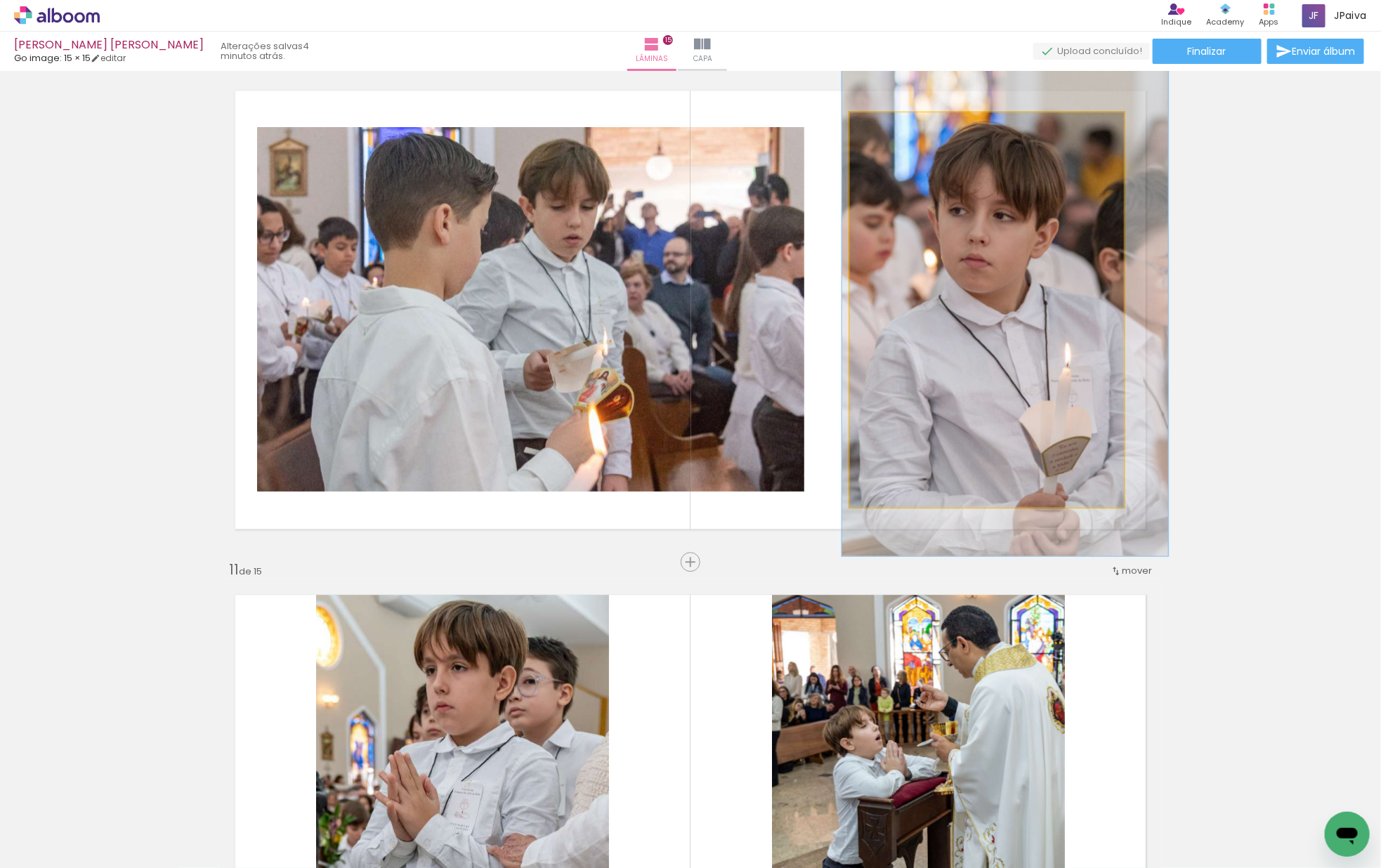
drag, startPoint x: 969, startPoint y: 256, endPoint x: 987, endPoint y: 258, distance: 18.1
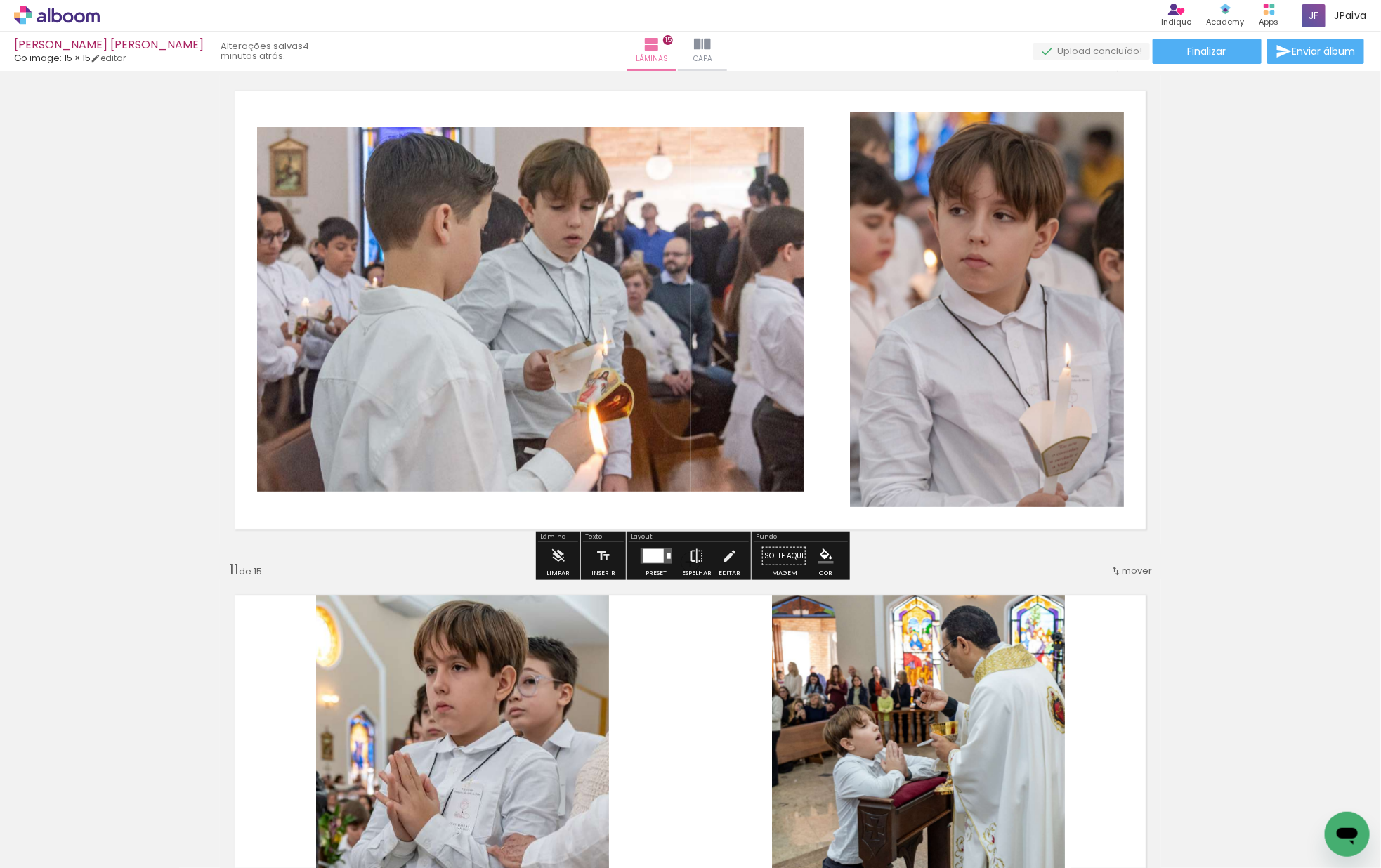
click at [649, 564] on div at bounding box center [656, 555] width 38 height 28
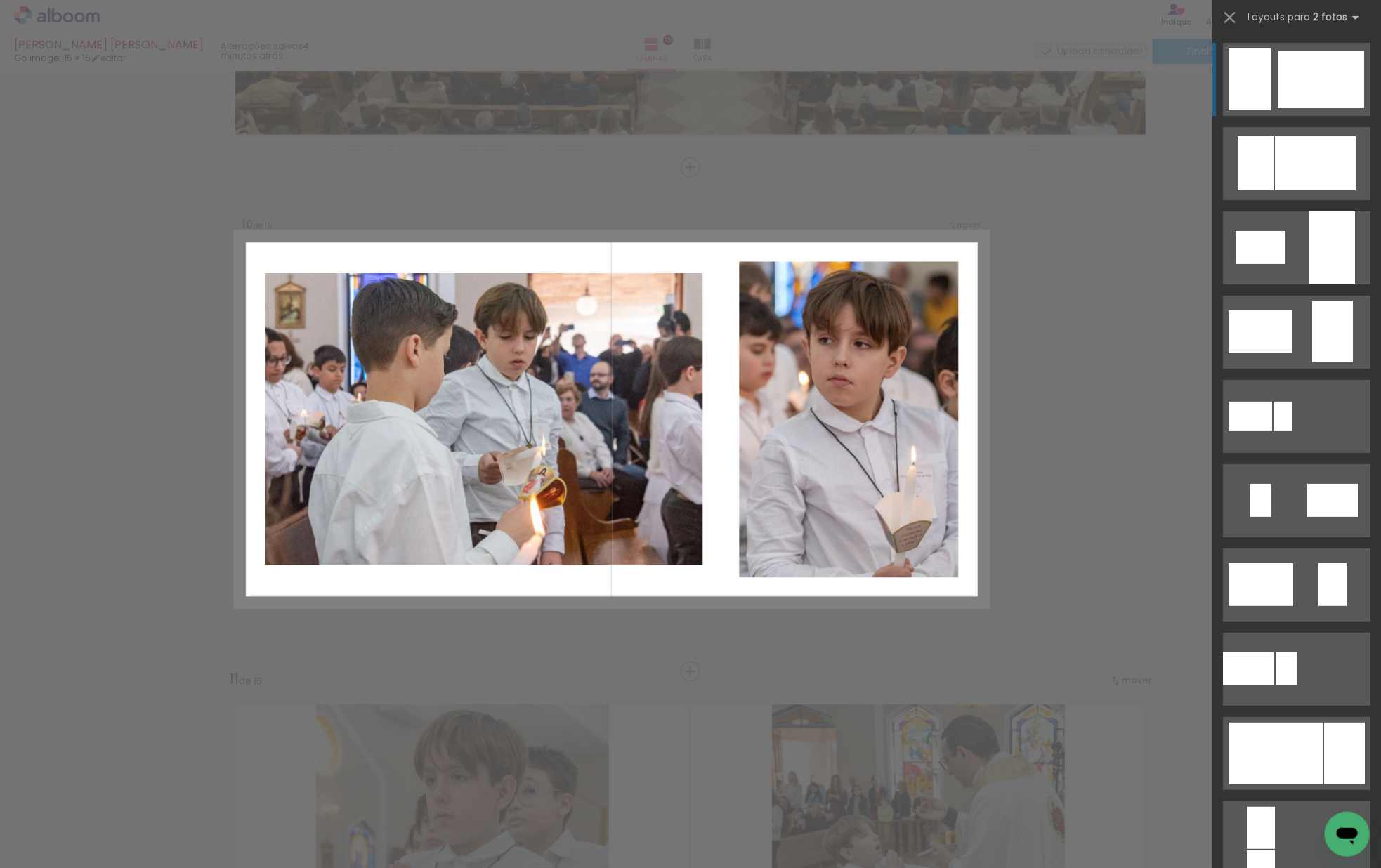
scroll to position [4456, 0]
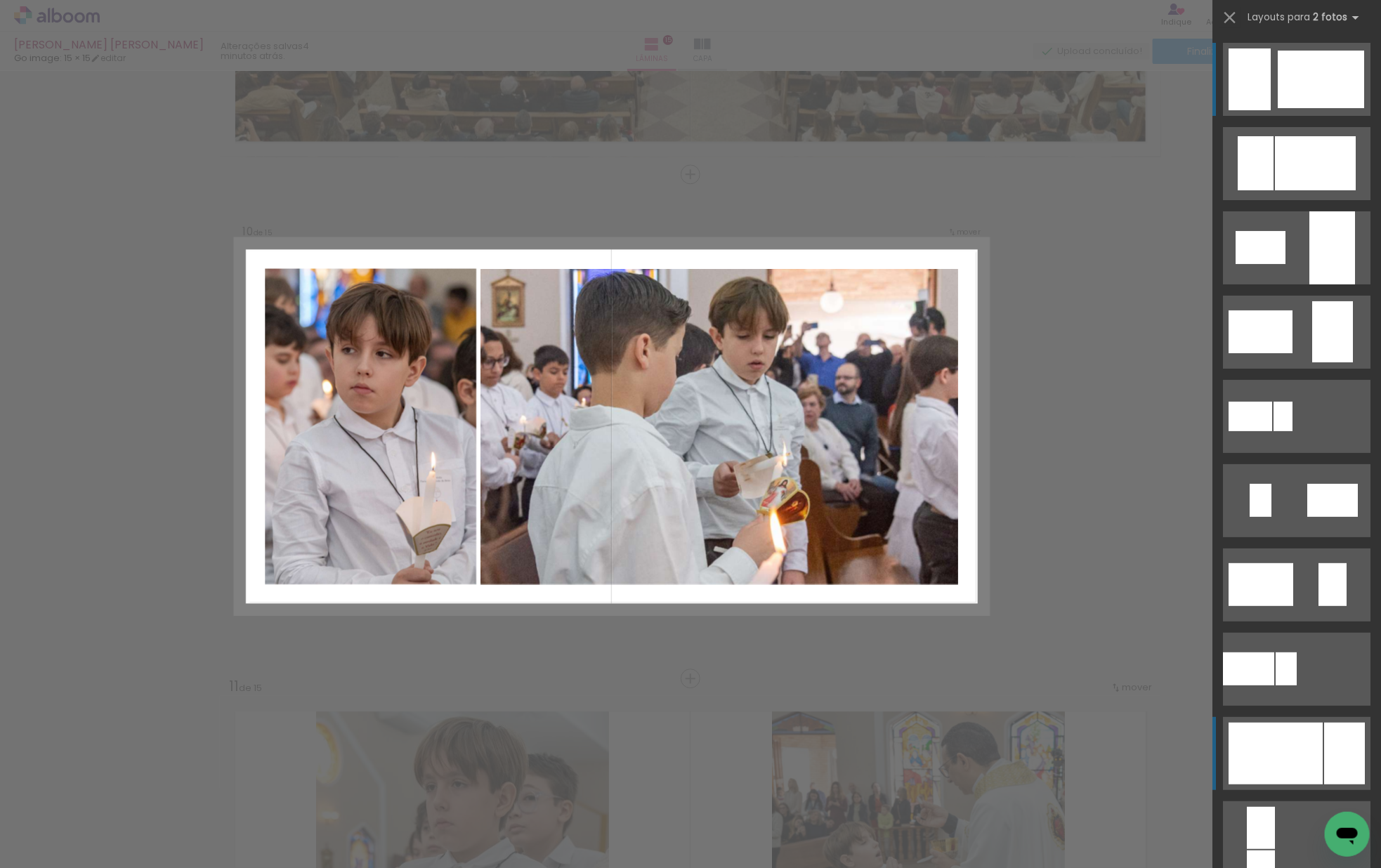
click at [1273, 190] on div at bounding box center [1255, 163] width 35 height 54
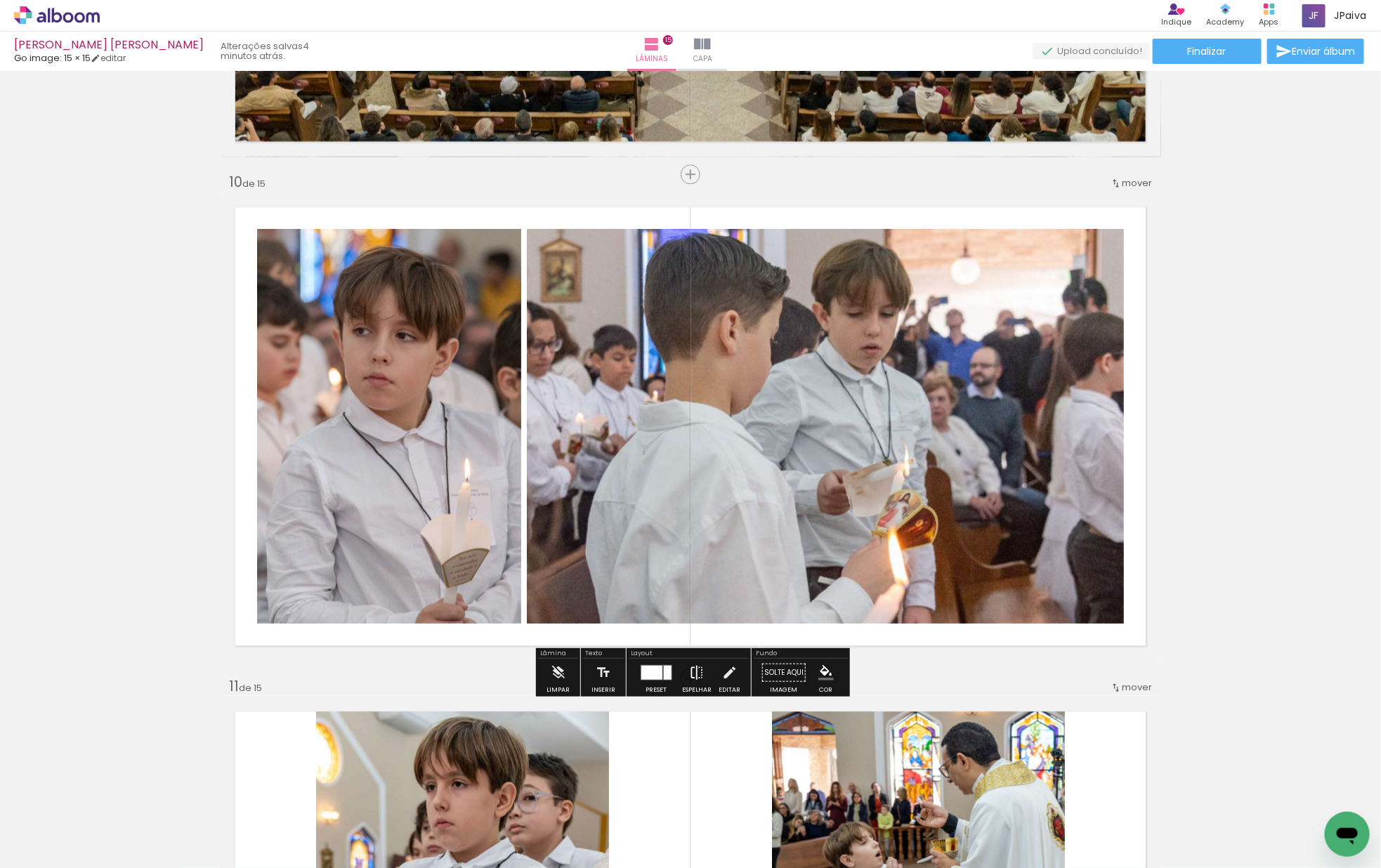
click at [695, 676] on iron-icon at bounding box center [697, 671] width 16 height 28
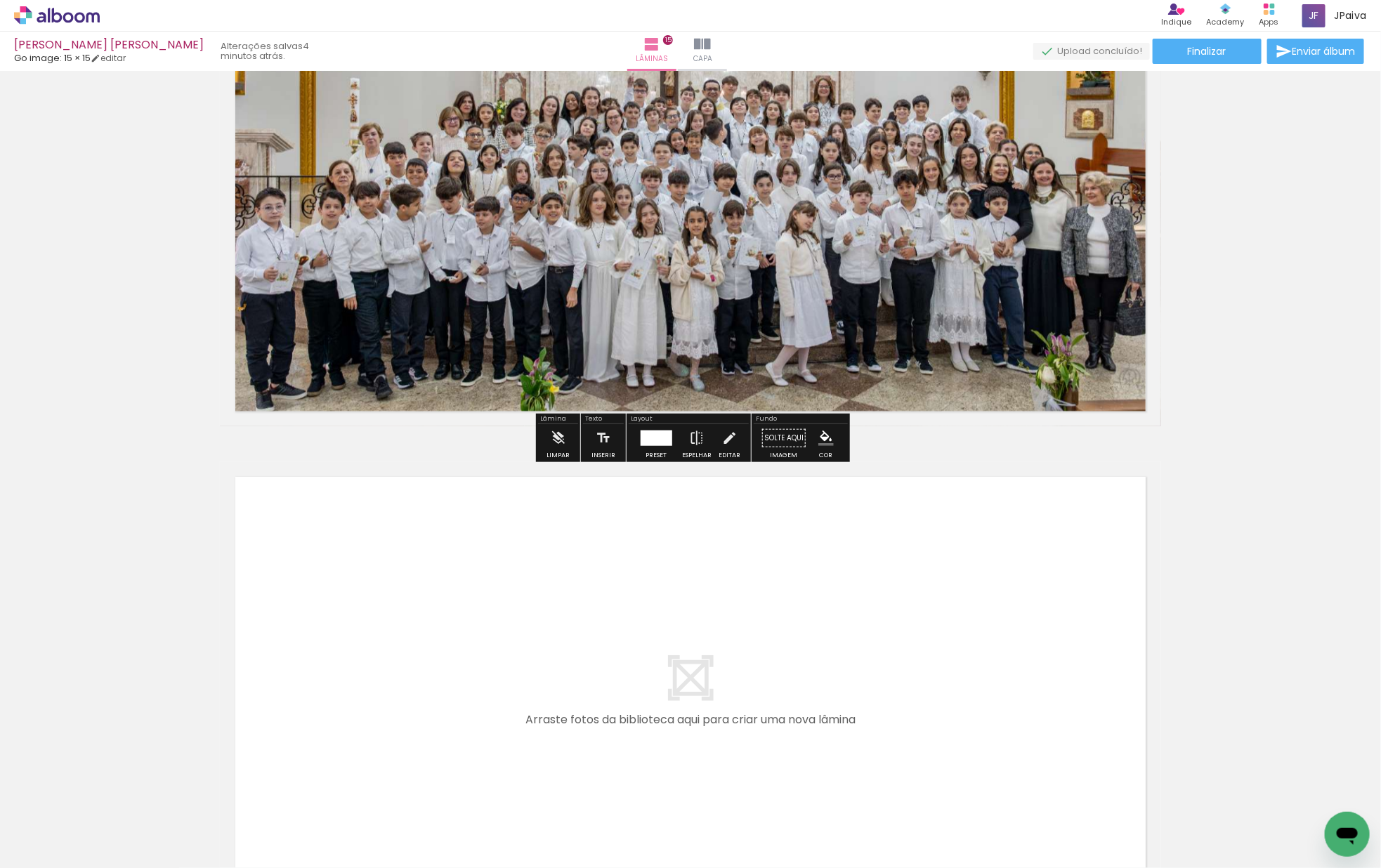
scroll to position [7244, 0]
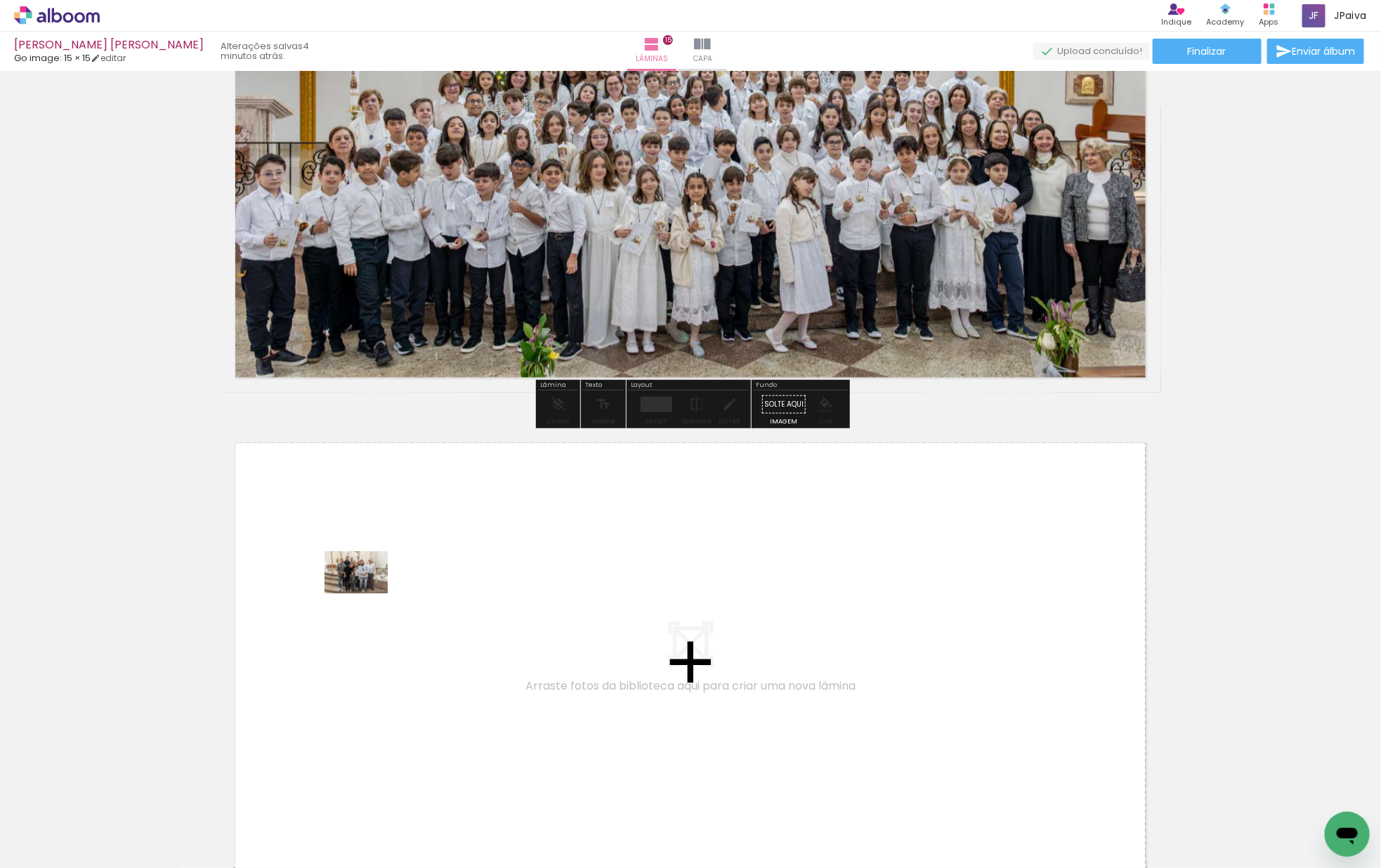
drag, startPoint x: 142, startPoint y: 808, endPoint x: 367, endPoint y: 593, distance: 311.2
click at [367, 593] on quentale-workspace at bounding box center [690, 434] width 1381 height 868
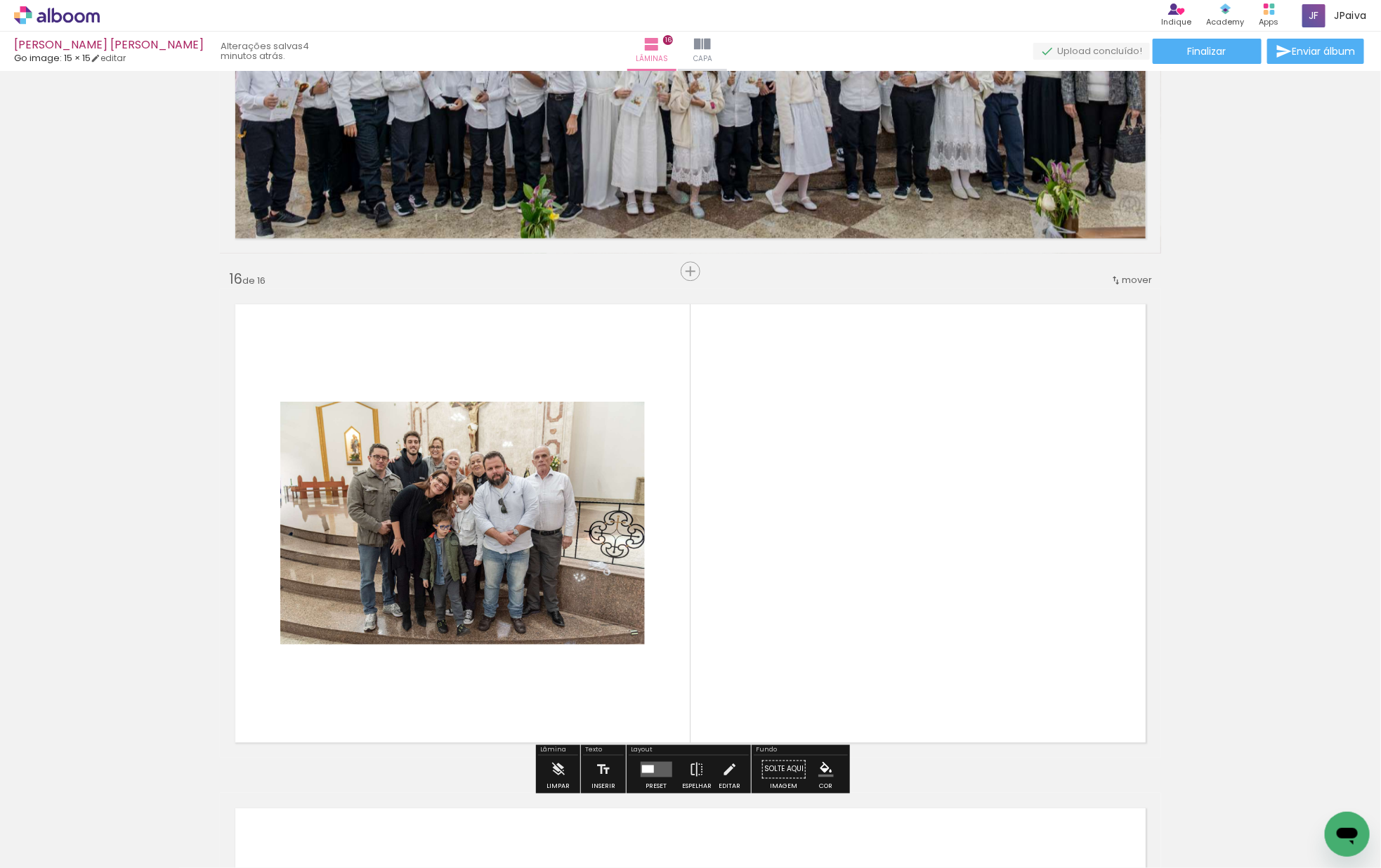
scroll to position [7481, 0]
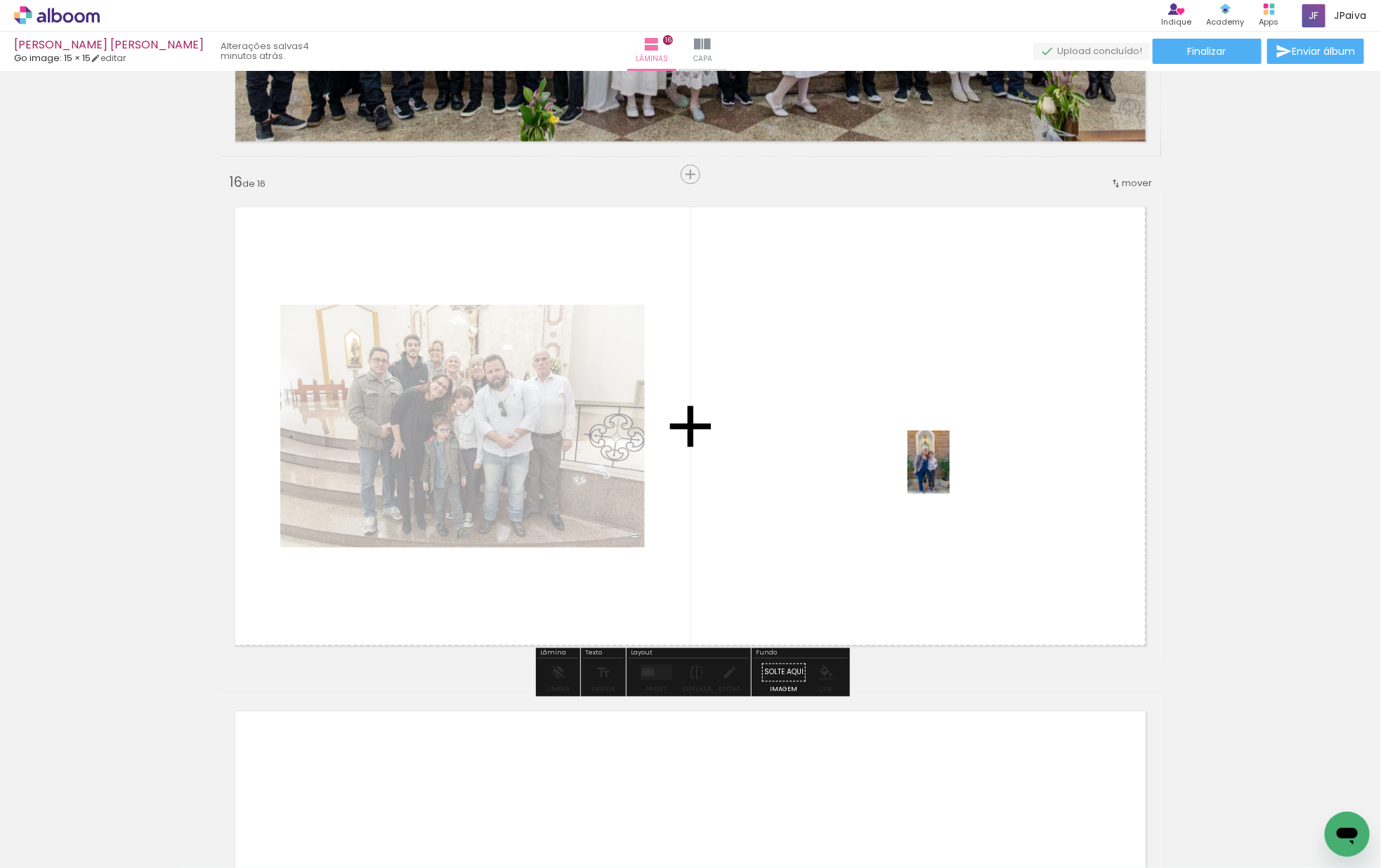
drag, startPoint x: 154, startPoint y: 806, endPoint x: 946, endPoint y: 473, distance: 859.2
click at [949, 473] on quentale-workspace at bounding box center [690, 434] width 1381 height 868
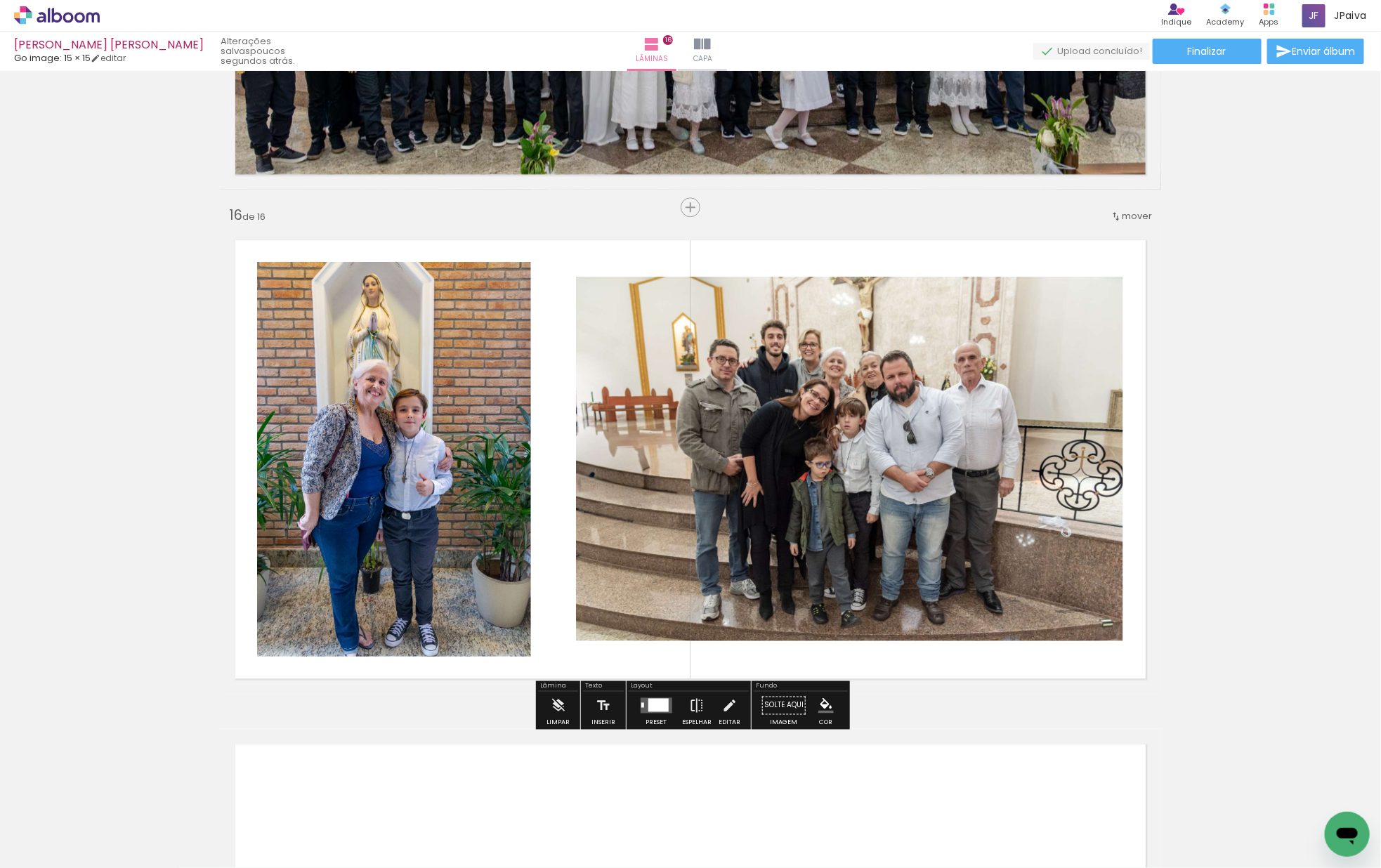
scroll to position [7449, 0]
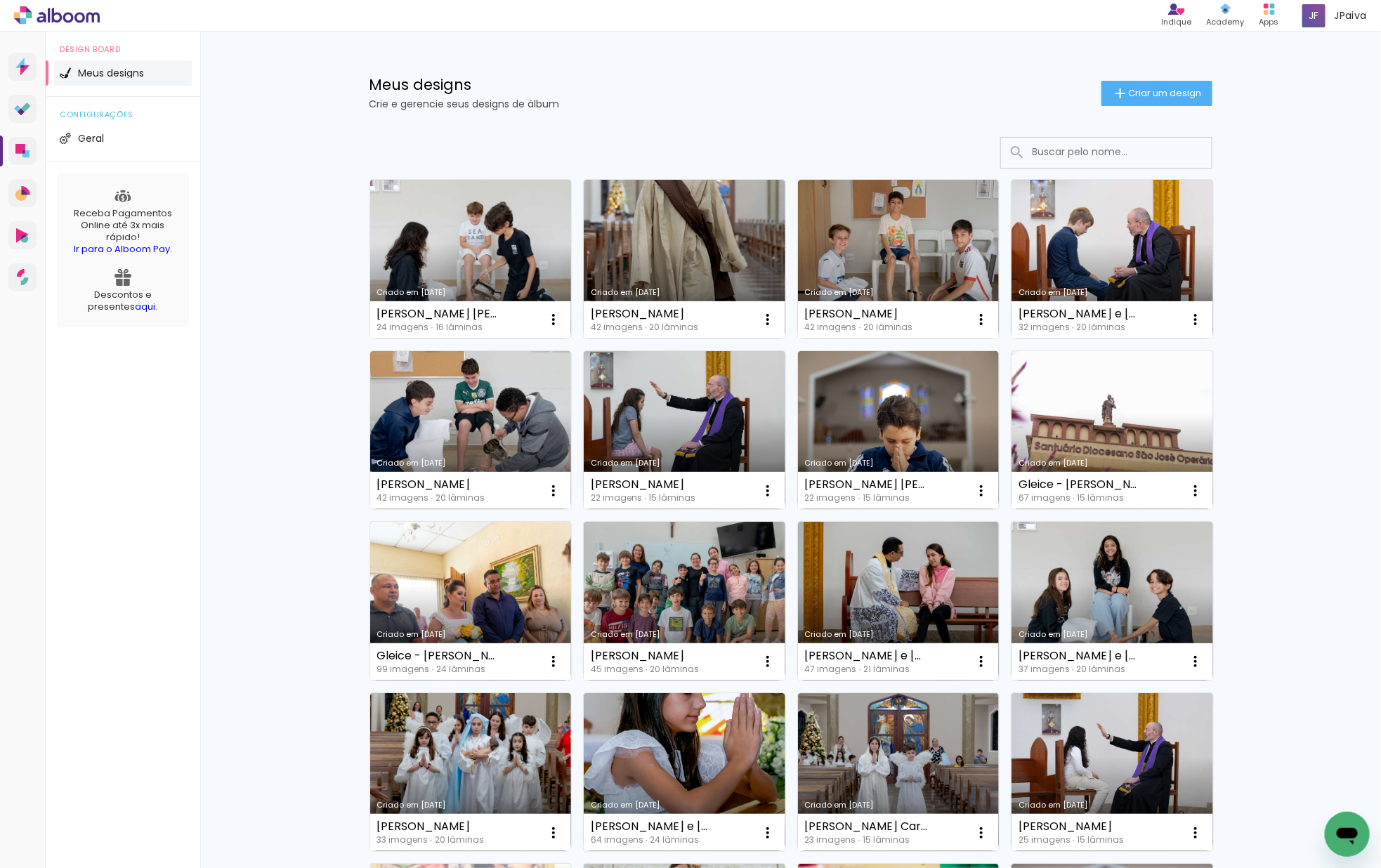
click at [497, 245] on link "Criado em [DATE]" at bounding box center [471, 259] width 202 height 159
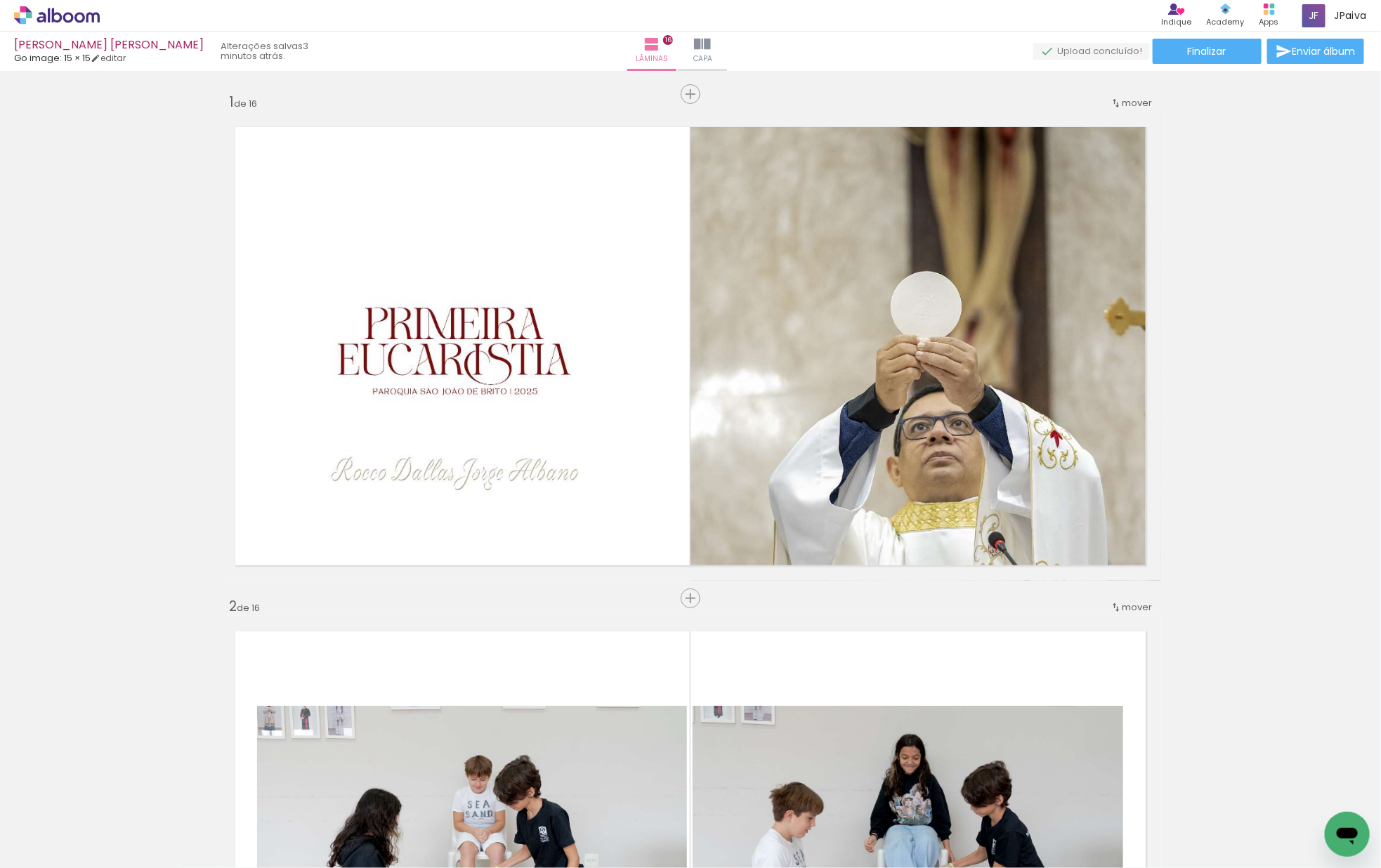
click at [73, 827] on iron-icon at bounding box center [71, 825] width 11 height 11
click at [0, 0] on slot "Não utilizadas" at bounding box center [0, 0] width 0 height 0
type input "Não utilizadas"
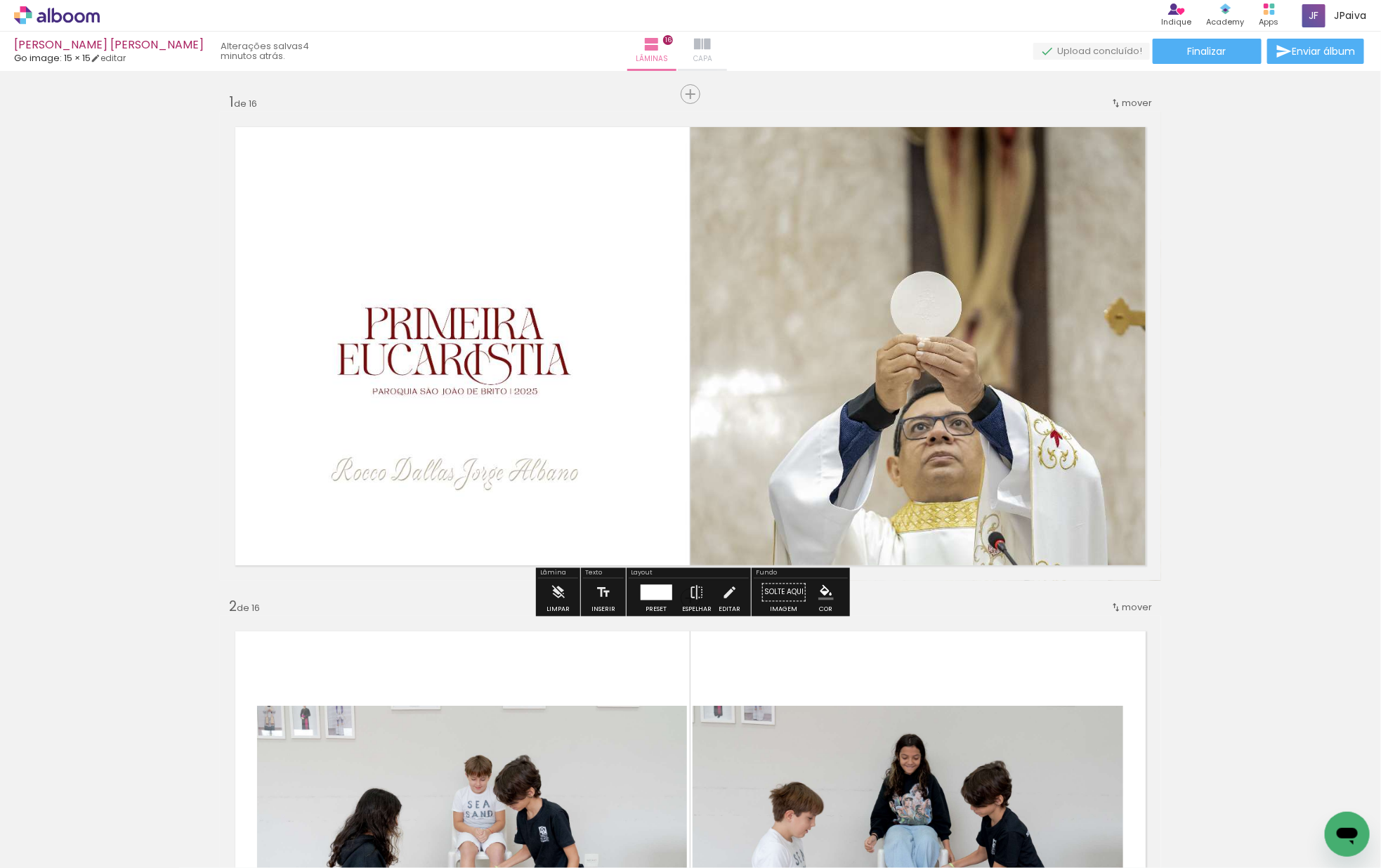
click at [710, 42] on iron-icon at bounding box center [703, 44] width 17 height 17
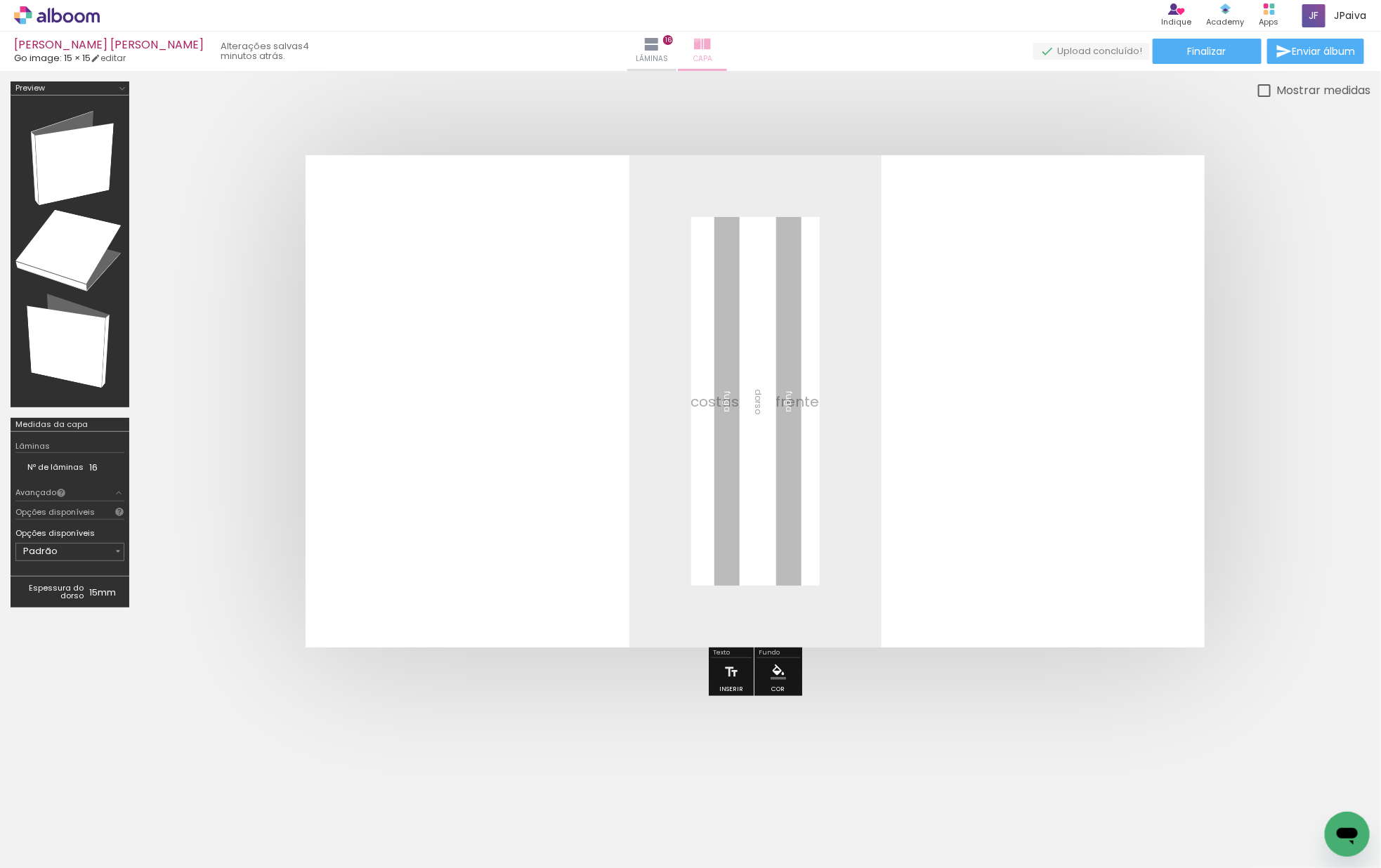
click at [709, 35] on iron-icon at bounding box center [703, 44] width 17 height 17
click at [660, 41] on iron-icon at bounding box center [652, 44] width 17 height 17
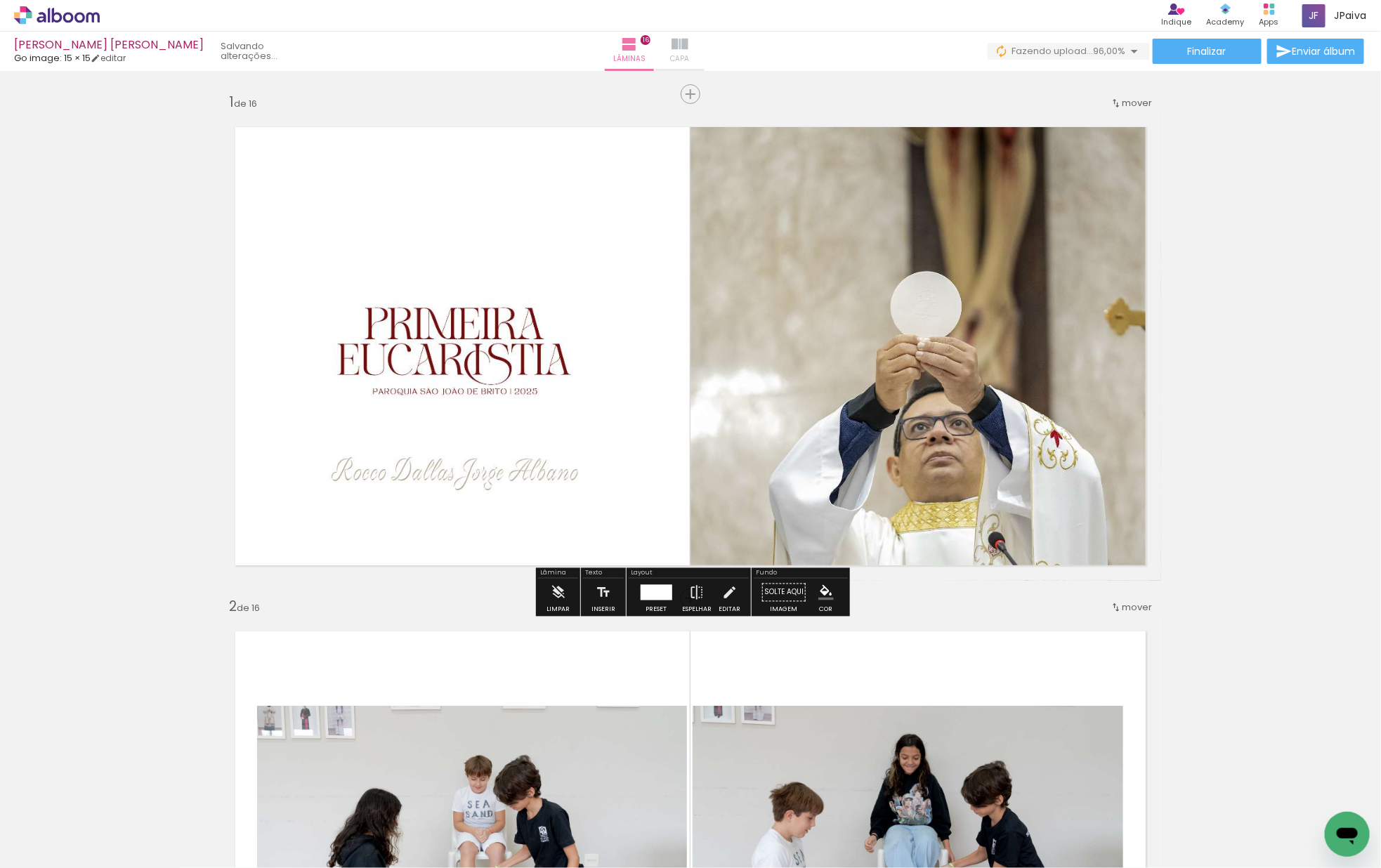
click at [688, 37] on iron-icon at bounding box center [680, 44] width 17 height 17
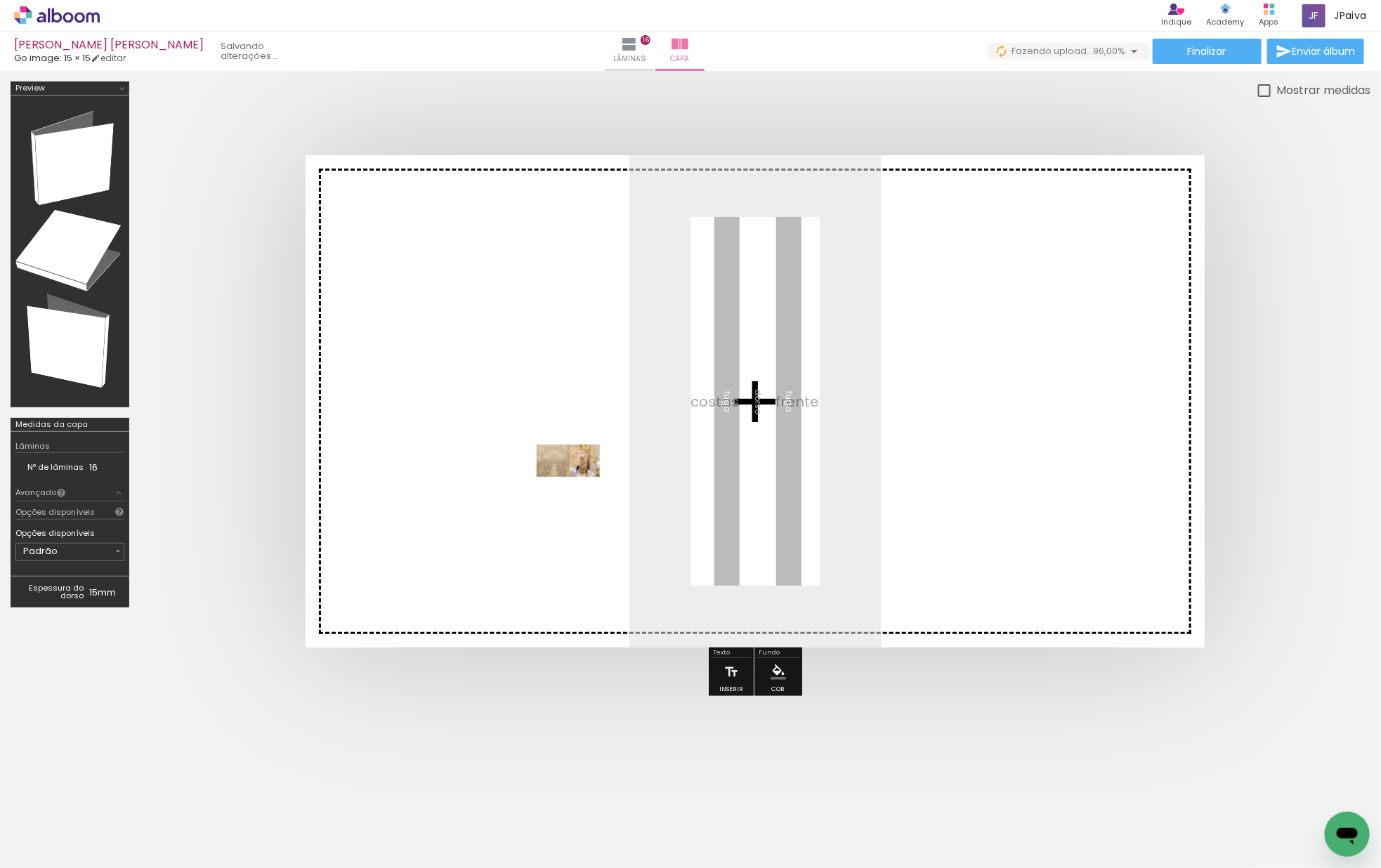
drag, startPoint x: 144, startPoint y: 813, endPoint x: 703, endPoint y: 456, distance: 663.3
click at [701, 457] on quentale-workspace at bounding box center [690, 434] width 1381 height 868
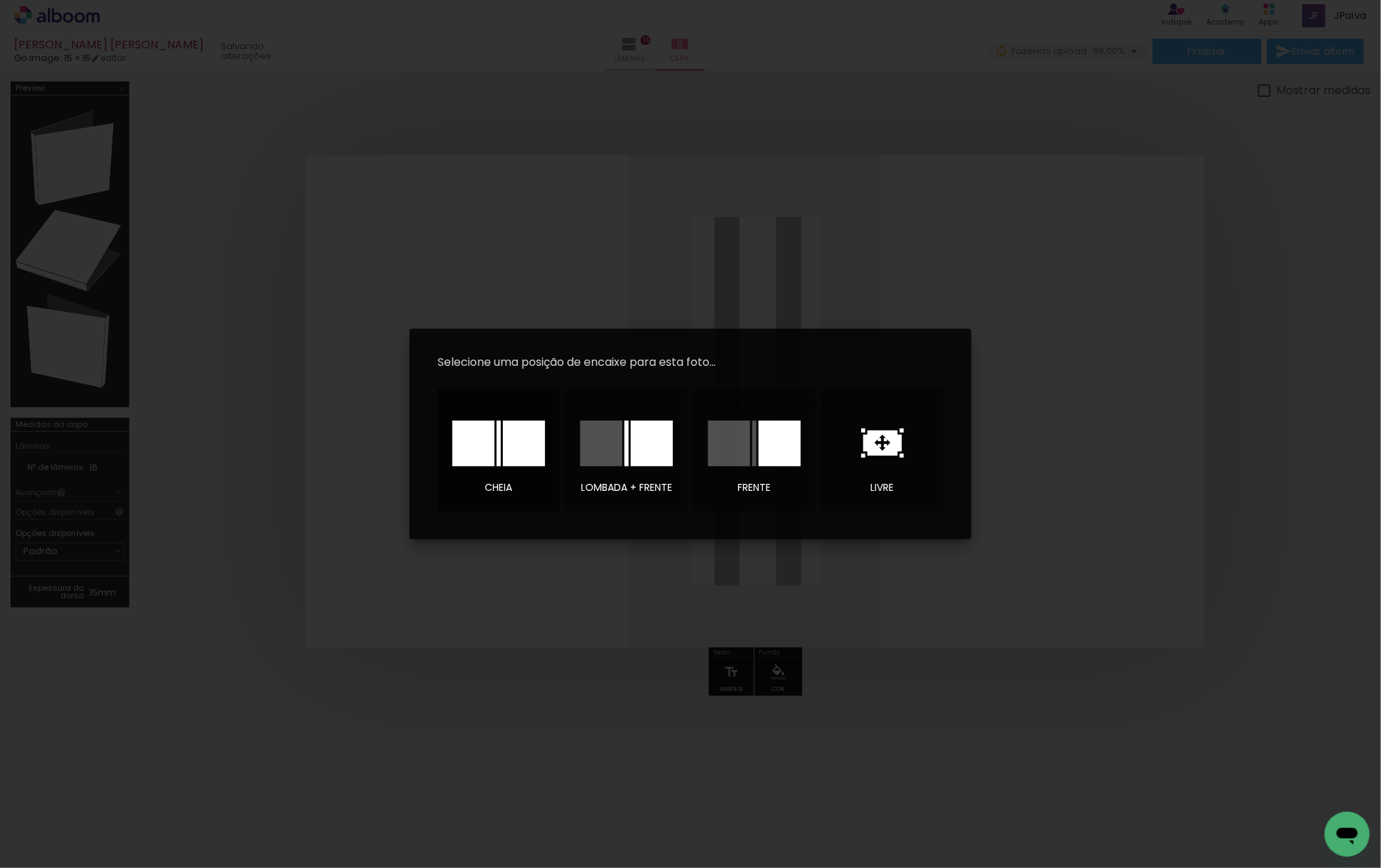
click at [509, 444] on div at bounding box center [524, 443] width 42 height 46
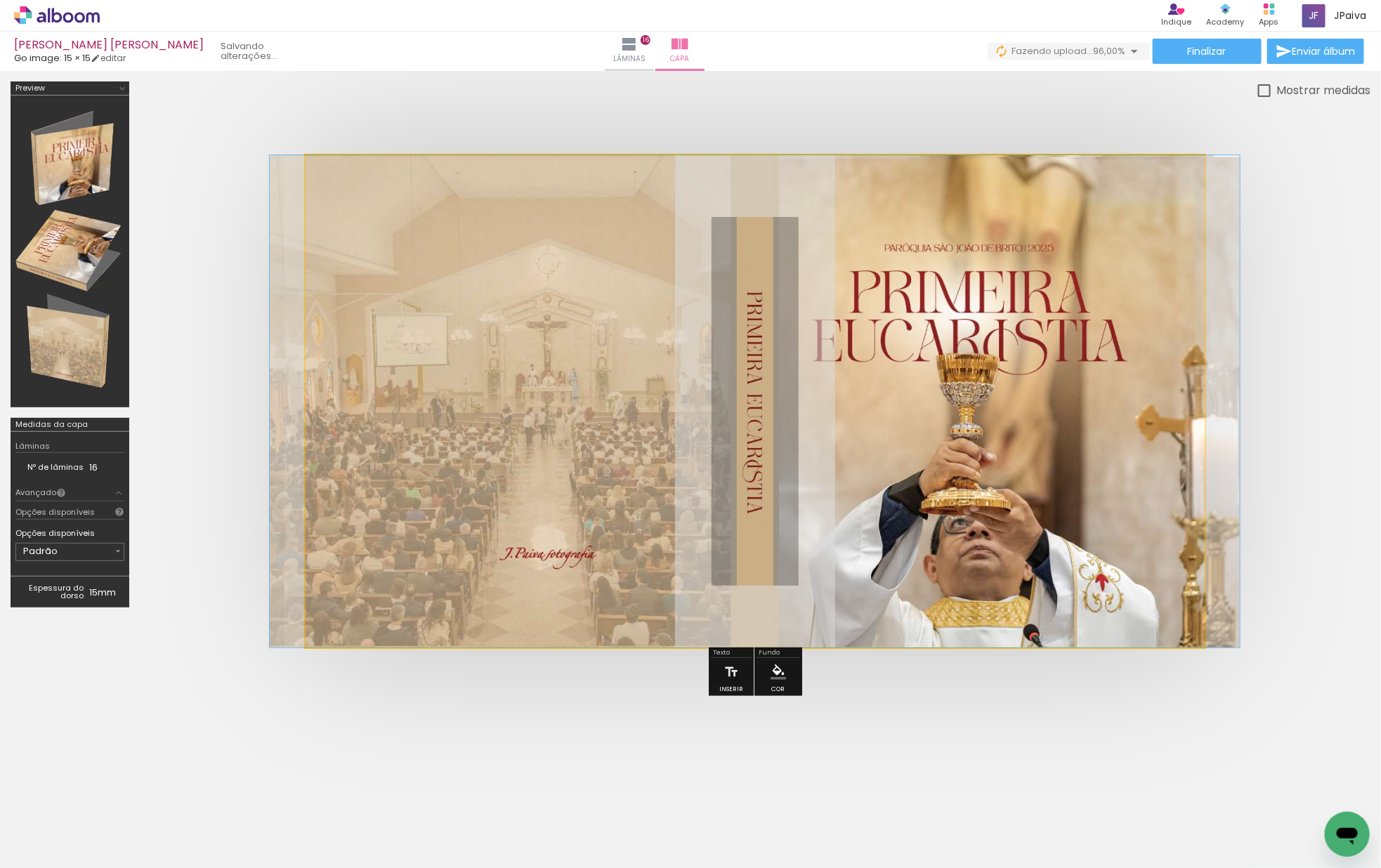
click at [537, 432] on quentale-photo at bounding box center [754, 401] width 899 height 492
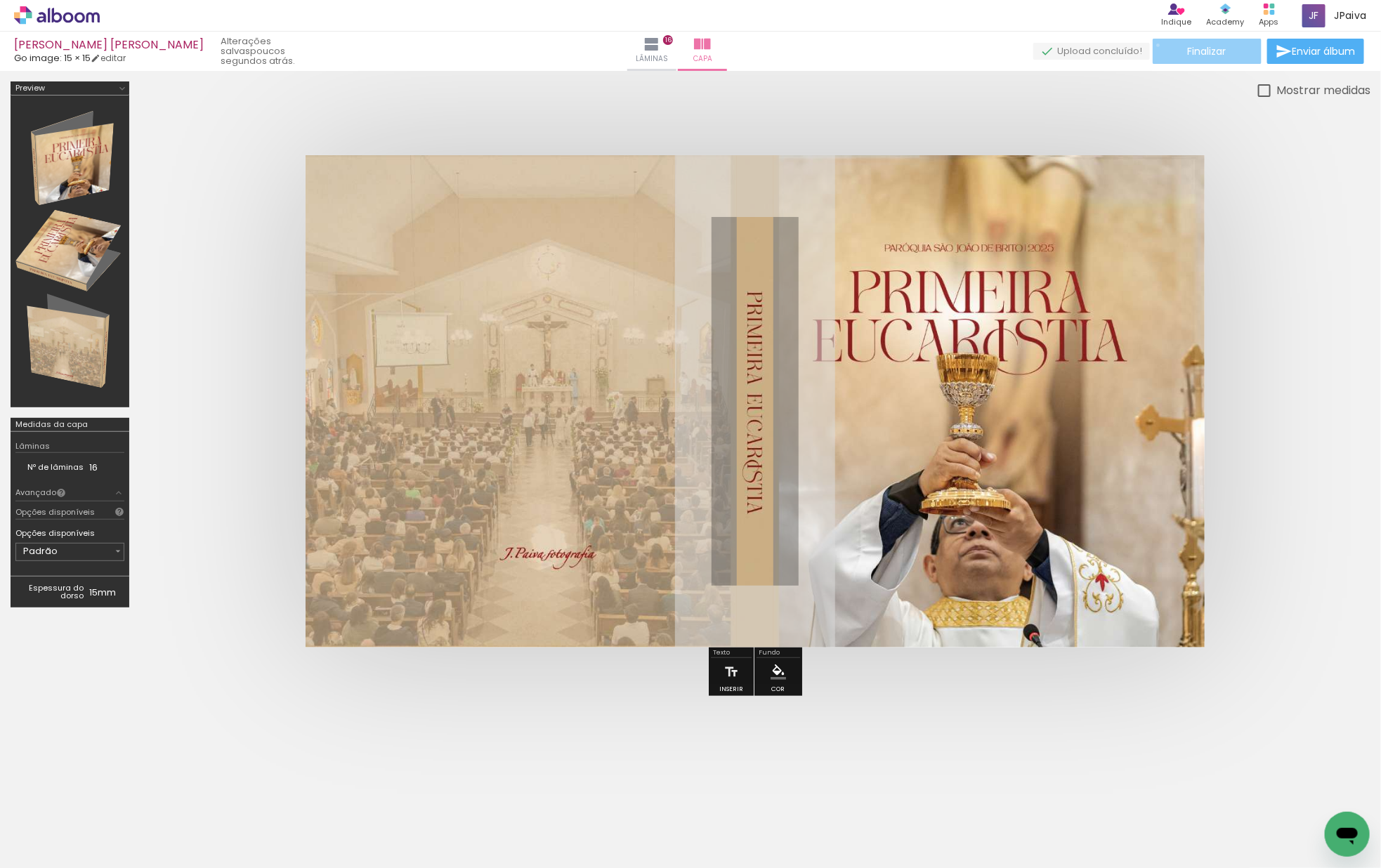
click at [1153, 45] on paper-button "Finalizar" at bounding box center [1207, 51] width 109 height 25
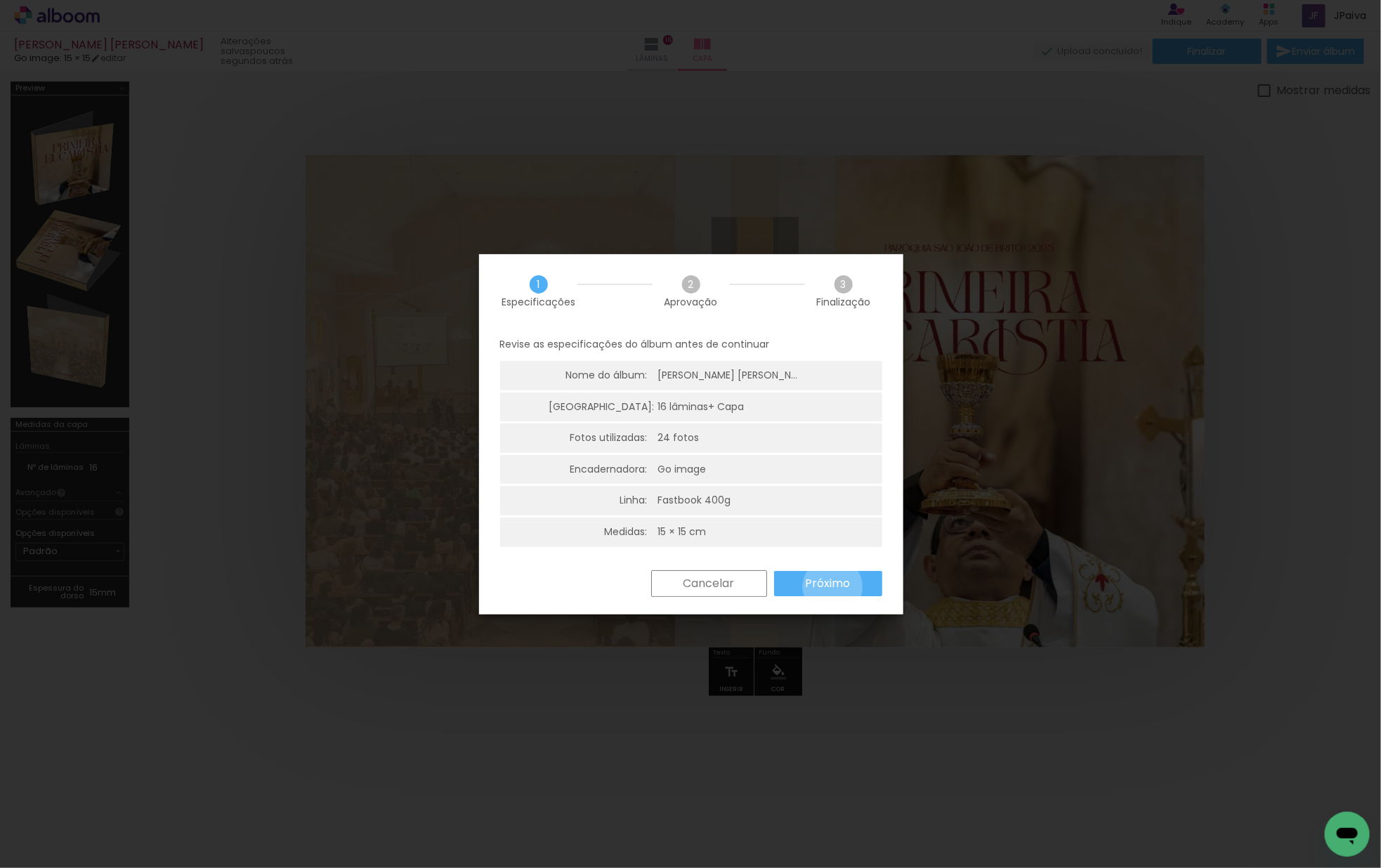
click at [0, 0] on slot "Próximo" at bounding box center [0, 0] width 0 height 0
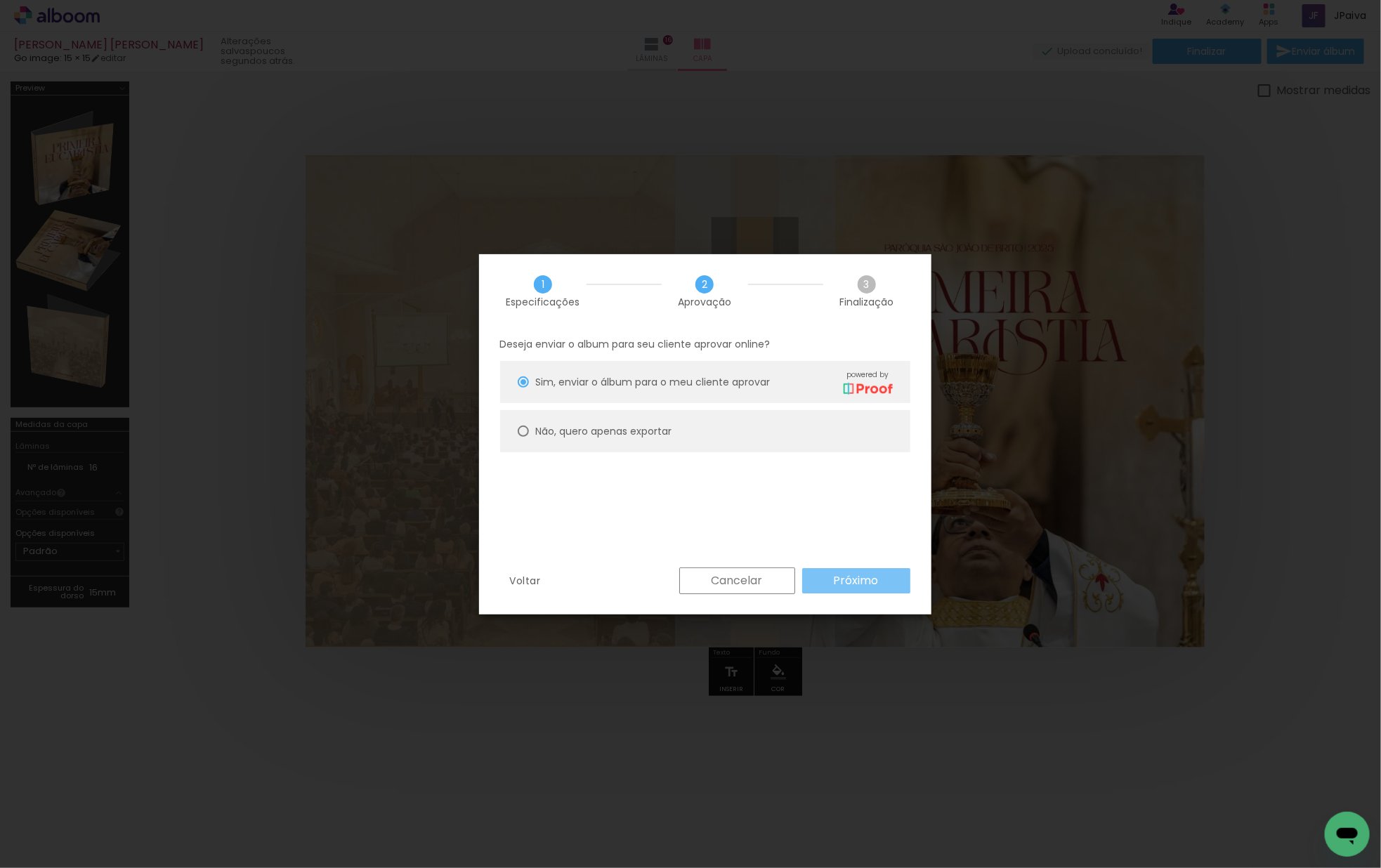
click at [854, 571] on paper-button "Próximo" at bounding box center [855, 580] width 108 height 25
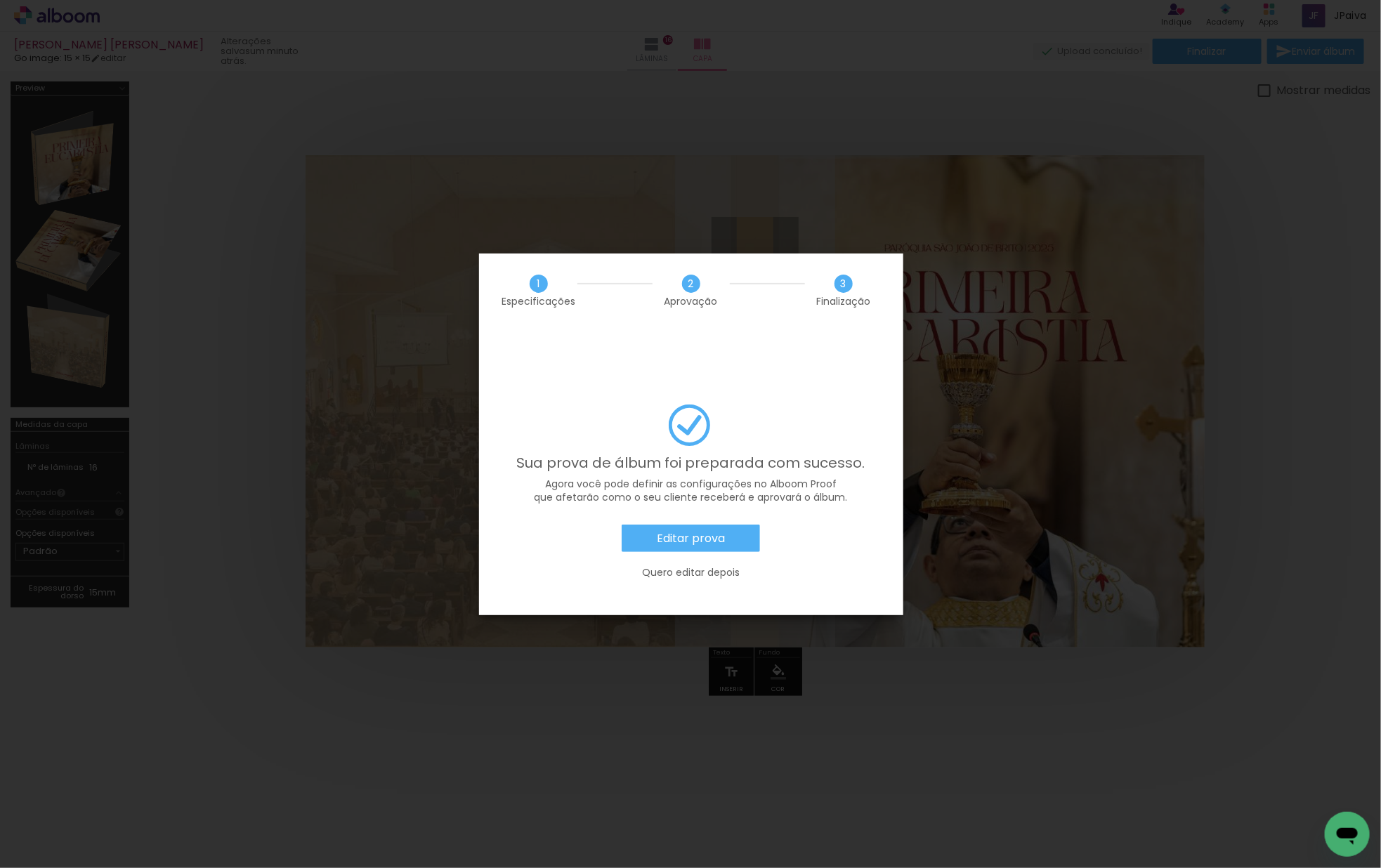
click at [0, 0] on slot "Editar prova" at bounding box center [0, 0] width 0 height 0
